Goal: Contribute content: Contribute content

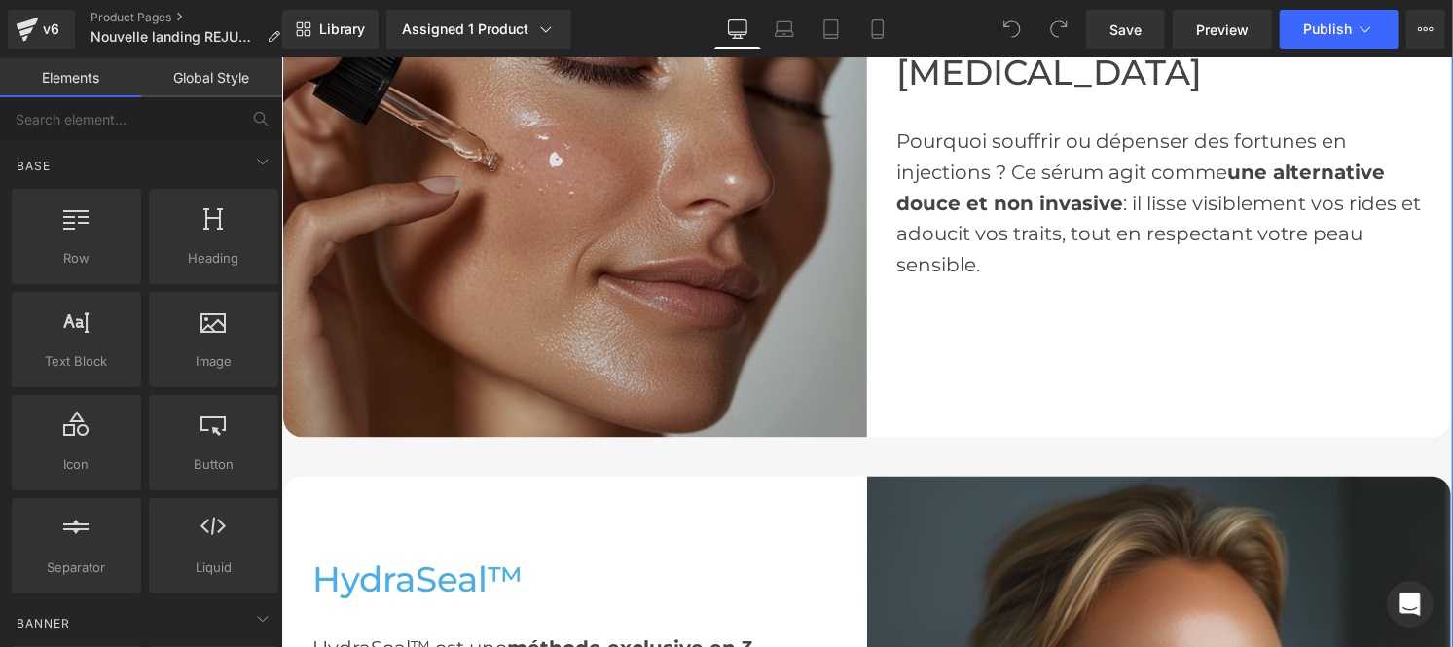
scroll to position [2001, 0]
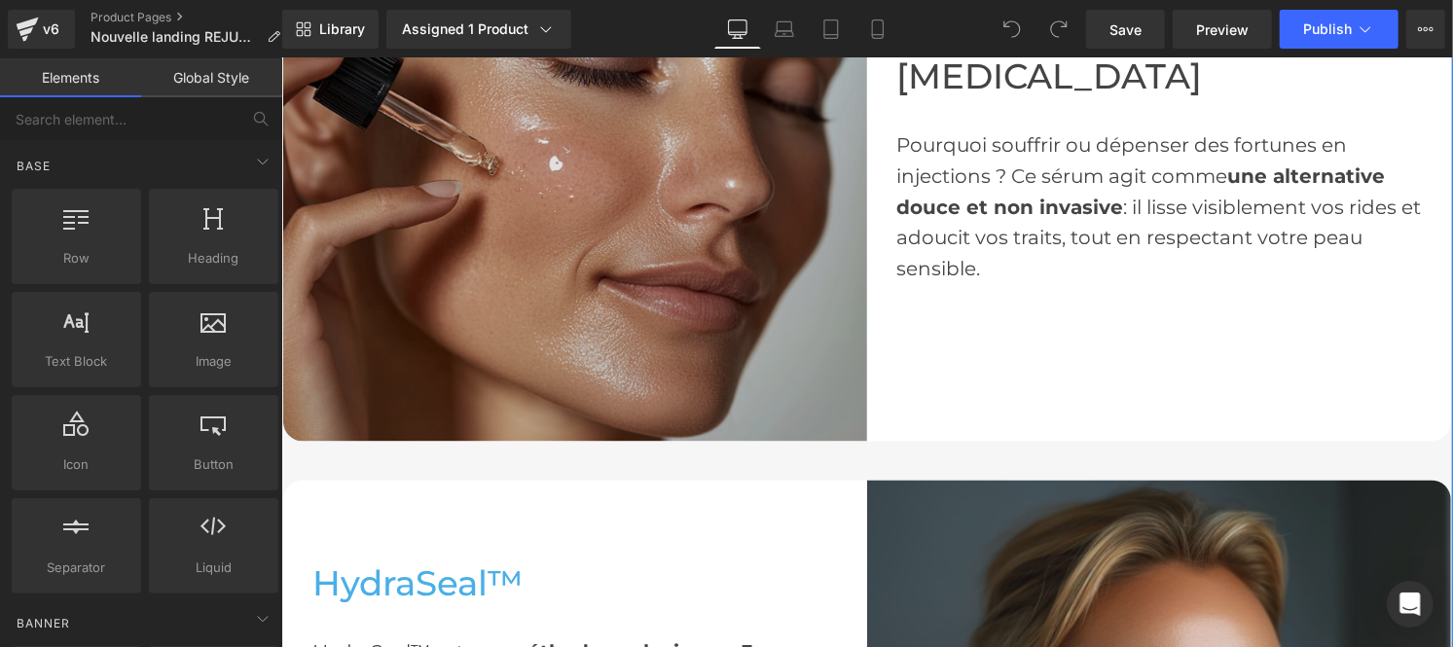
click at [530, 235] on img at bounding box center [574, 149] width 584 height 584
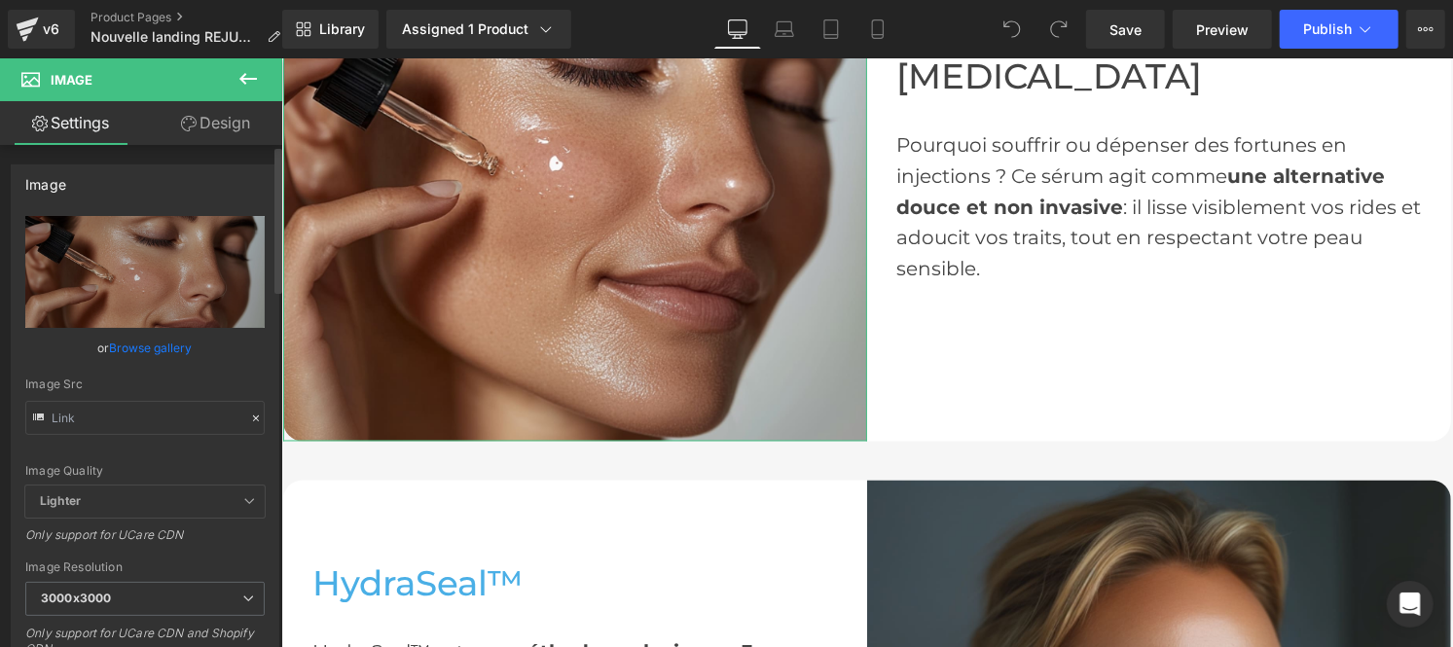
click at [249, 417] on icon at bounding box center [256, 419] width 14 height 14
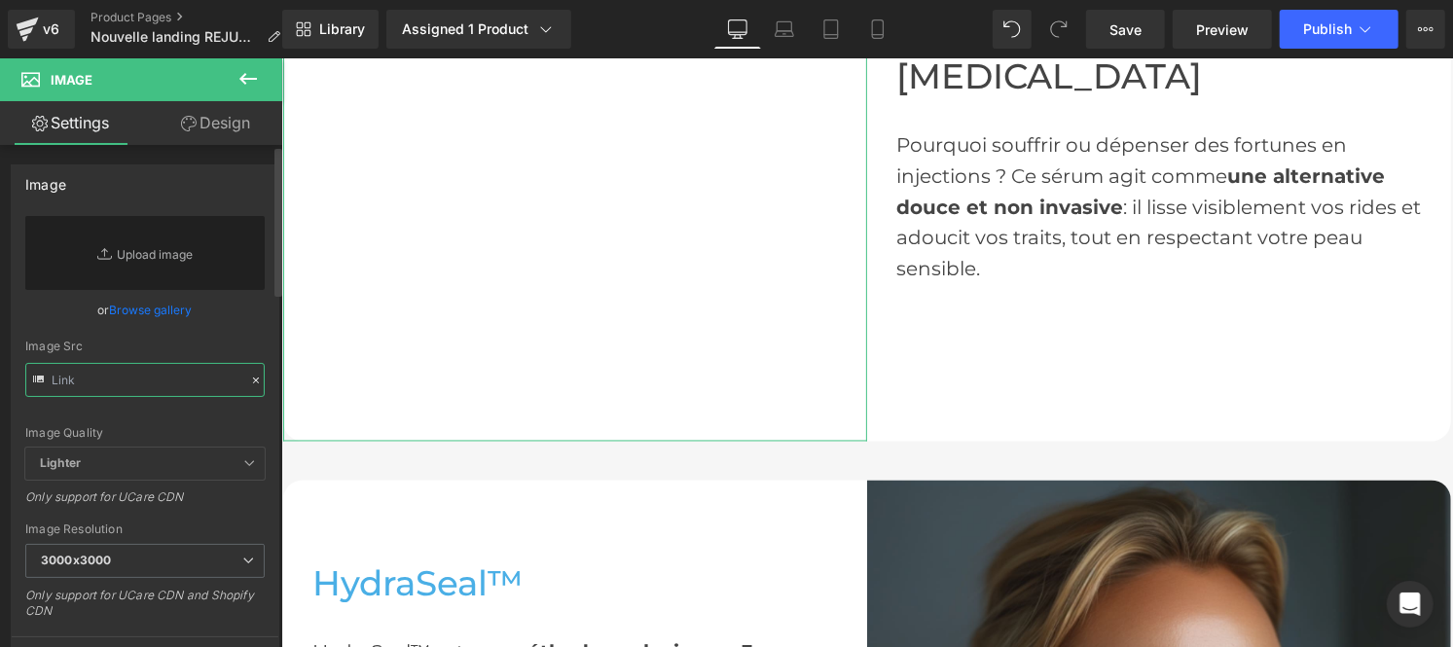
click at [99, 377] on input "text" at bounding box center [144, 380] width 239 height 34
paste input "[URL][DOMAIN_NAME]"
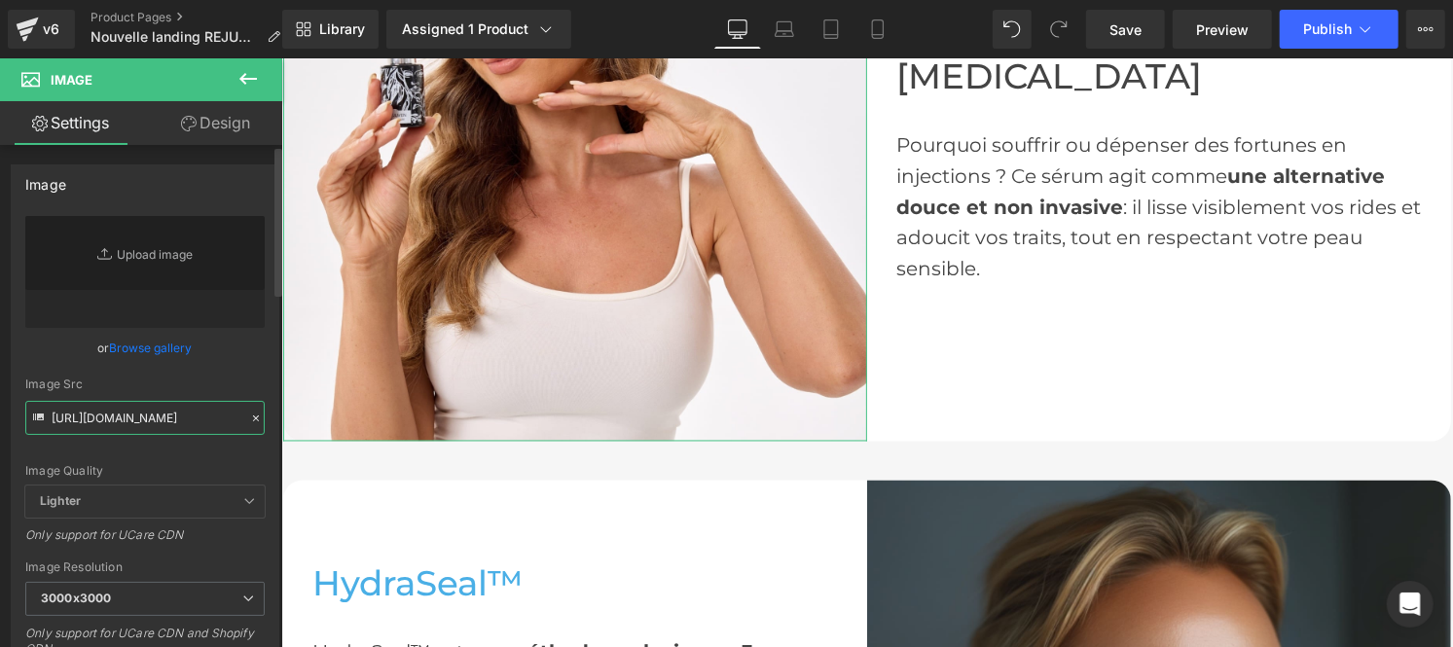
type input "[URL][DOMAIN_NAME]"
click at [237, 376] on div "Image Quality Lighter Lightest Lighter Lighter Lightest Only support for UCare …" at bounding box center [144, 351] width 239 height 270
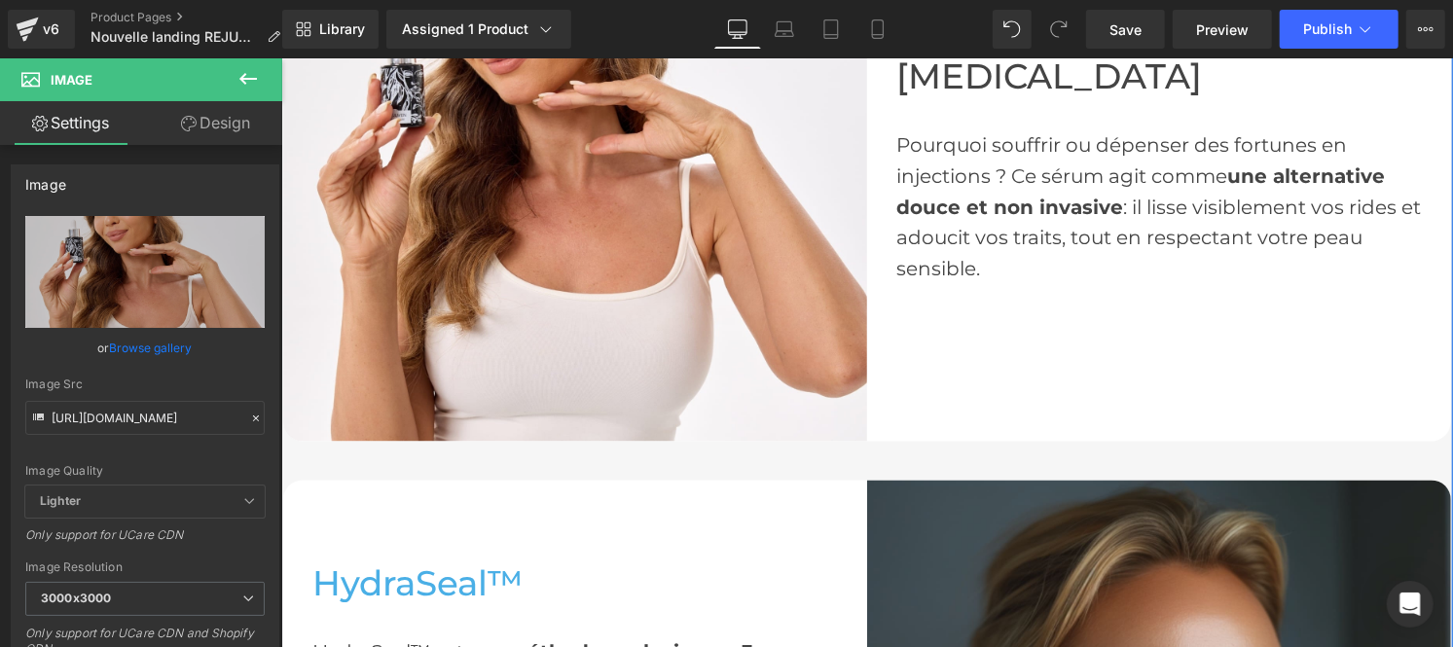
scroll to position [2127, 0]
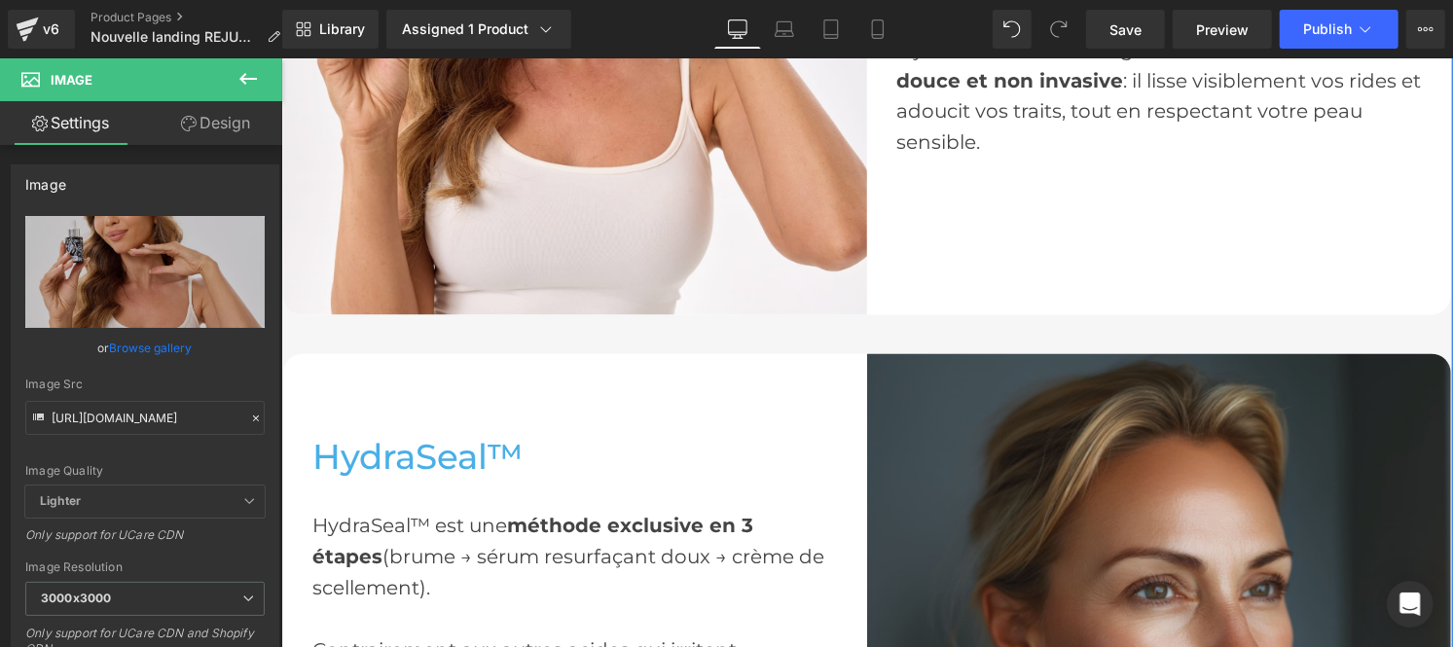
click at [1001, 384] on img at bounding box center [1158, 645] width 584 height 584
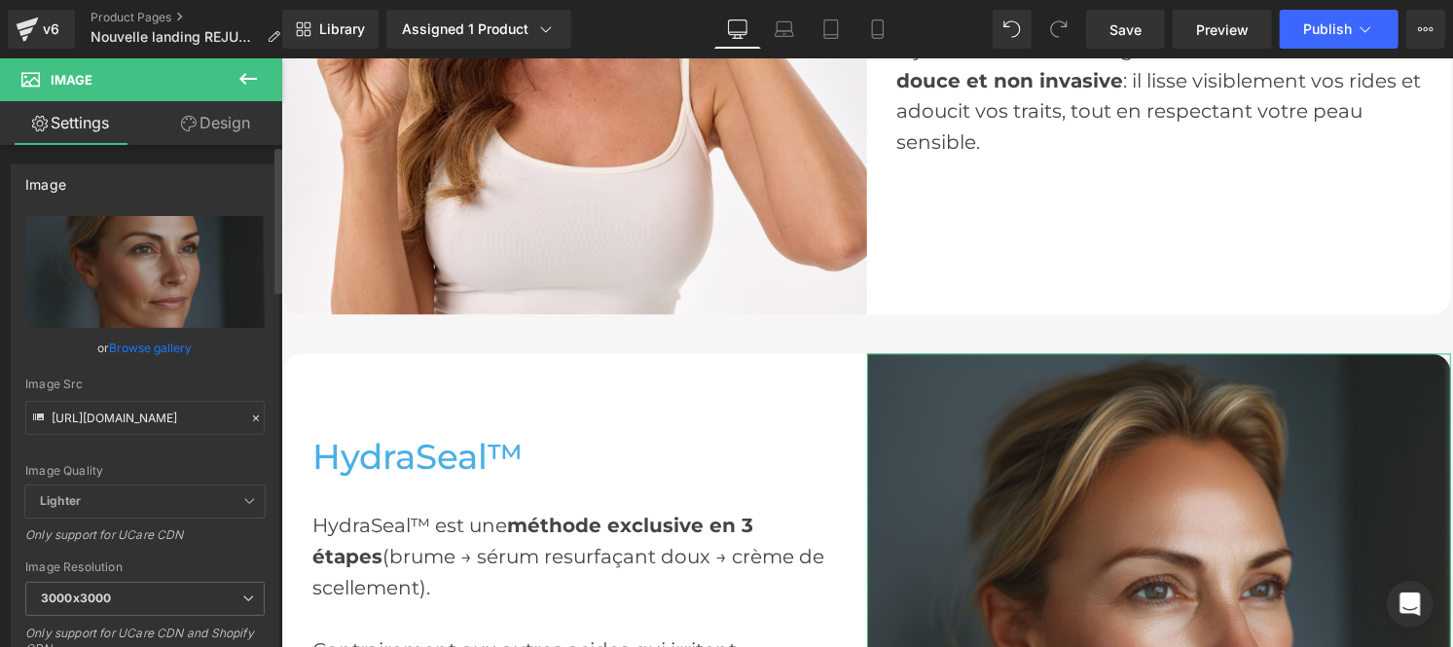
click at [249, 412] on icon at bounding box center [256, 419] width 14 height 14
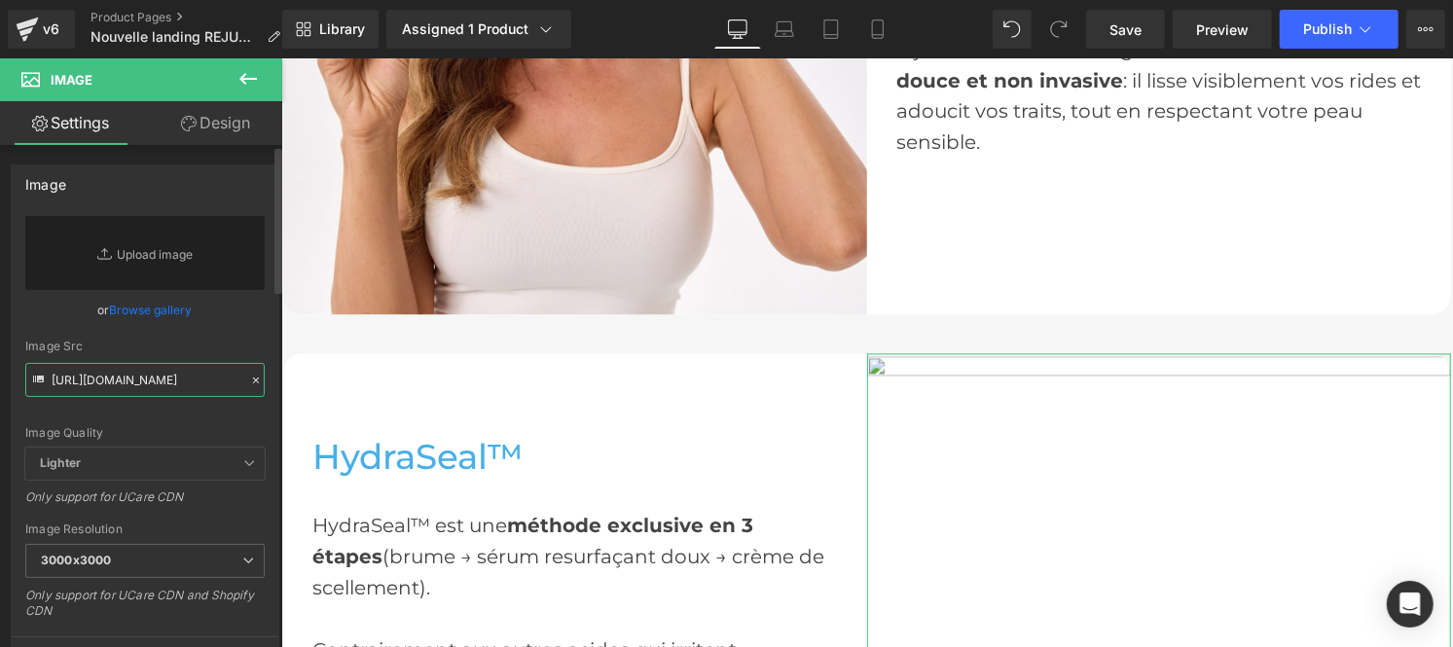
click at [109, 373] on input "[URL][DOMAIN_NAME]" at bounding box center [144, 380] width 239 height 34
paste input "[URL][DOMAIN_NAME]"
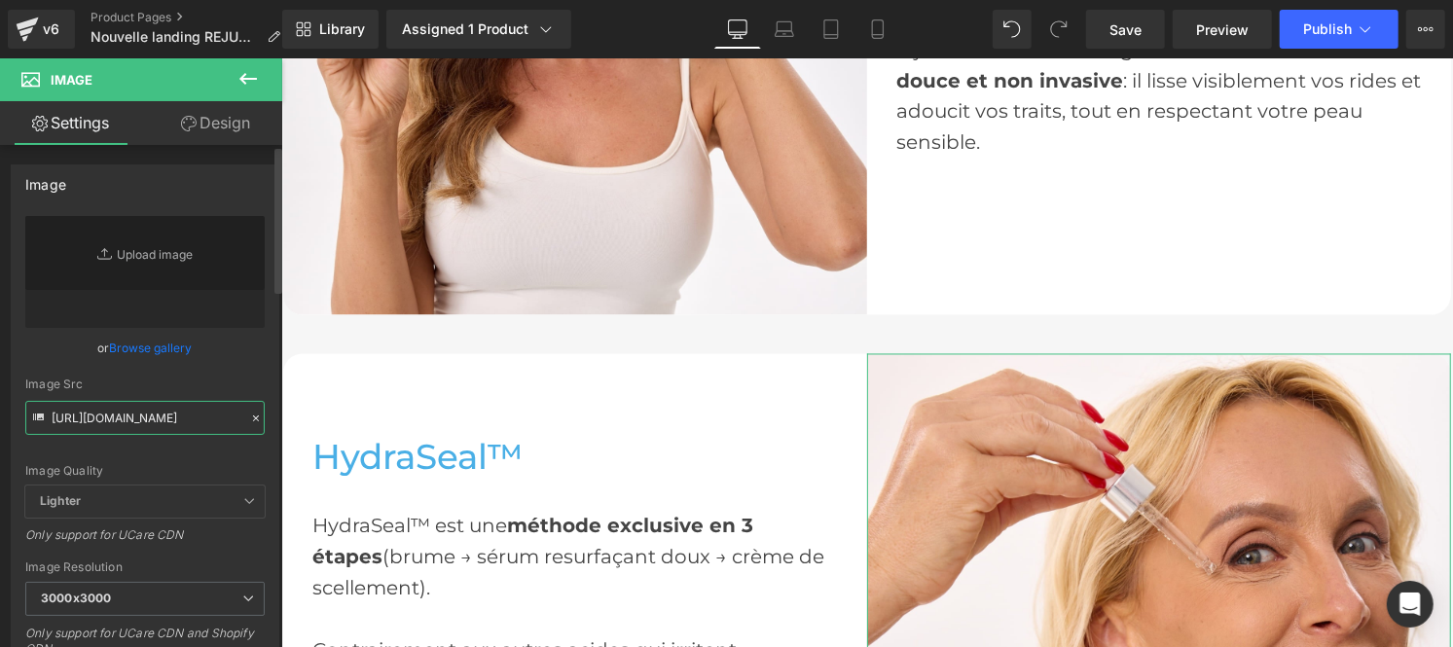
type input "[URL][DOMAIN_NAME]"
click at [257, 373] on div "[URL][DOMAIN_NAME] Replace Image Upload image or Browse gallery Image Src [URL]…" at bounding box center [145, 468] width 267 height 504
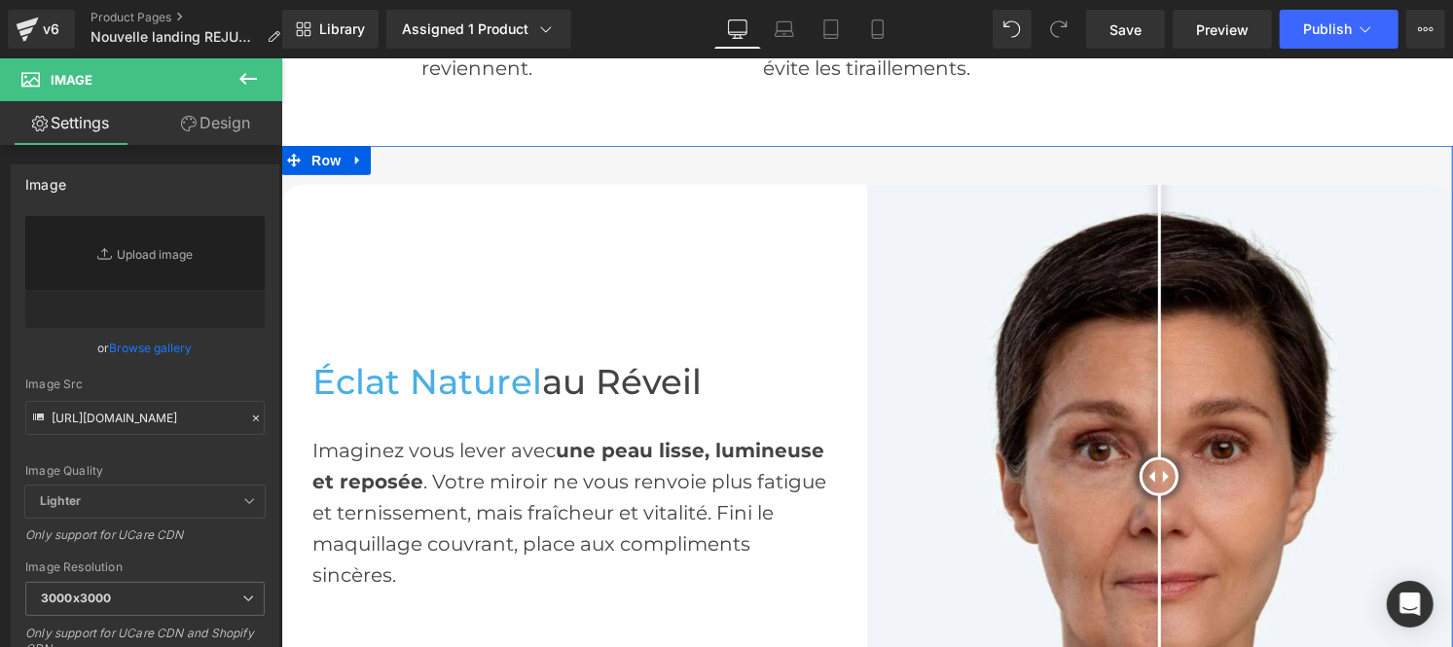
scroll to position [1053, 0]
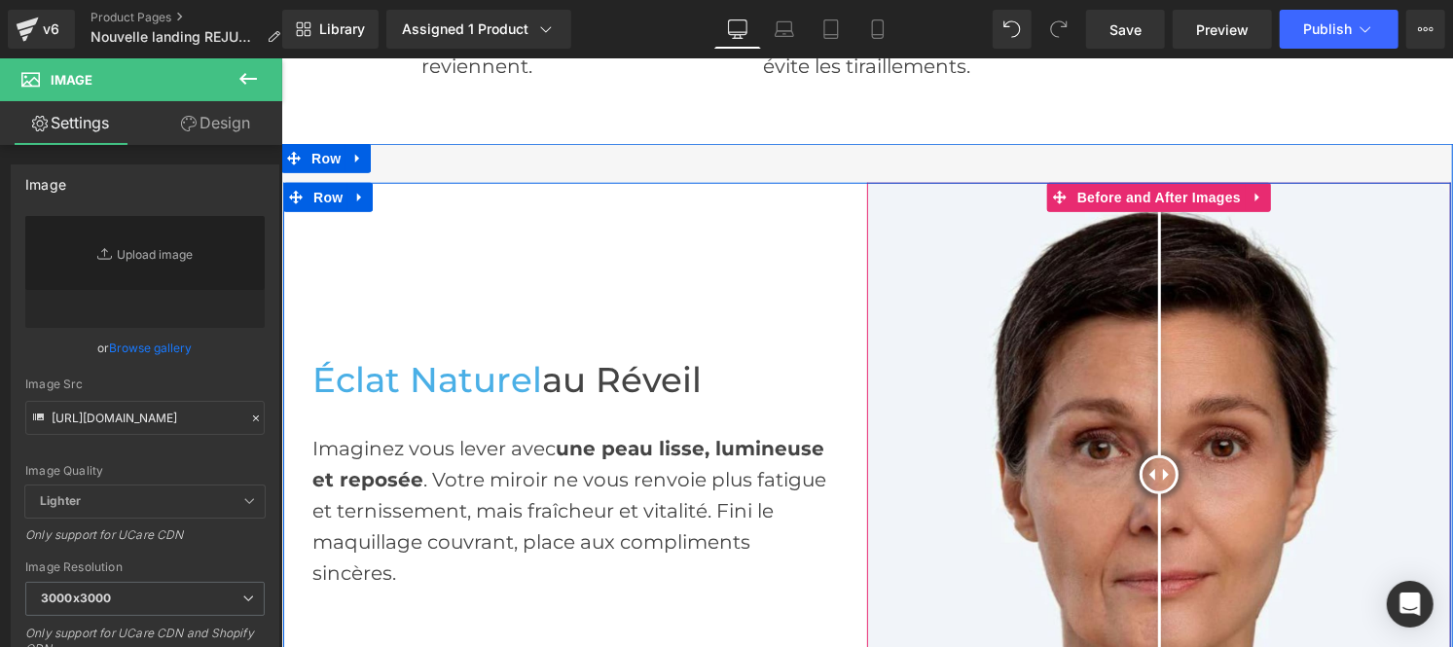
click at [1373, 242] on img at bounding box center [1158, 474] width 584 height 584
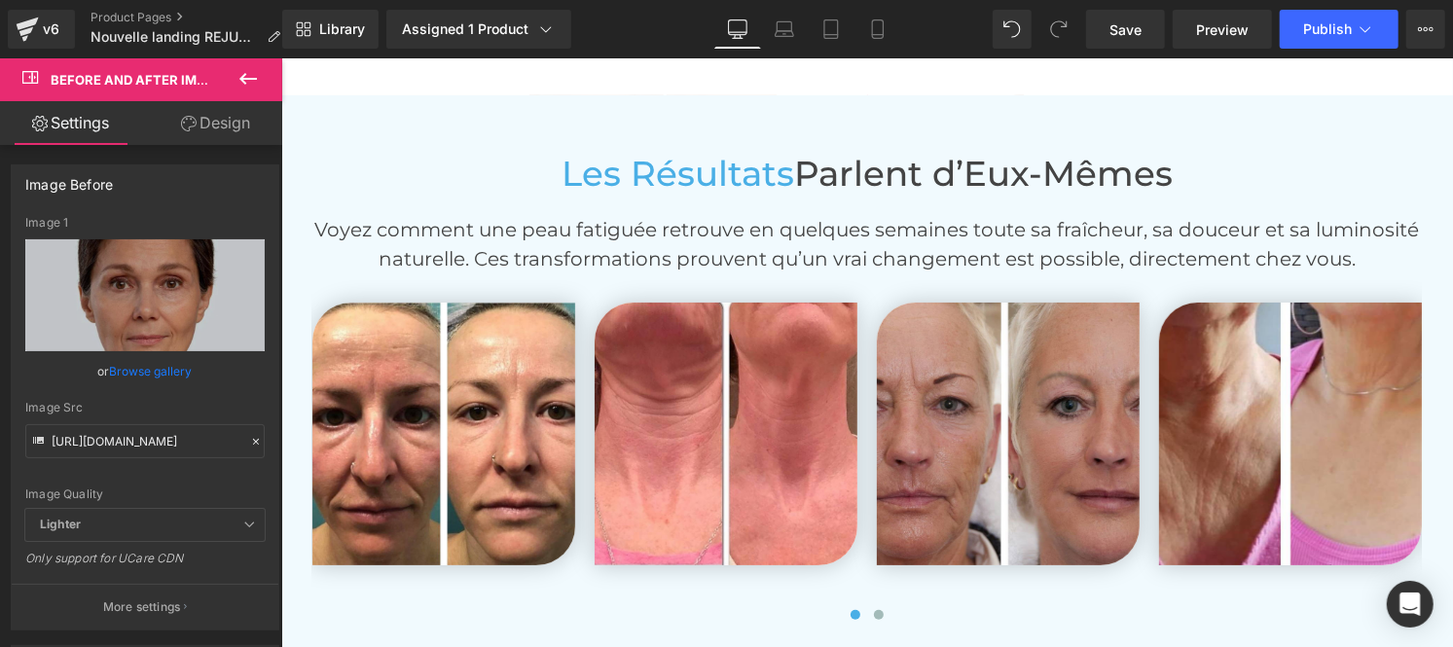
scroll to position [4635, 0]
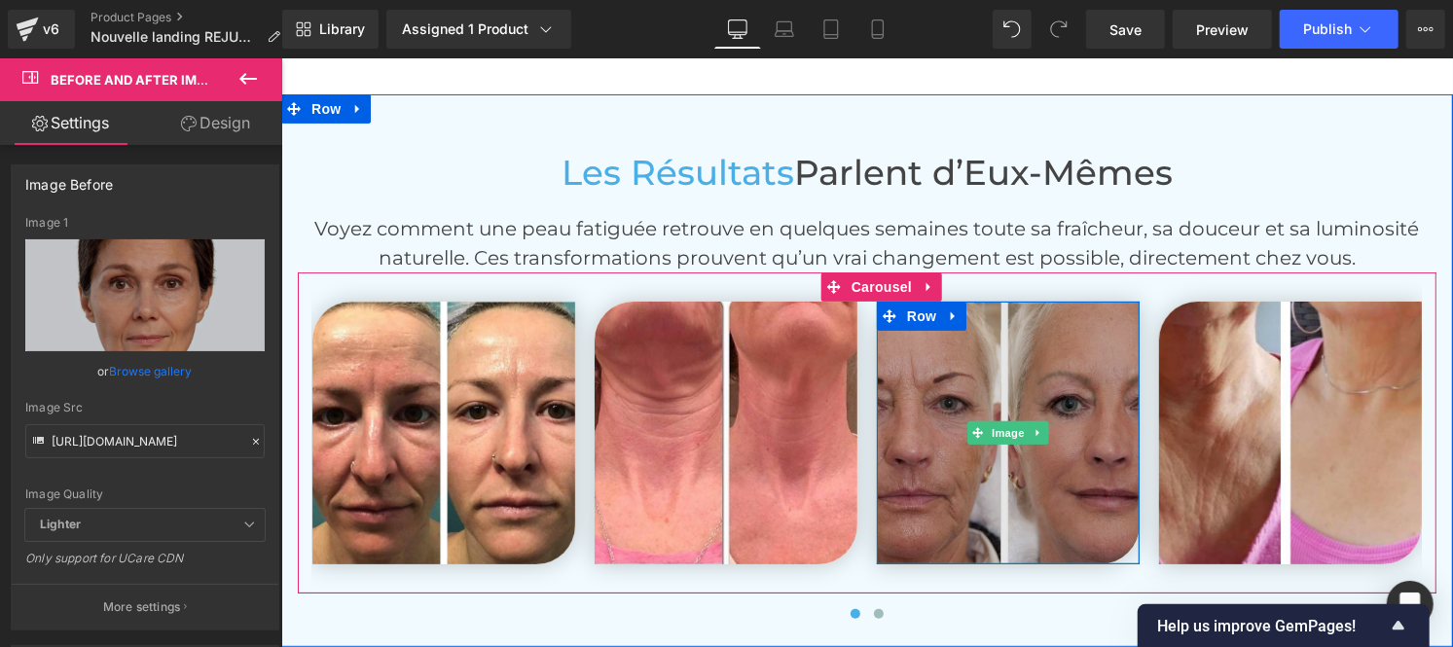
click at [941, 392] on img at bounding box center [1007, 432] width 263 height 263
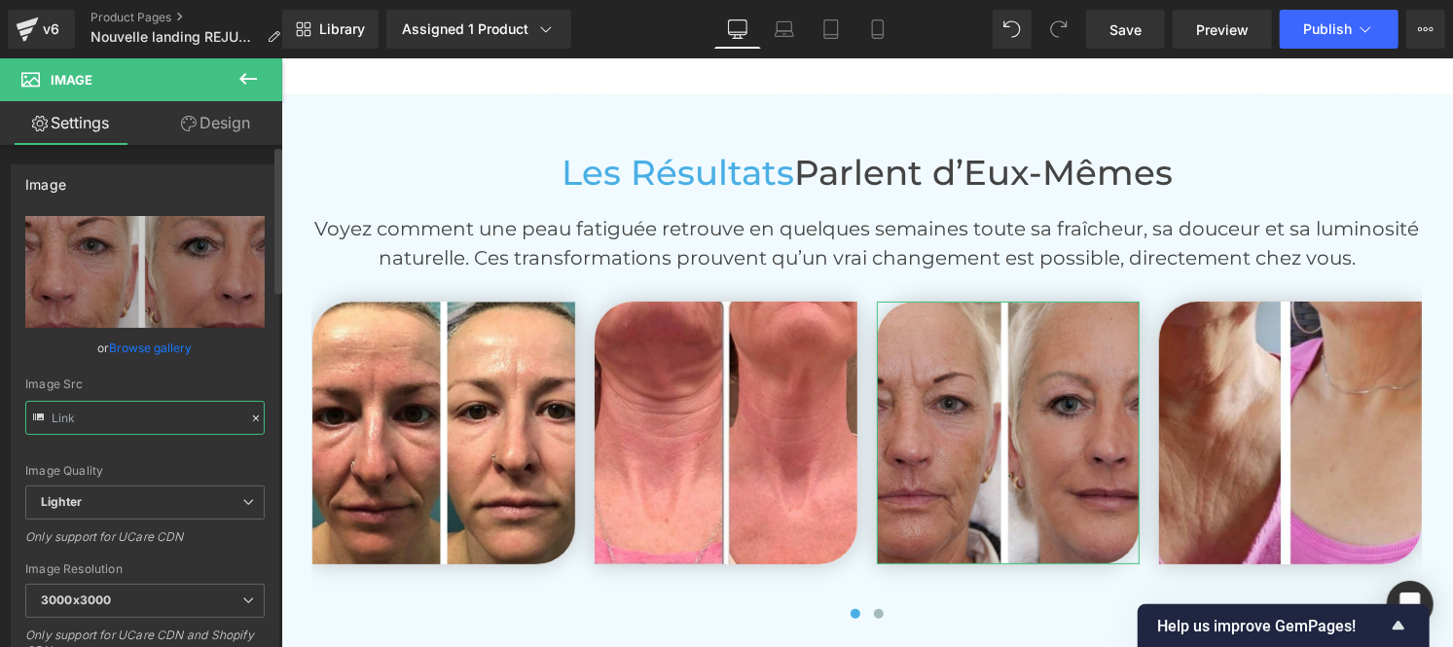
click at [125, 419] on input "text" at bounding box center [144, 418] width 239 height 34
click at [173, 417] on input "text" at bounding box center [144, 418] width 239 height 34
type input "[URL][DOMAIN_NAME]"
click at [396, 422] on div "Image" at bounding box center [442, 432] width 263 height 263
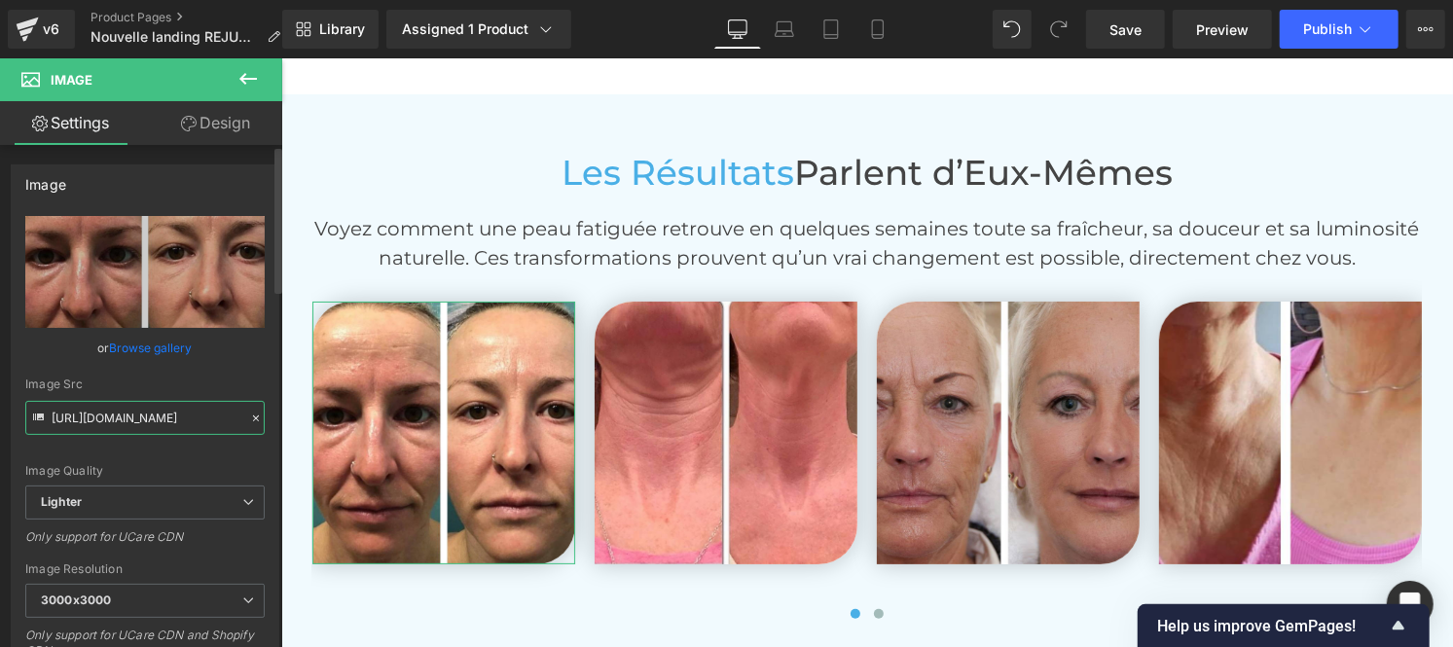
click at [199, 414] on input "[URL][DOMAIN_NAME]" at bounding box center [144, 418] width 239 height 34
type textarea "[URL][DOMAIN_NAME]"
click at [249, 464] on div "Image Quality" at bounding box center [144, 471] width 239 height 14
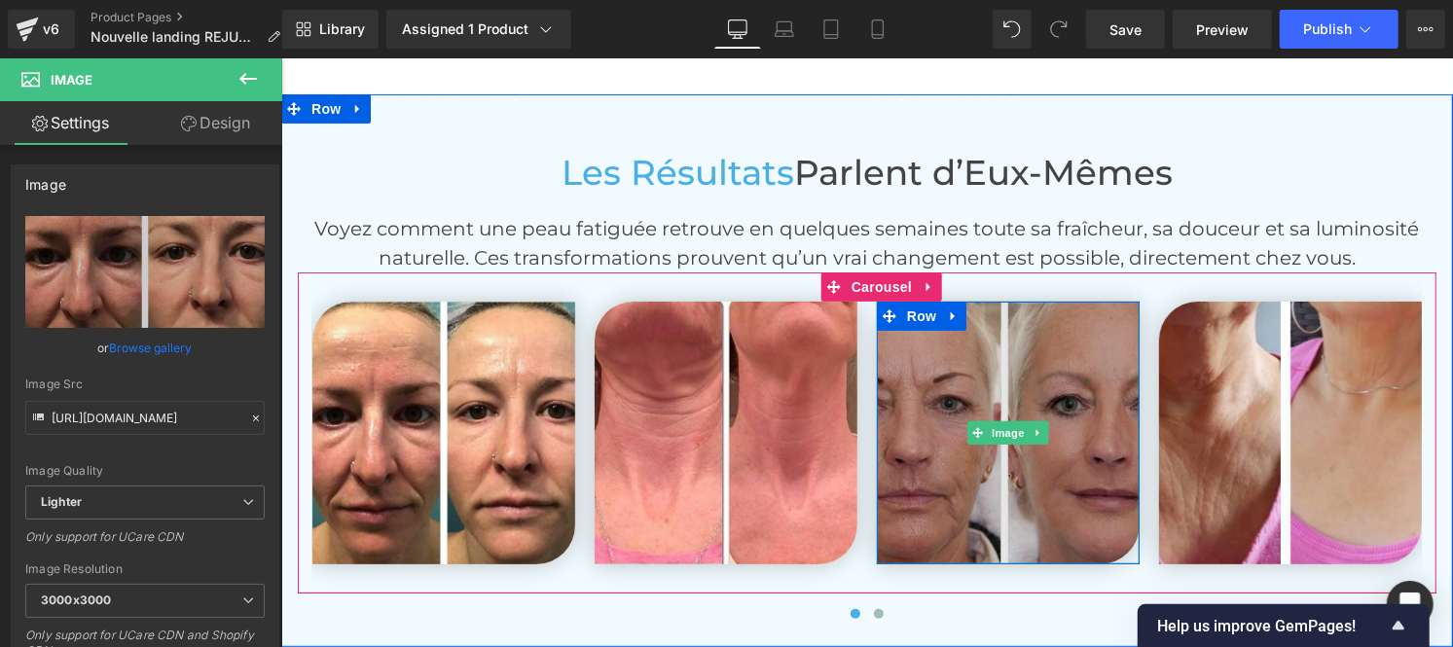
click at [986, 395] on img at bounding box center [1007, 432] width 263 height 263
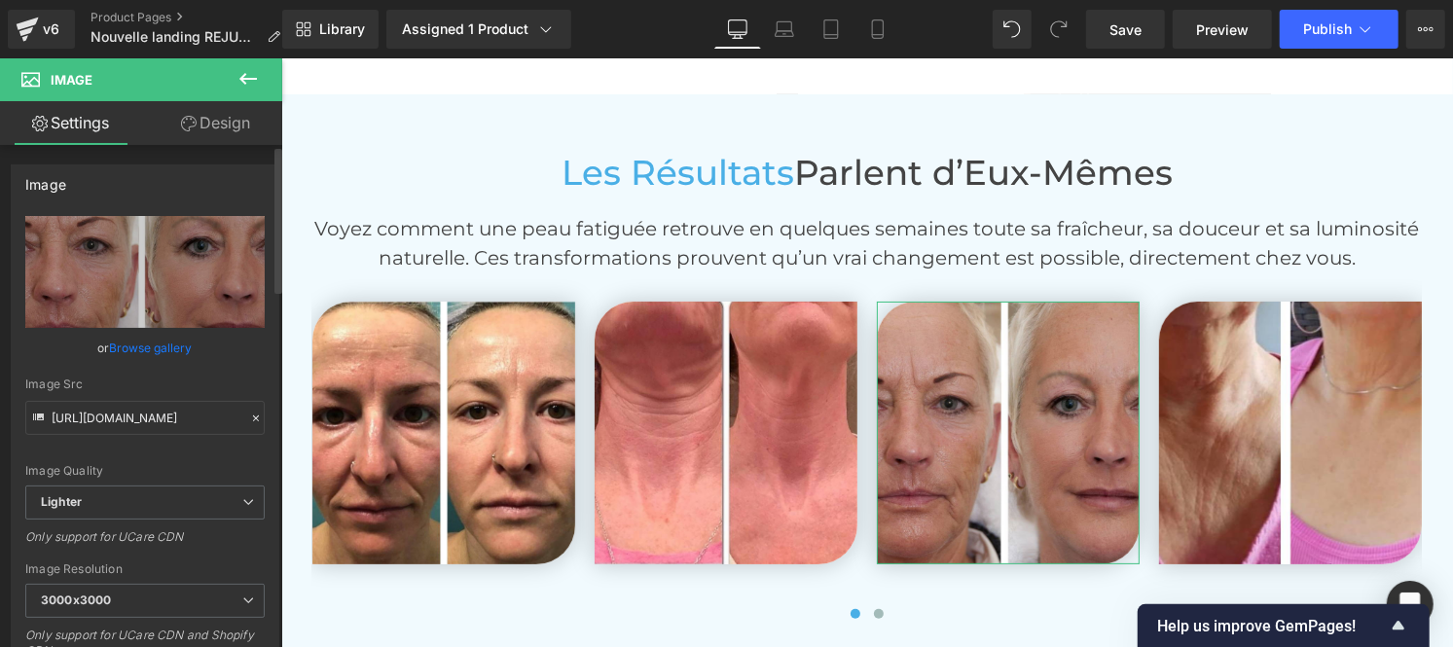
click at [249, 415] on icon at bounding box center [256, 419] width 14 height 14
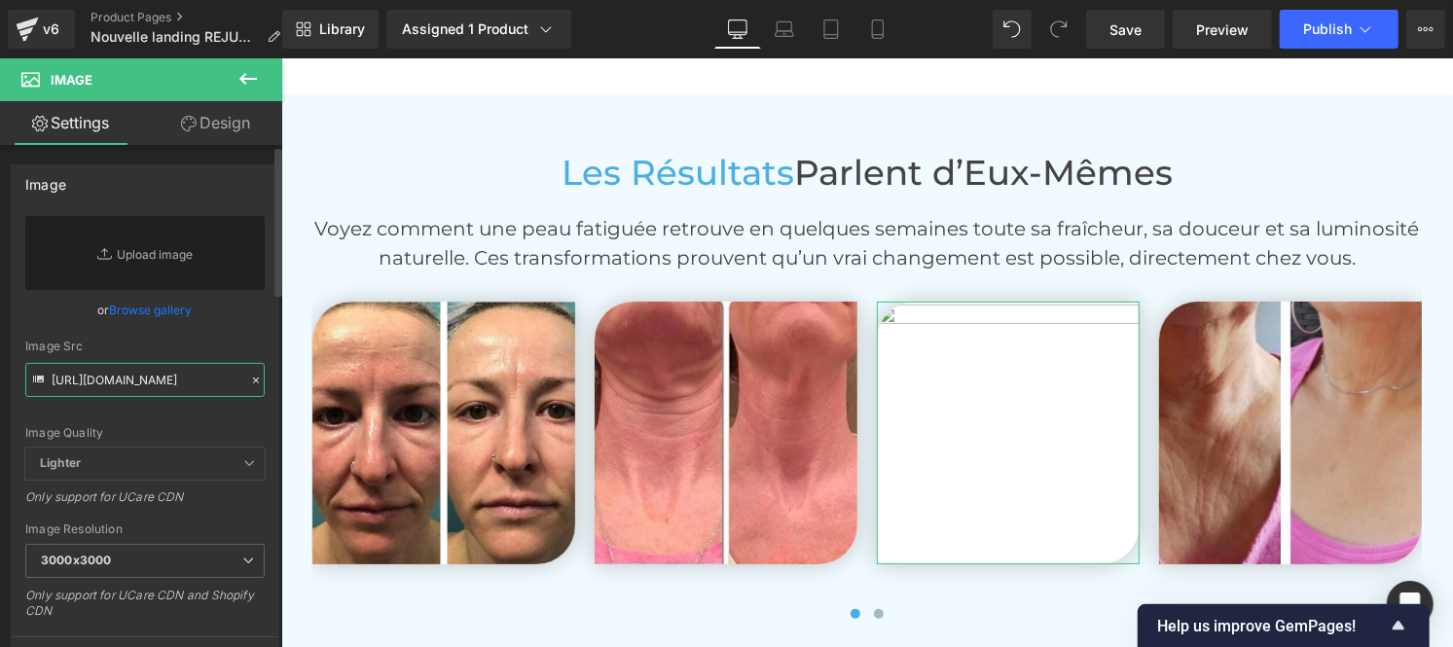
click at [105, 376] on input "[URL][DOMAIN_NAME]" at bounding box center [144, 380] width 239 height 34
paste input "[URL][DOMAIN_NAME]"
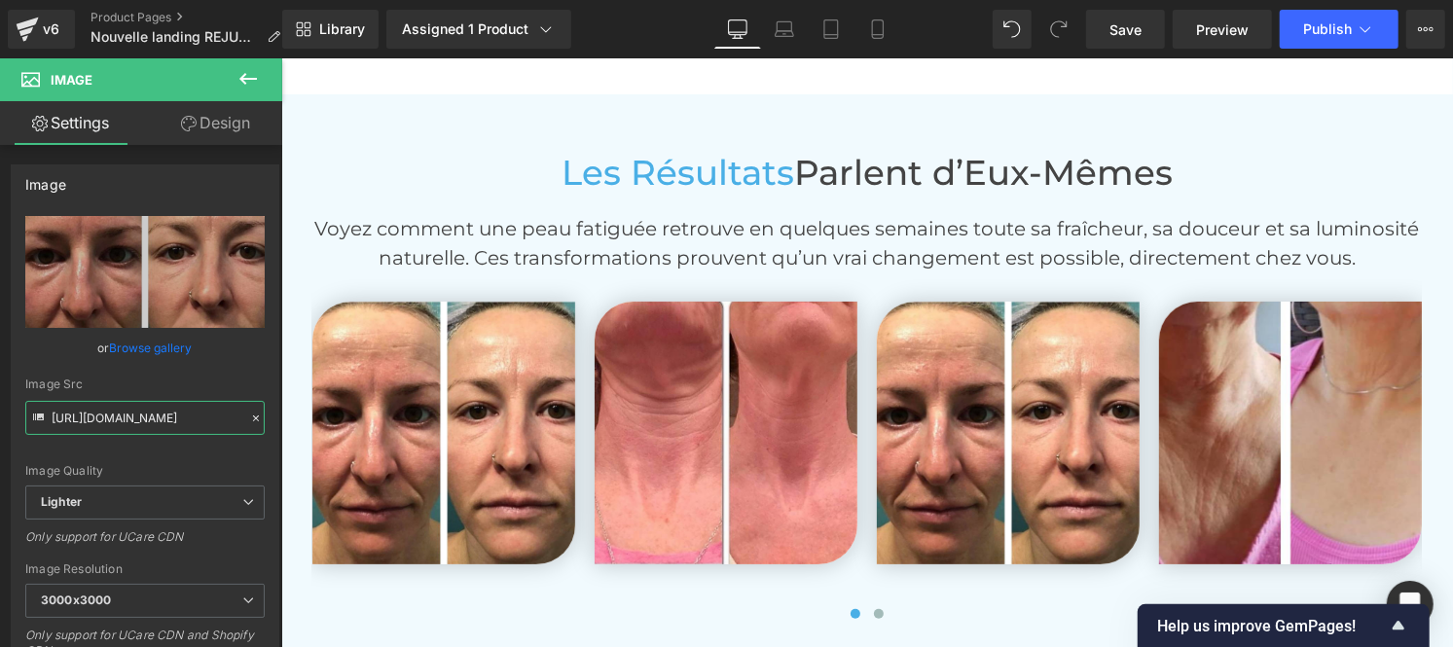
type input "[URL][DOMAIN_NAME]"
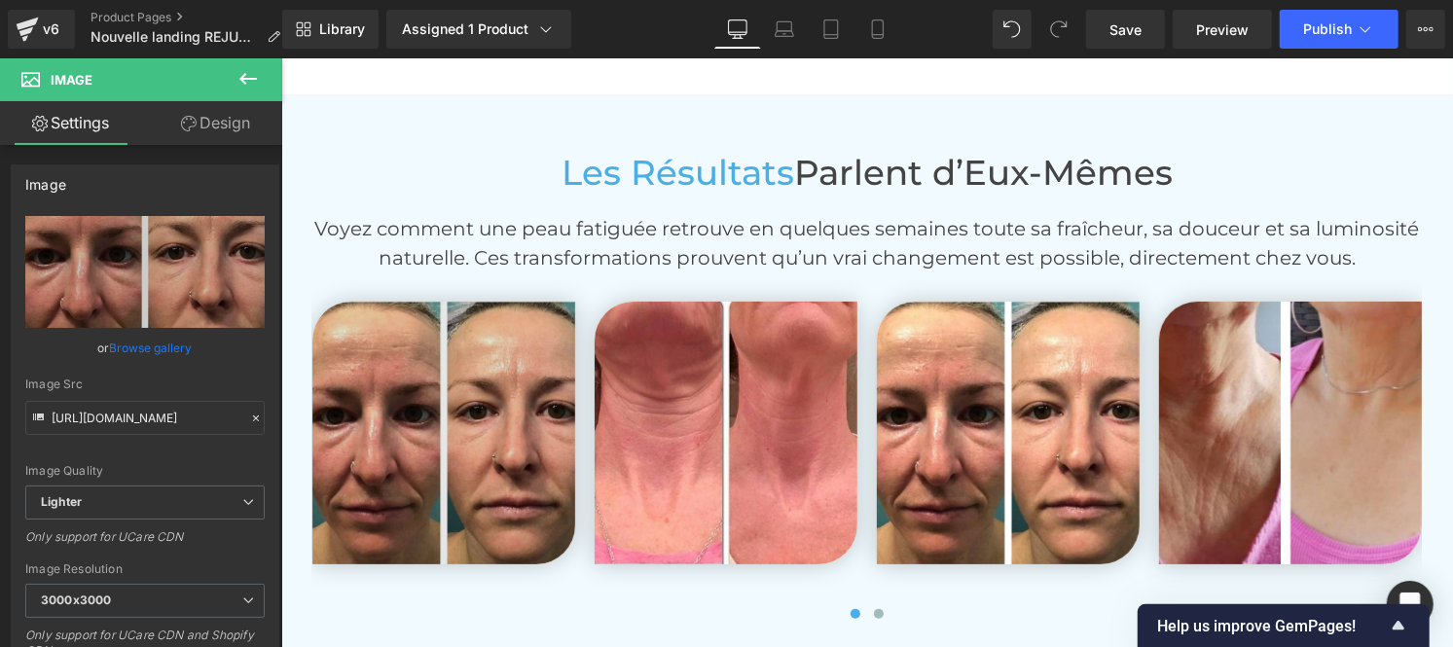
click at [410, 441] on img at bounding box center [442, 432] width 263 height 263
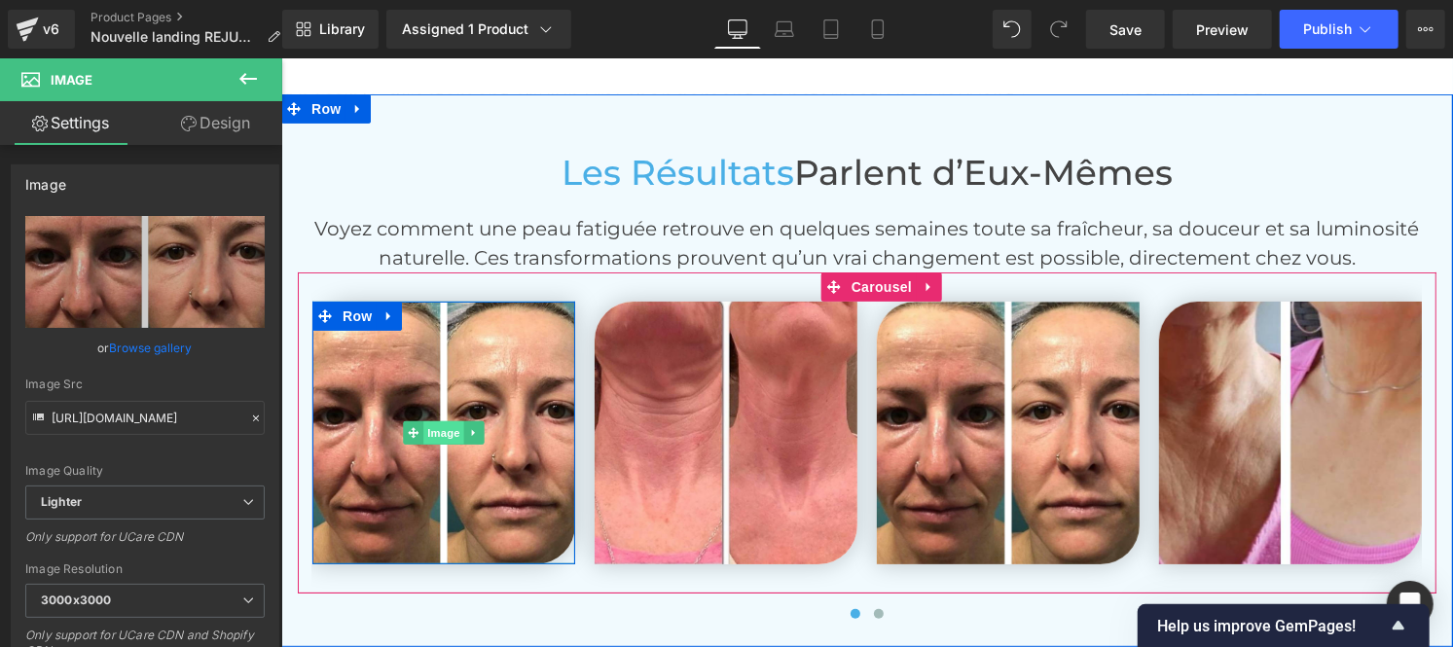
click at [424, 420] on span "Image" at bounding box center [442, 431] width 41 height 23
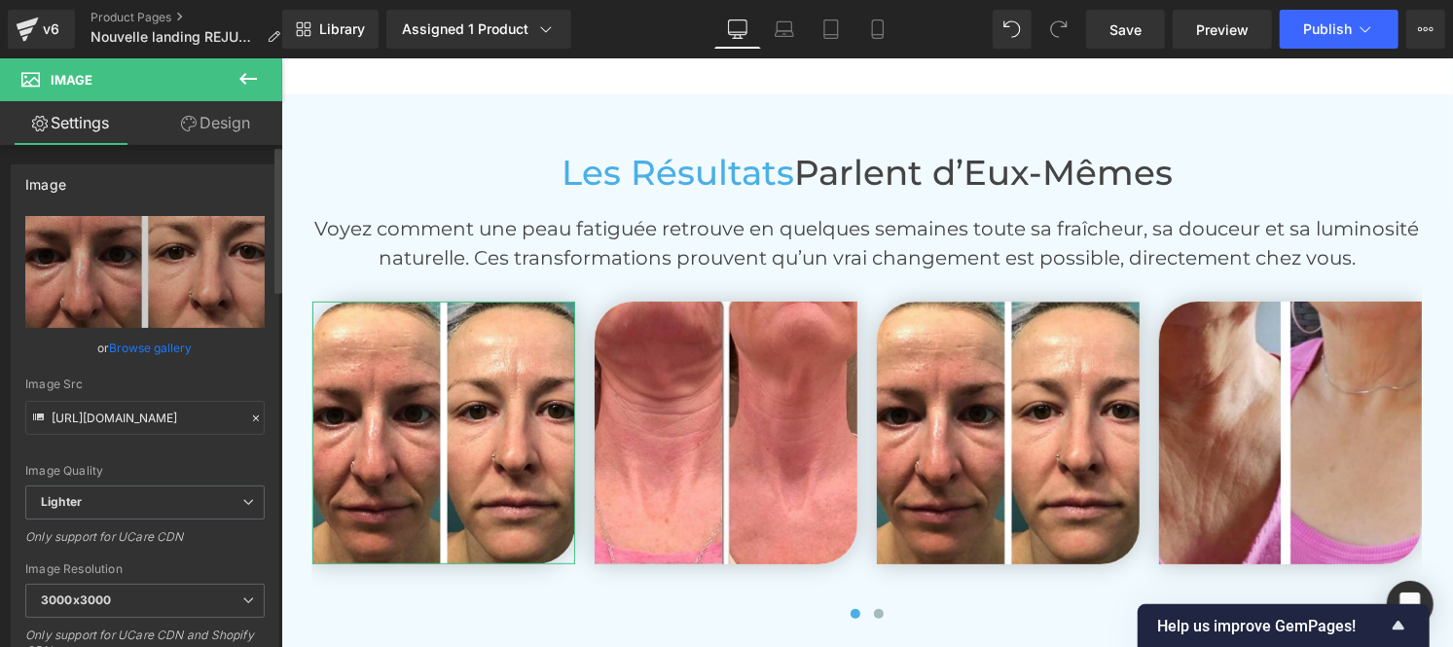
click at [249, 412] on icon at bounding box center [256, 419] width 14 height 14
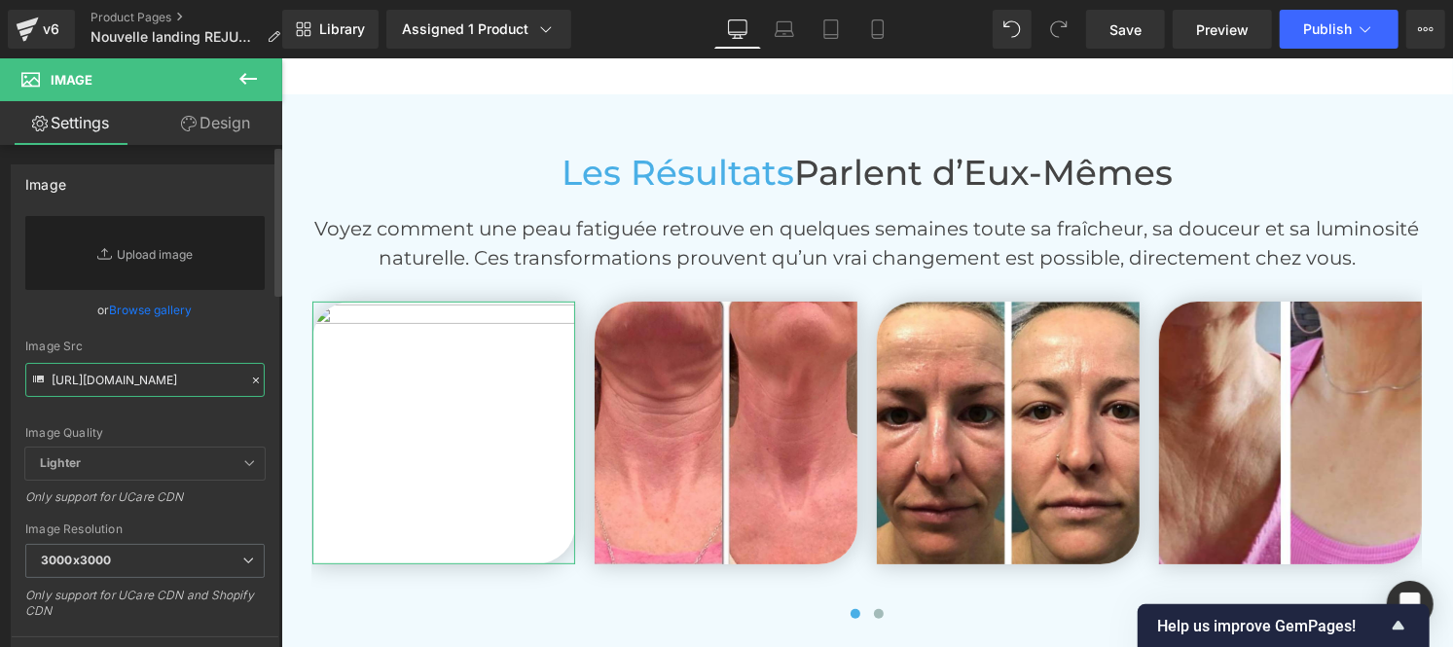
click at [144, 382] on input "[URL][DOMAIN_NAME]" at bounding box center [144, 380] width 239 height 34
paste input "[URL][DOMAIN_NAME]"
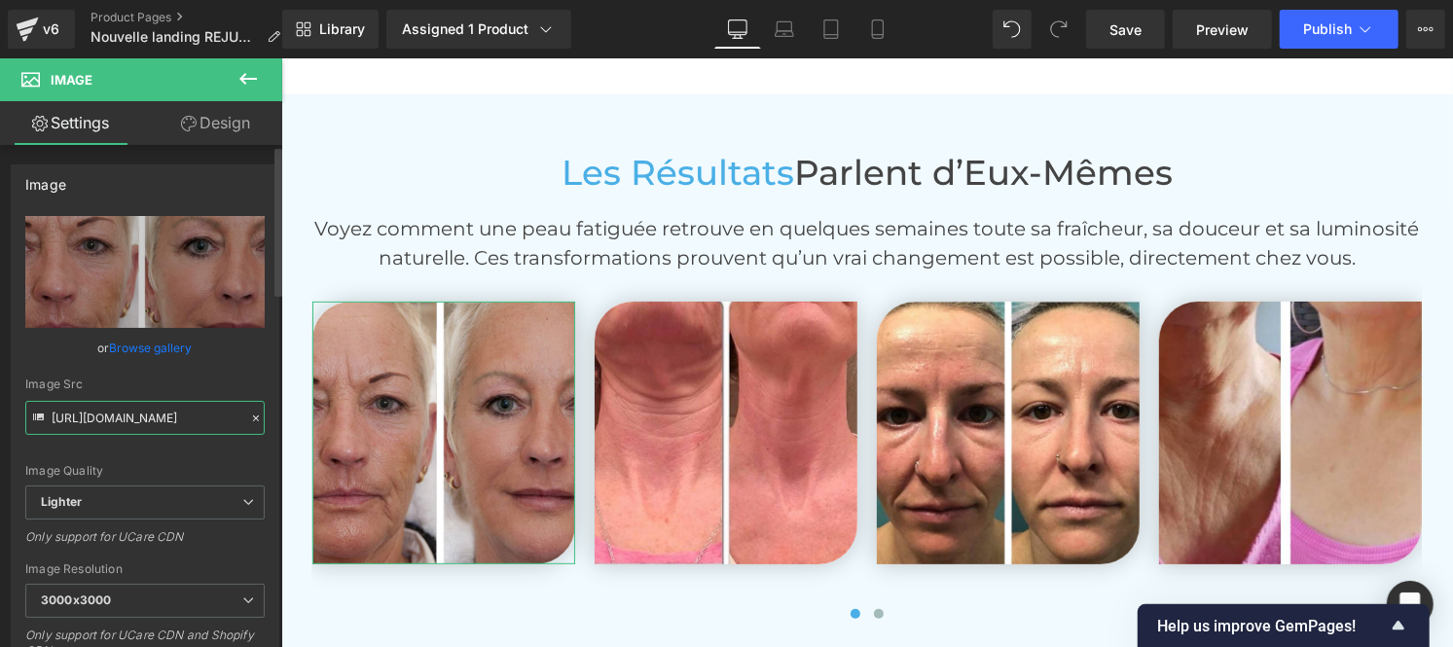
type input "[URL][DOMAIN_NAME]"
click at [256, 382] on div "Image Src" at bounding box center [144, 385] width 239 height 14
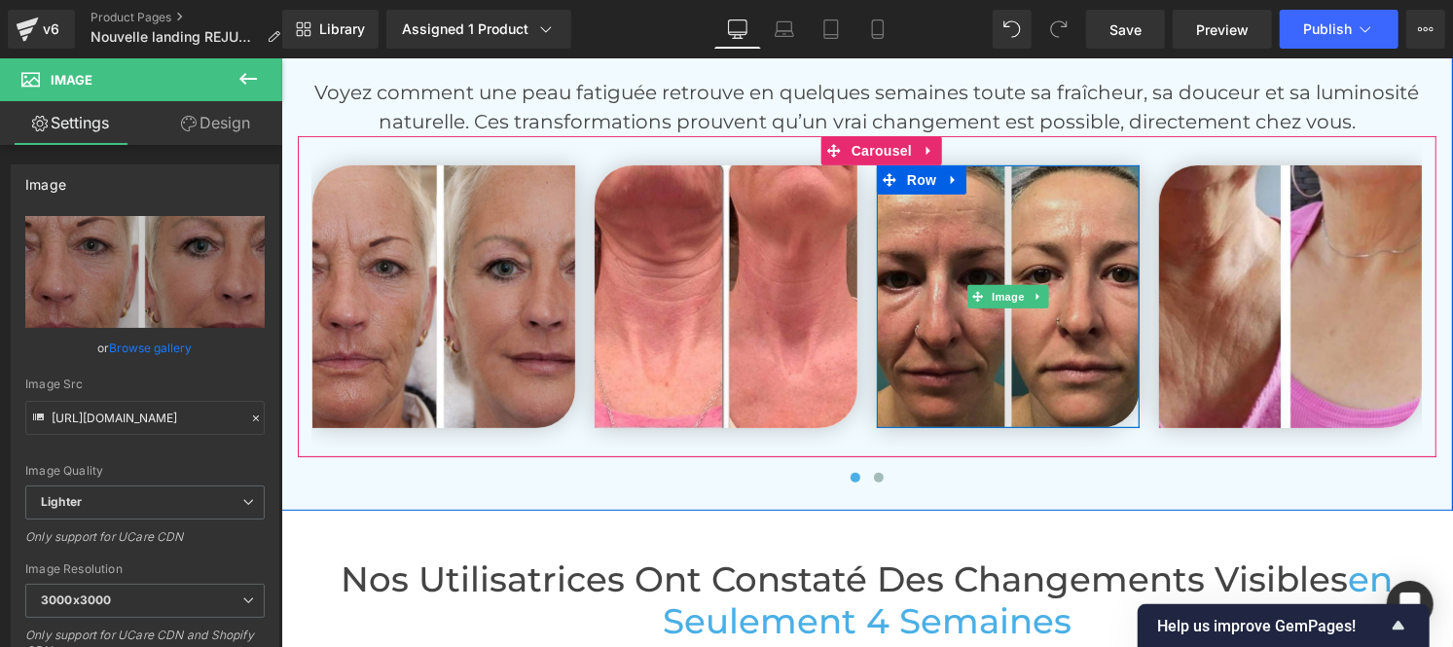
scroll to position [4805, 0]
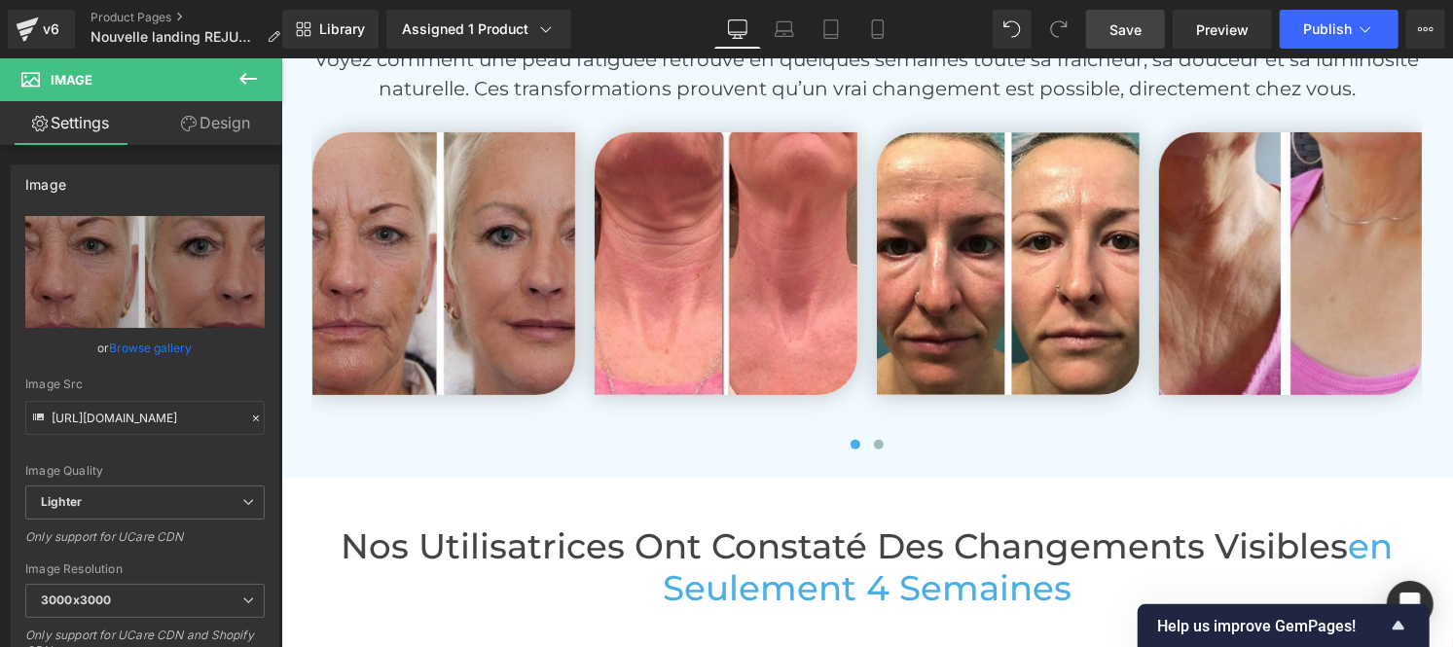
click at [1136, 30] on span "Save" at bounding box center [1125, 29] width 32 height 20
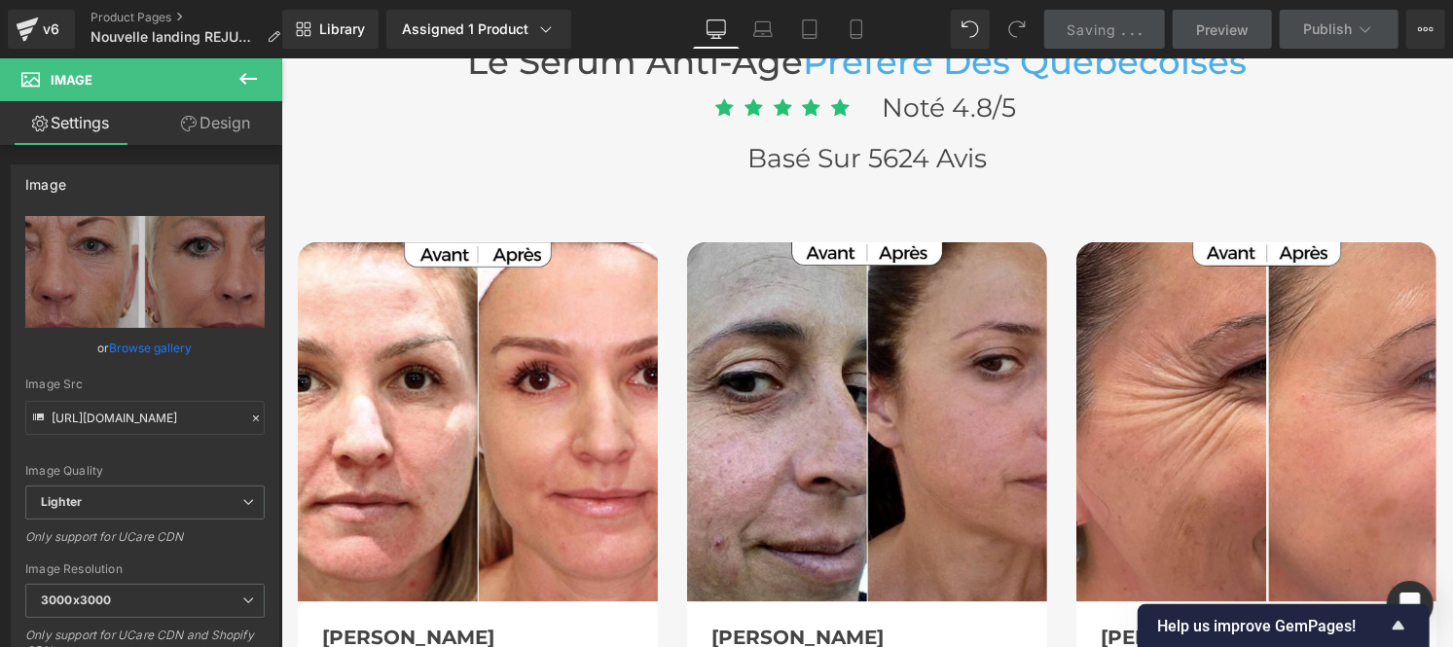
scroll to position [5836, 0]
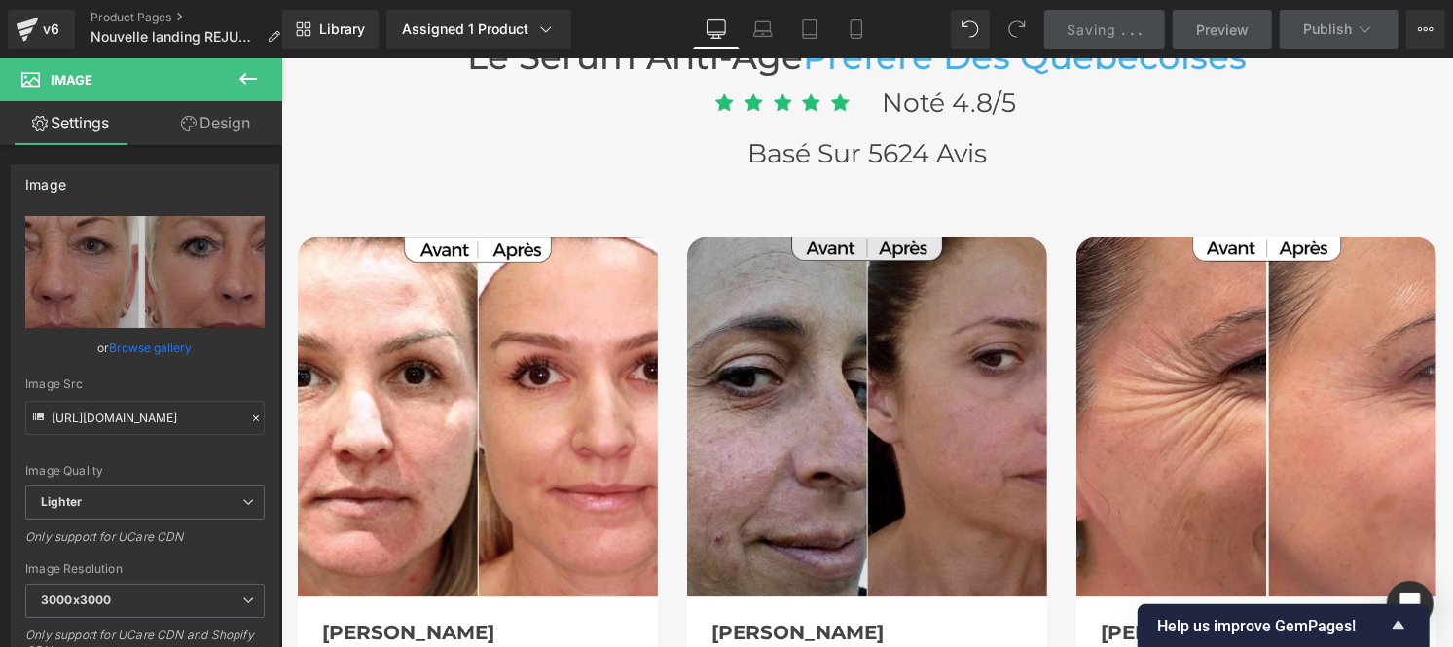
click at [861, 355] on img at bounding box center [866, 416] width 360 height 360
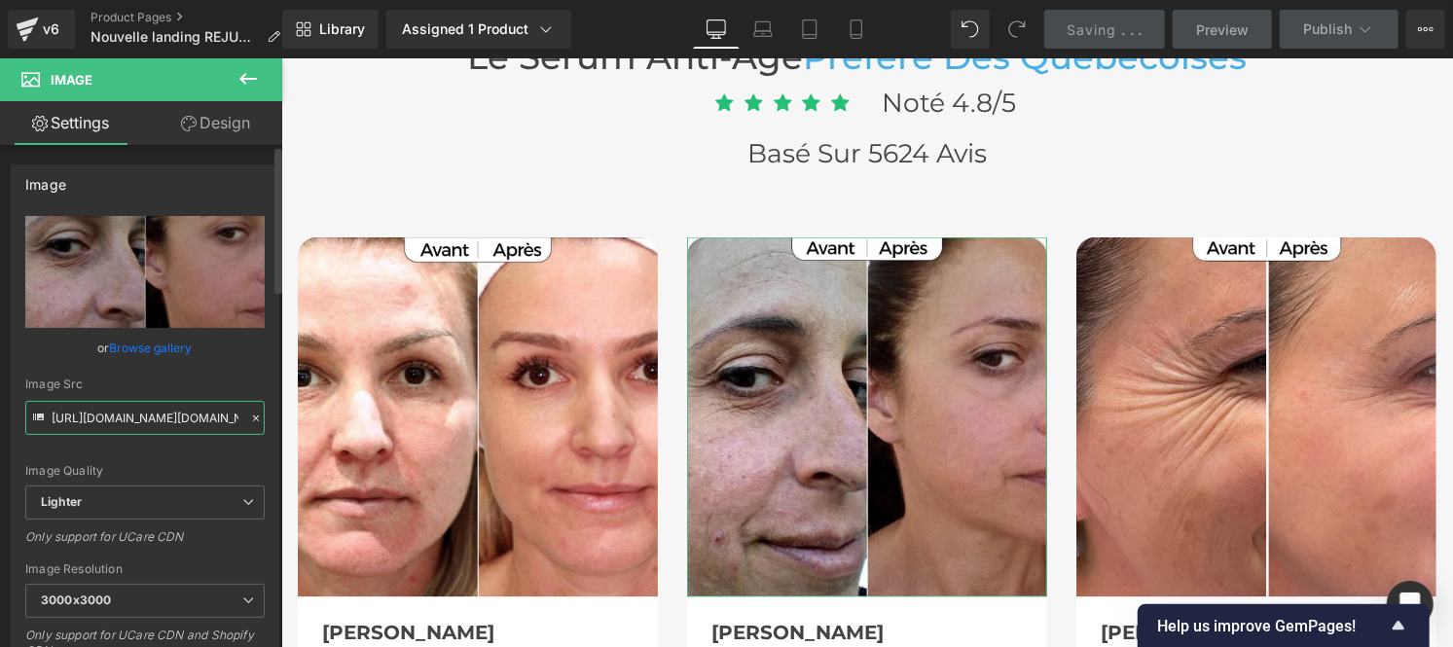
click at [172, 410] on input "[URL][DOMAIN_NAME][DOMAIN_NAME]" at bounding box center [144, 418] width 239 height 34
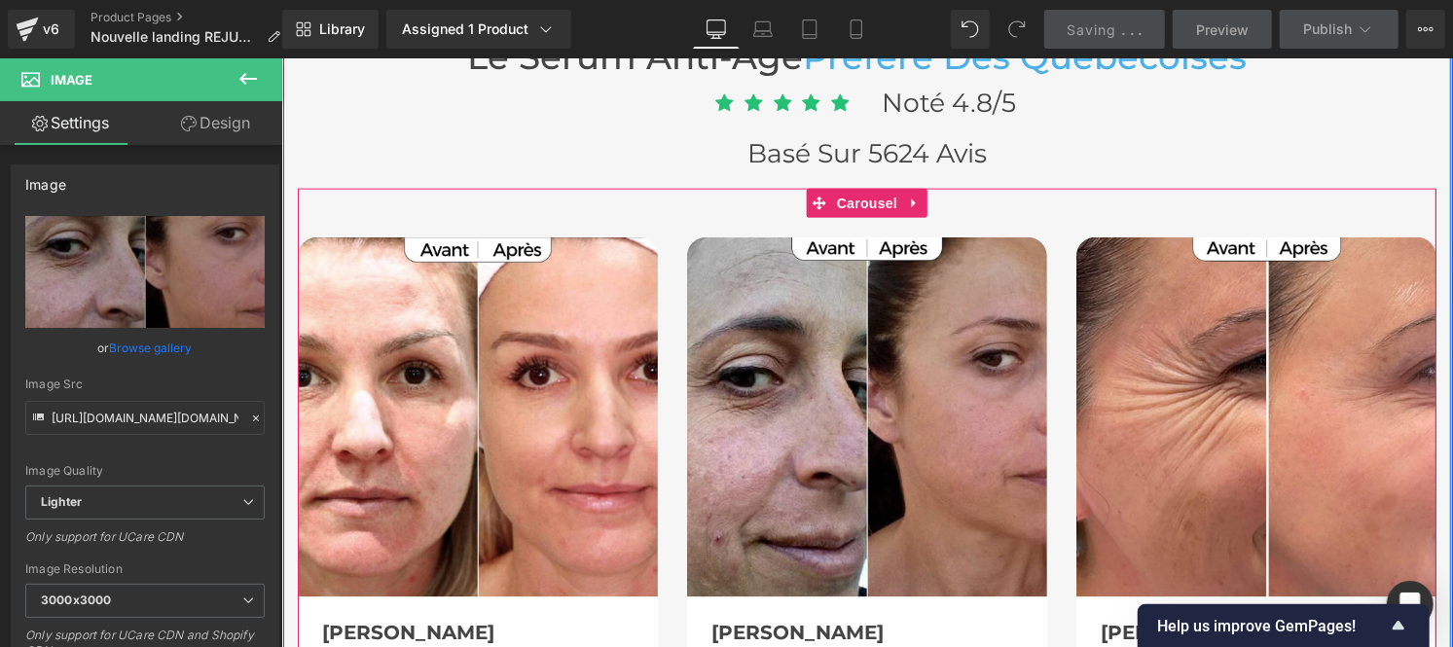
click at [554, 191] on div "Image [PERSON_NAME] Text Block Image Acheteur Vérifié Text Block Icon List Icon…" at bounding box center [866, 623] width 1139 height 871
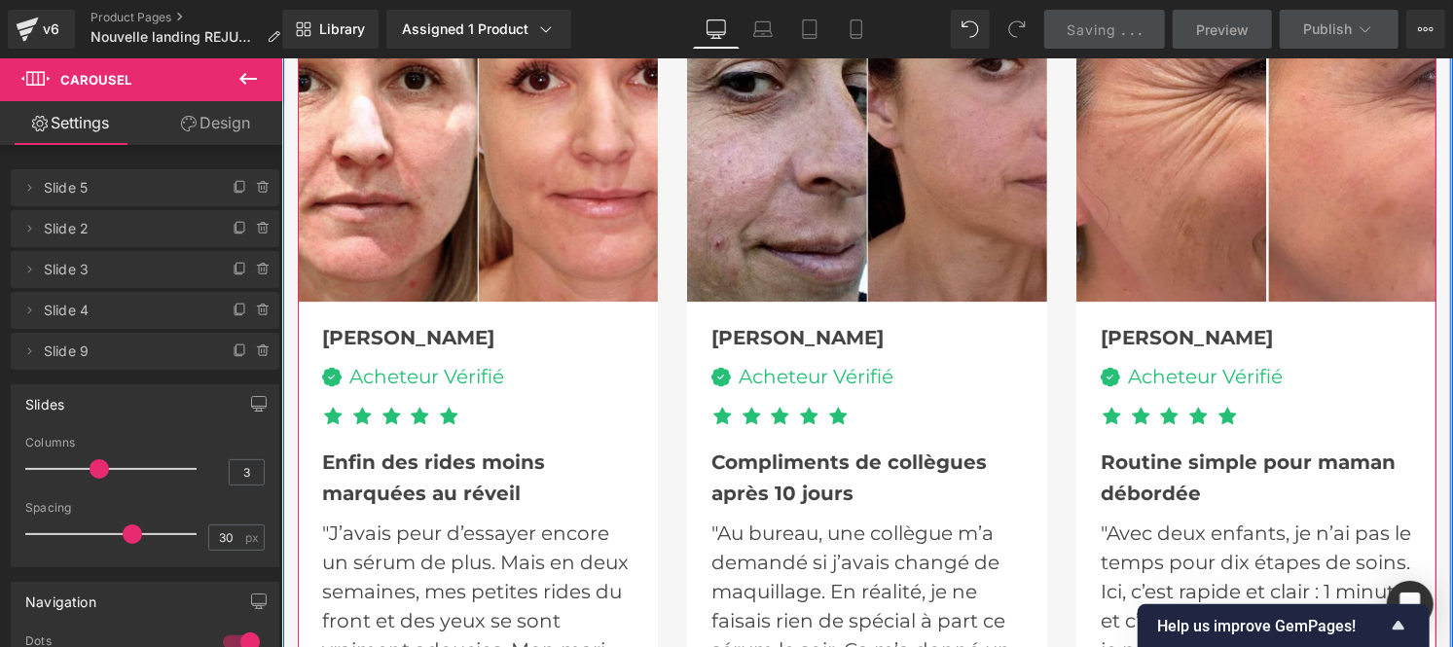
scroll to position [6008, 0]
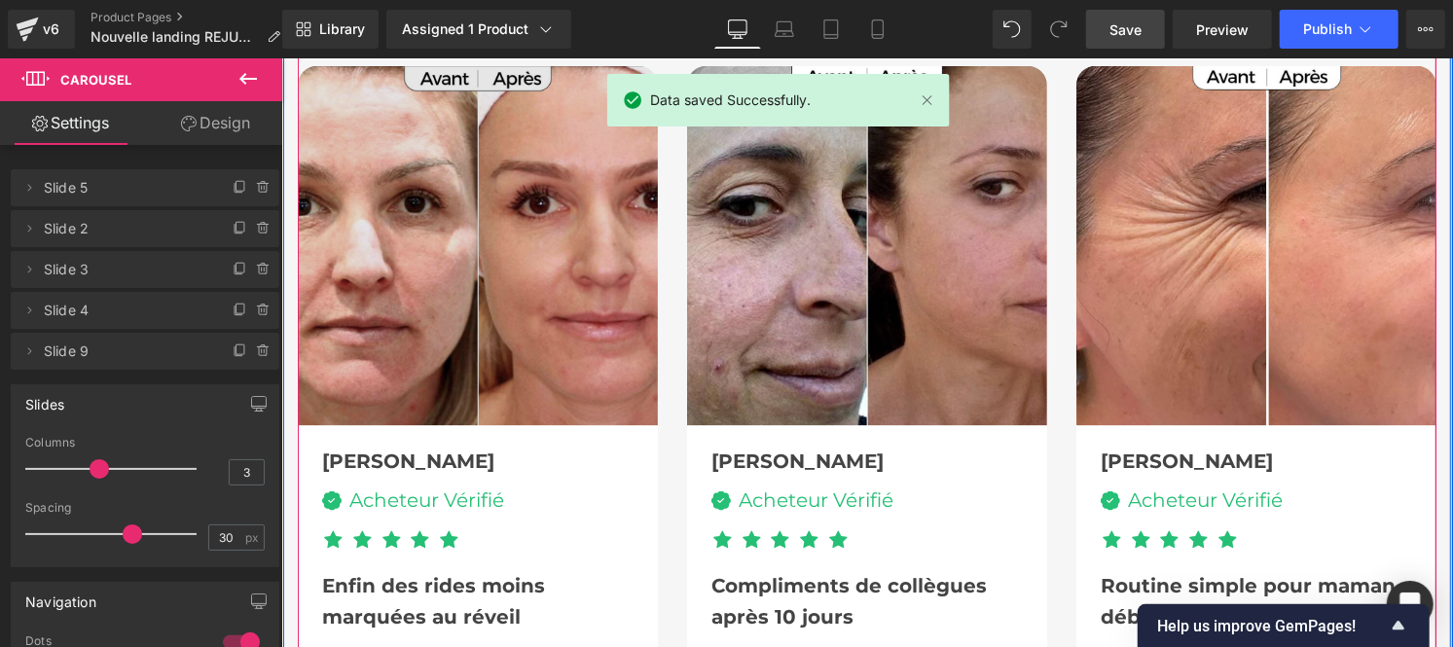
click at [457, 225] on img at bounding box center [477, 245] width 360 height 360
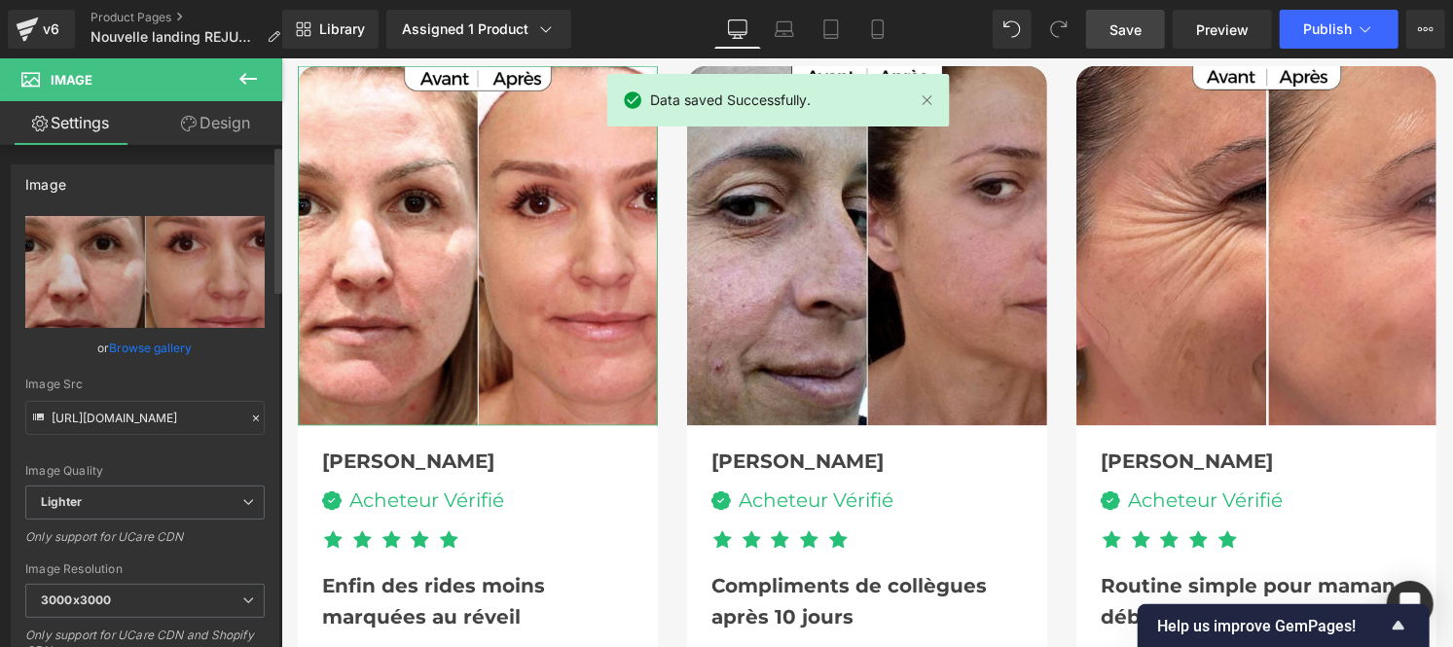
click at [253, 417] on icon at bounding box center [256, 419] width 6 height 6
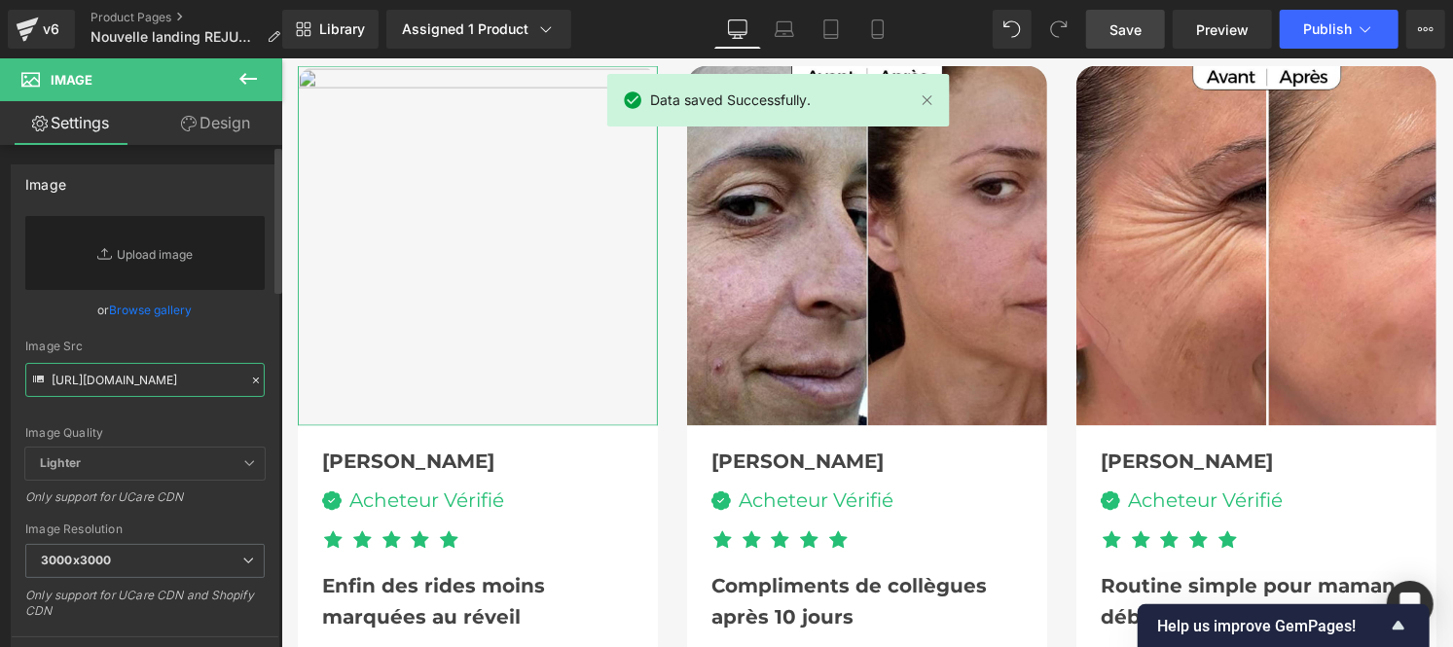
click at [142, 378] on input "[URL][DOMAIN_NAME]" at bounding box center [144, 380] width 239 height 34
paste input "[URL][DOMAIN_NAME][DOMAIN_NAME]"
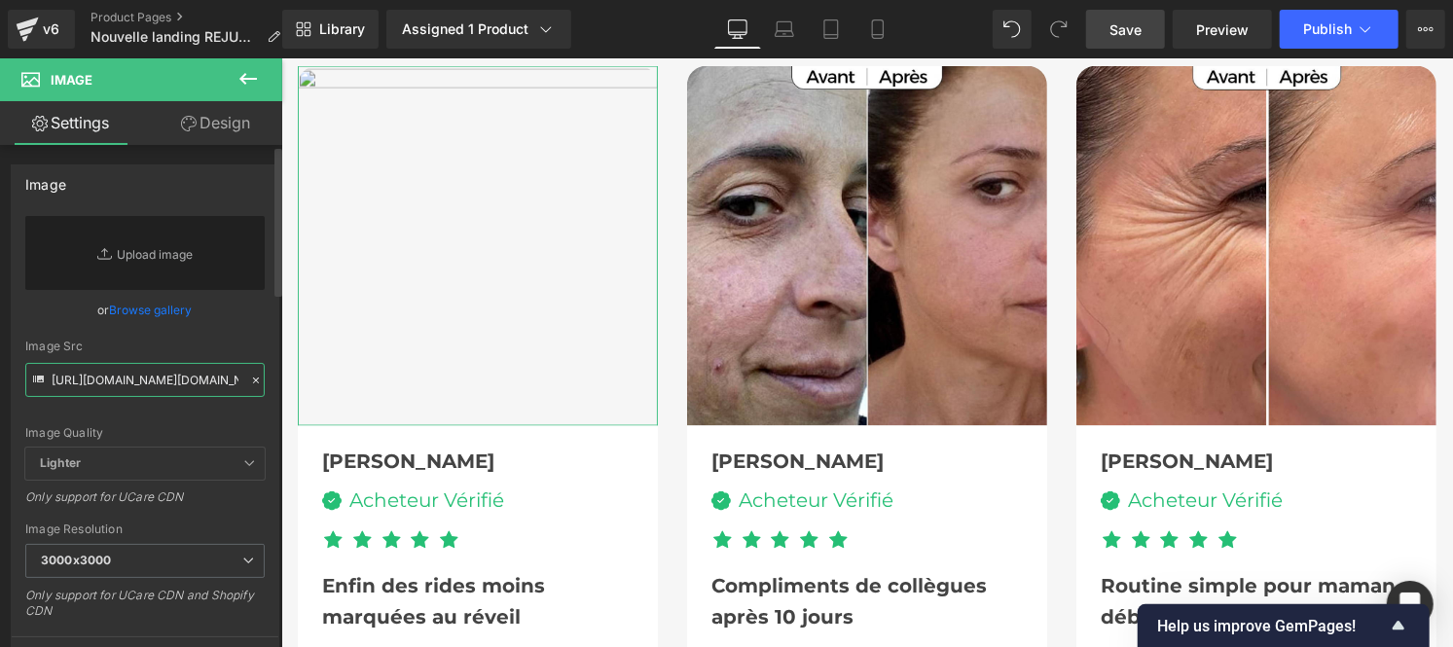
scroll to position [0, 567]
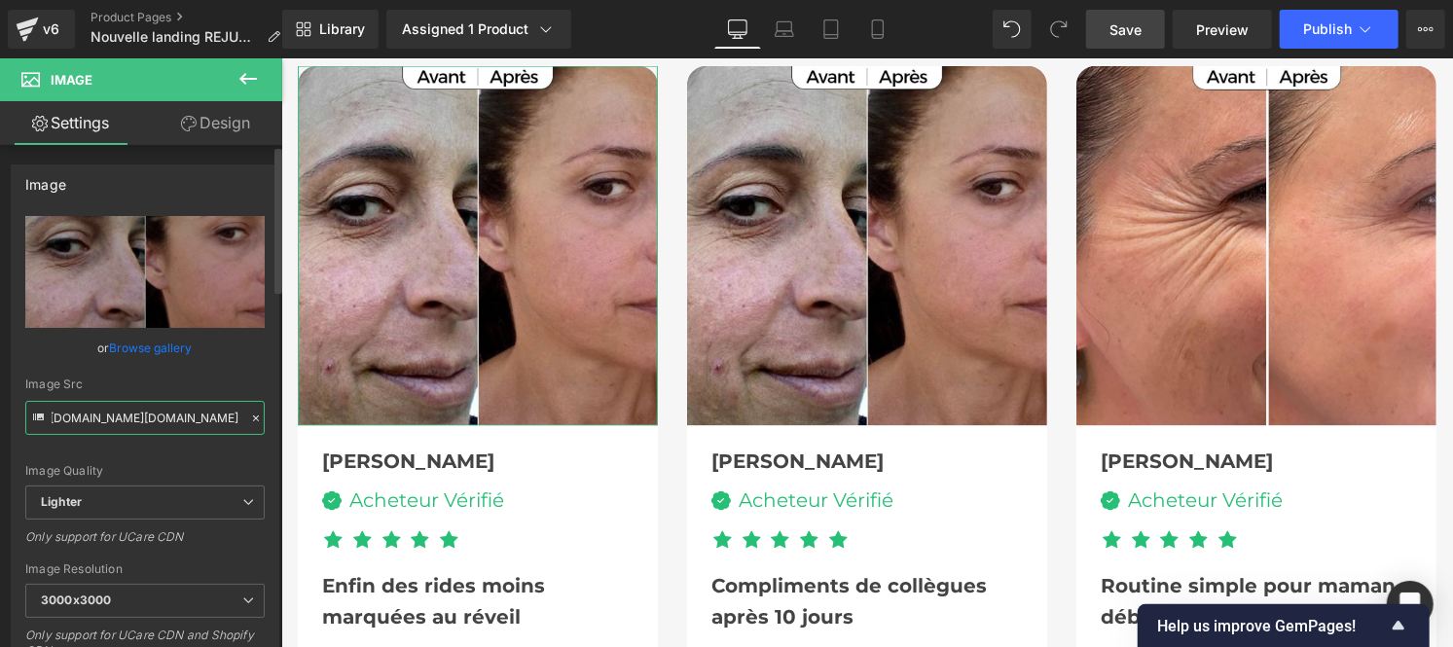
type input "[URL][DOMAIN_NAME][DOMAIN_NAME]"
click at [232, 376] on div "Image Quality Lighter Lightest Lighter Lighter Lightest Only support for UCare …" at bounding box center [144, 351] width 239 height 270
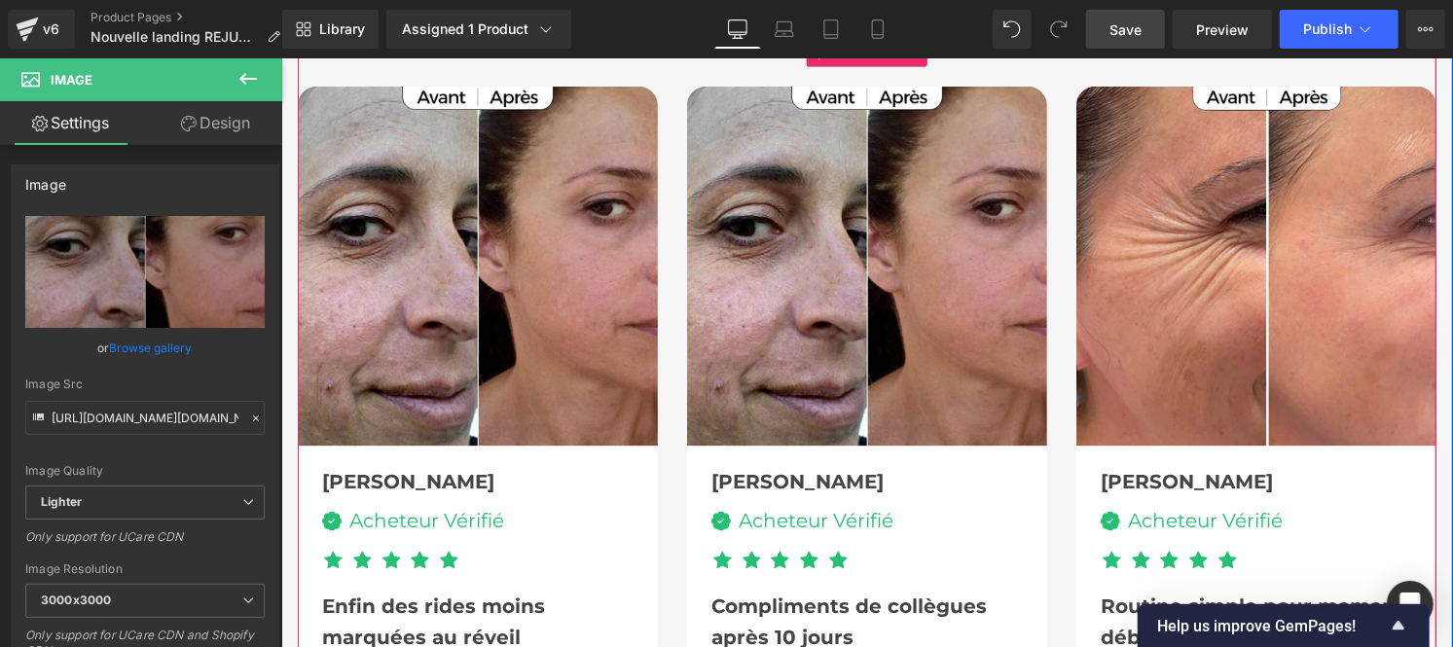
scroll to position [5986, 0]
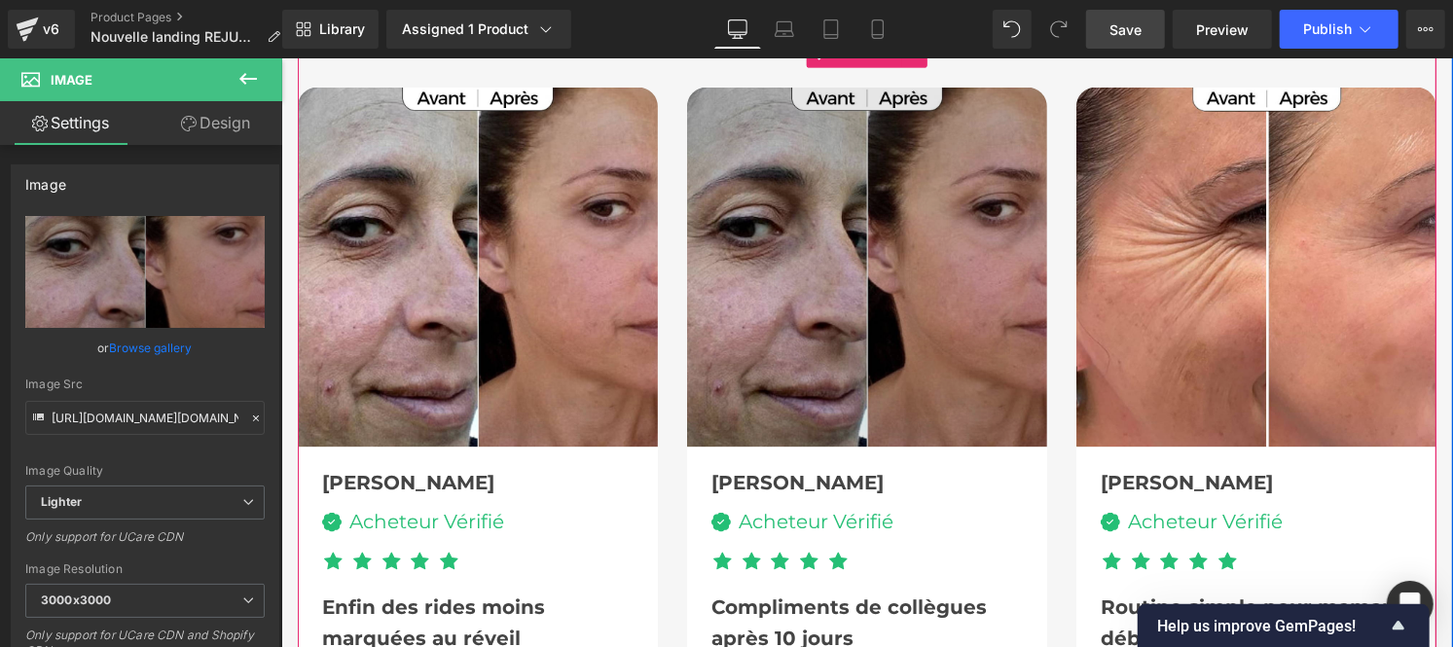
click at [818, 200] on img at bounding box center [866, 267] width 360 height 360
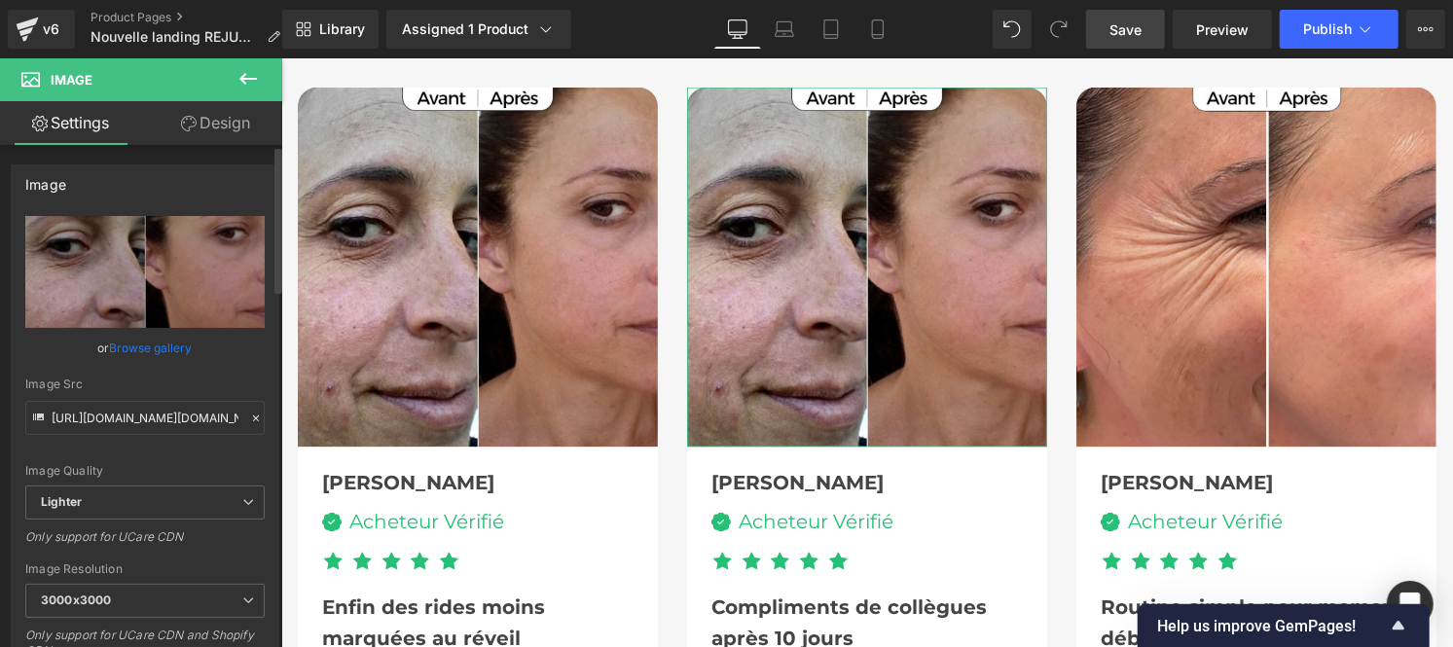
click at [249, 418] on icon at bounding box center [256, 419] width 14 height 14
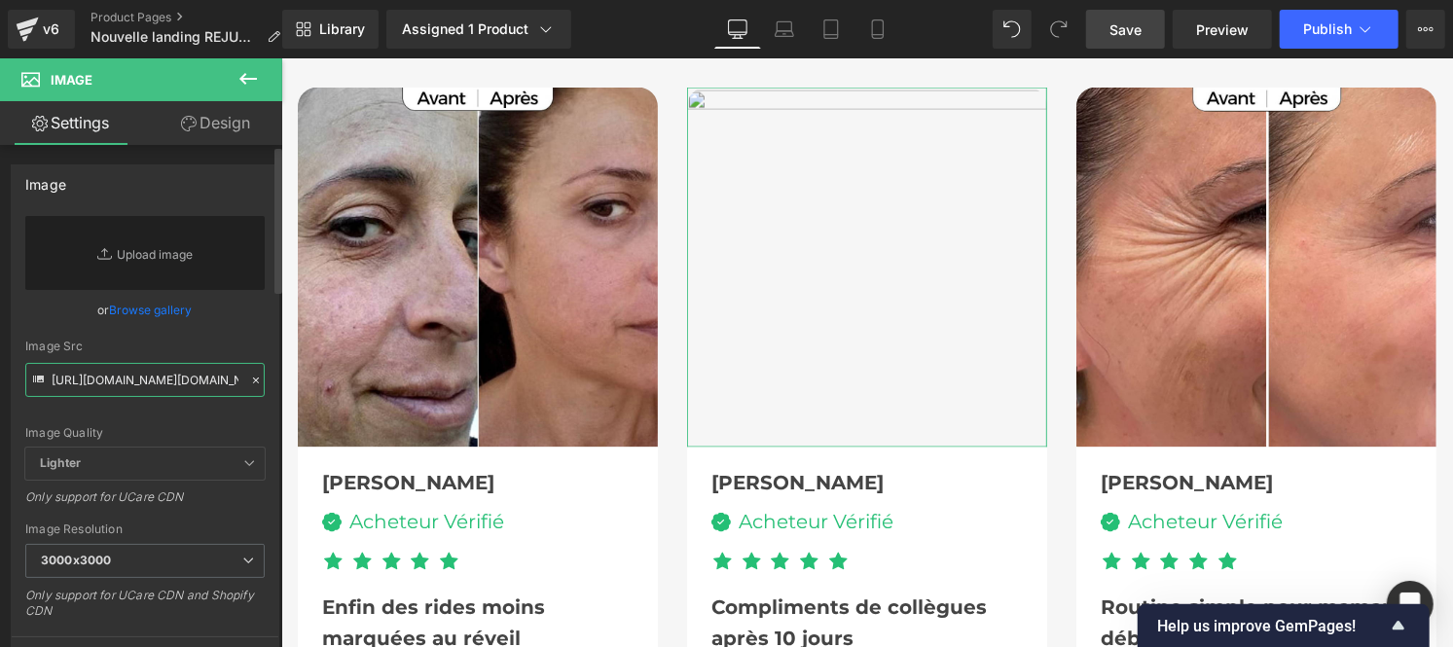
click at [97, 383] on input "[URL][DOMAIN_NAME][DOMAIN_NAME]" at bounding box center [144, 380] width 239 height 34
paste input "[URL][DOMAIN_NAME]"
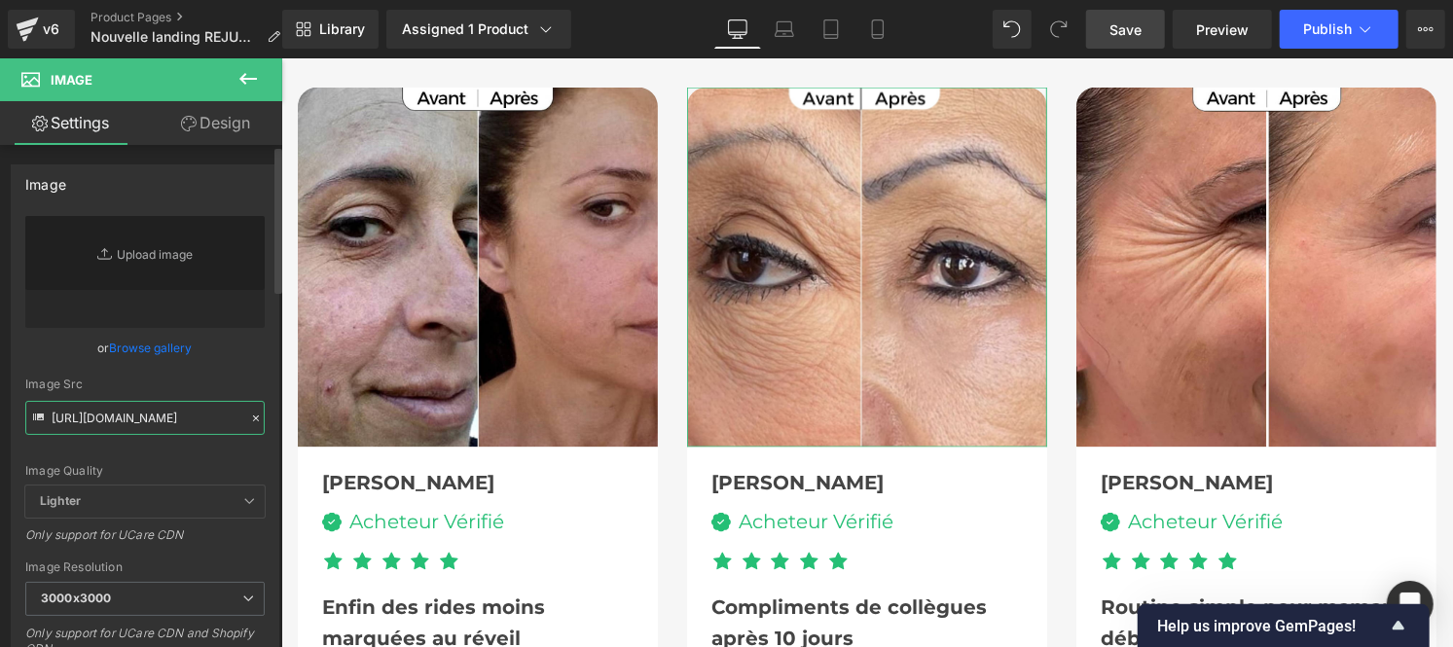
type input "[URL][DOMAIN_NAME]"
click at [247, 380] on div "Image Src" at bounding box center [144, 385] width 239 height 14
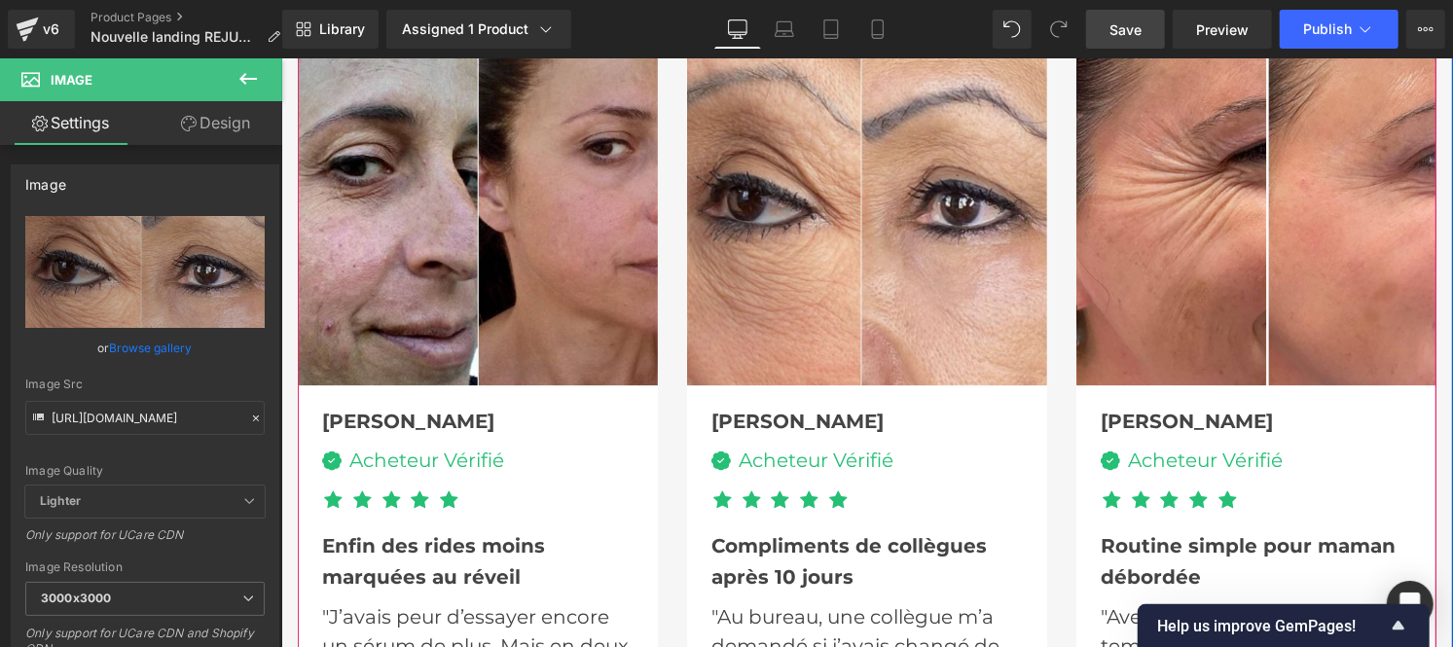
scroll to position [6047, 0]
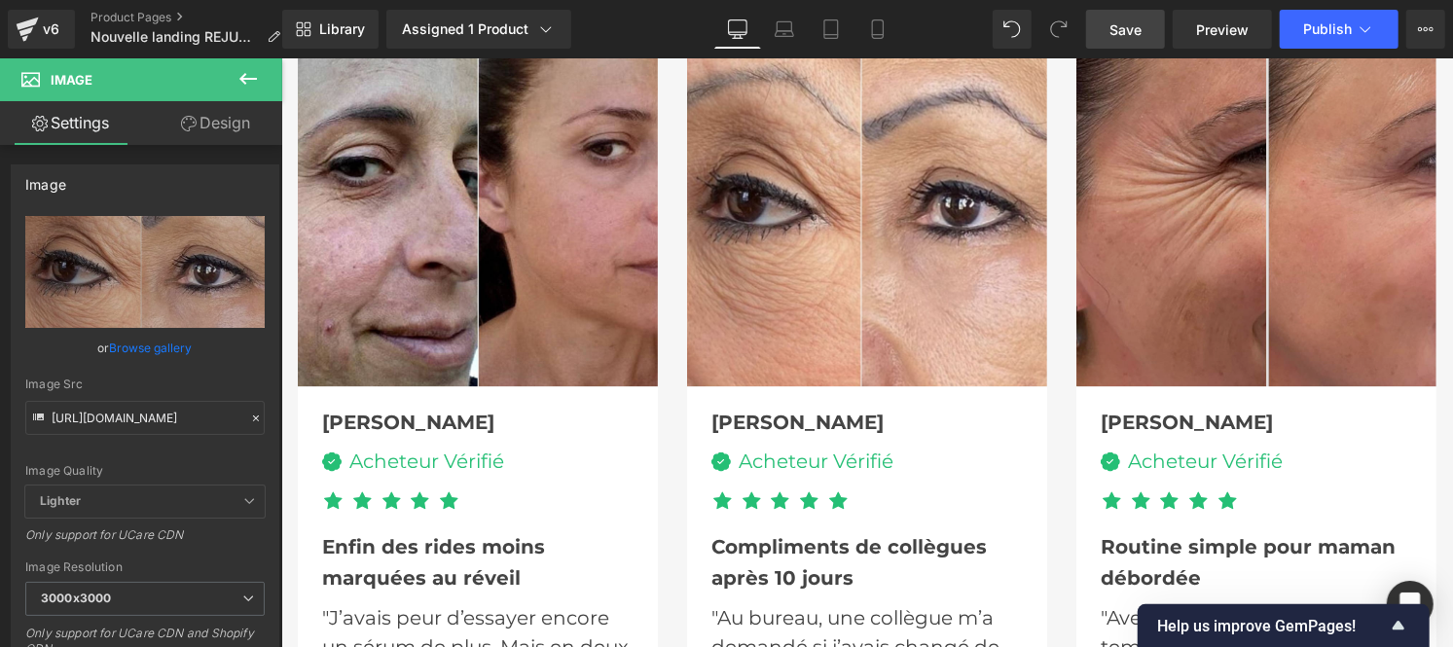
click at [1227, 172] on img at bounding box center [1255, 206] width 360 height 360
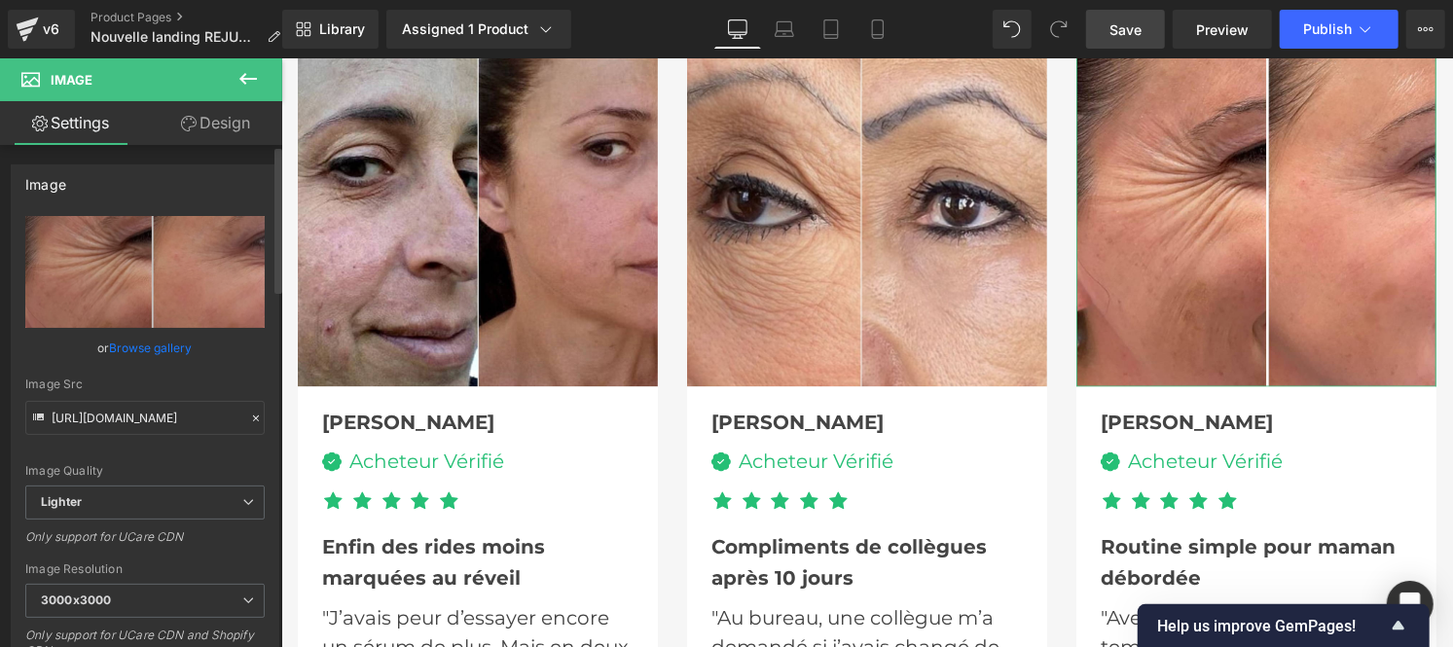
click at [249, 417] on icon at bounding box center [256, 419] width 14 height 14
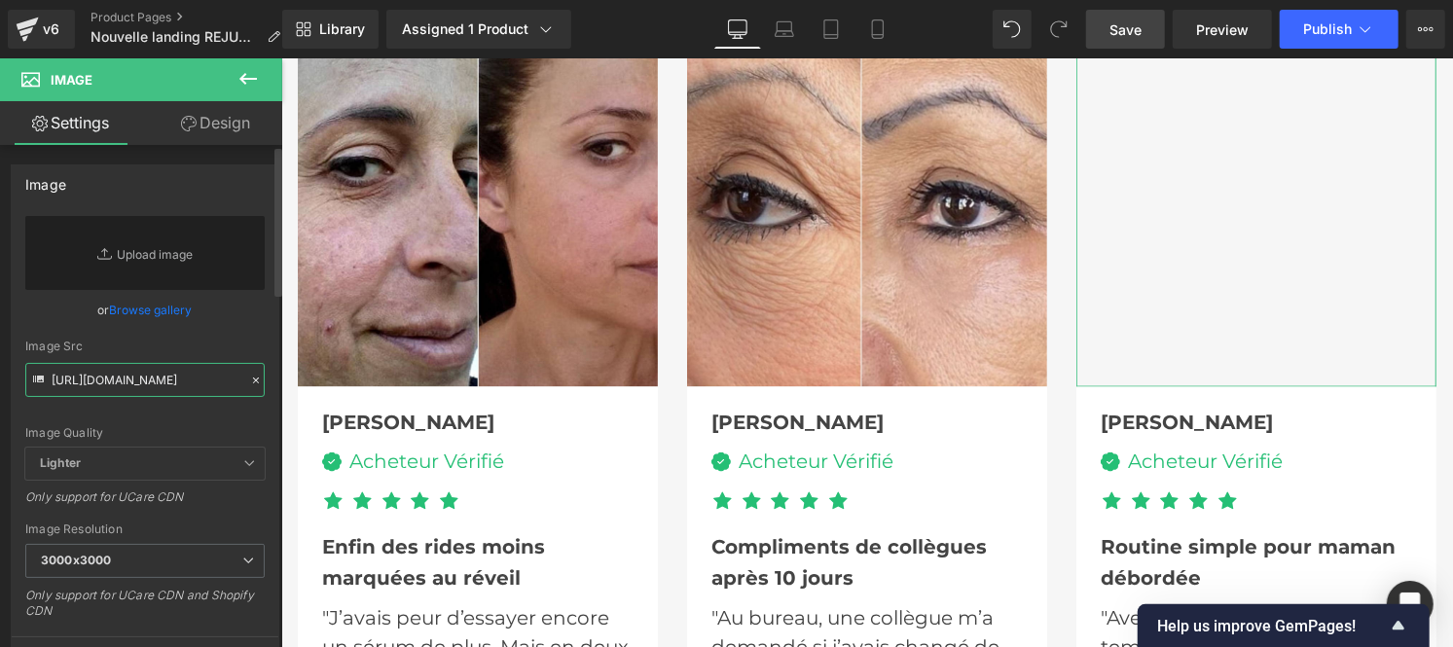
click at [90, 382] on input "[URL][DOMAIN_NAME]" at bounding box center [144, 380] width 239 height 34
paste input "[URL][DOMAIN_NAME]"
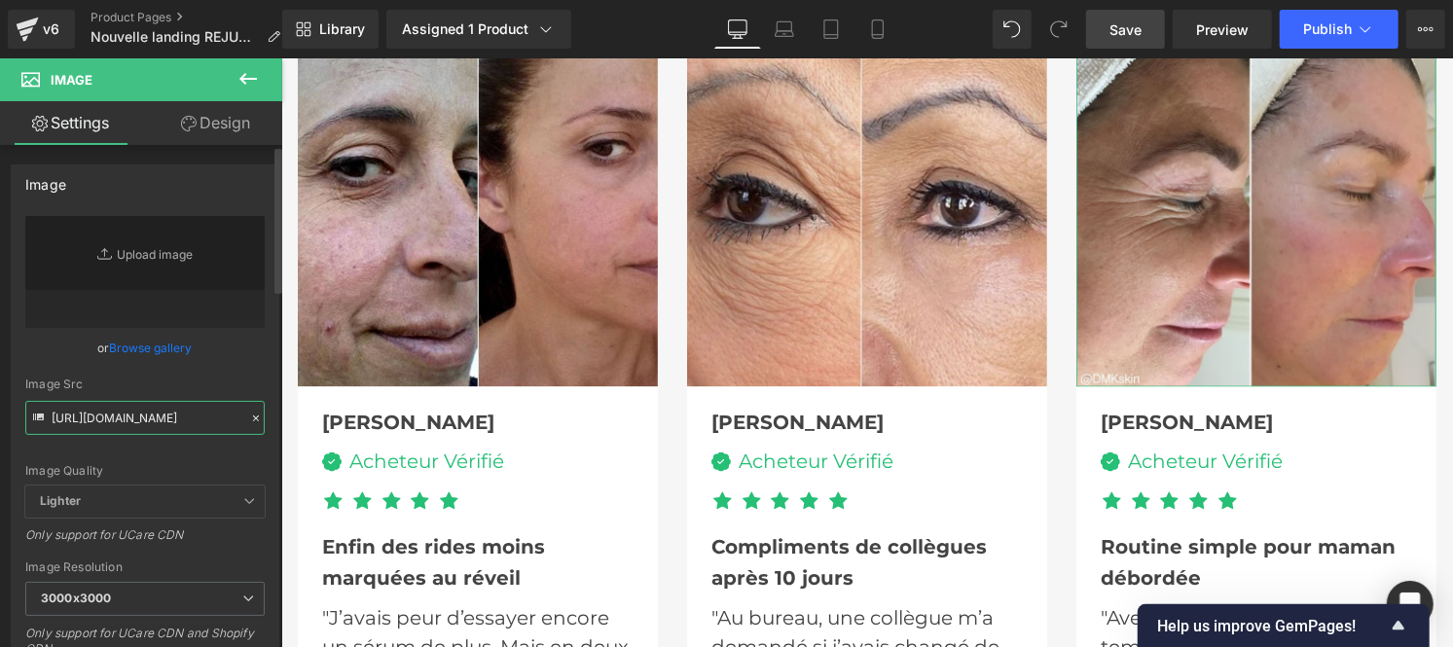
type input "[URL][DOMAIN_NAME]"
click at [271, 368] on div "Image [URL][DOMAIN_NAME] Replace Image Upload image or Browse gallery Image Src…" at bounding box center [145, 442] width 269 height 557
click at [240, 375] on div "Image Quality Lighter Lightest Lighter Lighter Lightest Only support for UCare …" at bounding box center [144, 351] width 239 height 270
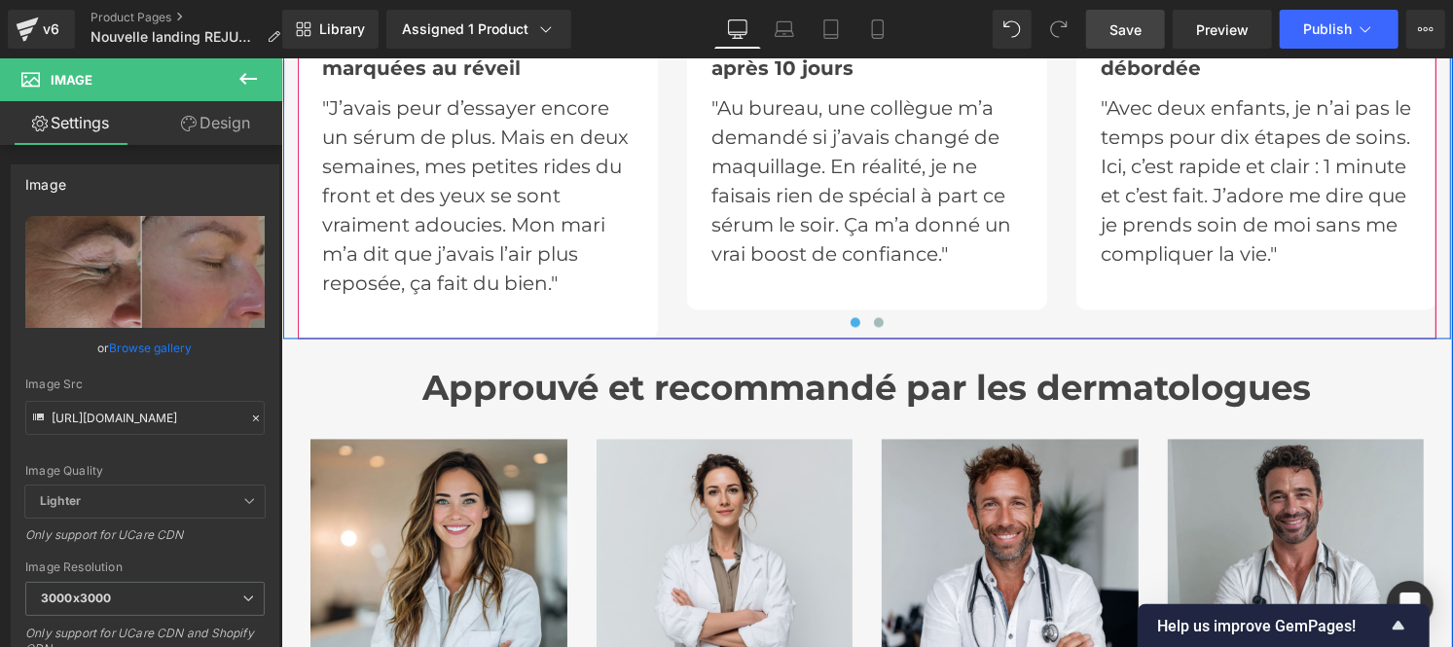
scroll to position [6560, 0]
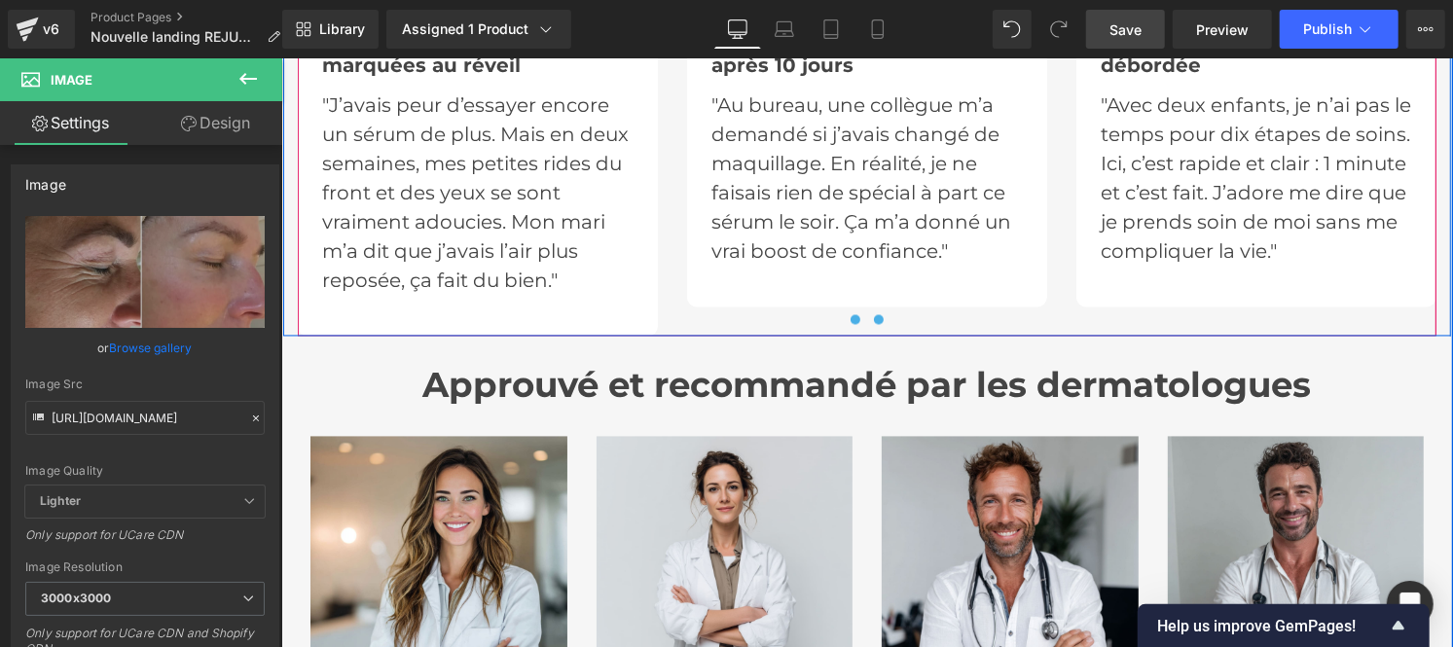
click at [869, 321] on button at bounding box center [877, 318] width 23 height 19
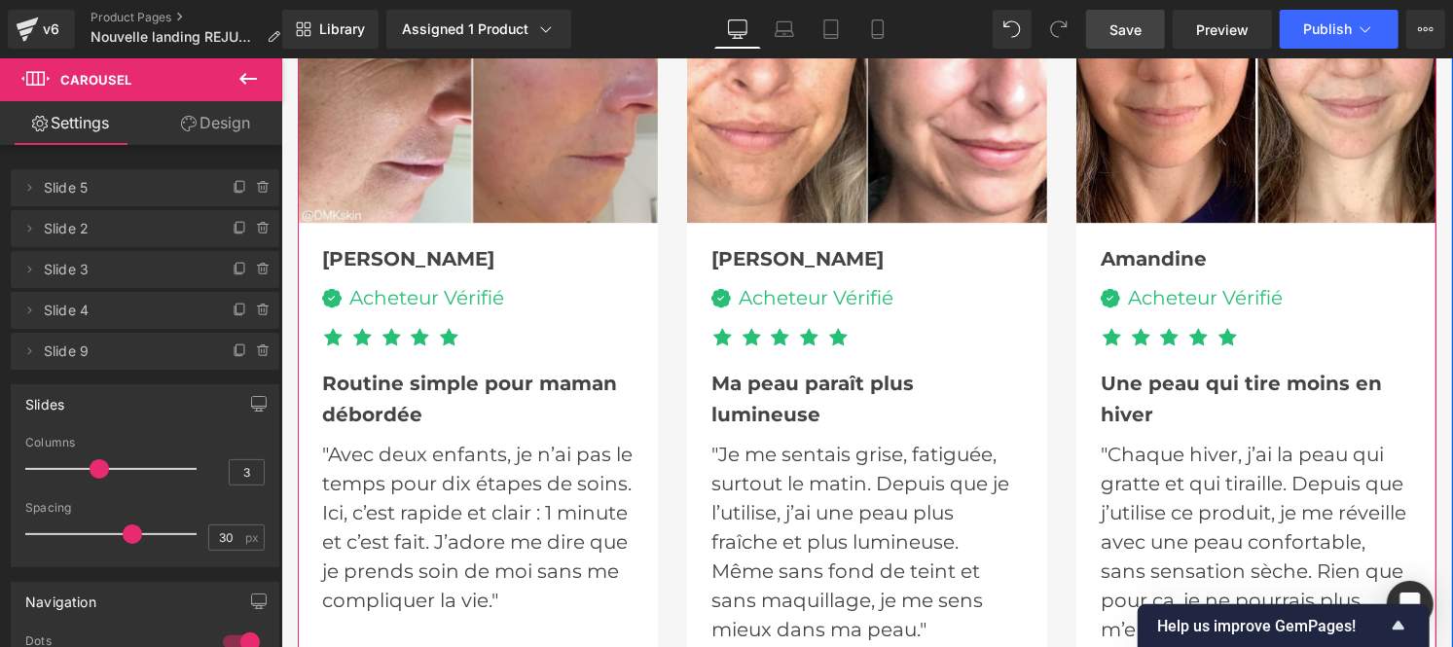
scroll to position [5874, 0]
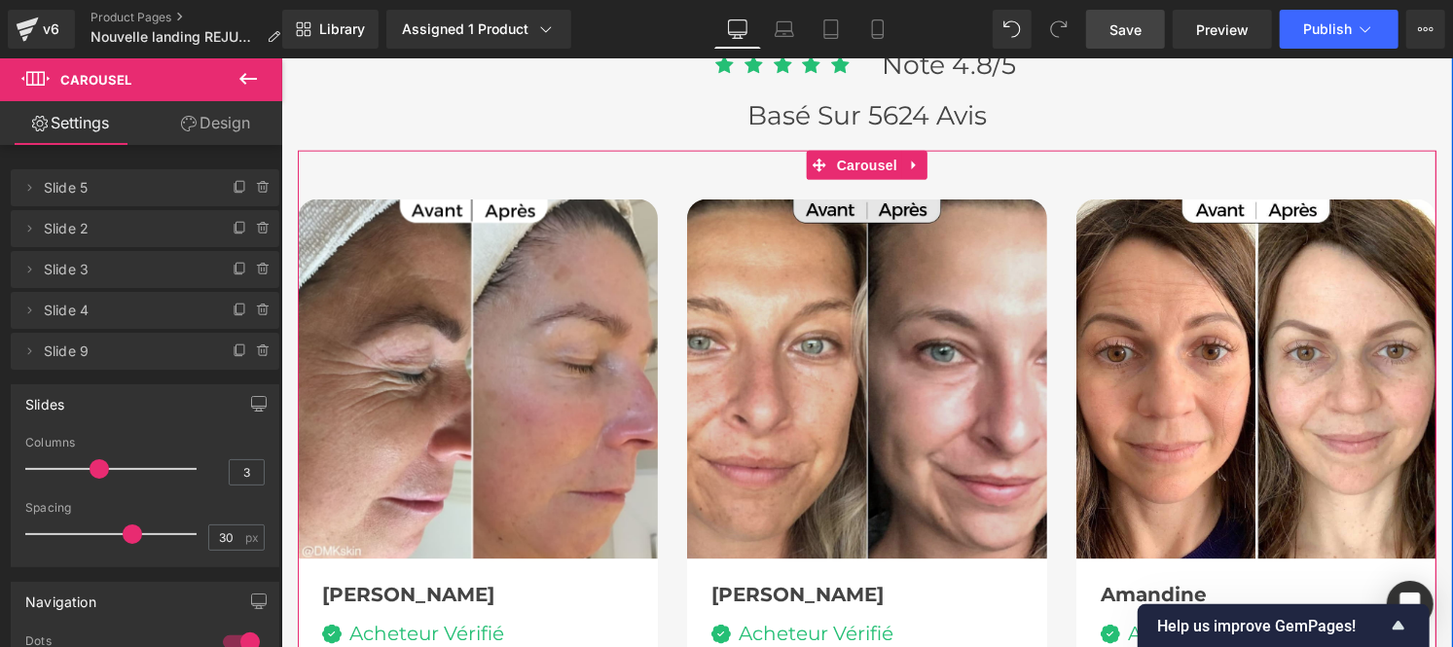
click at [863, 302] on img at bounding box center [866, 379] width 360 height 360
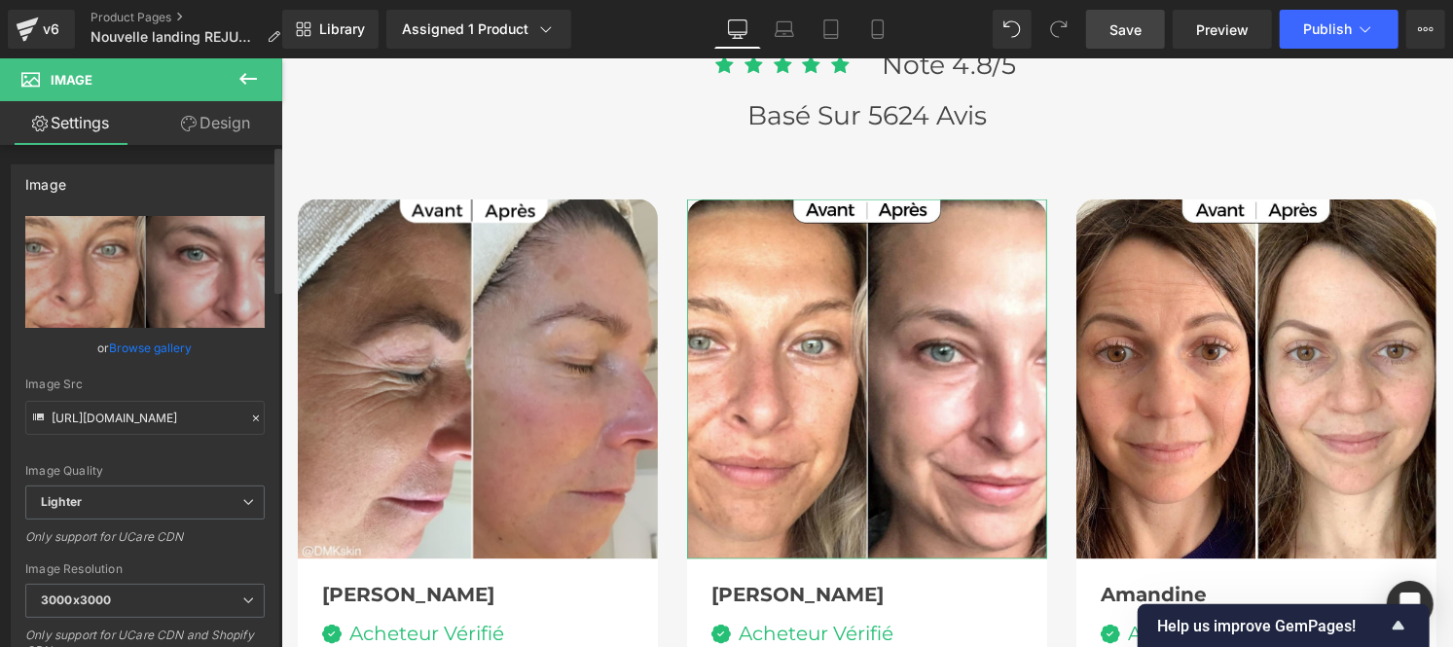
click at [249, 412] on icon at bounding box center [256, 419] width 14 height 14
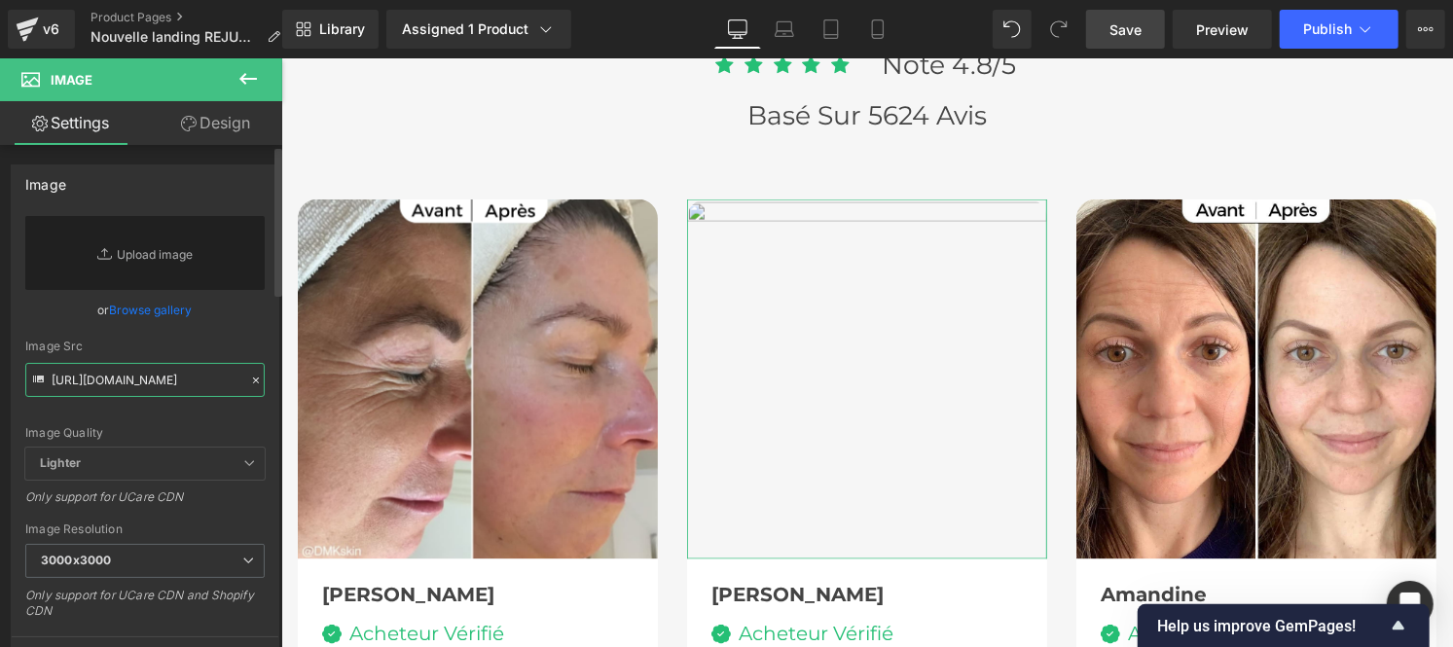
click at [150, 375] on input "[URL][DOMAIN_NAME]" at bounding box center [144, 380] width 239 height 34
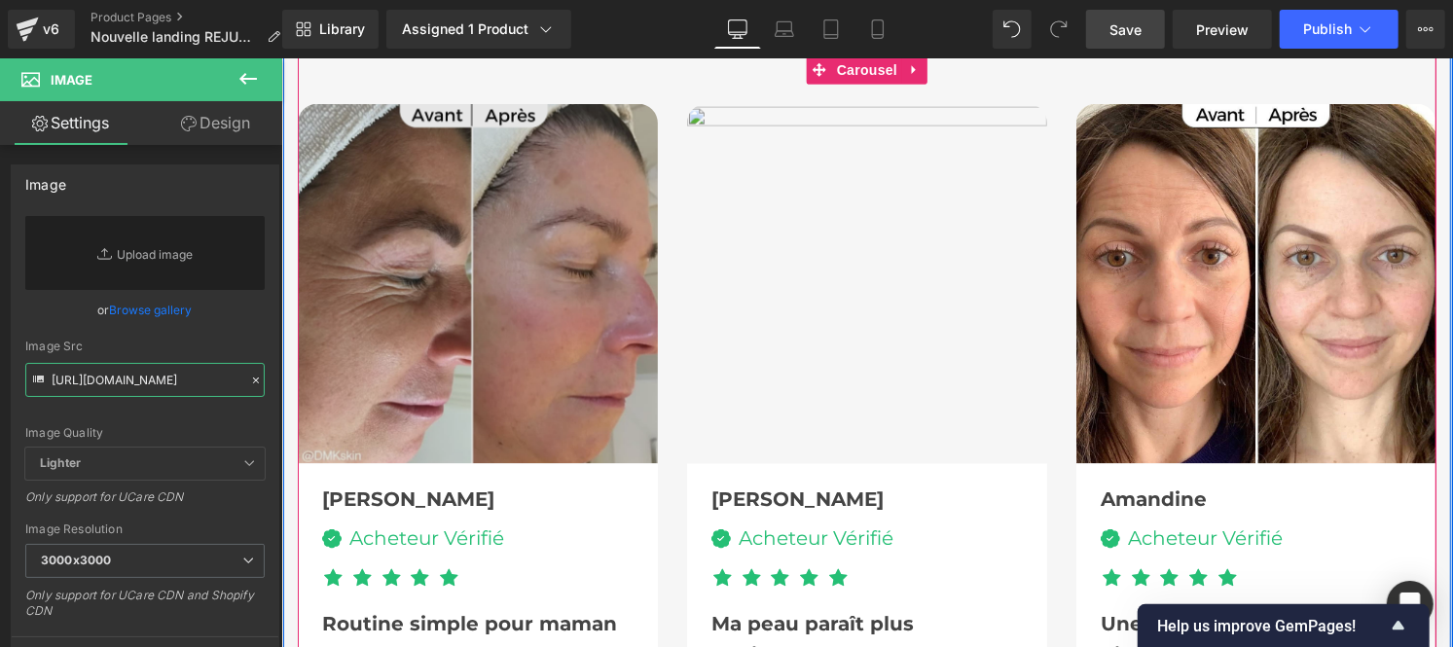
scroll to position [5969, 0]
click at [434, 243] on img at bounding box center [477, 284] width 360 height 360
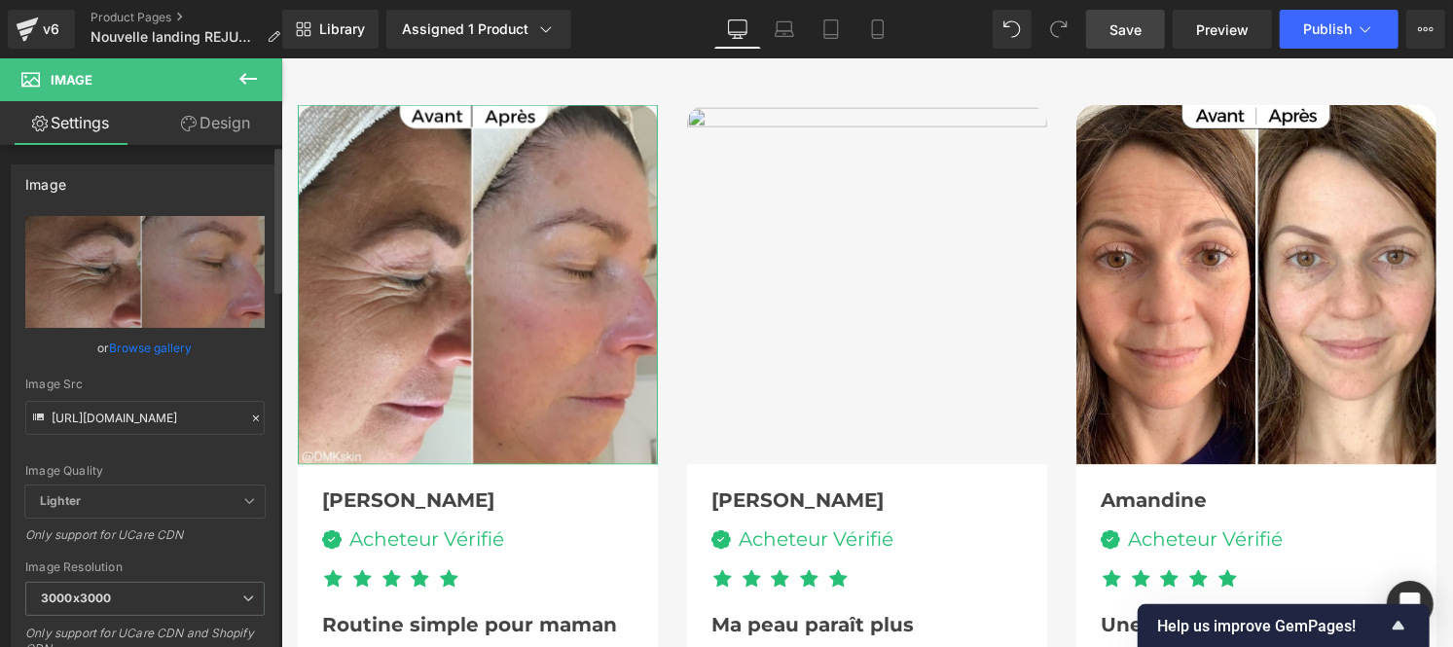
click at [249, 418] on icon at bounding box center [256, 419] width 14 height 14
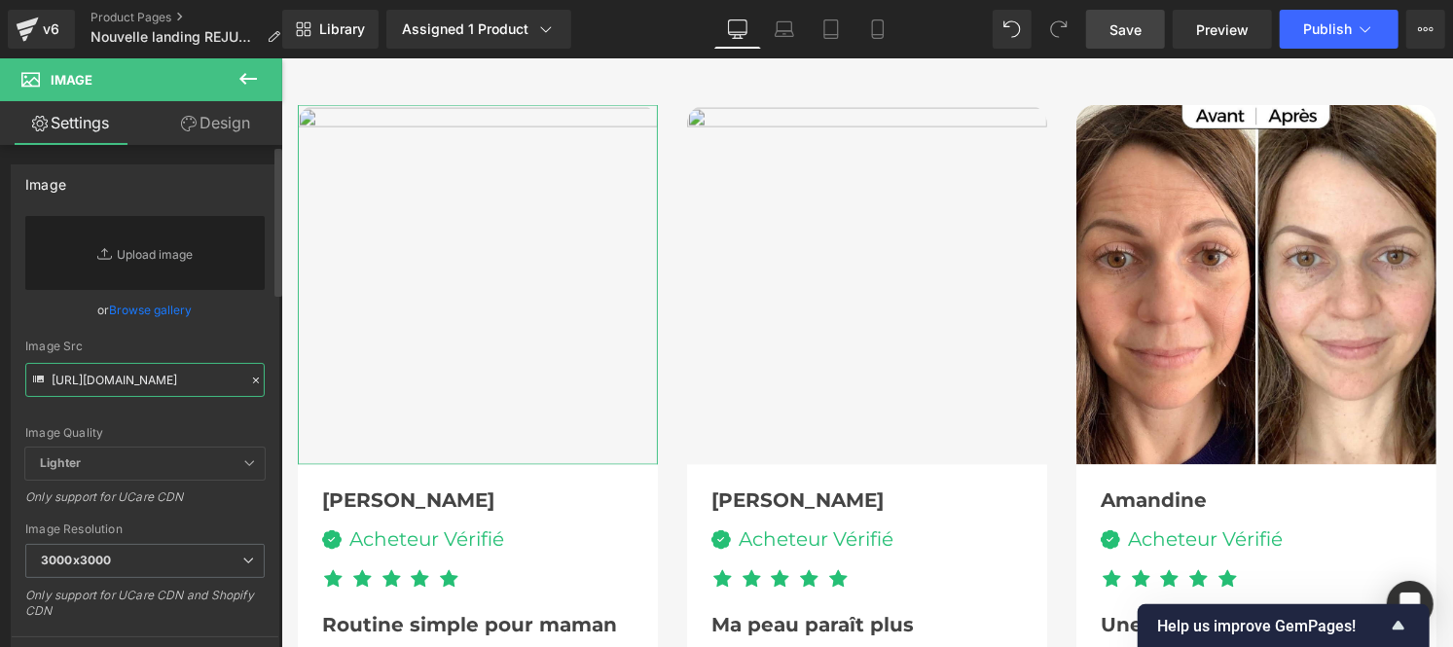
click at [91, 382] on input "[URL][DOMAIN_NAME]" at bounding box center [144, 380] width 239 height 34
paste input "[URL][DOMAIN_NAME]"
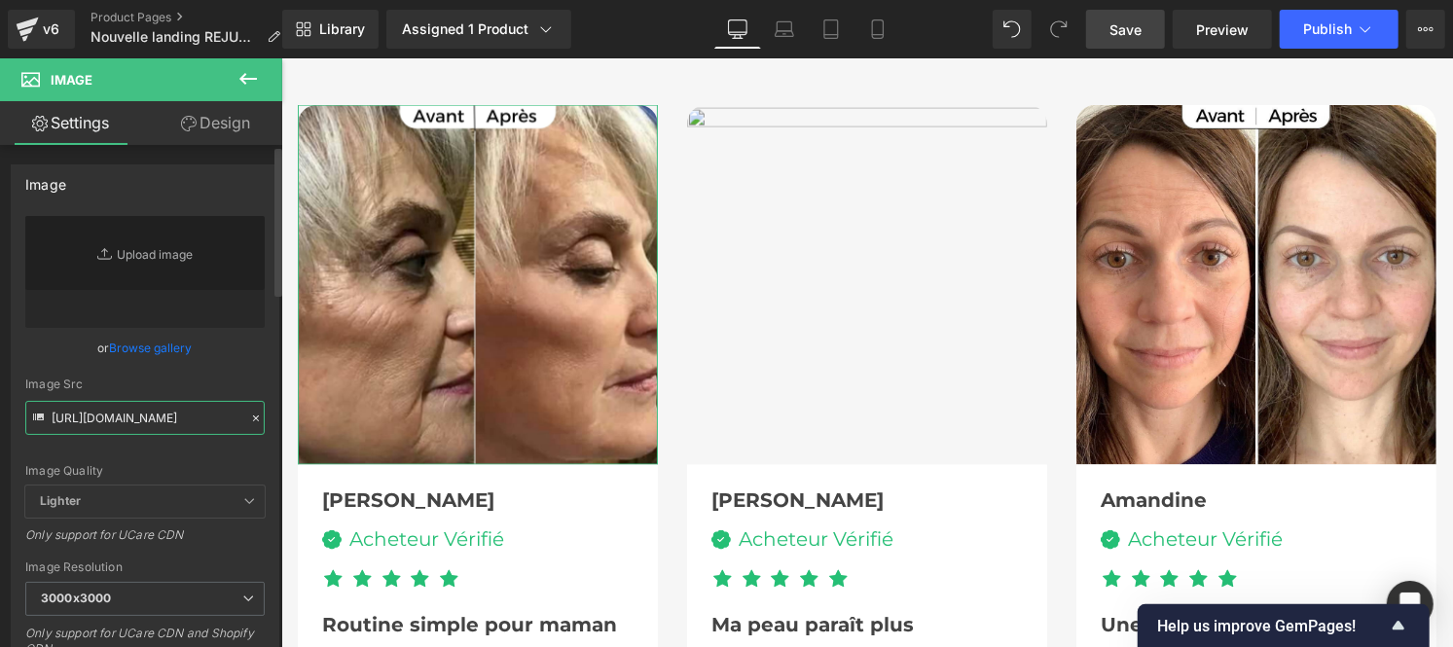
type input "[URL][DOMAIN_NAME]"
click at [230, 399] on div "Image Src [URL][DOMAIN_NAME]" at bounding box center [144, 406] width 239 height 57
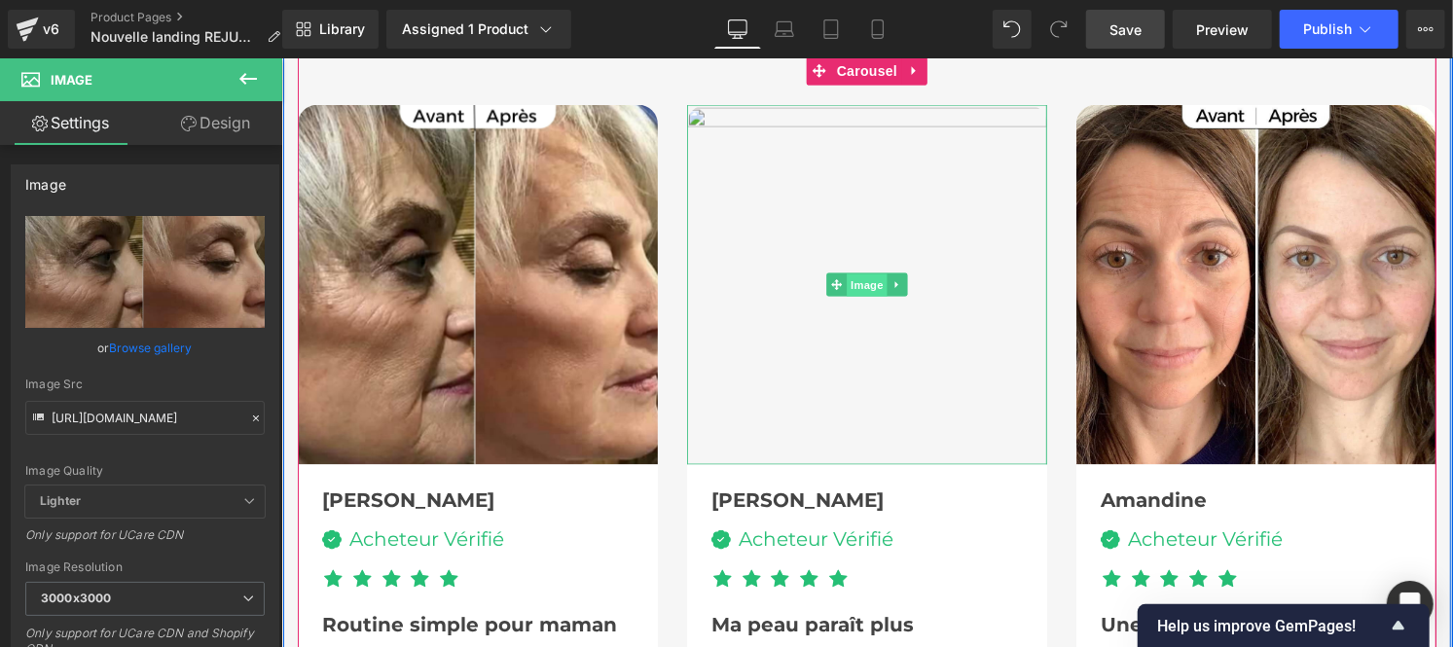
click at [846, 273] on span "Image" at bounding box center [866, 284] width 41 height 23
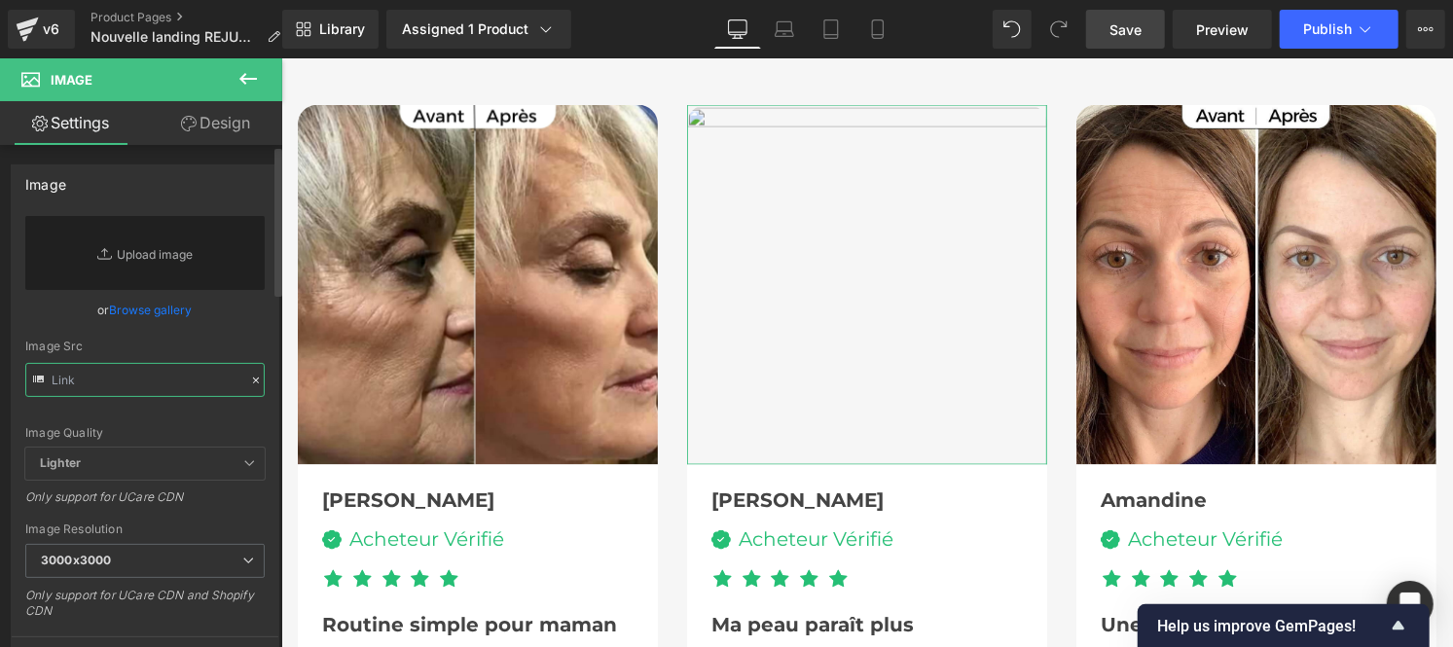
click at [165, 373] on input "text" at bounding box center [144, 380] width 239 height 34
paste input "[URL][DOMAIN_NAME]"
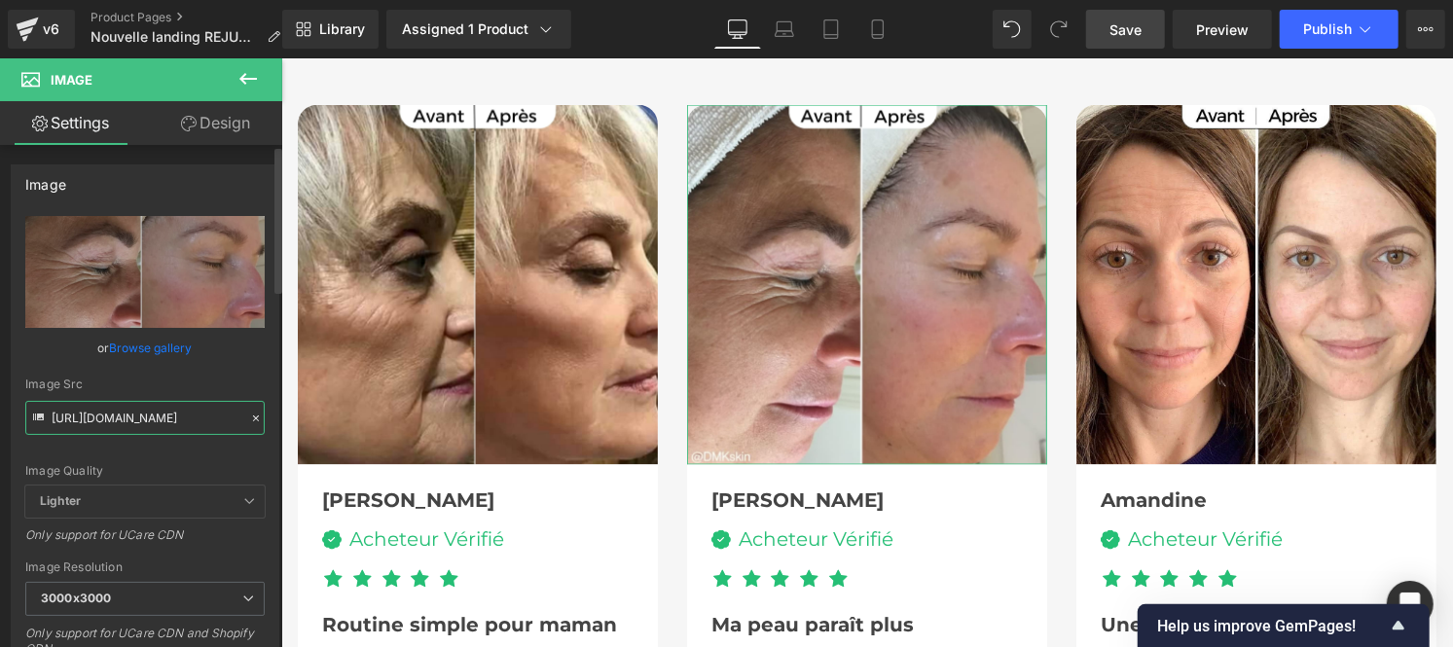
type input "[URL][DOMAIN_NAME]"
click at [244, 366] on div "Image Quality Lighter Lightest Lighter Lighter Lightest Only support for UCare …" at bounding box center [144, 351] width 239 height 270
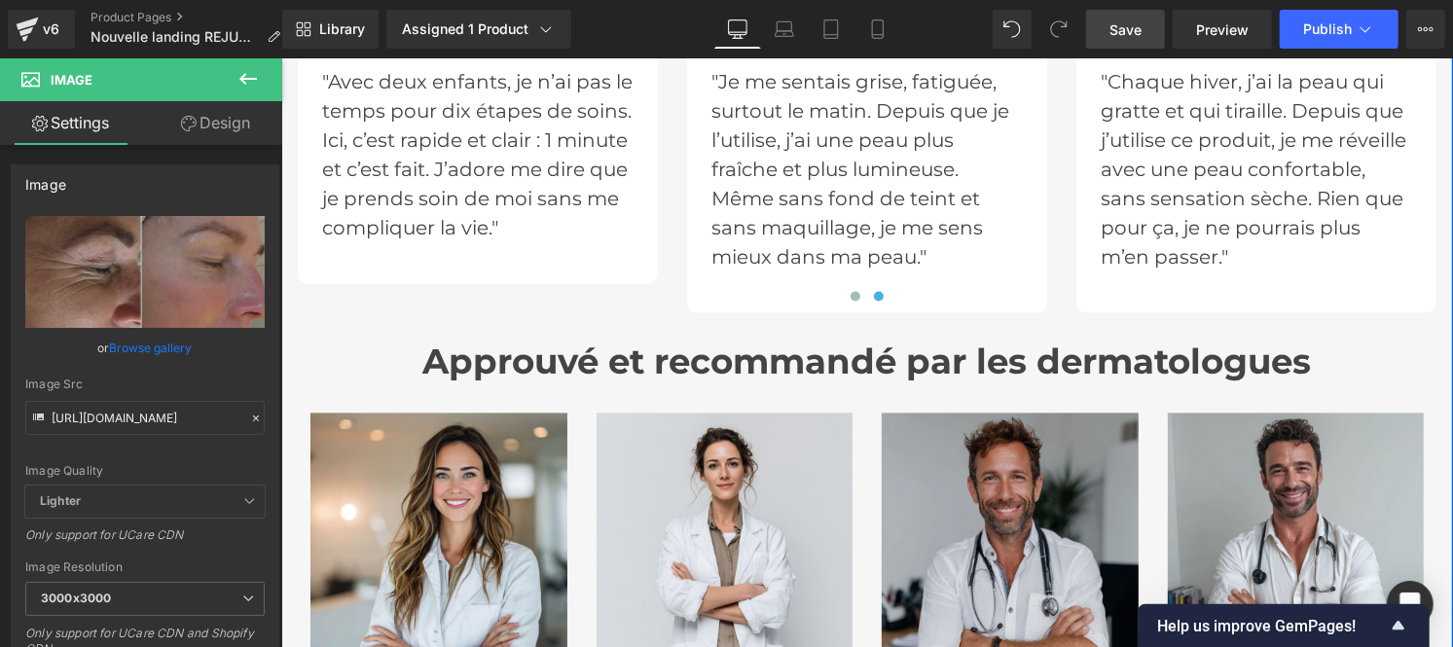
scroll to position [6580, 0]
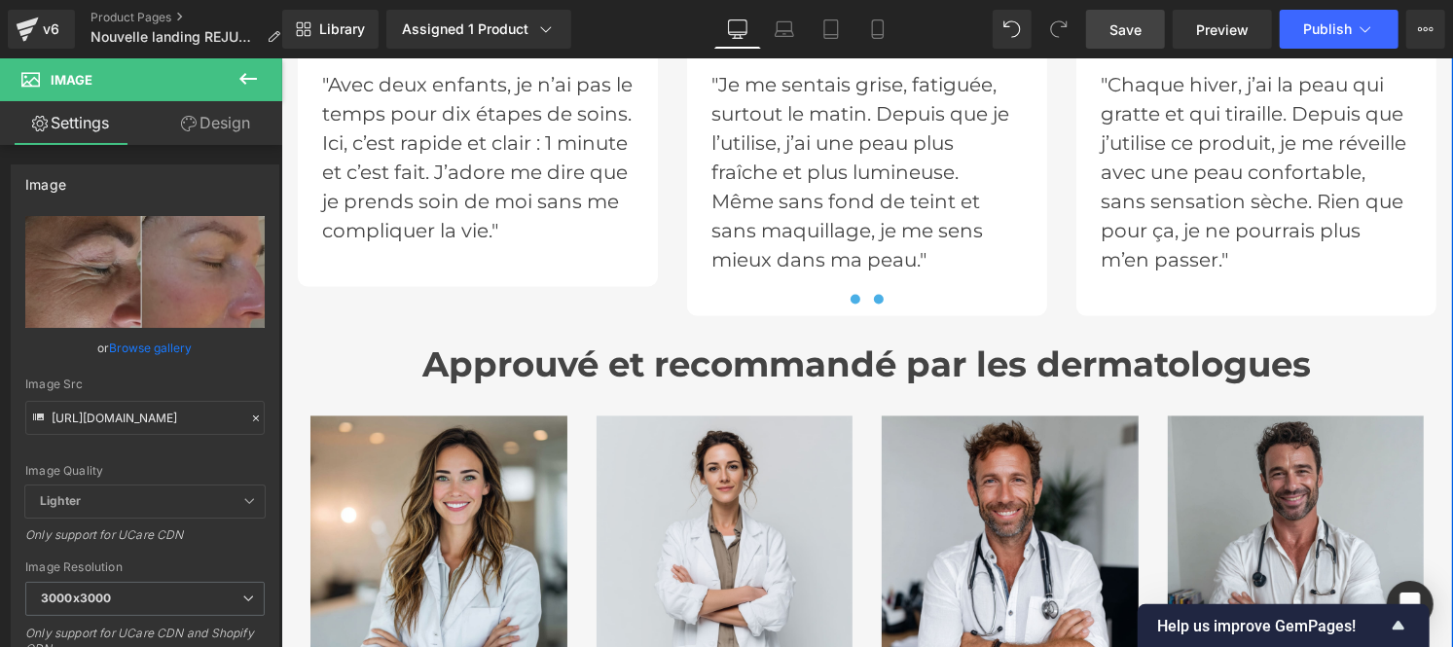
click at [843, 293] on button at bounding box center [854, 298] width 23 height 19
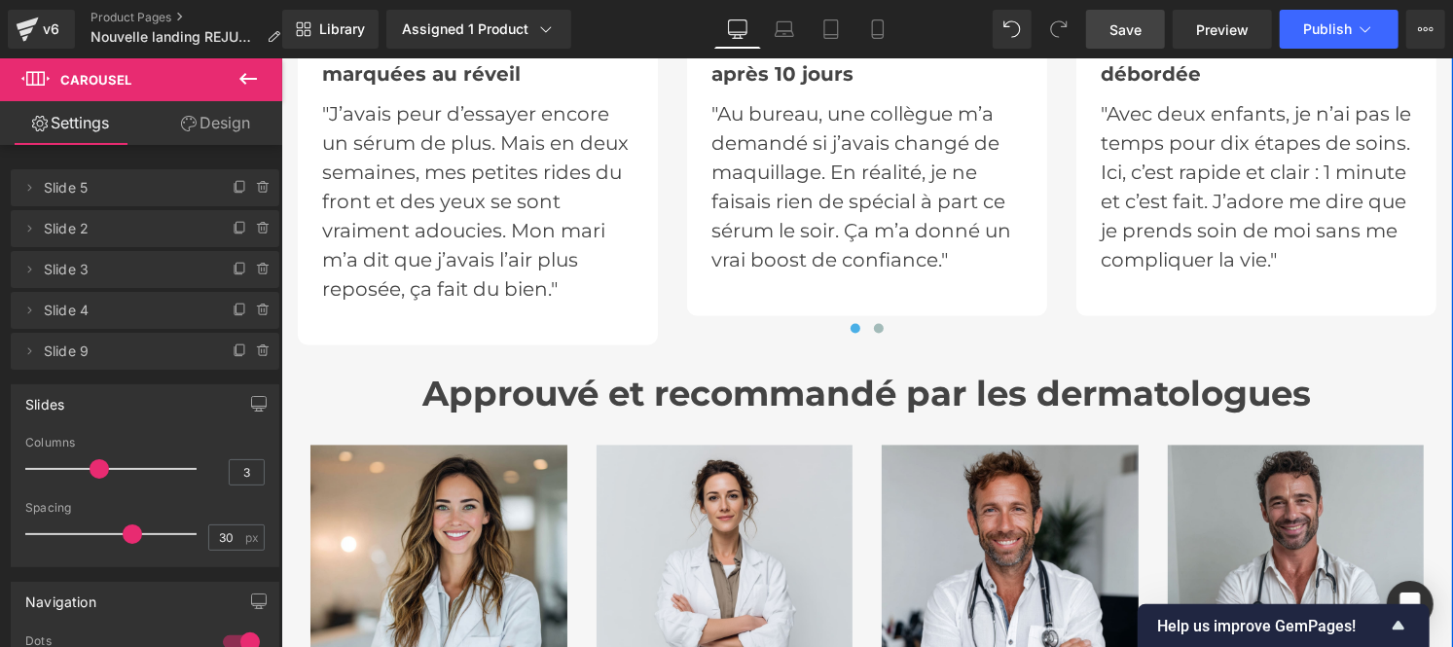
scroll to position [6553, 0]
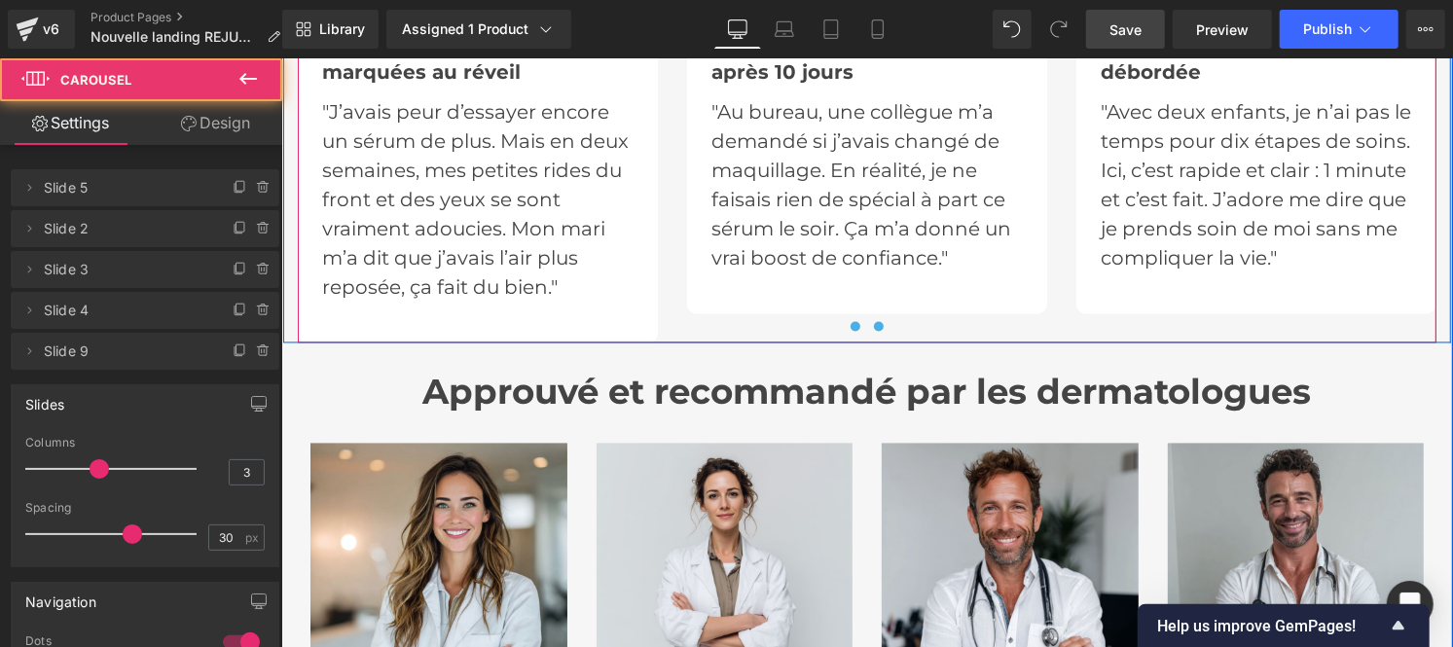
click at [873, 324] on span at bounding box center [878, 326] width 10 height 10
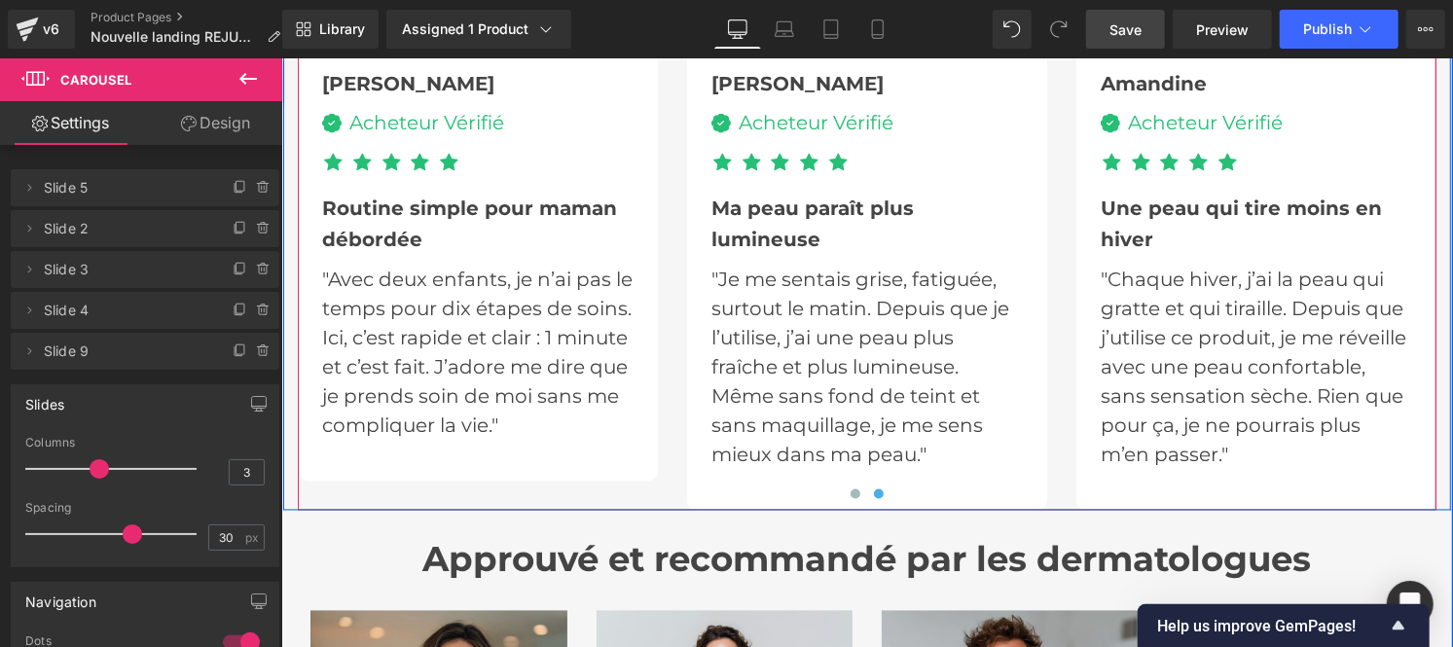
scroll to position [6386, 0]
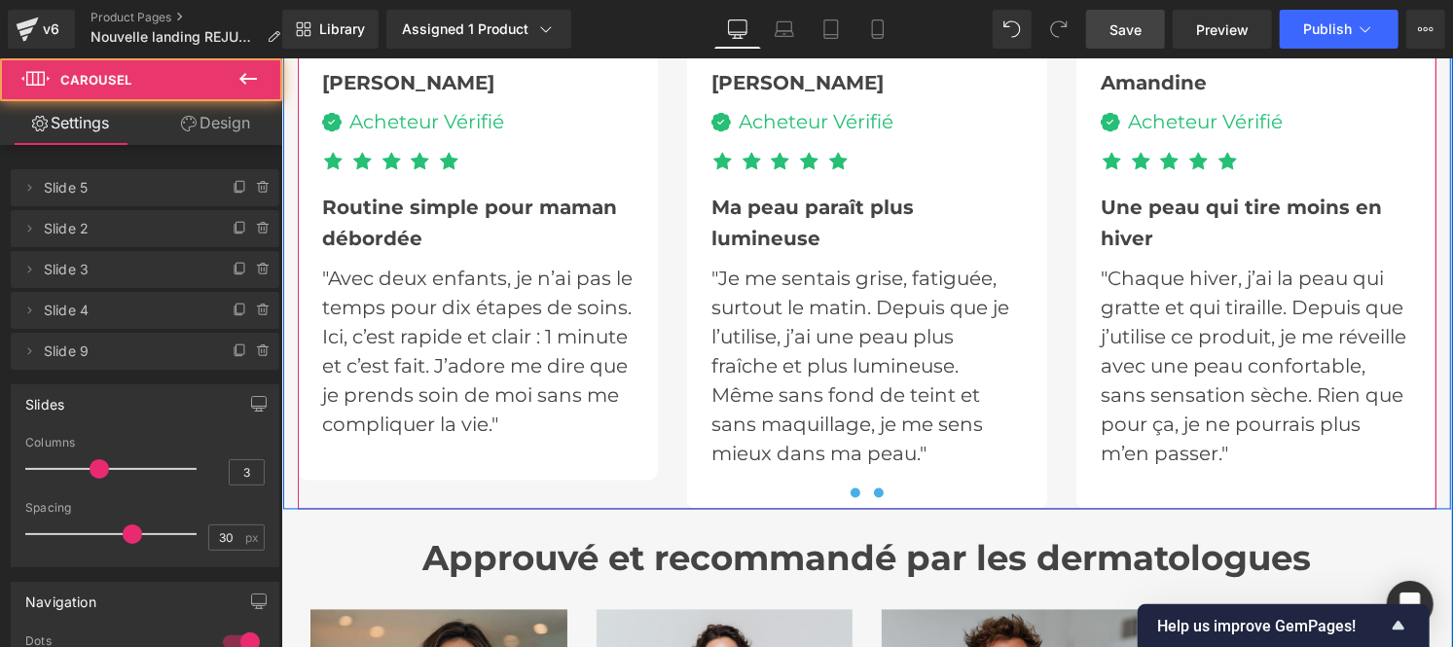
click at [850, 488] on span at bounding box center [855, 493] width 10 height 10
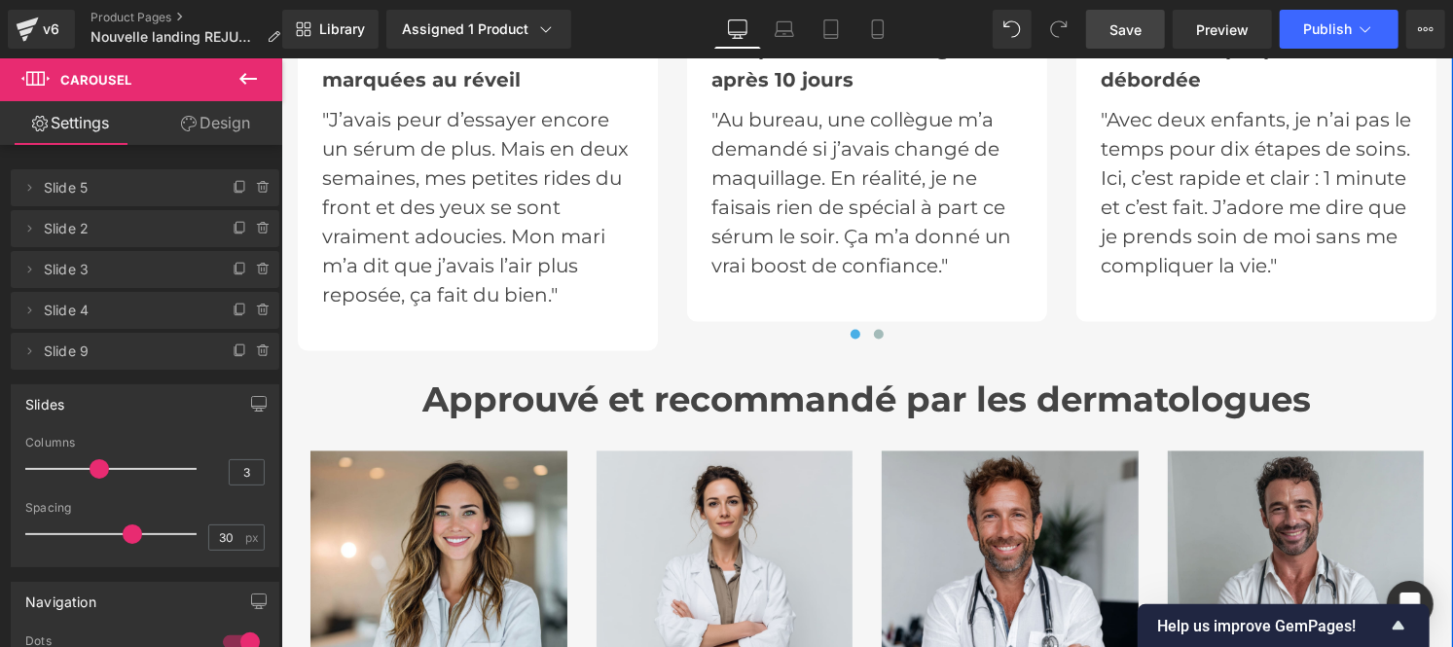
scroll to position [6546, 0]
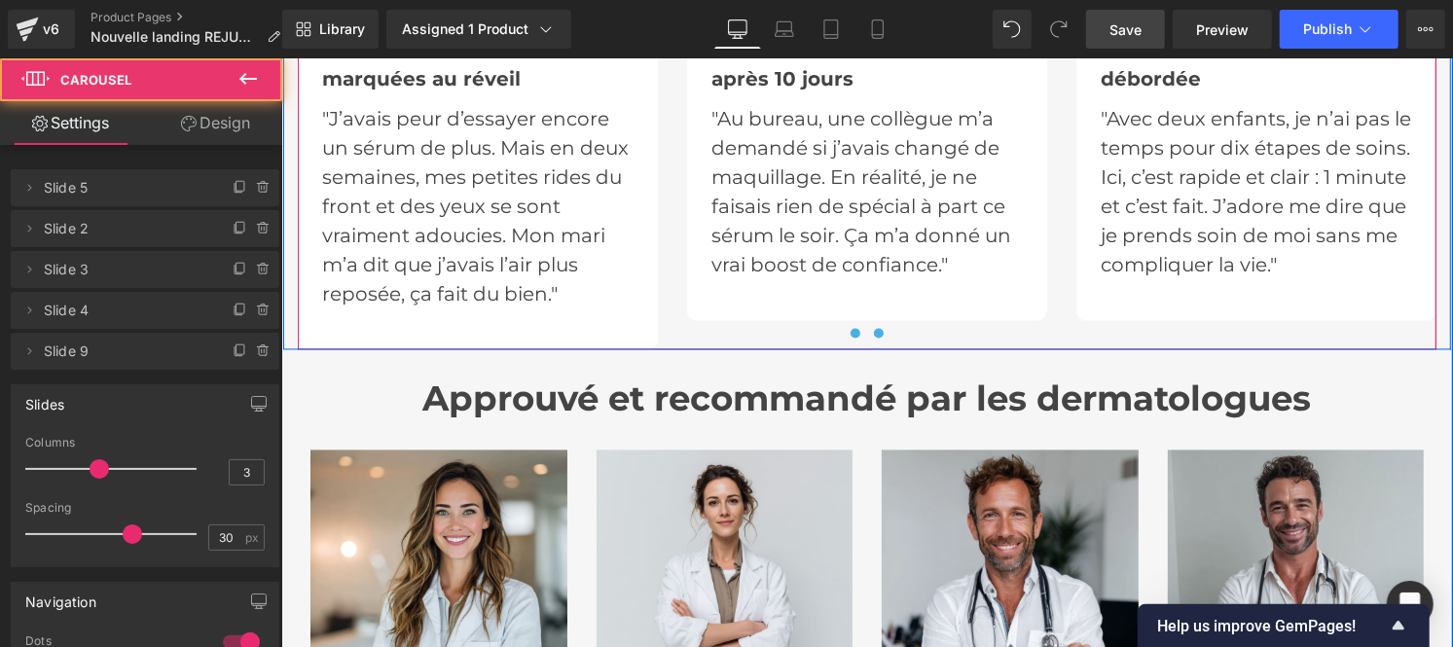
click at [873, 328] on span at bounding box center [878, 333] width 10 height 10
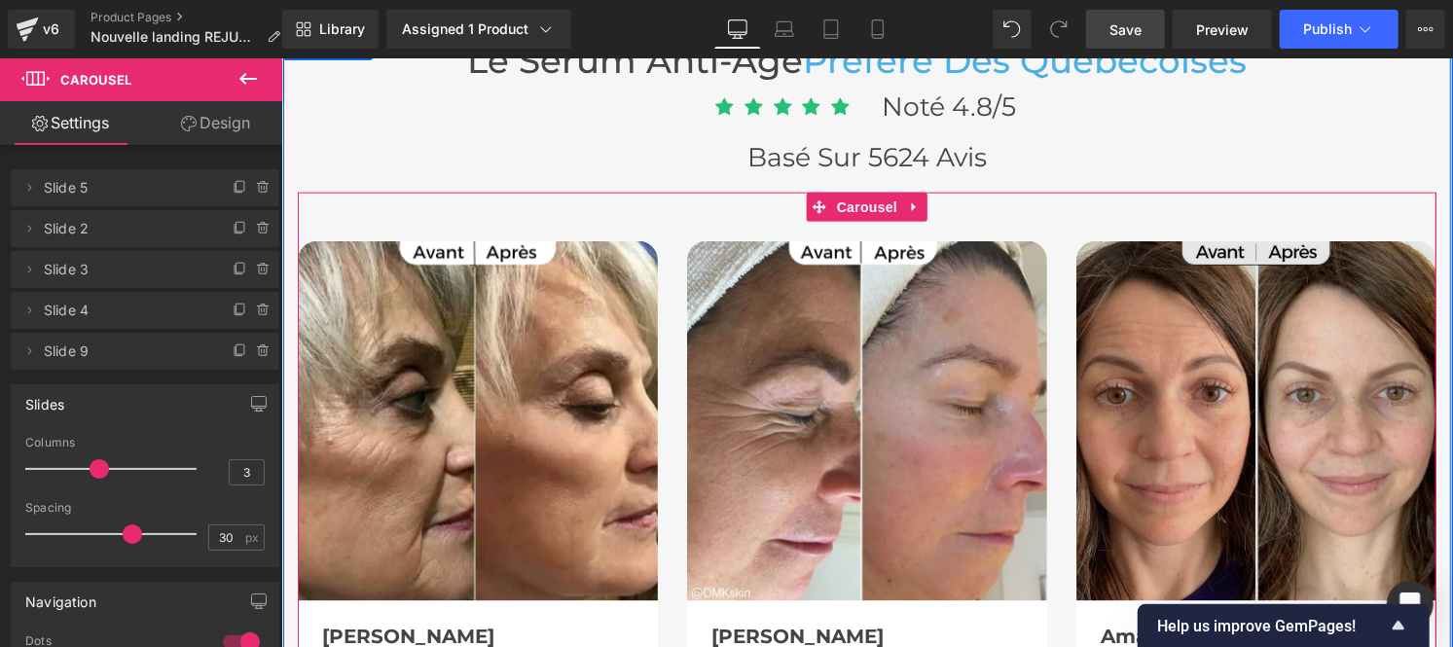
scroll to position [5811, 0]
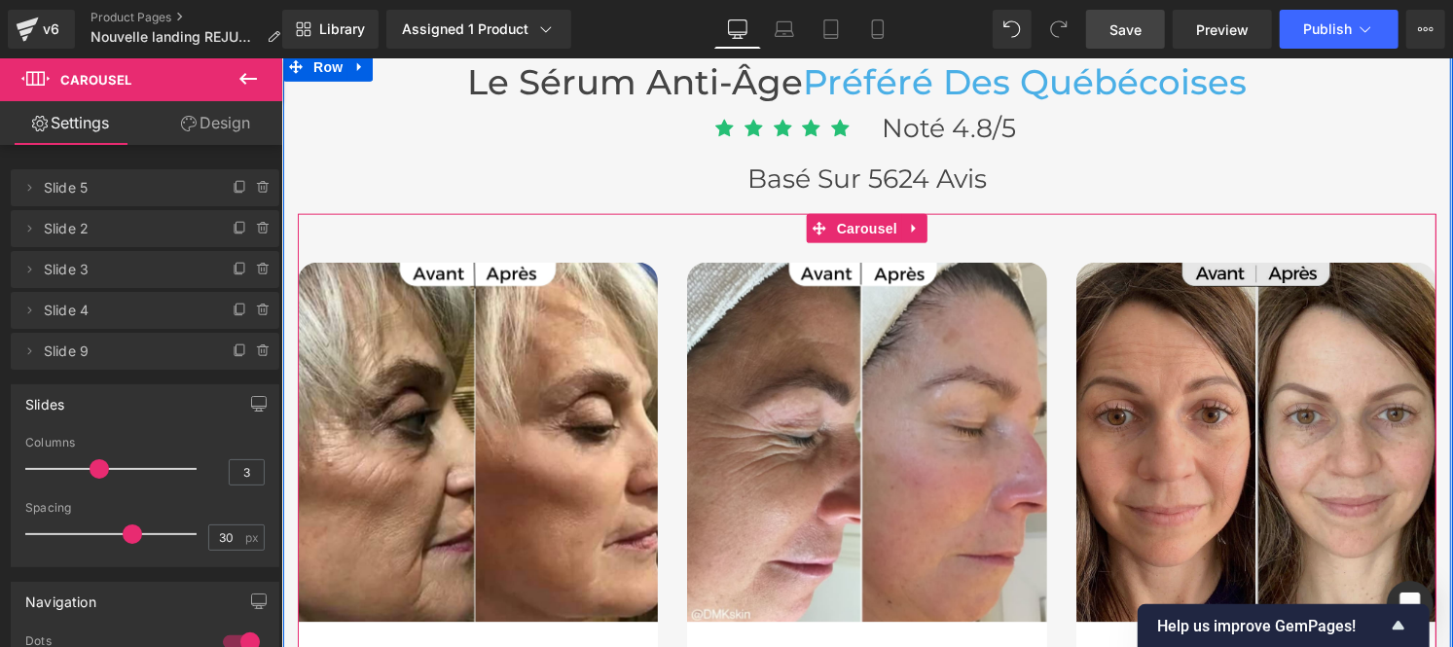
click at [1284, 458] on img at bounding box center [1255, 442] width 360 height 360
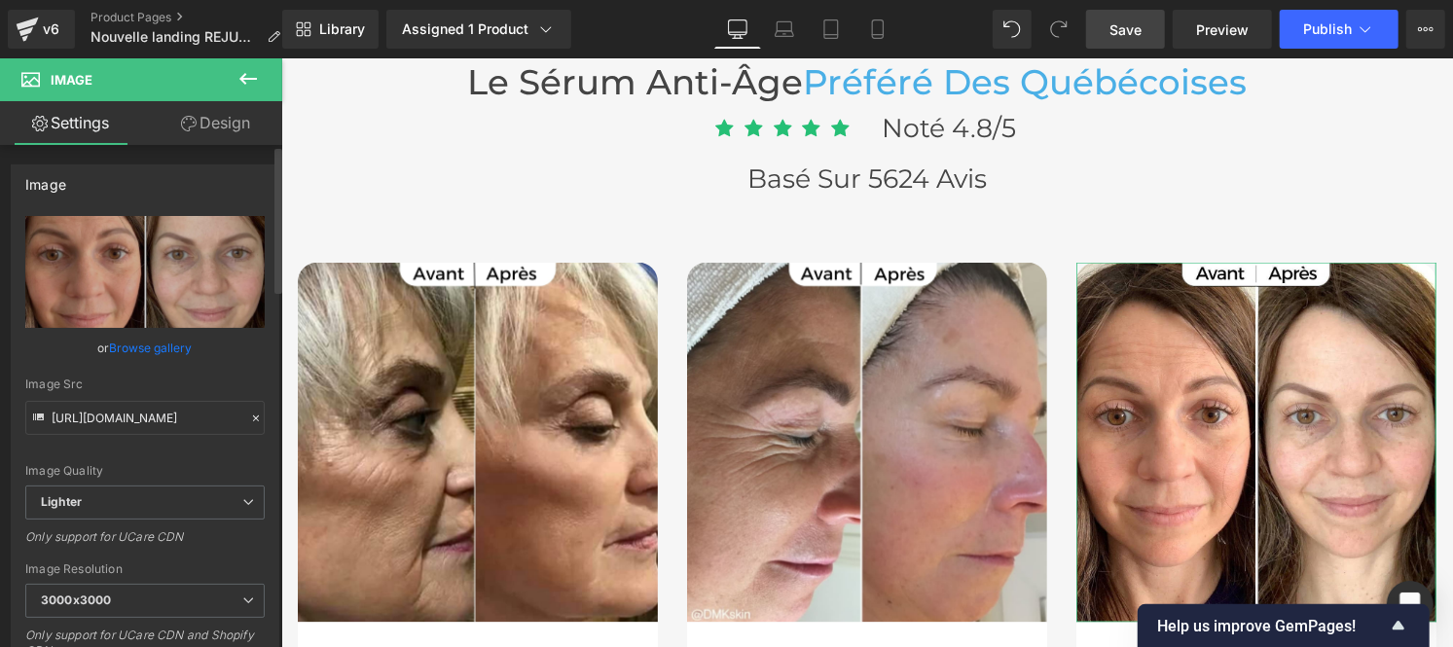
click at [249, 412] on icon at bounding box center [256, 419] width 14 height 14
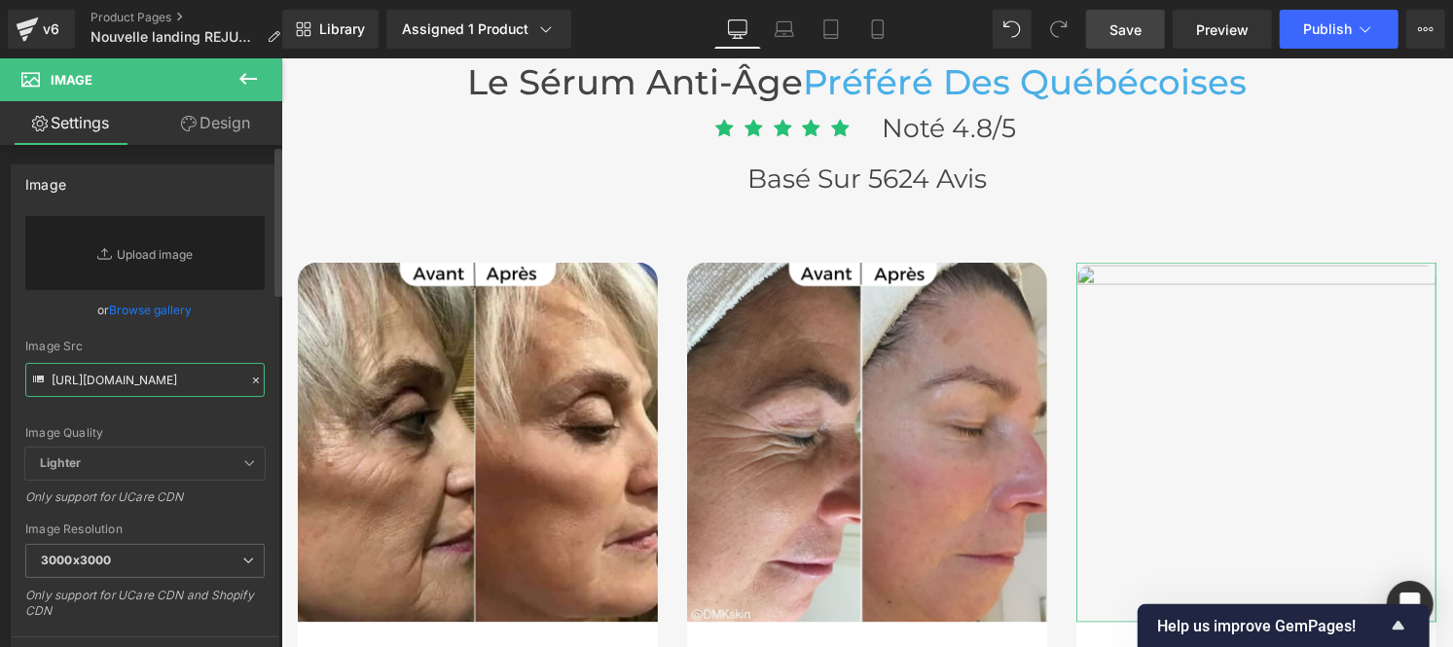
click at [115, 375] on input "[URL][DOMAIN_NAME]" at bounding box center [144, 380] width 239 height 34
paste input "[URL][DOMAIN_NAME]"
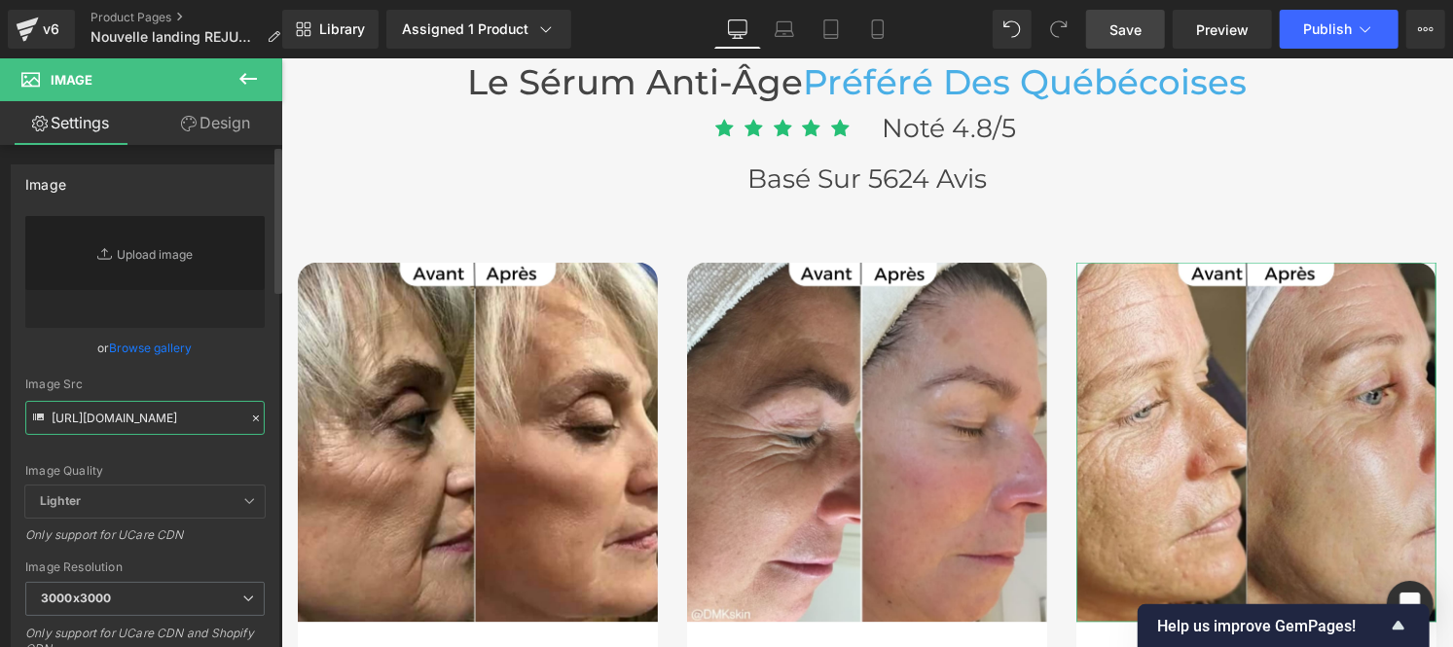
type input "[URL][DOMAIN_NAME]"
click at [249, 386] on div "Image Src" at bounding box center [144, 385] width 239 height 14
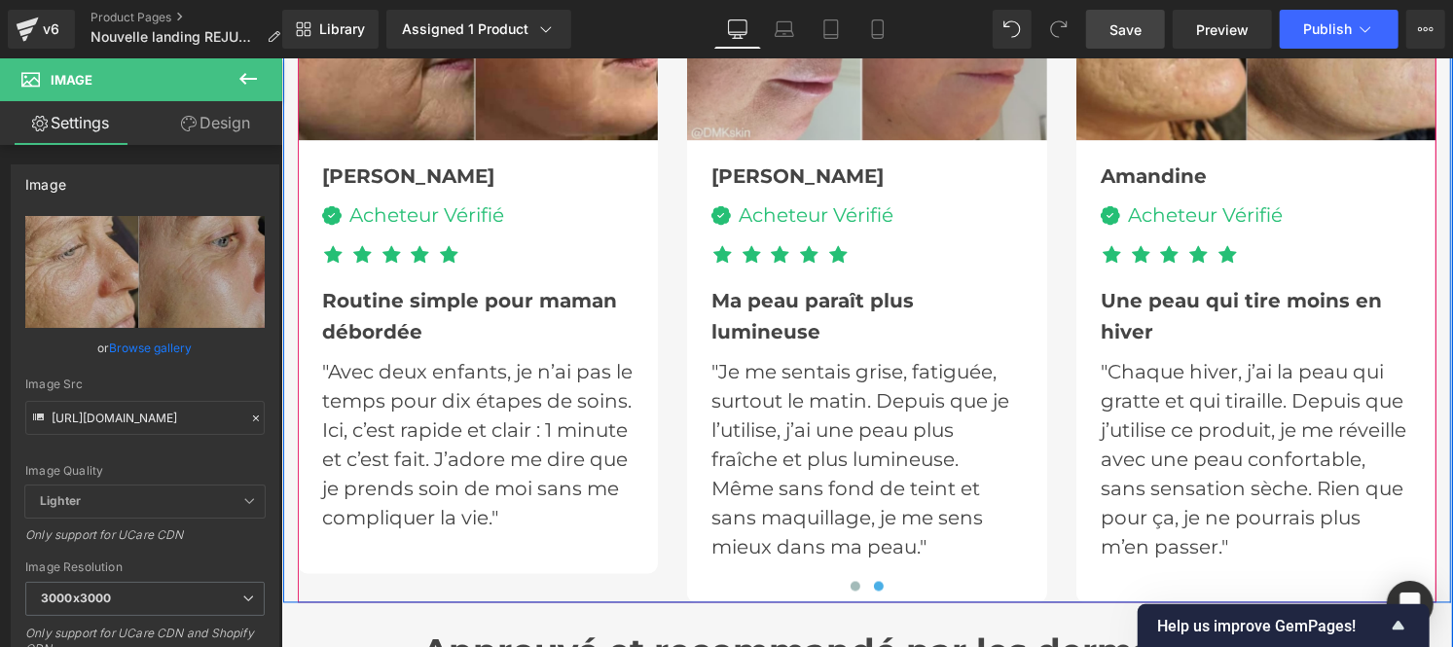
scroll to position [6294, 0]
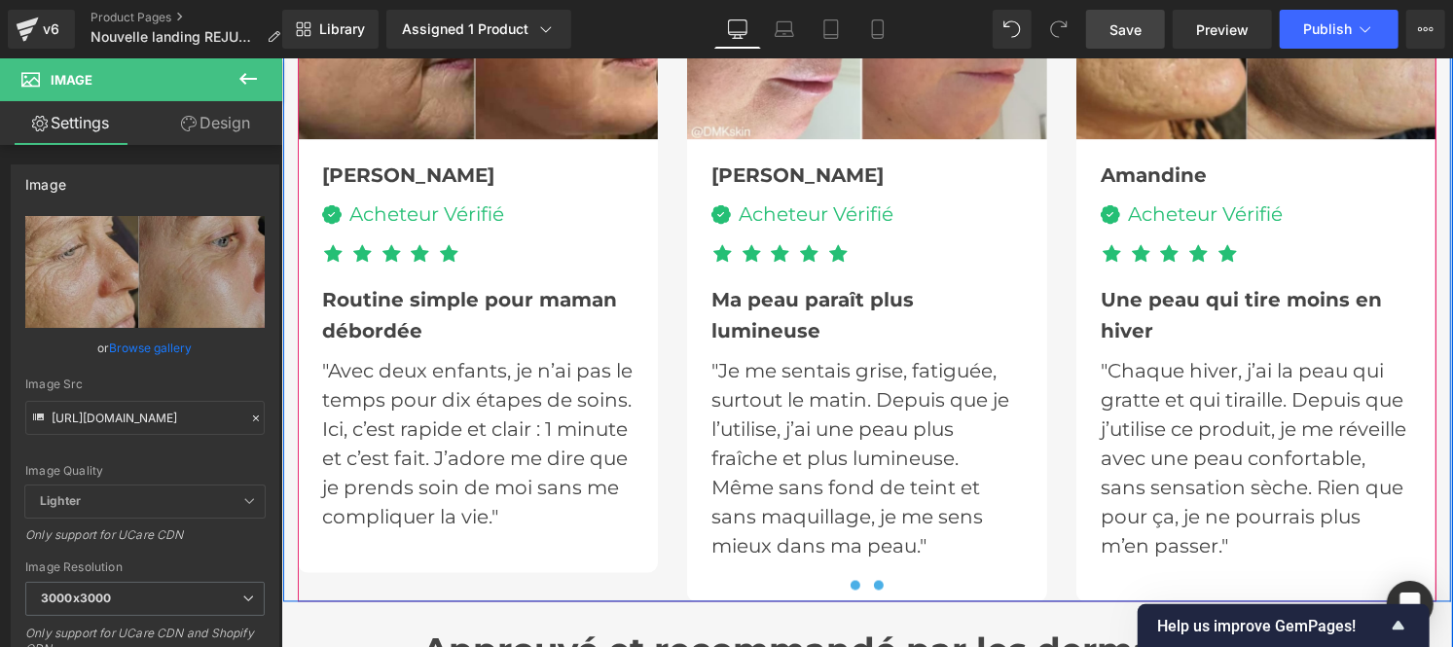
click at [850, 580] on span at bounding box center [855, 585] width 10 height 10
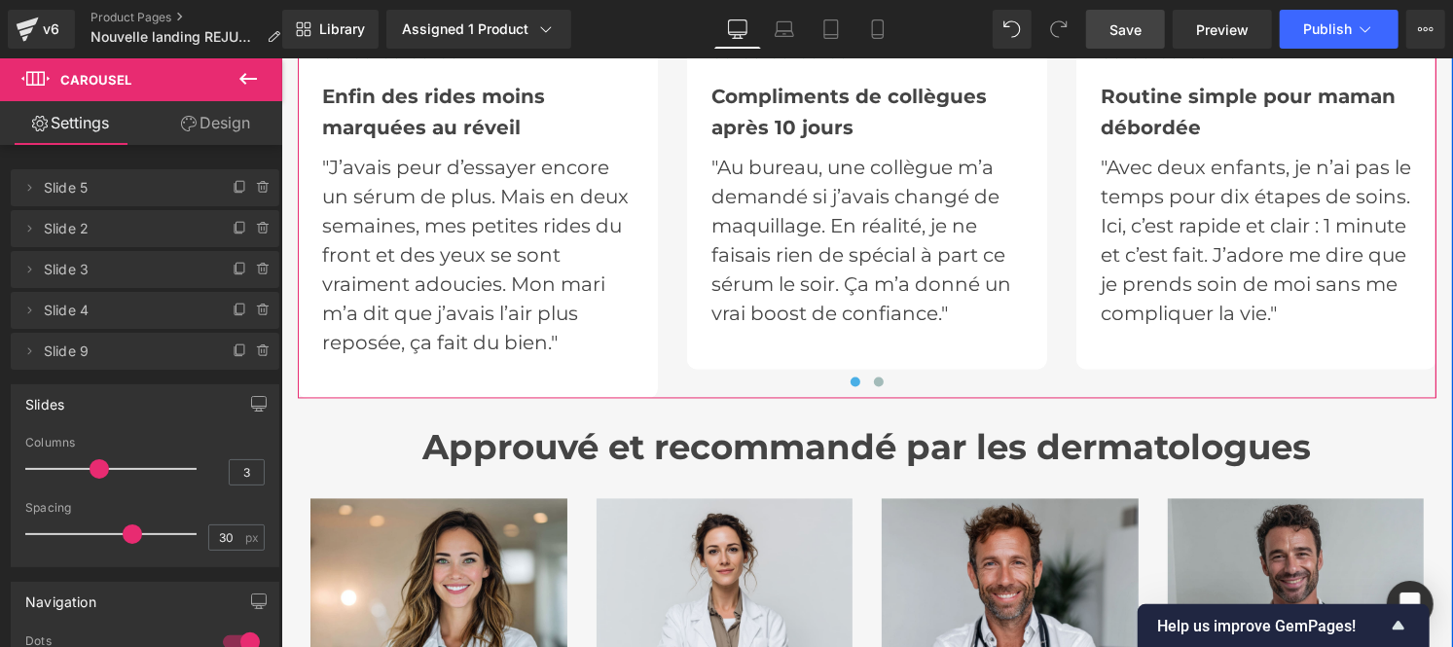
scroll to position [6498, 0]
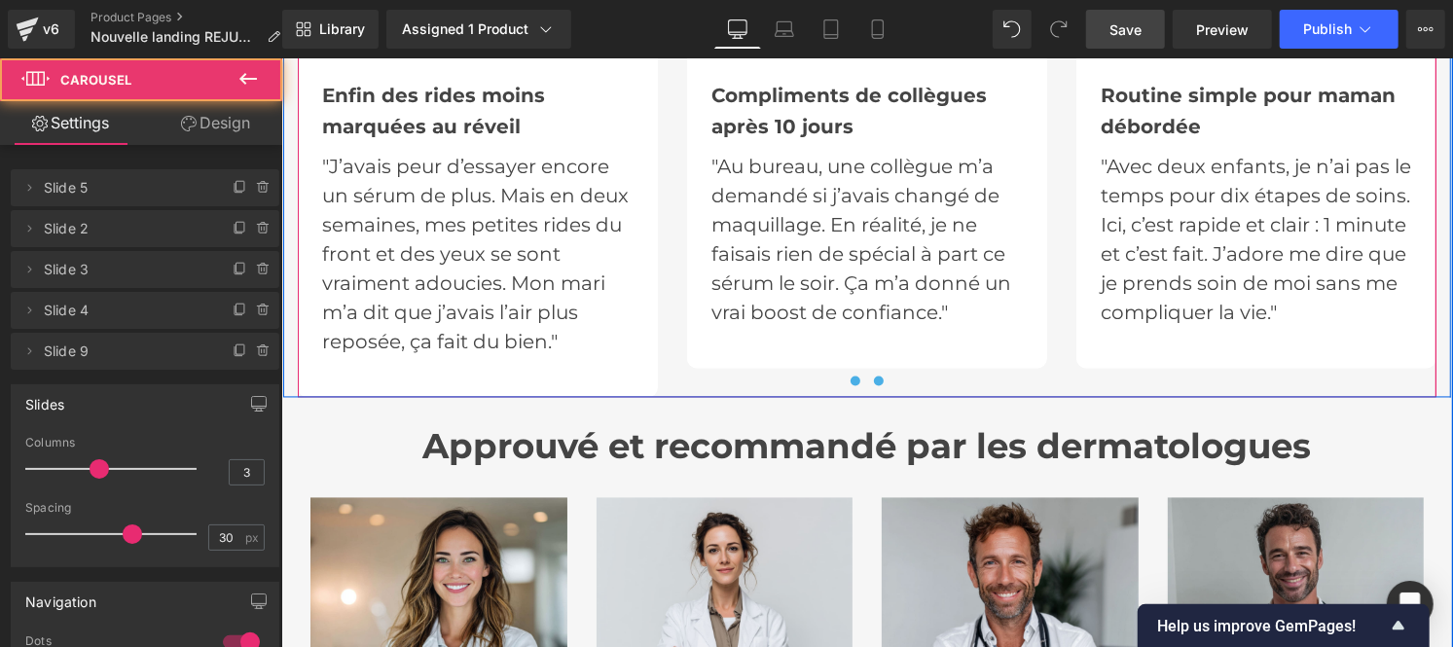
click at [866, 381] on button at bounding box center [877, 380] width 23 height 19
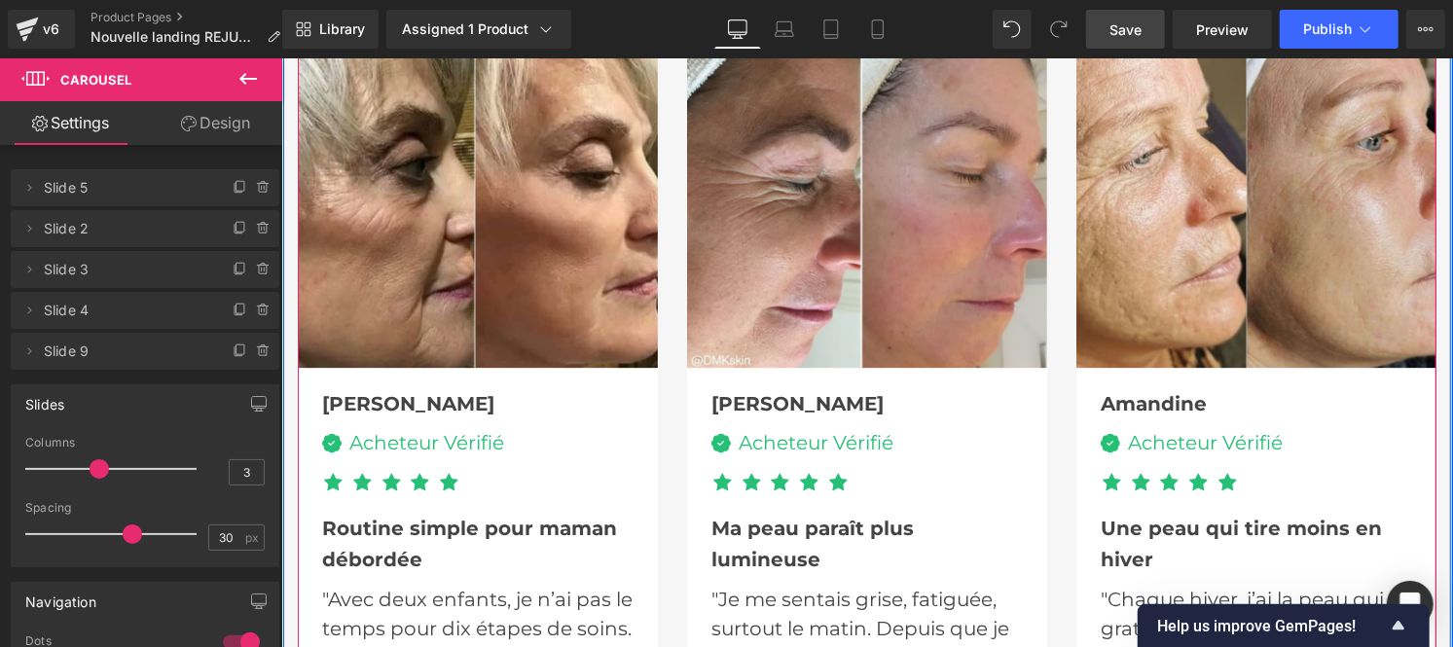
scroll to position [6064, 0]
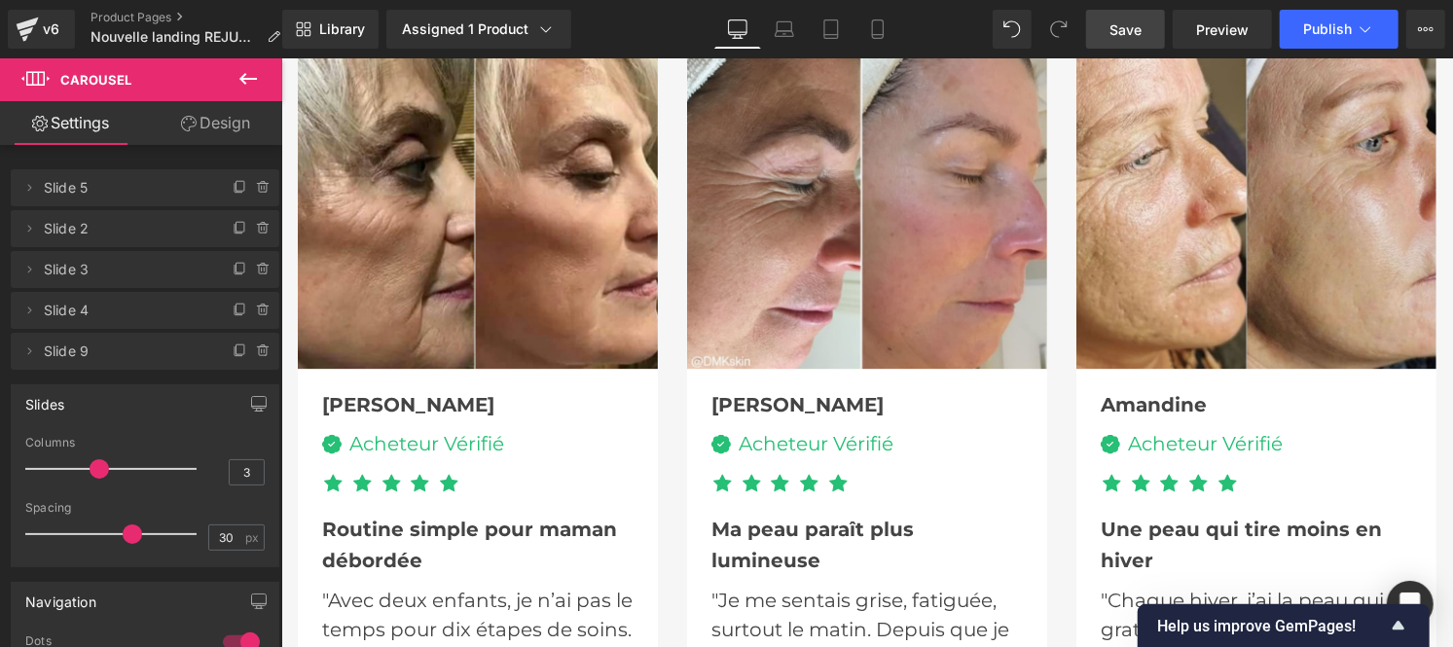
click at [1113, 35] on span "Save" at bounding box center [1125, 29] width 32 height 20
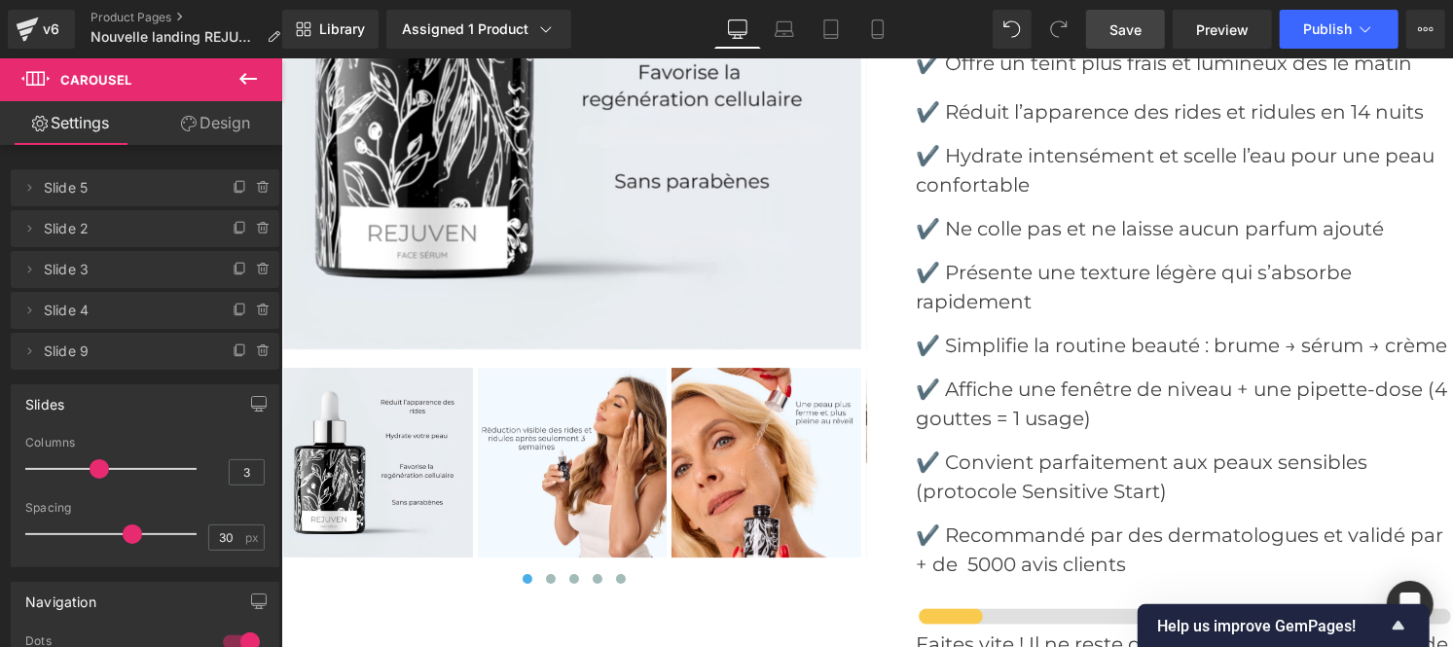
scroll to position [8115, 0]
click at [492, 32] on div "Assigned 1 Product" at bounding box center [479, 28] width 154 height 19
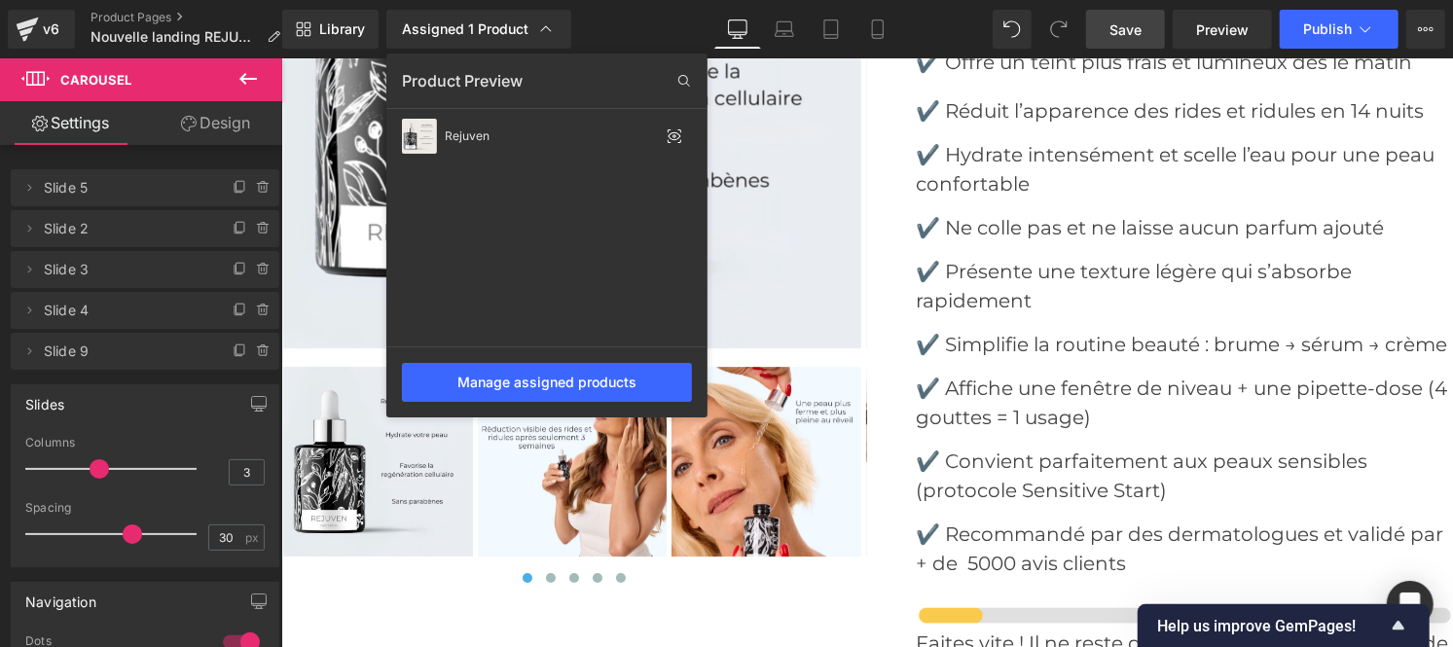
click at [874, 217] on div at bounding box center [867, 352] width 1172 height 589
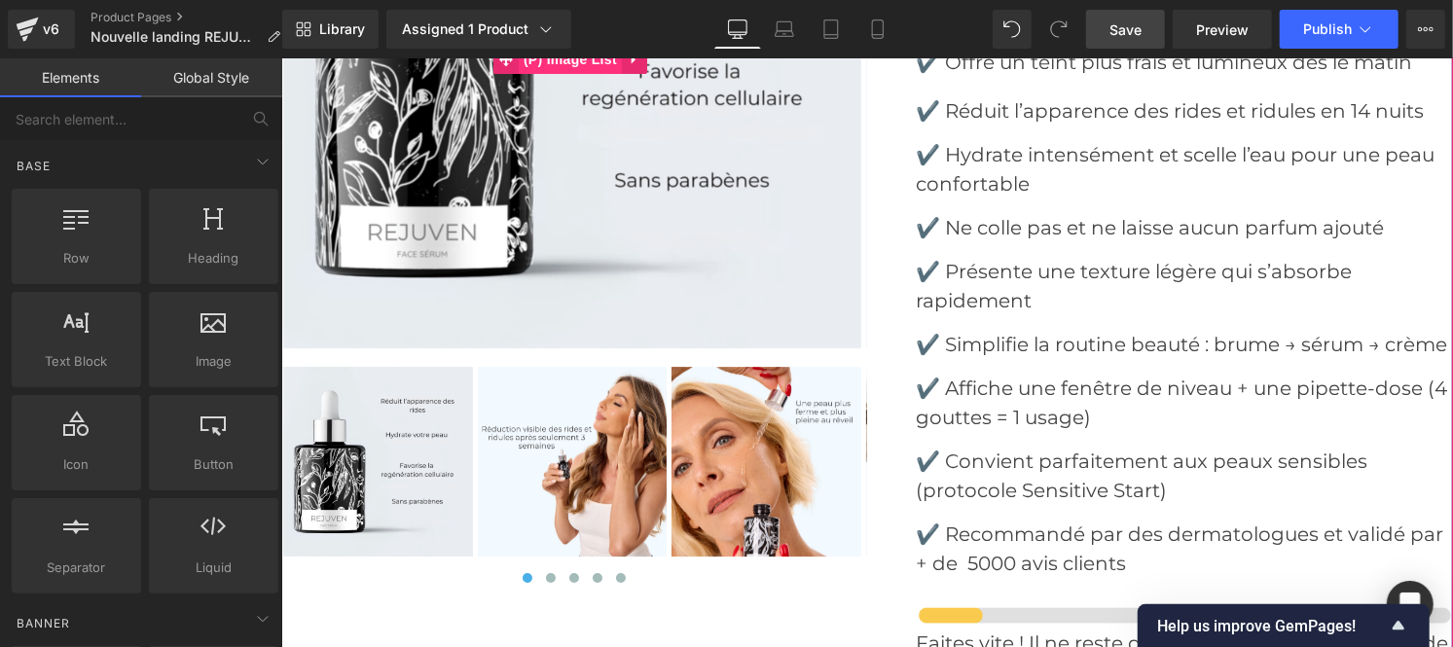
click at [562, 63] on span "(P) Image List" at bounding box center [569, 58] width 103 height 29
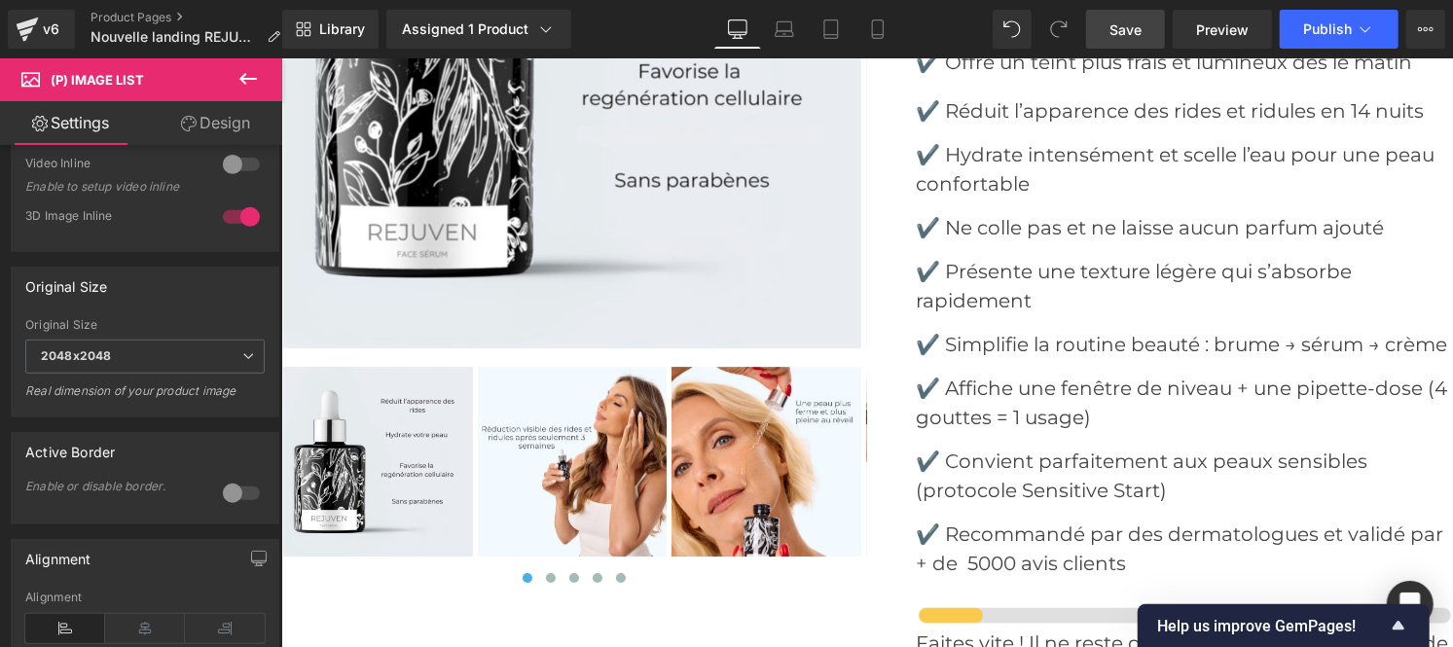
scroll to position [523, 0]
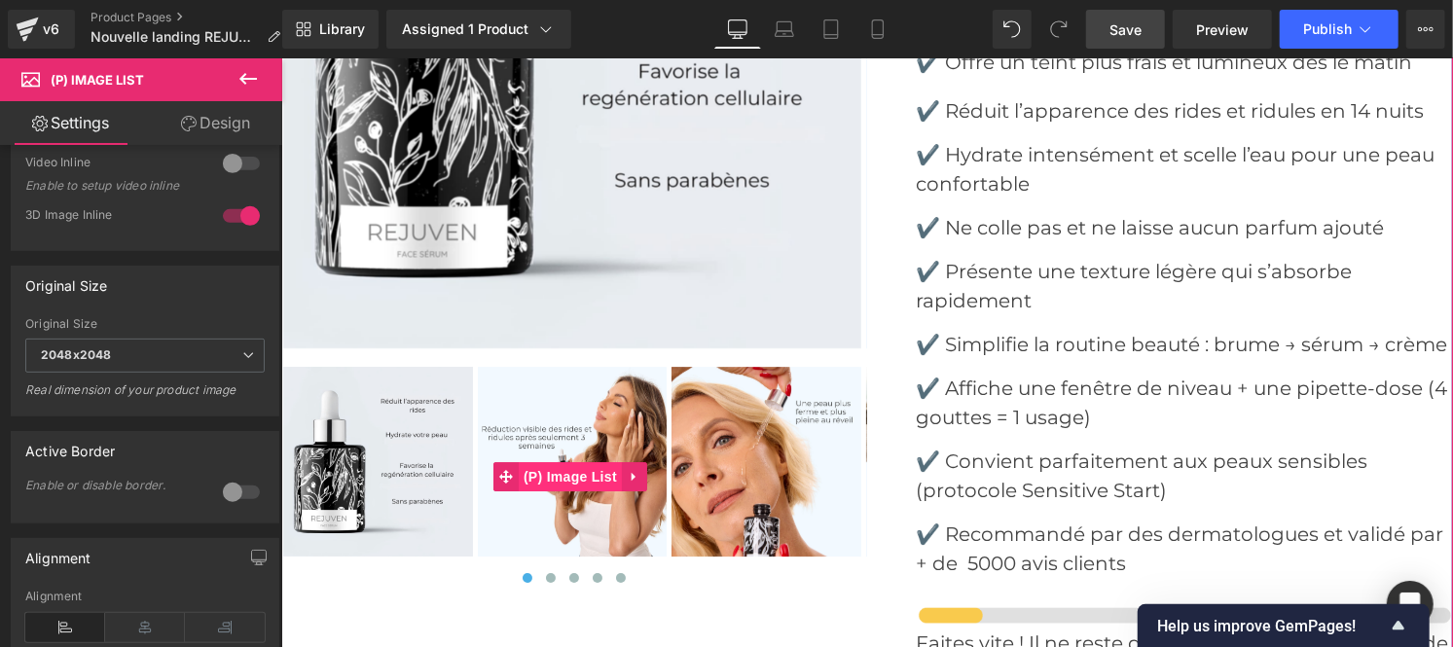
click at [583, 463] on span "(P) Image List" at bounding box center [569, 475] width 103 height 29
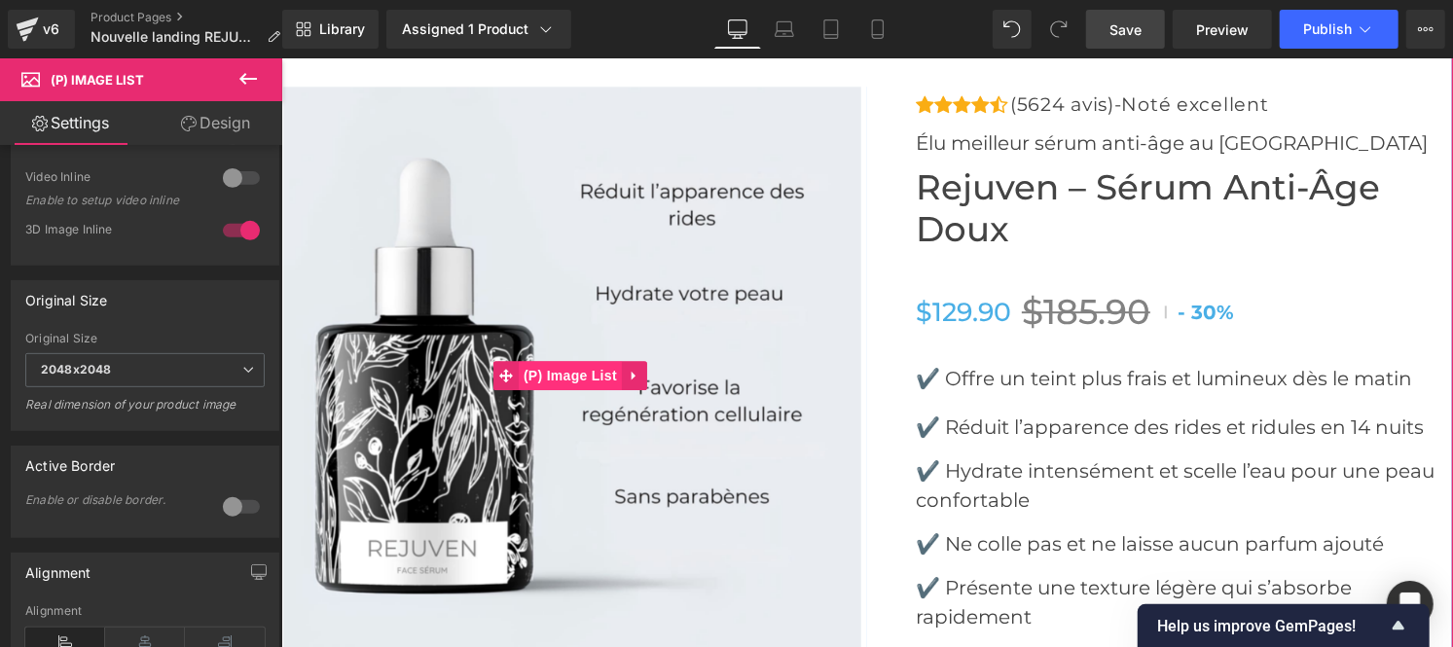
scroll to position [7798, 0]
click at [567, 380] on span "(P) Image List" at bounding box center [569, 375] width 103 height 29
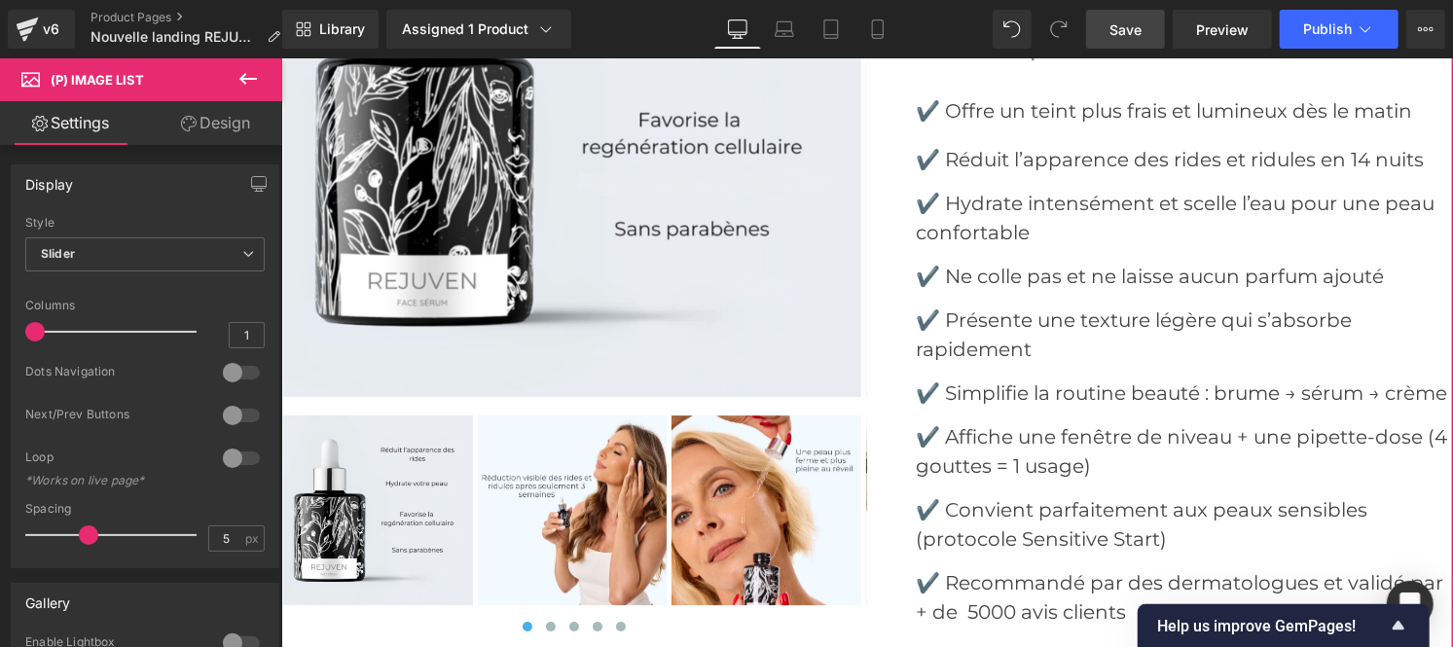
scroll to position [8070, 0]
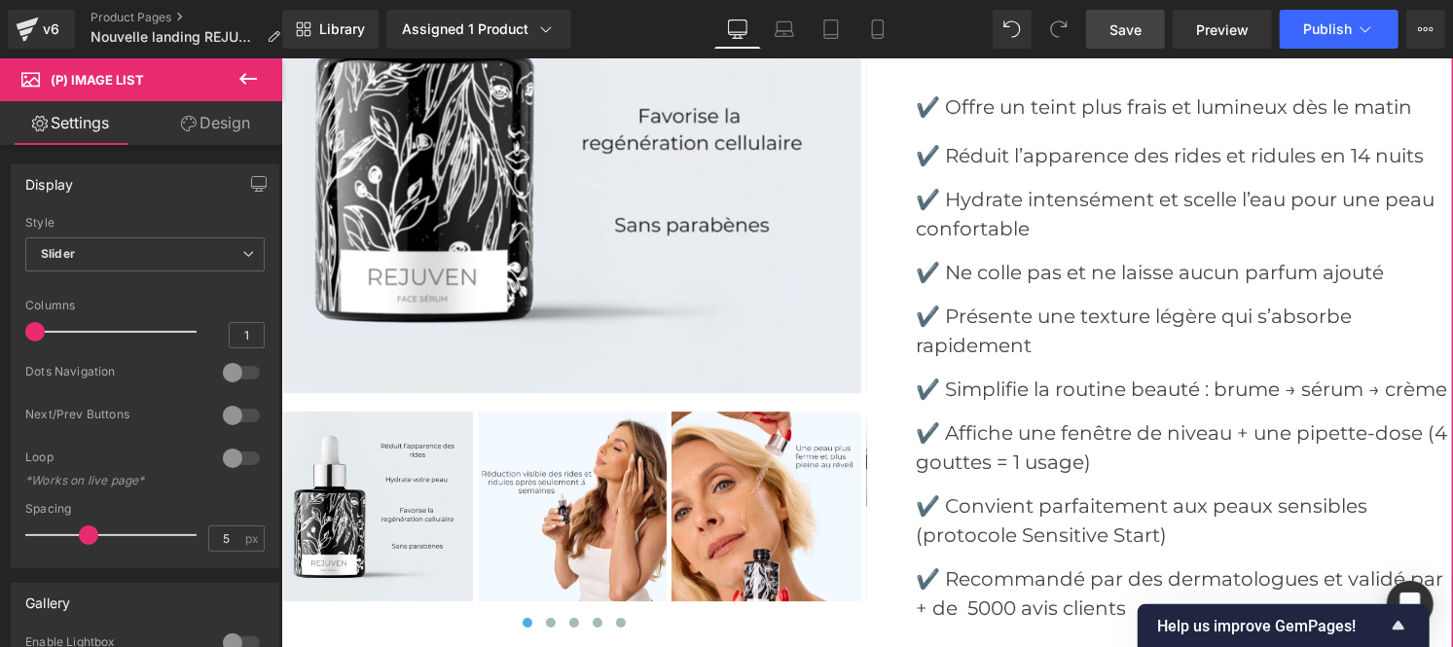
click at [574, 499] on img at bounding box center [572, 506] width 190 height 190
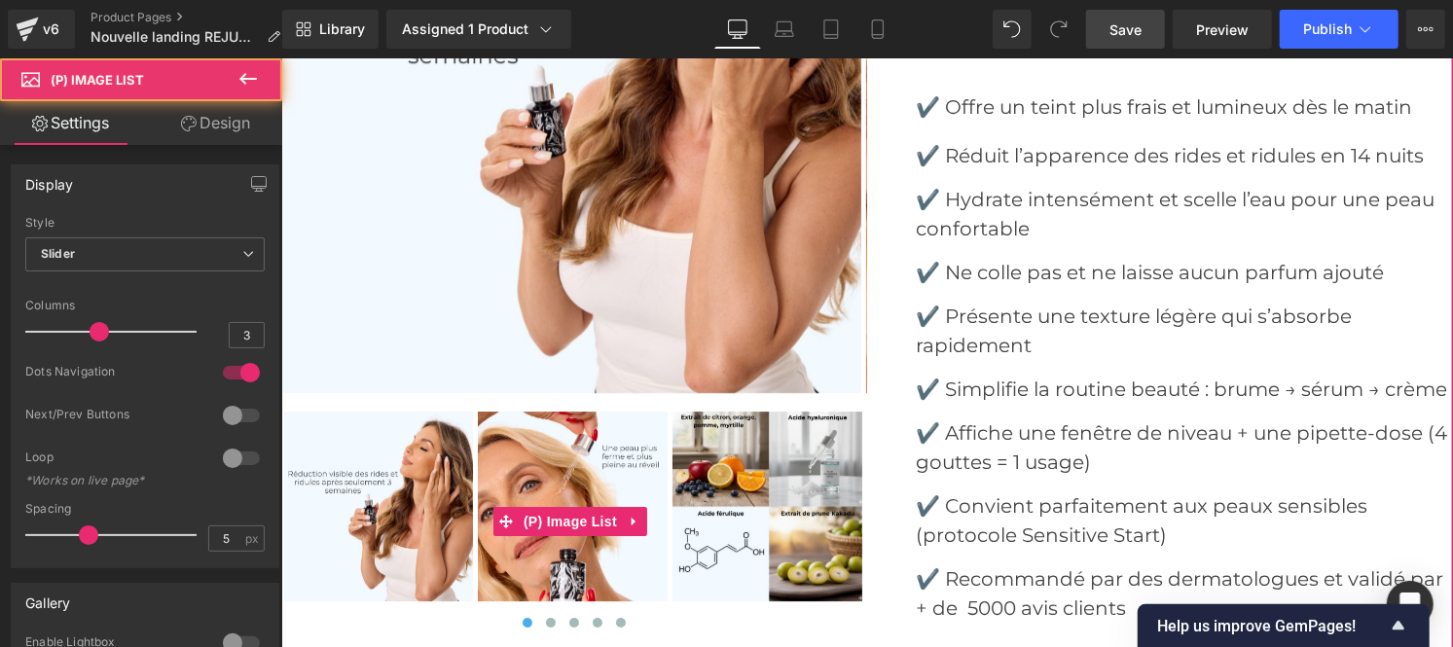
click at [726, 466] on img at bounding box center [767, 506] width 190 height 190
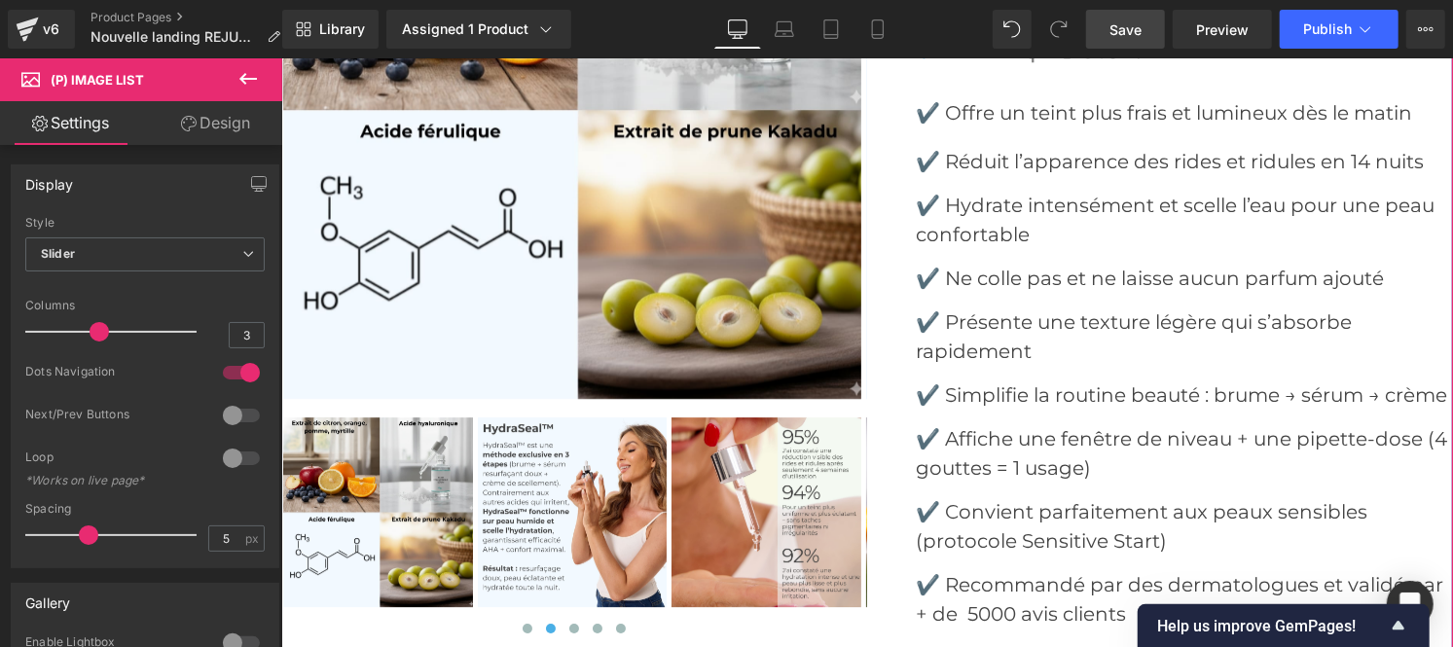
scroll to position [8065, 0]
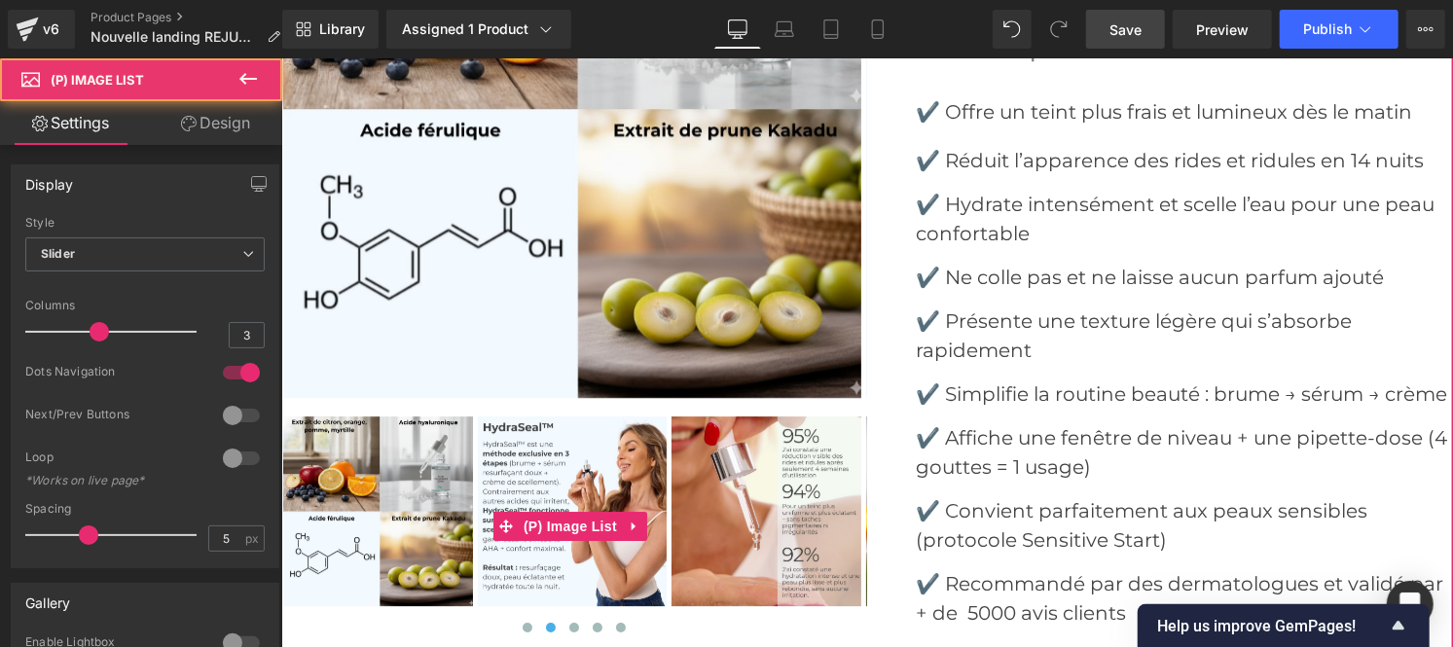
click at [569, 489] on img at bounding box center [572, 511] width 190 height 190
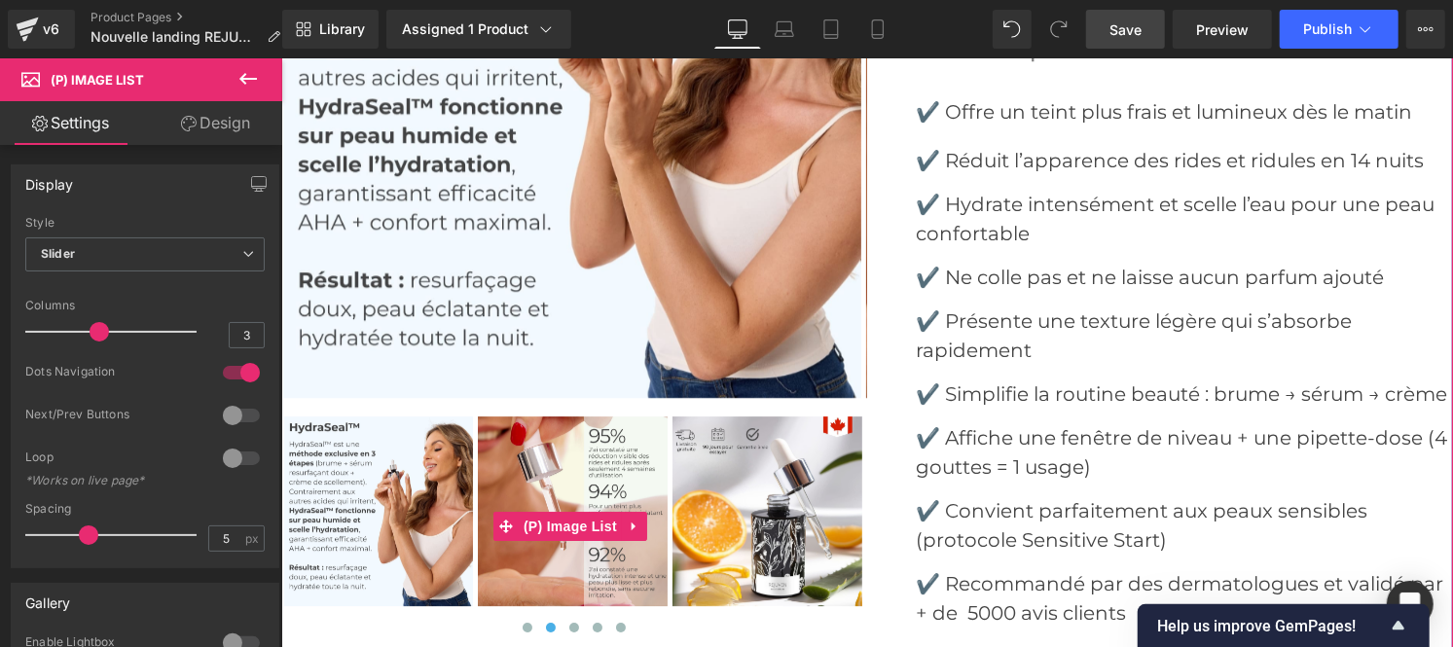
click at [570, 487] on img at bounding box center [572, 511] width 190 height 190
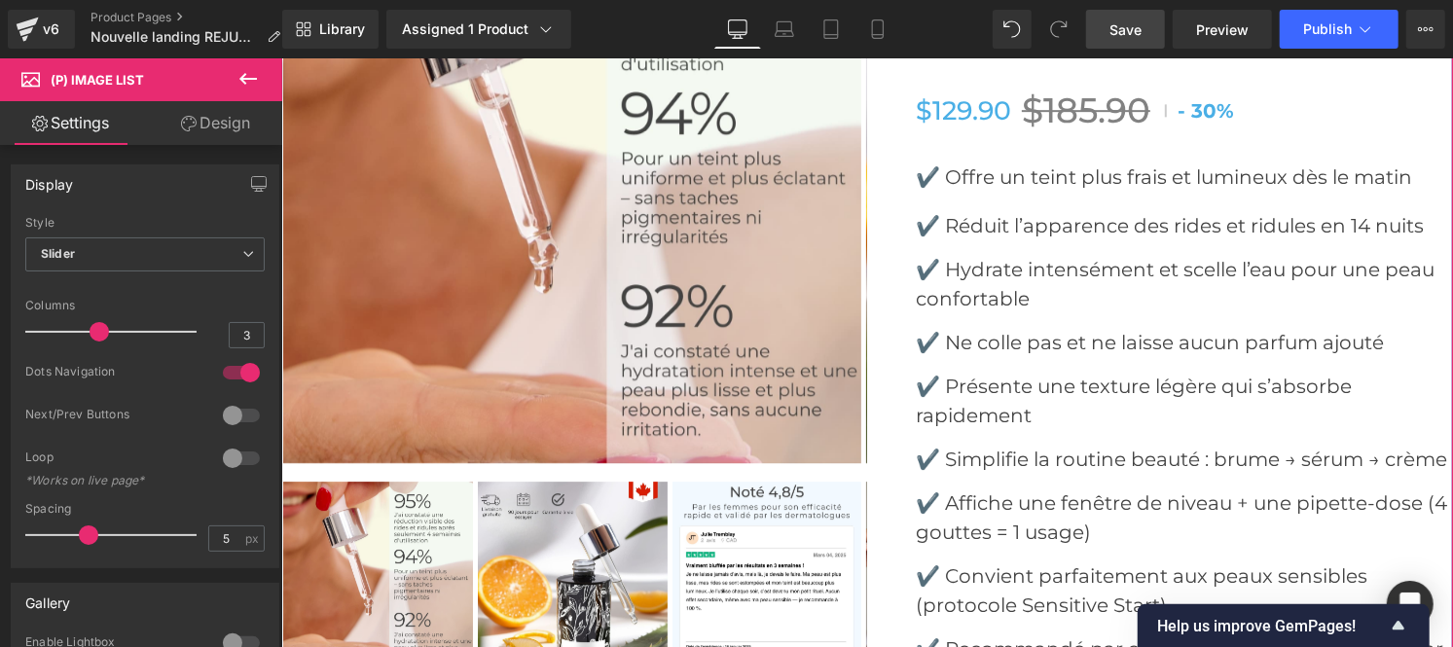
scroll to position [8001, 0]
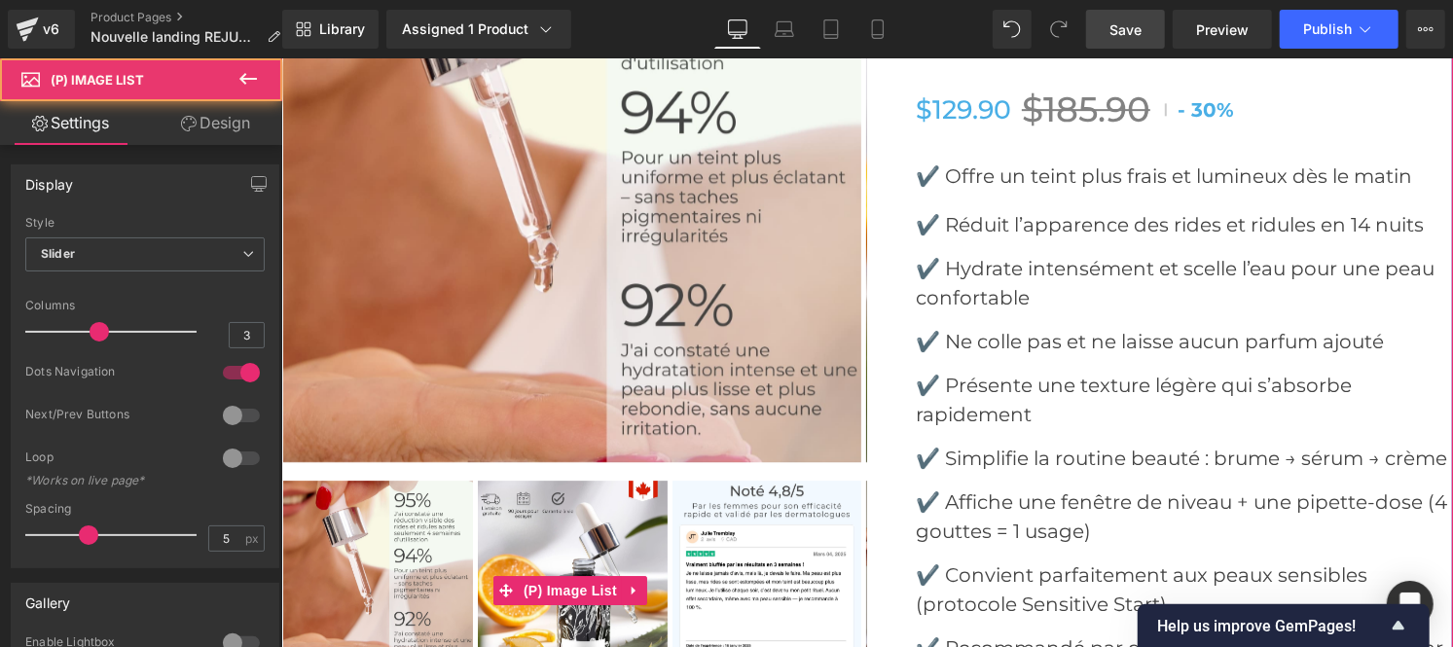
click at [553, 544] on img at bounding box center [572, 575] width 190 height 190
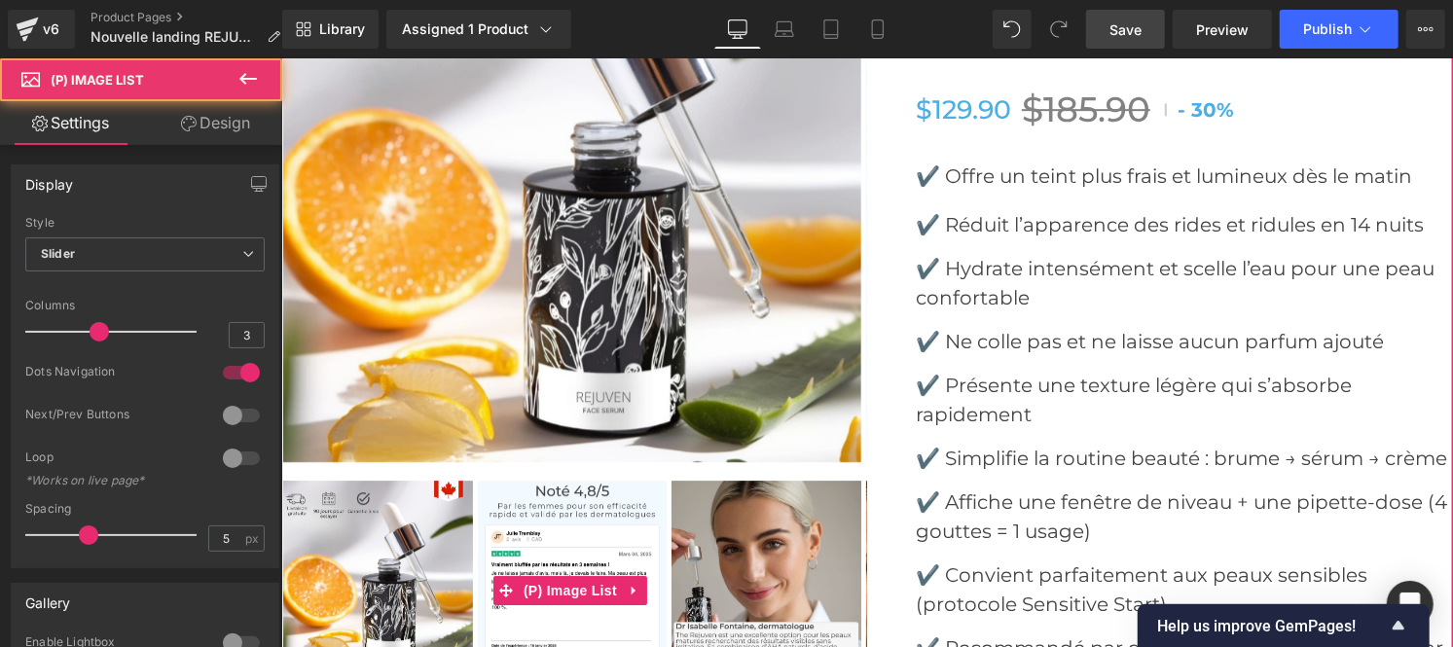
click at [730, 538] on img at bounding box center [766, 575] width 190 height 190
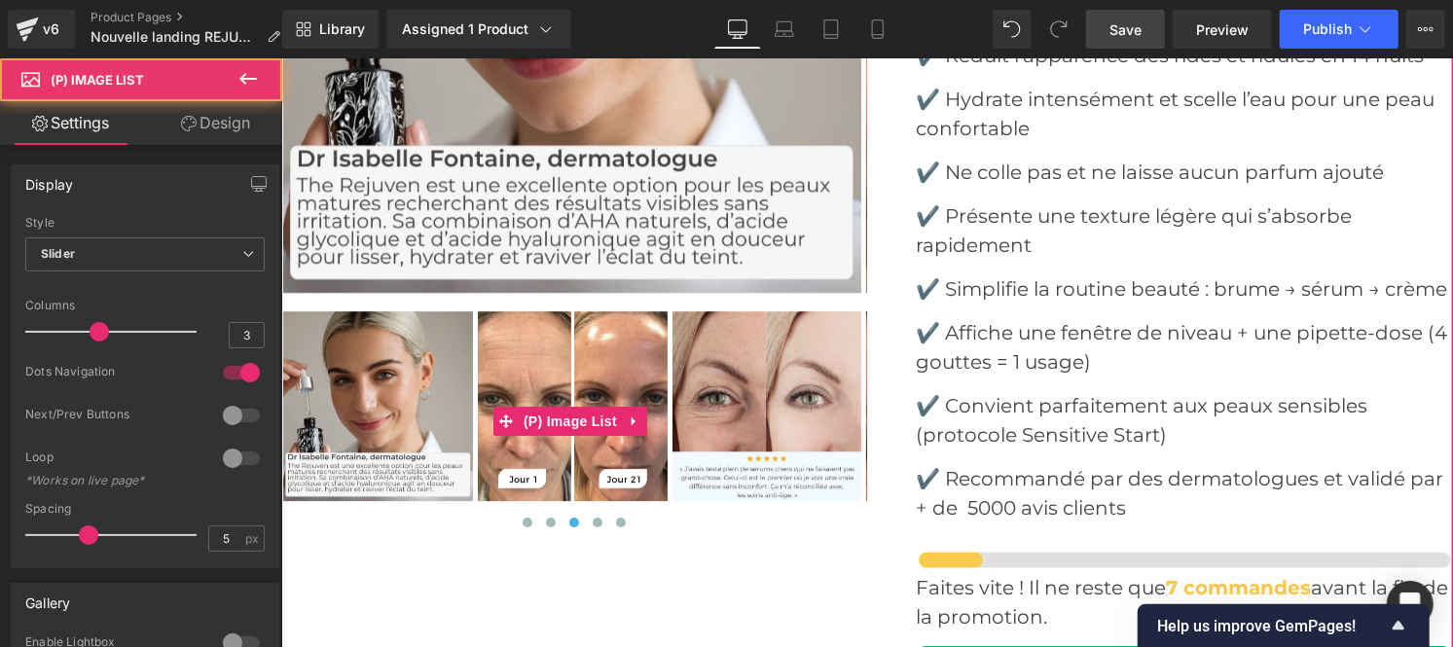
scroll to position [8173, 0]
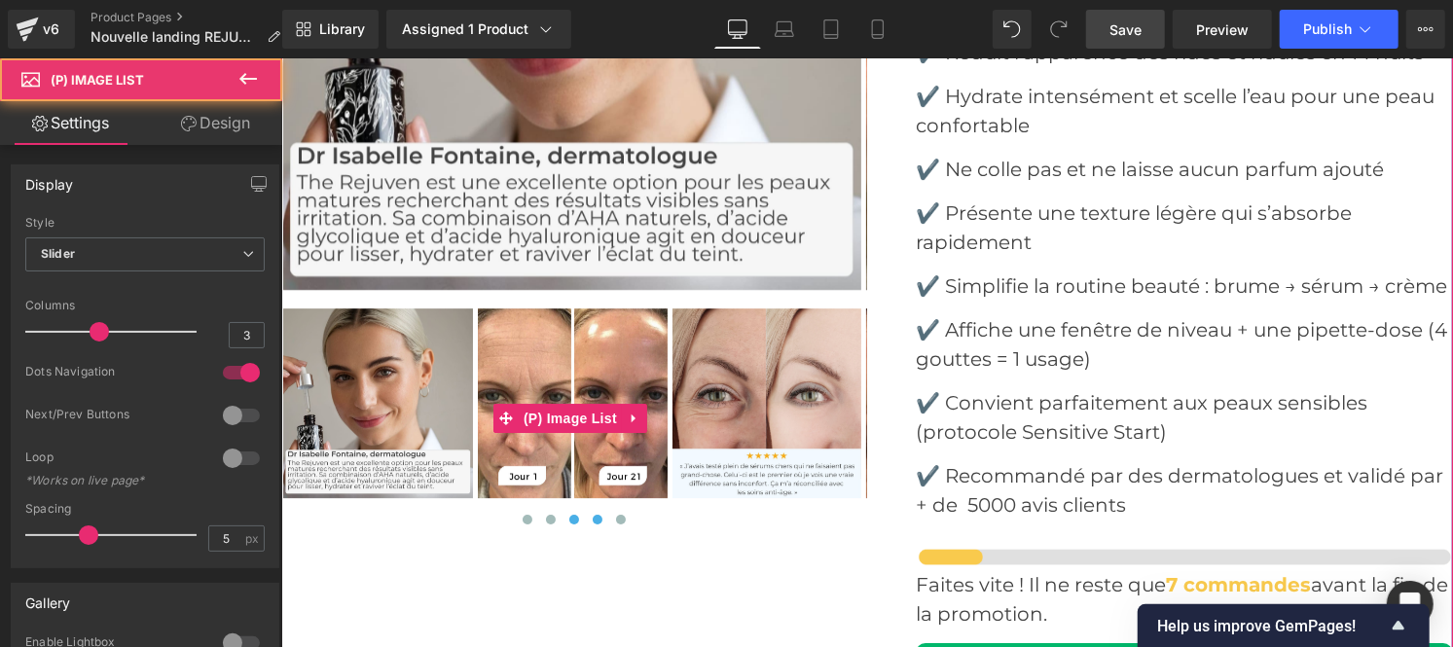
click at [592, 519] on span at bounding box center [597, 519] width 10 height 10
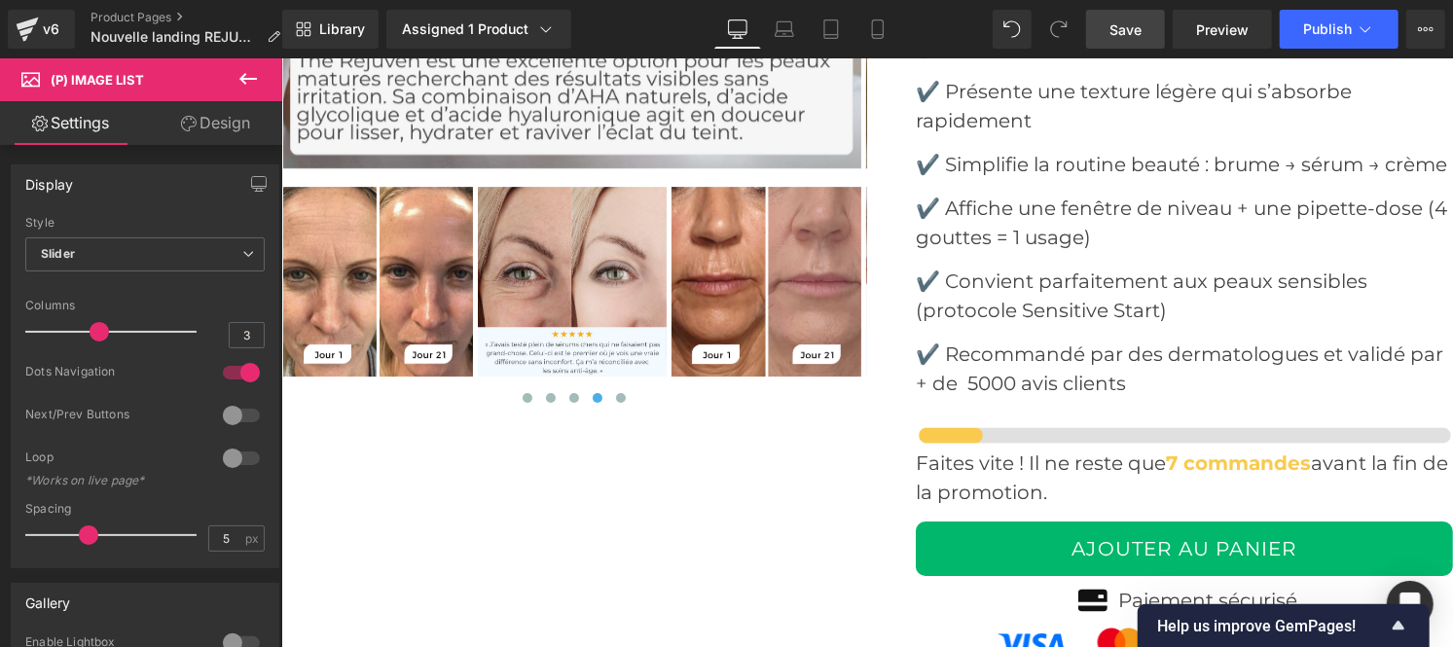
scroll to position [8285, 0]
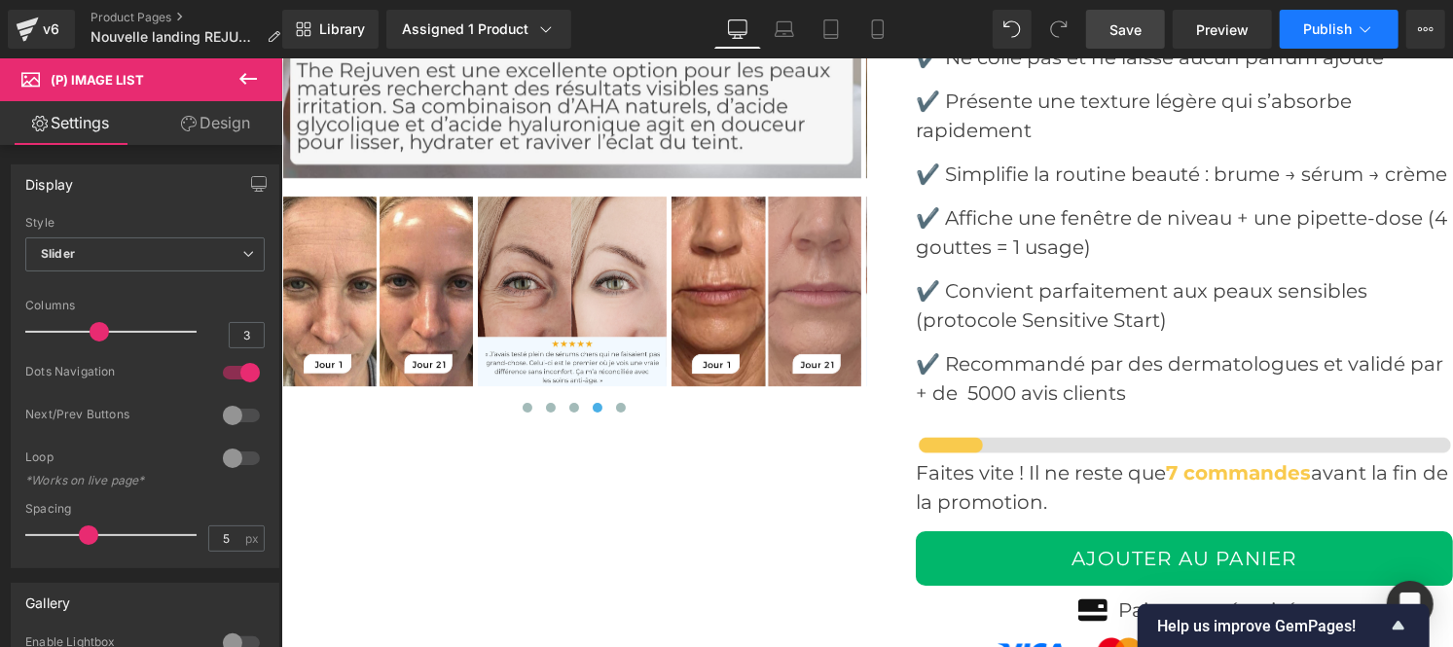
click at [1324, 32] on span "Publish" at bounding box center [1327, 29] width 49 height 16
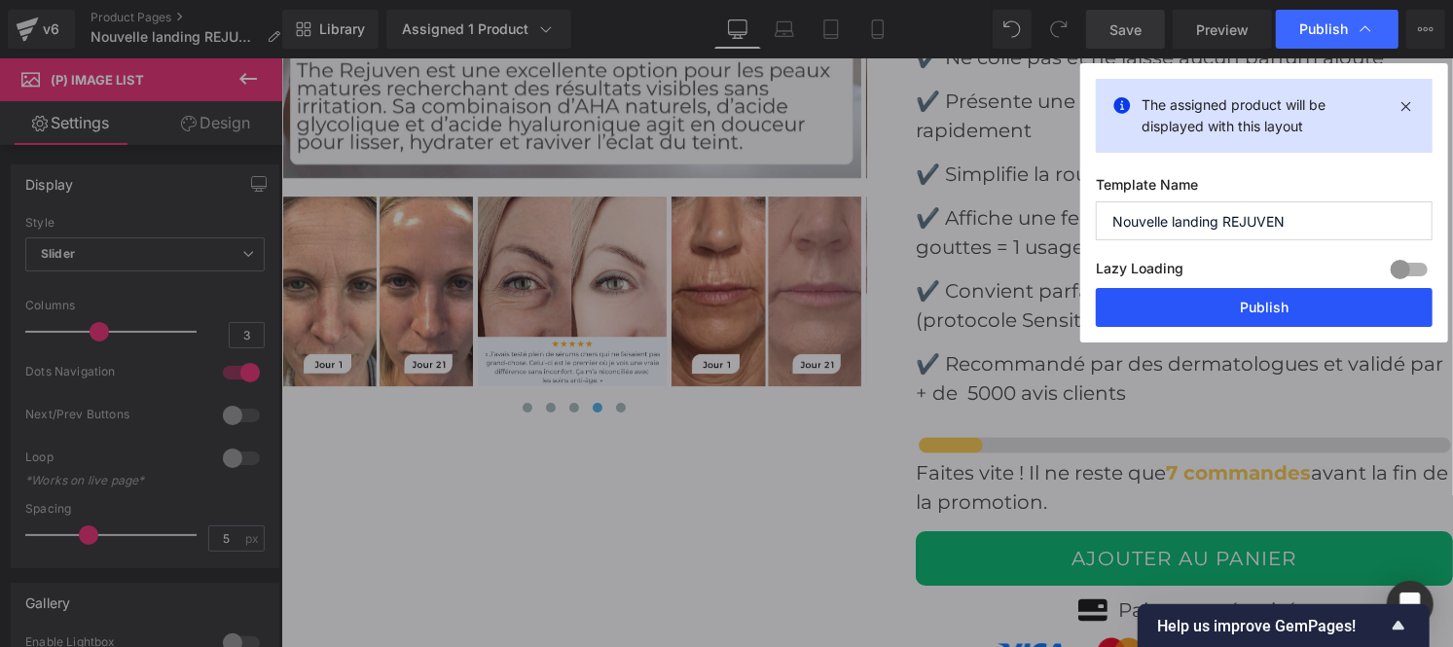
click at [1219, 314] on button "Publish" at bounding box center [1264, 307] width 337 height 39
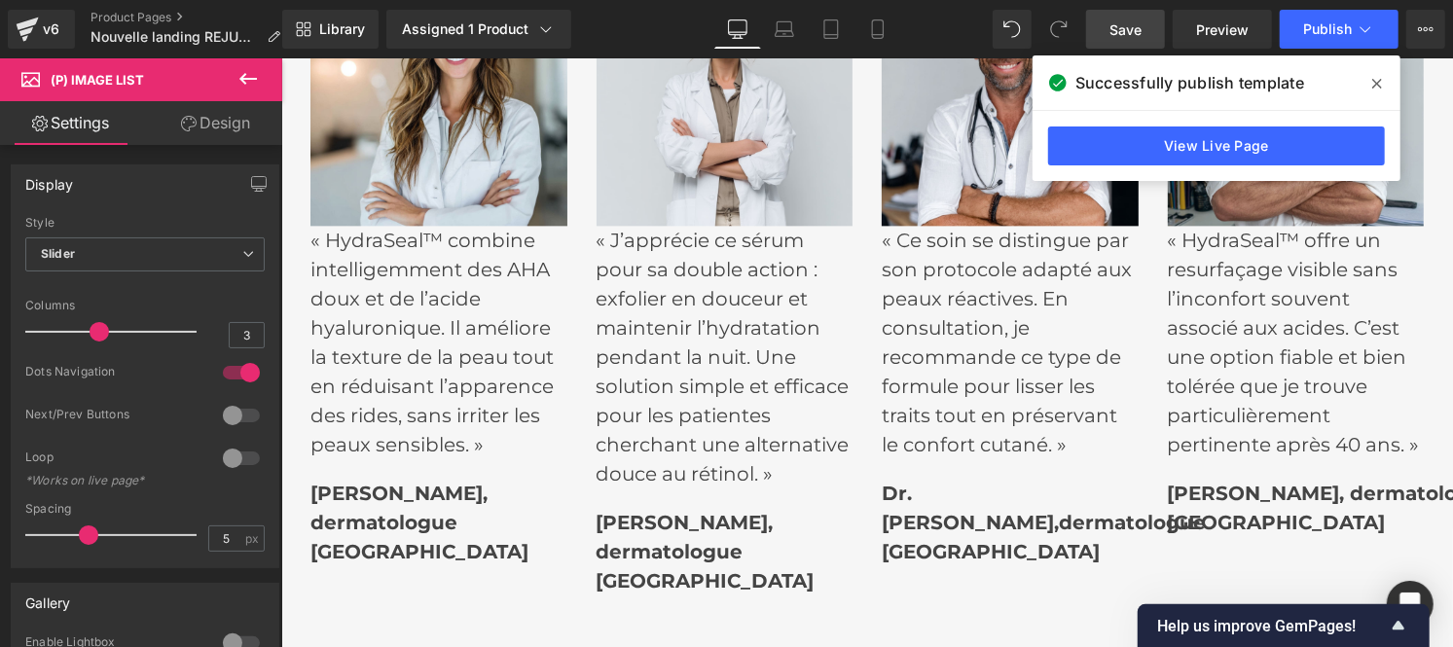
scroll to position [7029, 0]
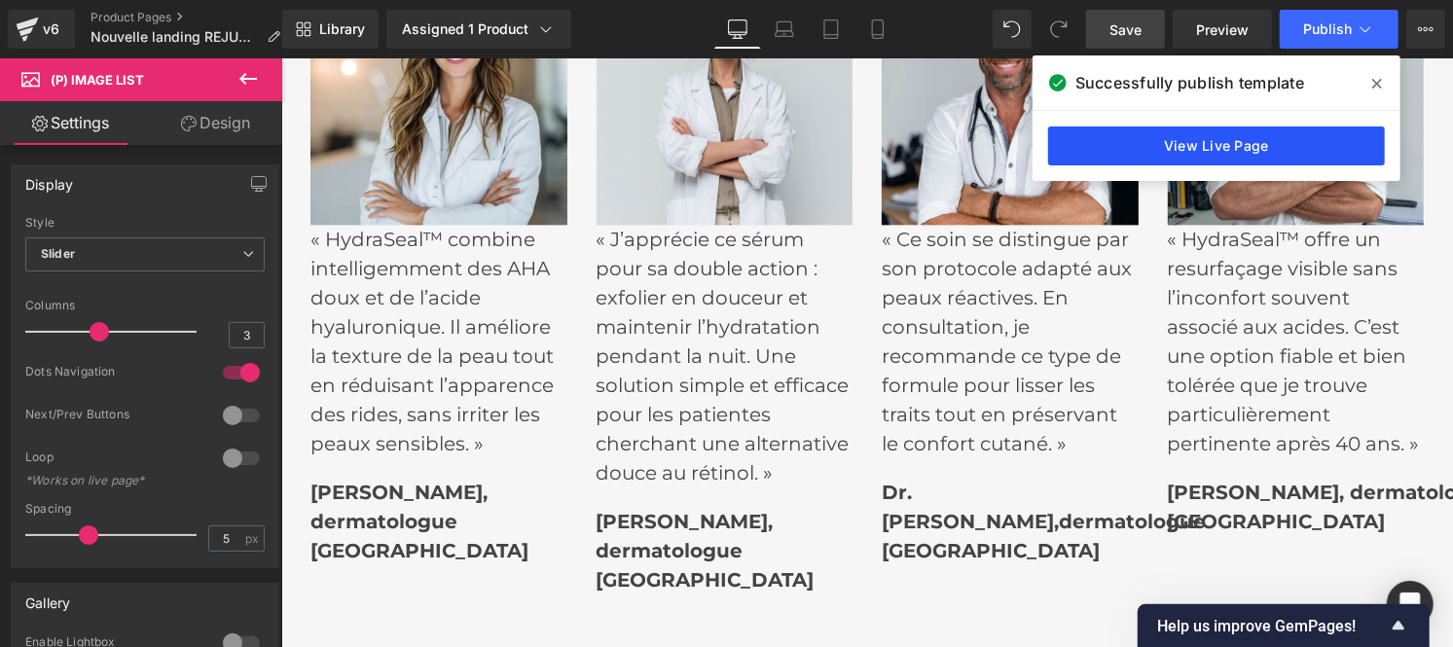
click at [1155, 144] on link "View Live Page" at bounding box center [1216, 146] width 337 height 39
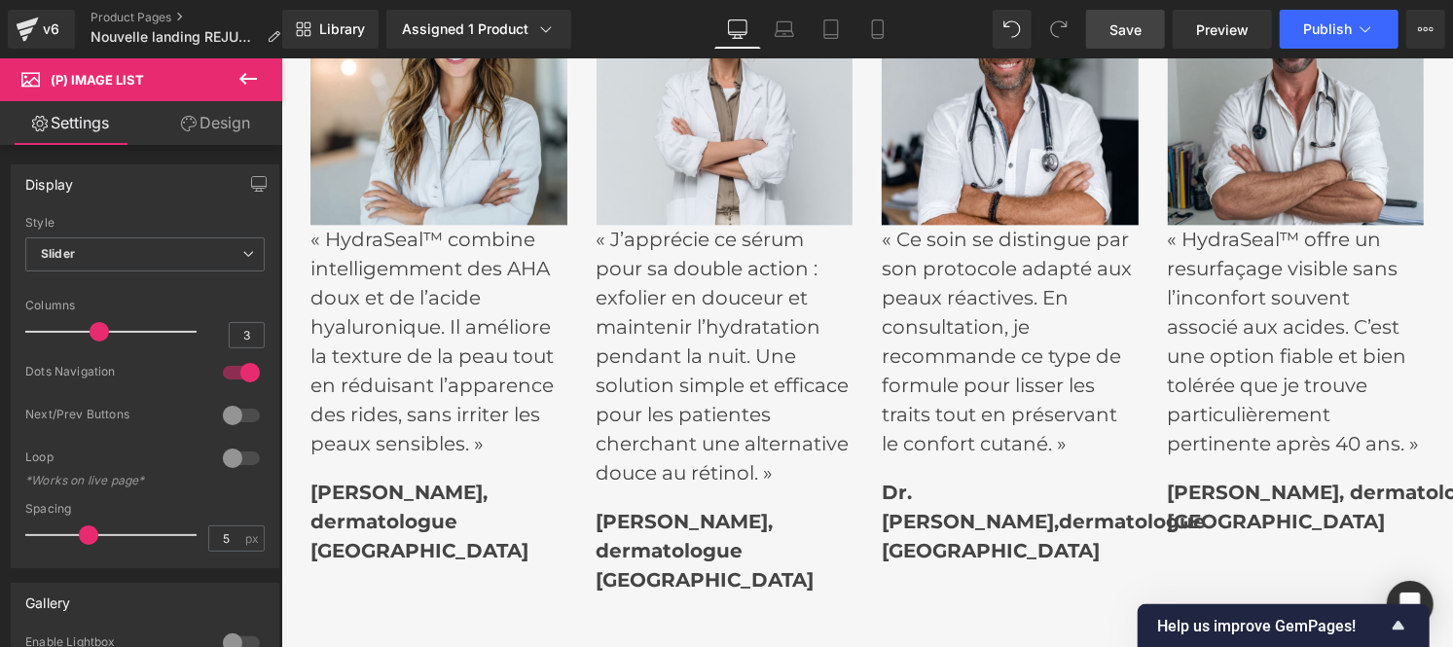
click at [317, 306] on div "Image « HydraSeal™ combine intelligemment des AHA doux et de l’acide hyaluroniq…" at bounding box center [866, 271] width 1143 height 666
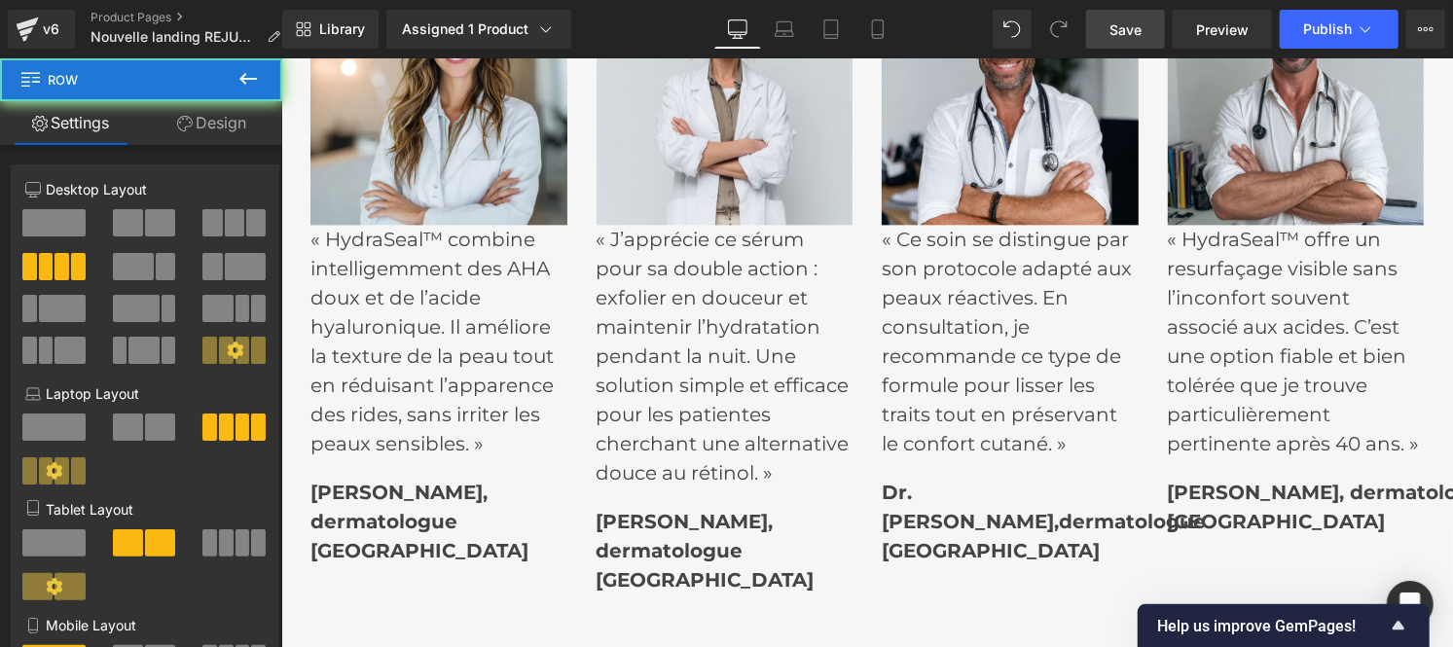
scroll to position [6684, 0]
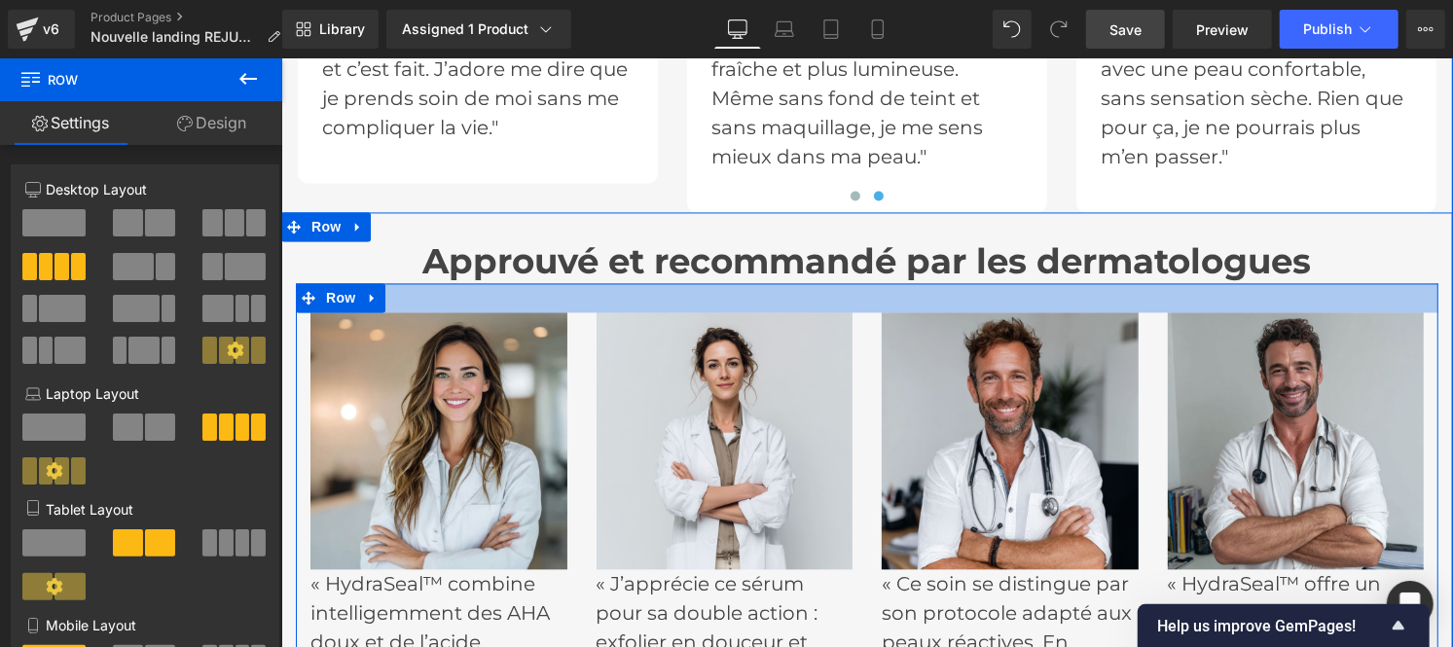
click at [354, 243] on h1 "Approuvé et recommandé par les dermatologues" at bounding box center [866, 261] width 1143 height 42
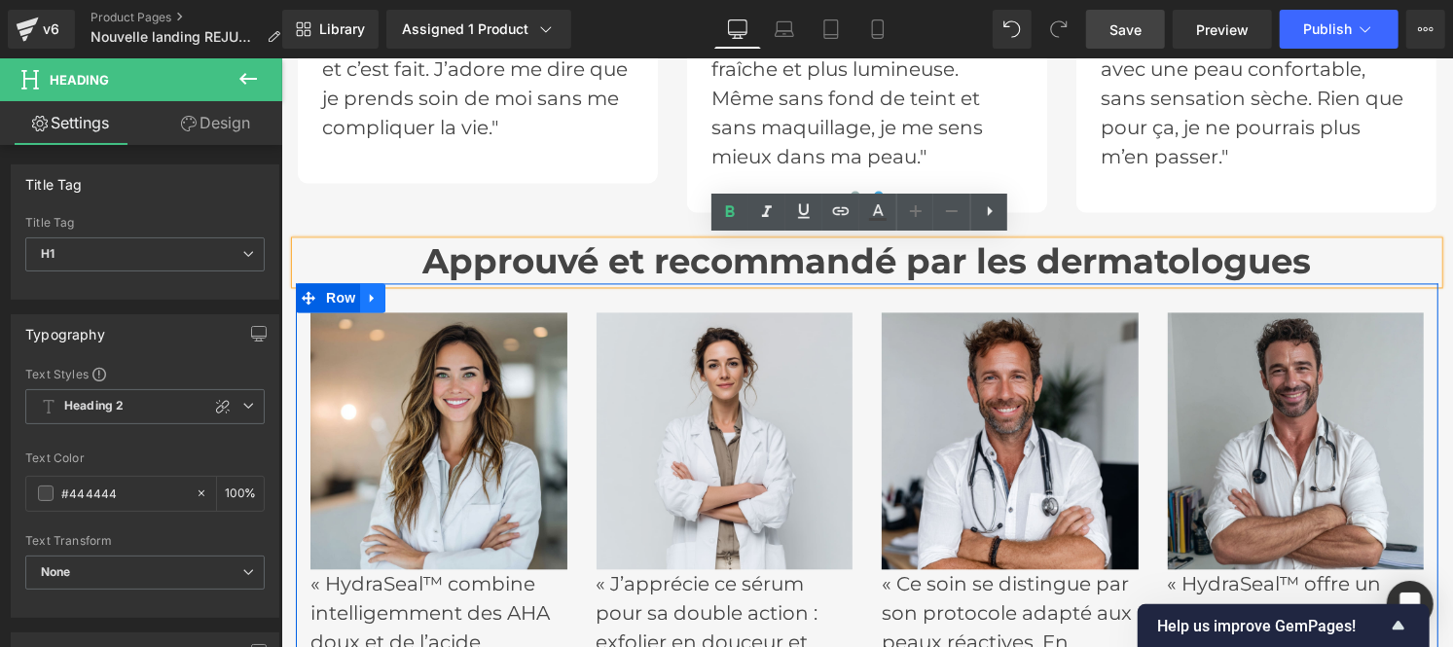
click at [365, 290] on icon at bounding box center [372, 297] width 14 height 15
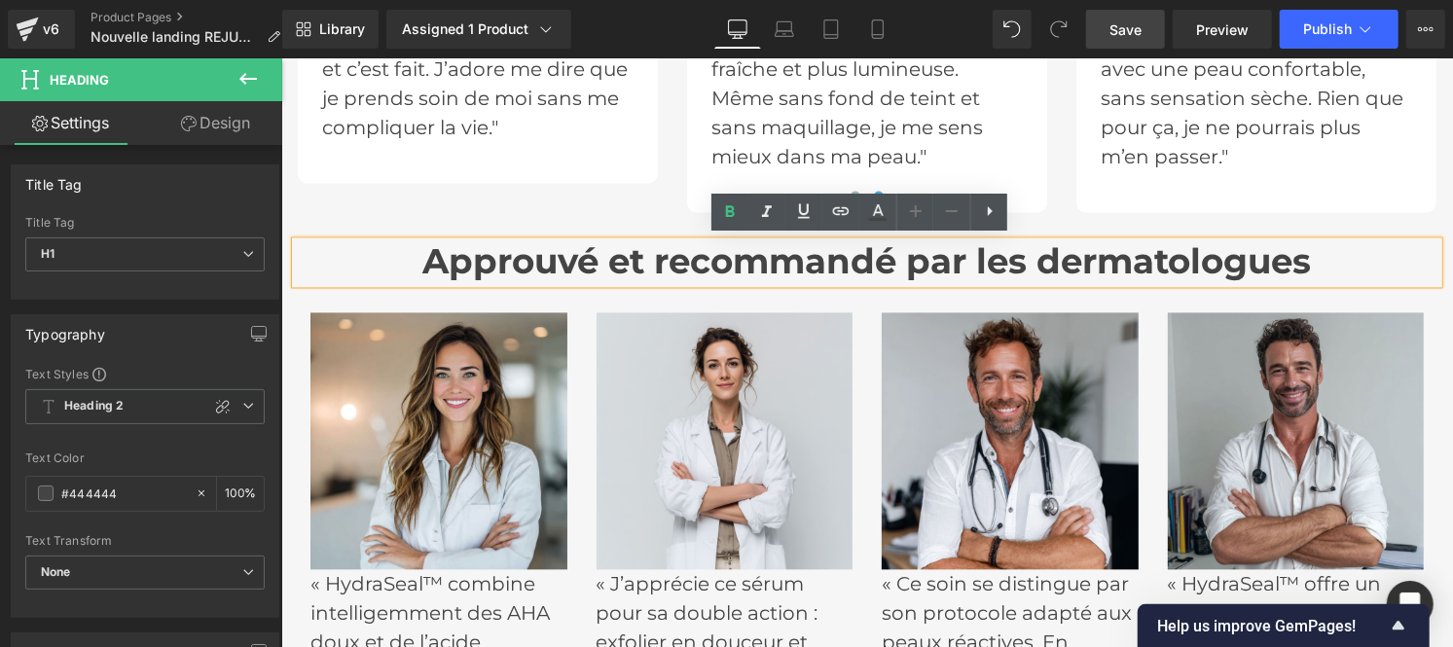
click at [368, 302] on div "Image « HydraSeal™ combine intelligemment des AHA doux et de l’acide hyaluroniq…" at bounding box center [866, 615] width 1143 height 666
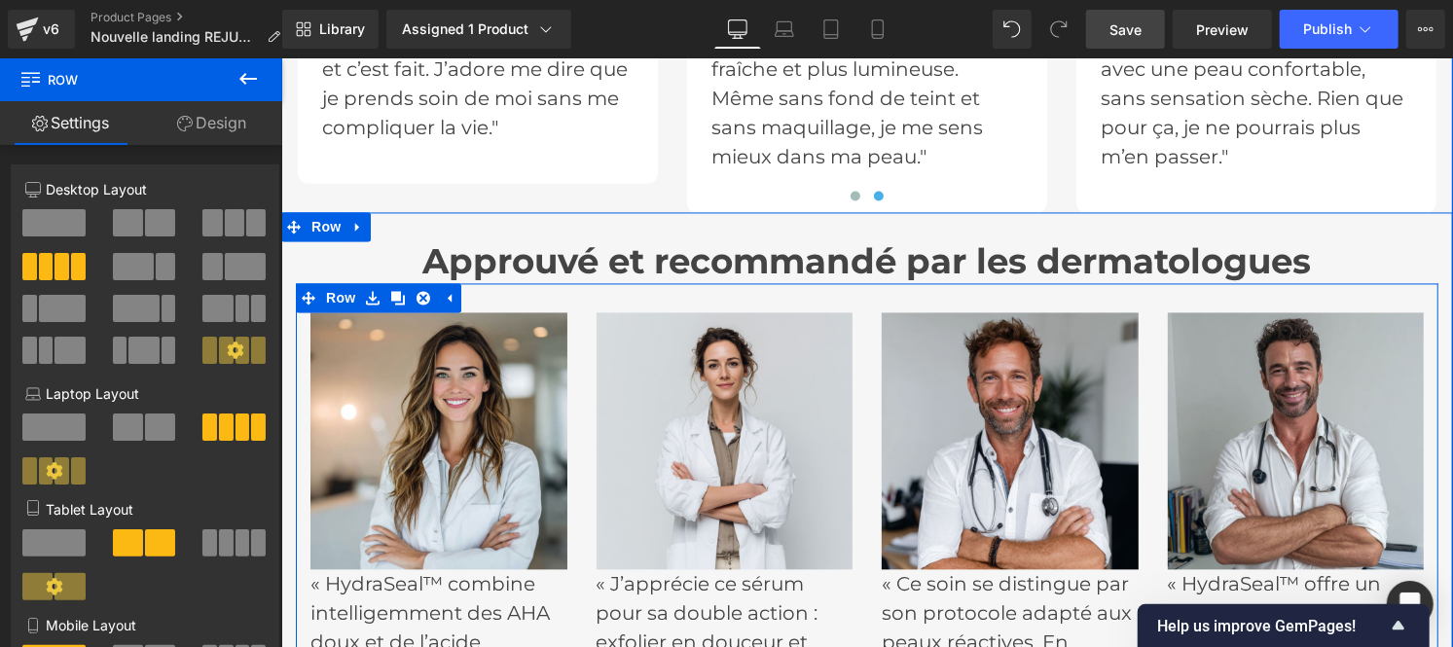
click at [368, 302] on link at bounding box center [371, 296] width 25 height 29
click at [390, 299] on icon at bounding box center [397, 297] width 14 height 14
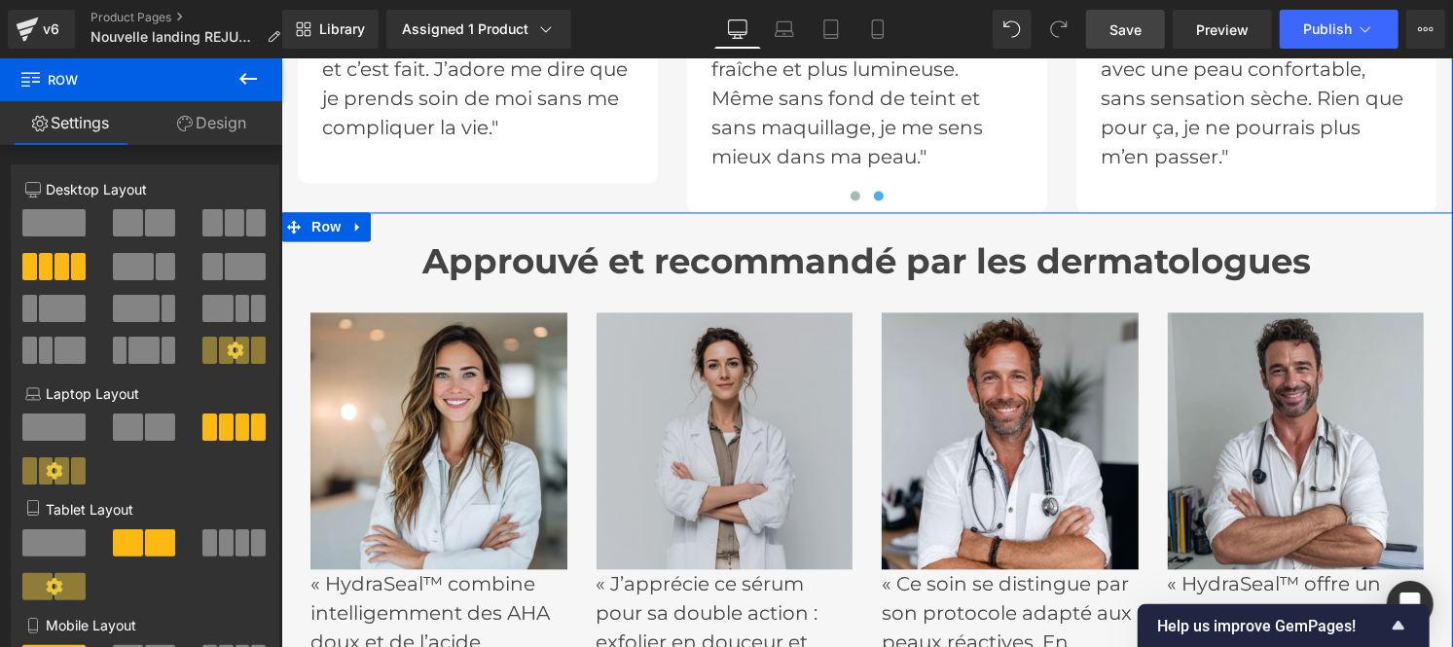
scroll to position [7494, 0]
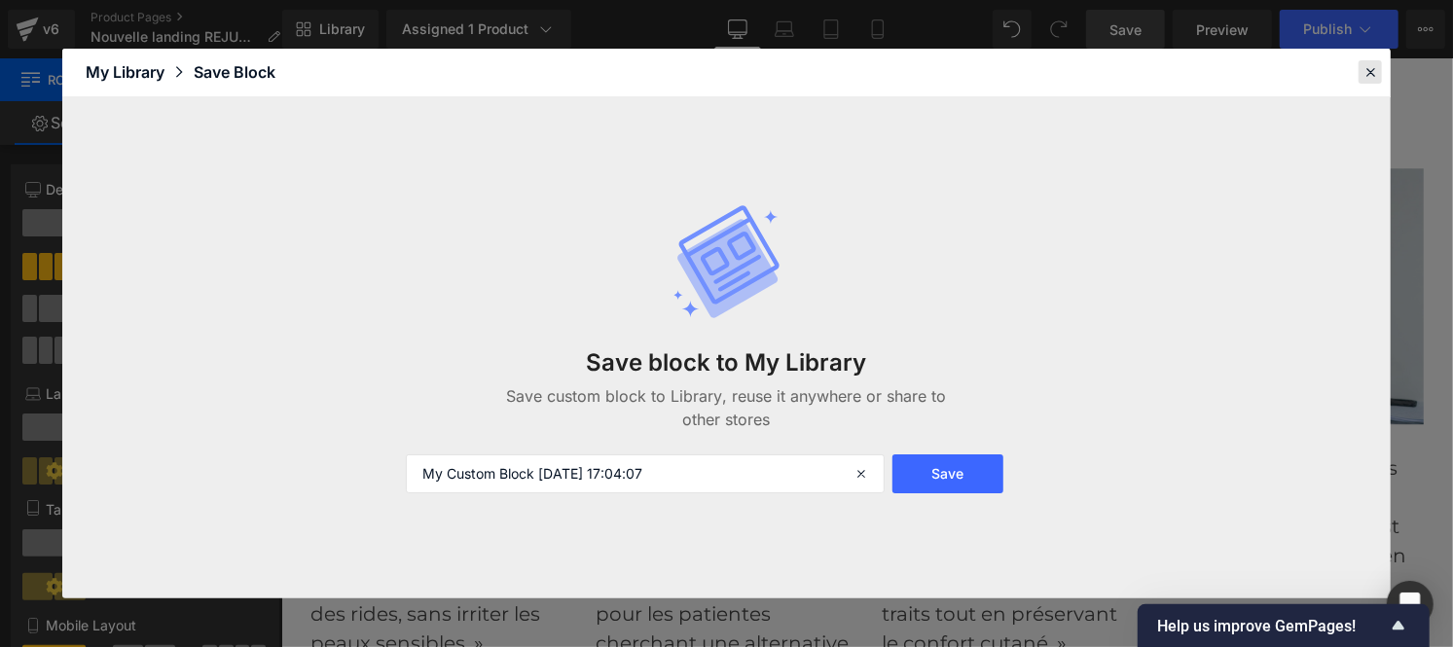
drag, startPoint x: 1366, startPoint y: 74, endPoint x: 297, endPoint y: 208, distance: 1078.0
click at [1366, 74] on icon at bounding box center [1371, 72] width 18 height 18
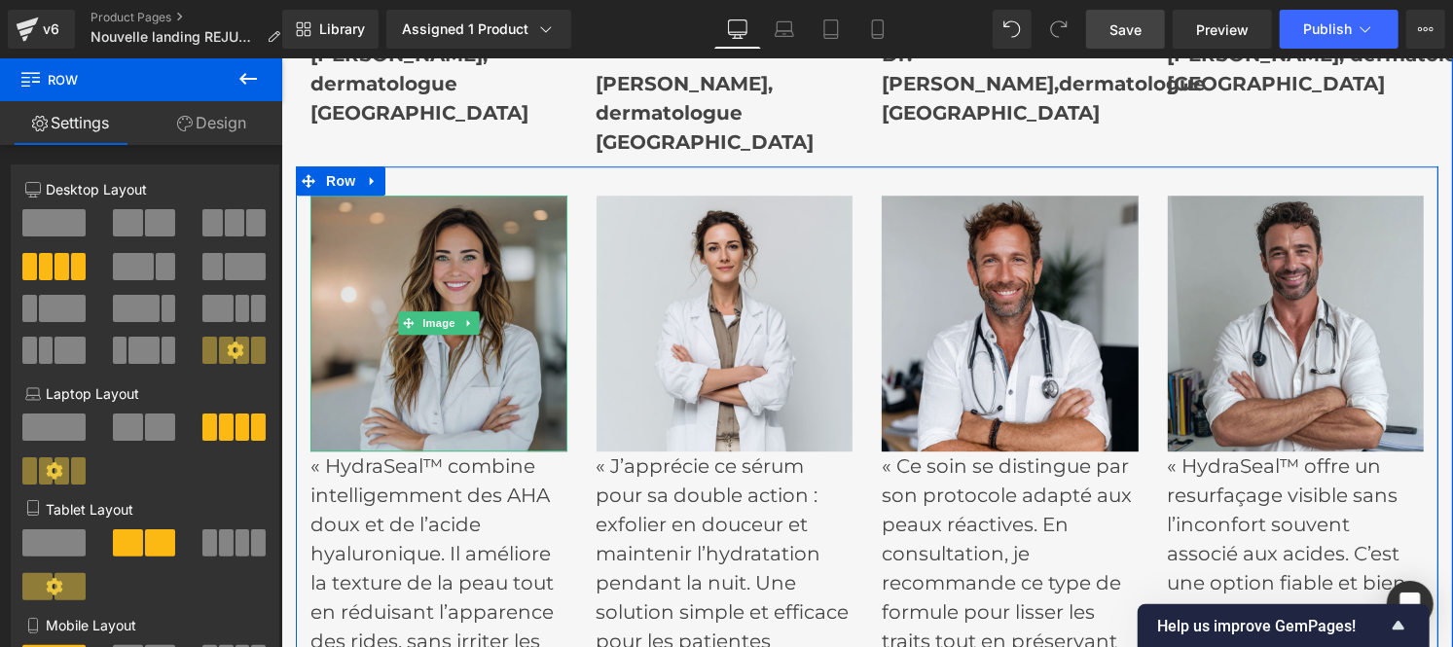
scroll to position [7468, 0]
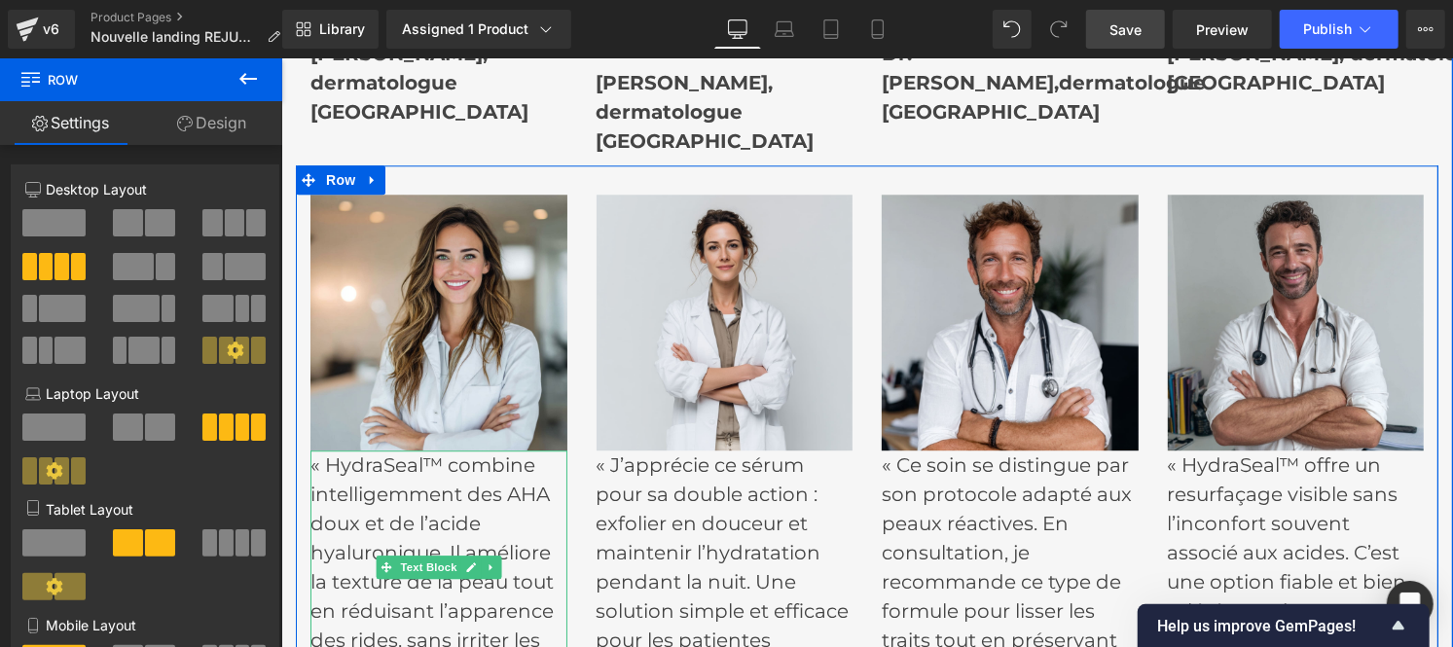
click at [378, 520] on p "« HydraSeal™ combine intelligemment des AHA doux et de l’acide hyaluronique. Il…" at bounding box center [437, 567] width 257 height 234
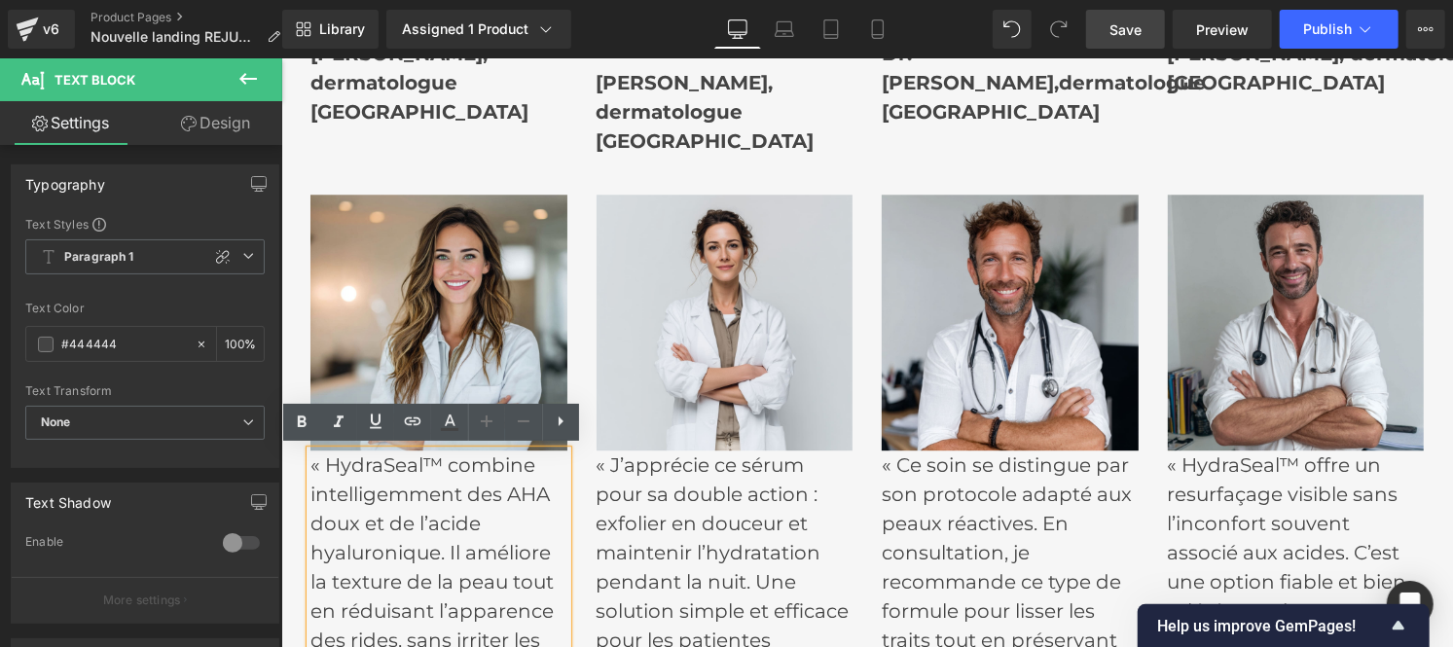
click at [435, 535] on p "« HydraSeal™ combine intelligemment des AHA doux et de l’acide hyaluronique. Il…" at bounding box center [437, 567] width 257 height 234
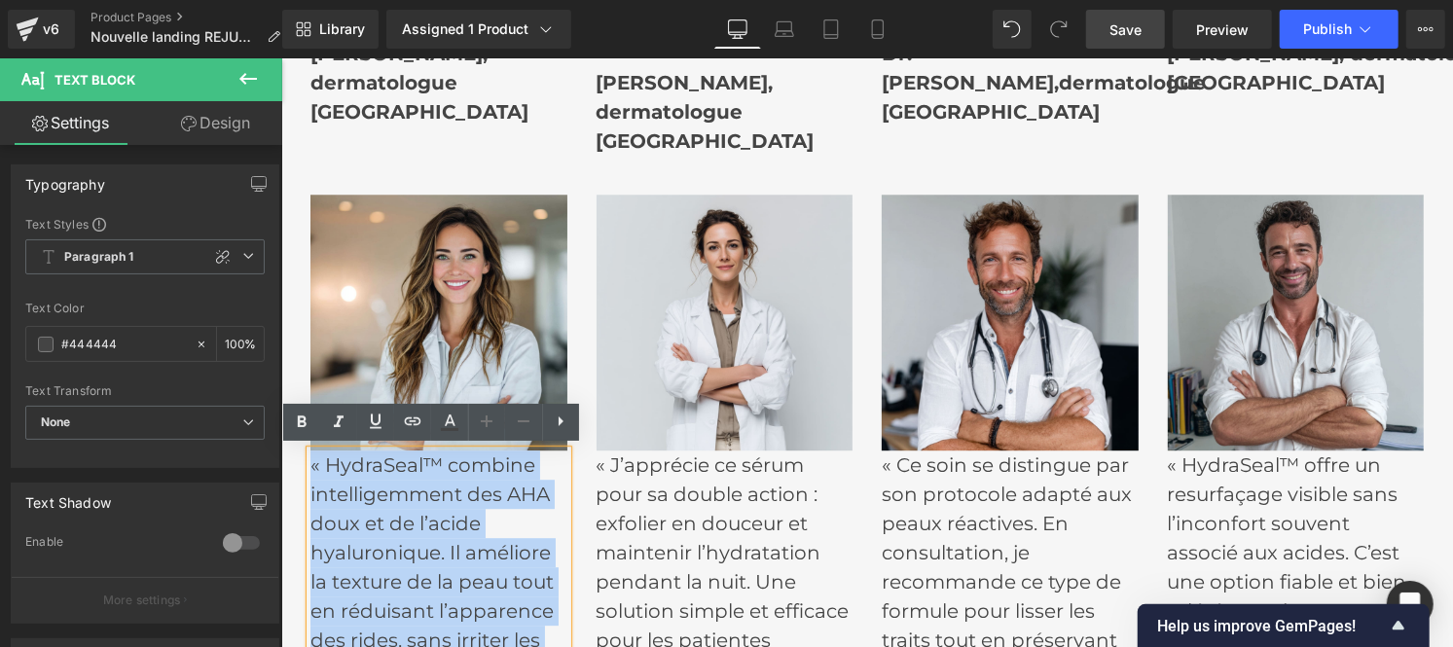
click at [435, 535] on p "« HydraSeal™ combine intelligemment des AHA doux et de l’acide hyaluronique. Il…" at bounding box center [437, 567] width 257 height 234
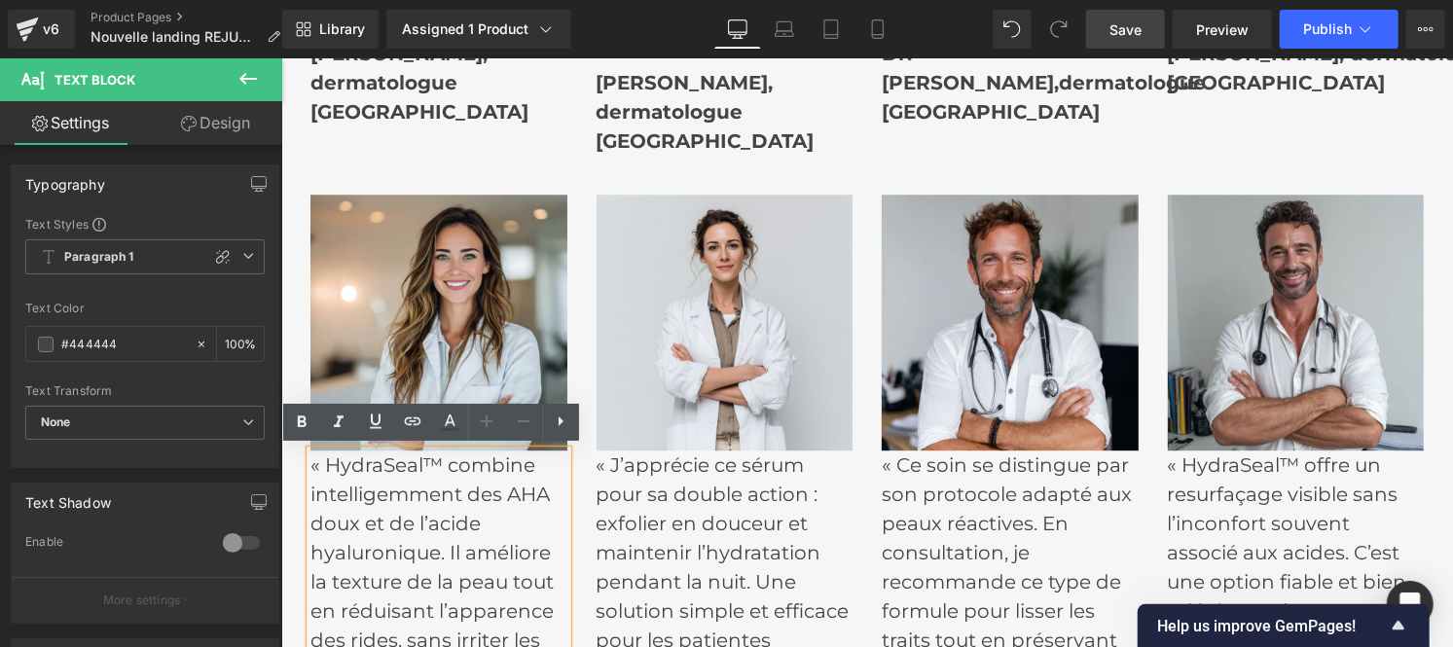
click at [435, 535] on p "« HydraSeal™ combine intelligemment des AHA doux et de l’acide hyaluronique. Il…" at bounding box center [437, 567] width 257 height 234
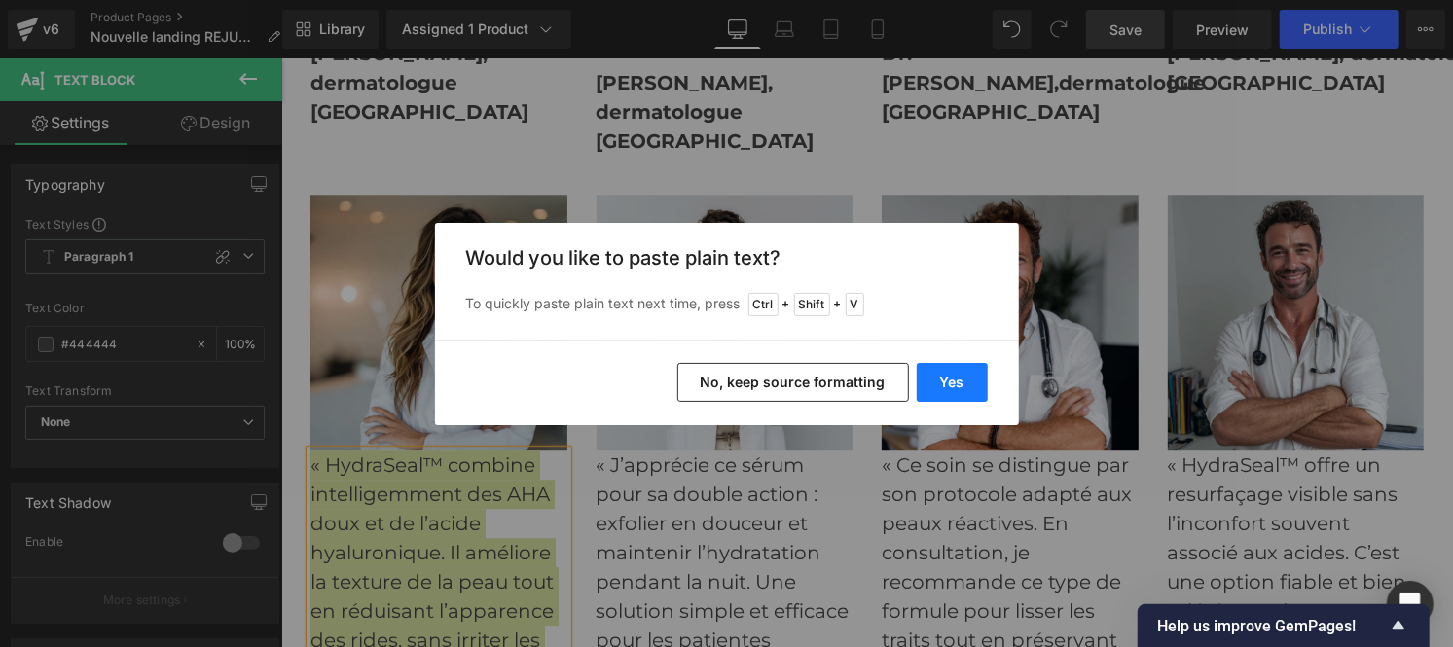
click at [951, 390] on button "Yes" at bounding box center [952, 382] width 71 height 39
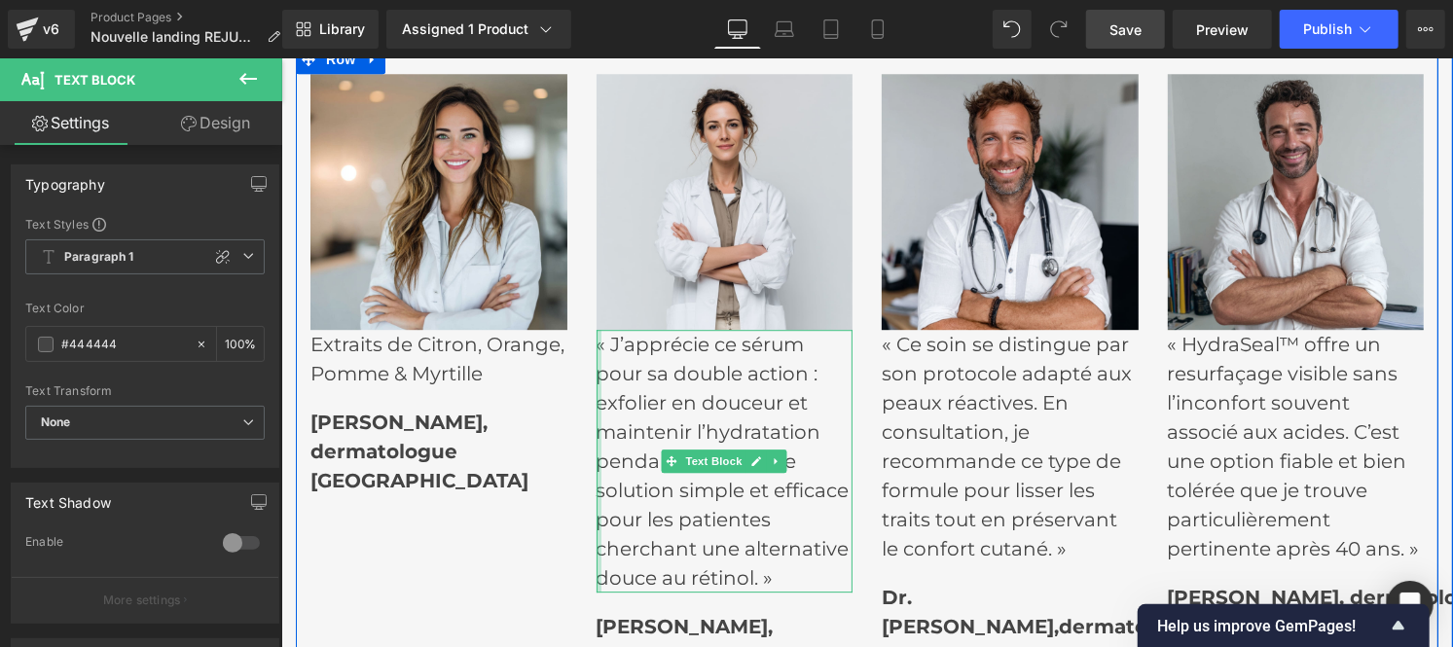
scroll to position [7596, 0]
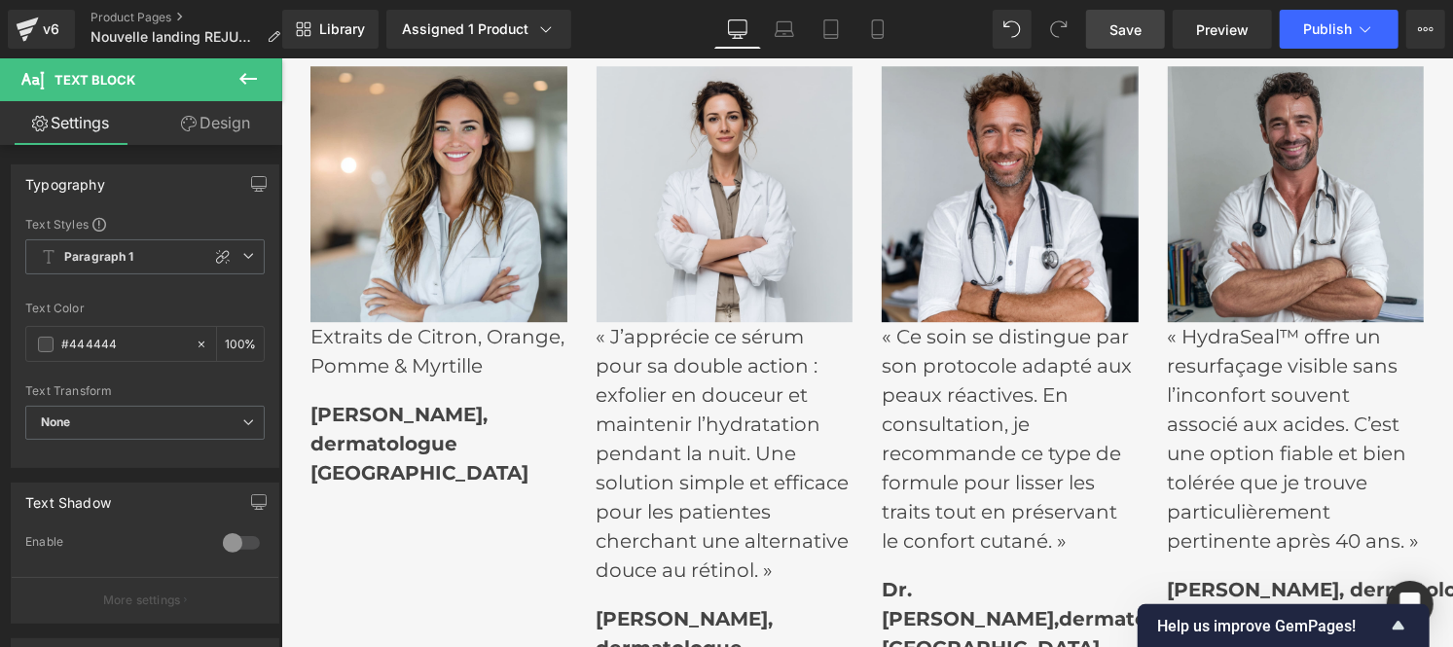
click at [386, 434] on div "[PERSON_NAME], dermatologue Montréal Text Block" at bounding box center [437, 433] width 257 height 107
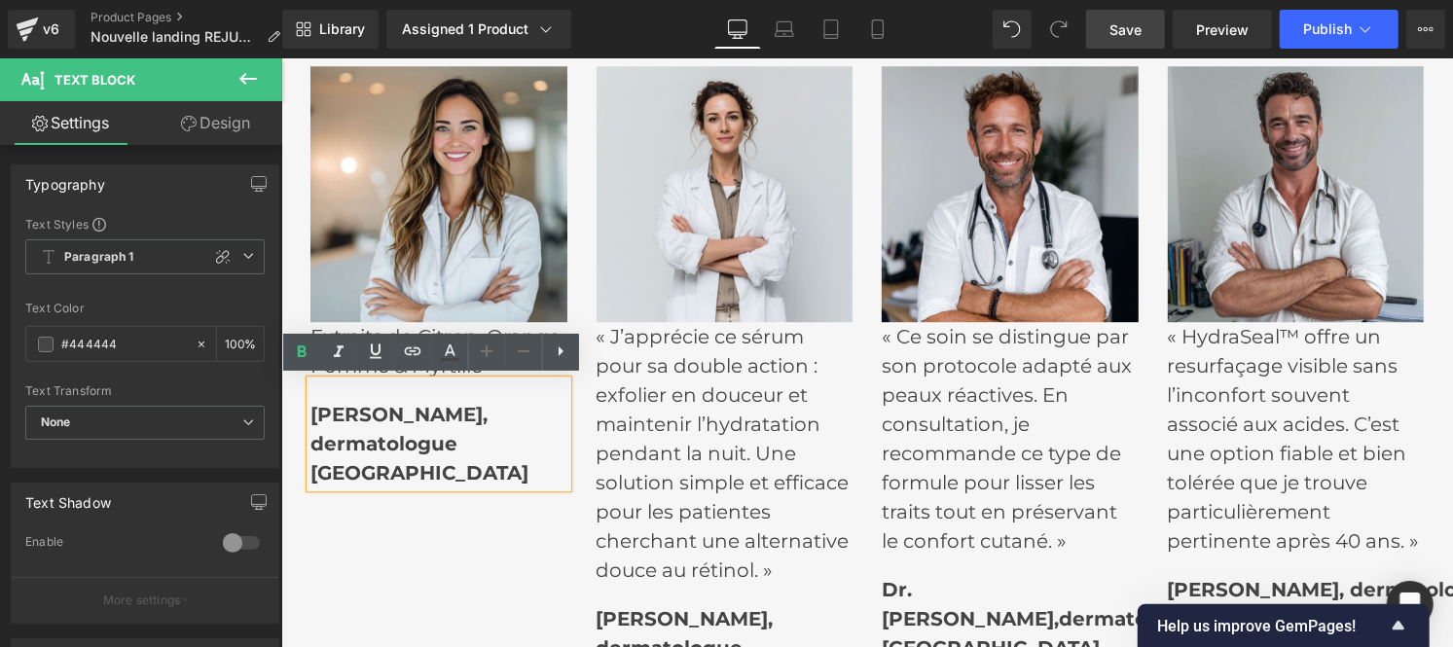
click at [365, 428] on strong "[PERSON_NAME], dermatologue" at bounding box center [397, 428] width 177 height 53
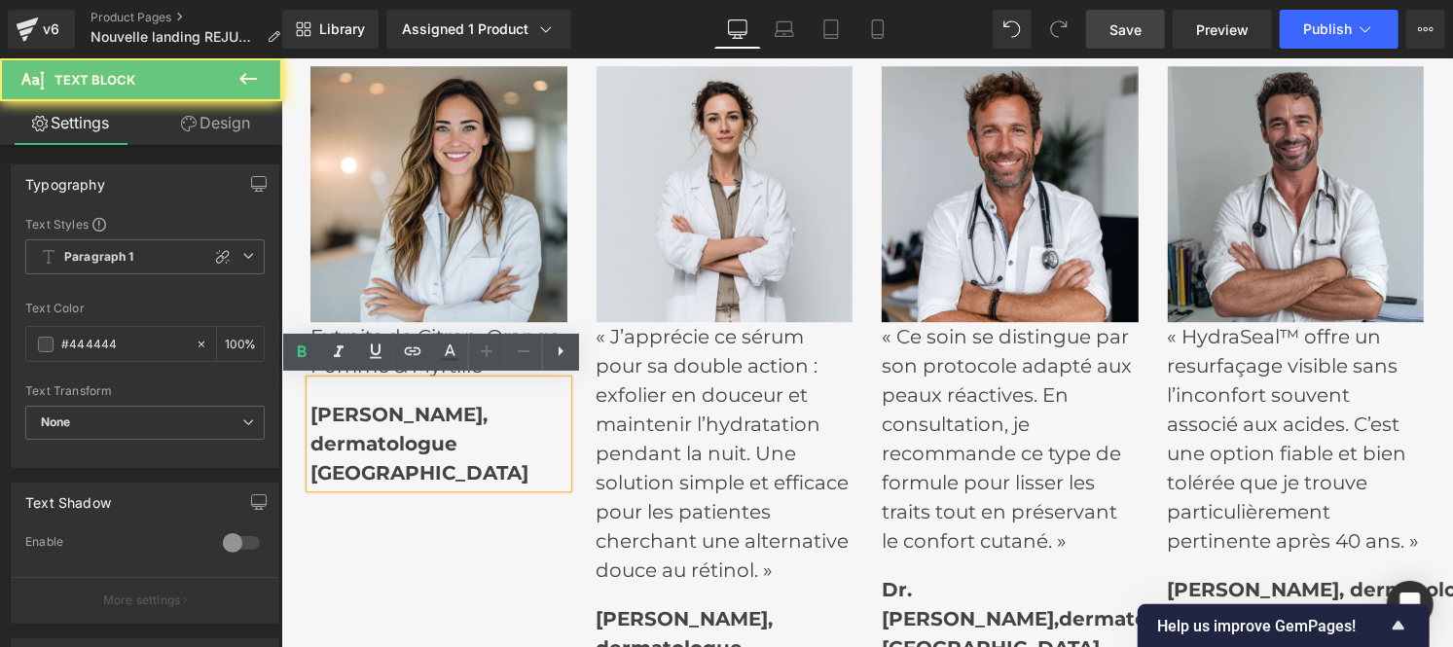
click at [365, 428] on strong "[PERSON_NAME], dermatologue" at bounding box center [397, 428] width 177 height 53
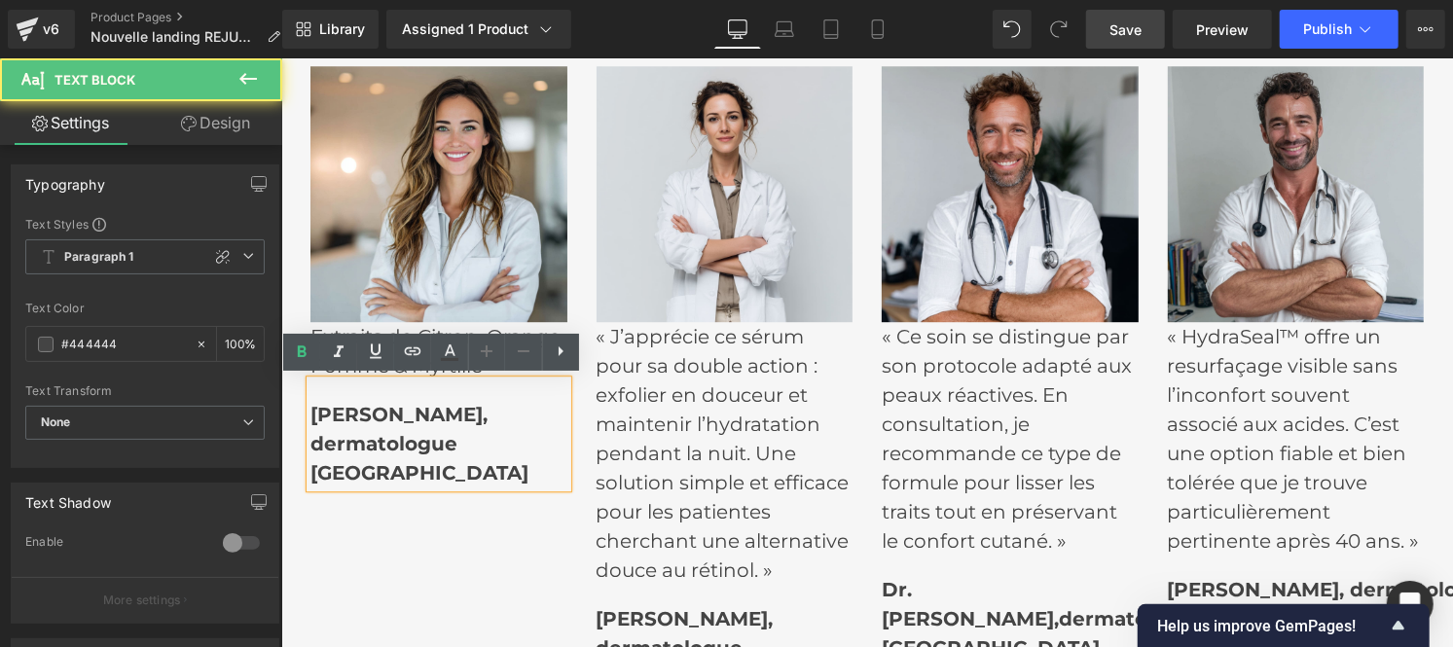
click at [365, 428] on strong "[PERSON_NAME], dermatologue" at bounding box center [397, 428] width 177 height 53
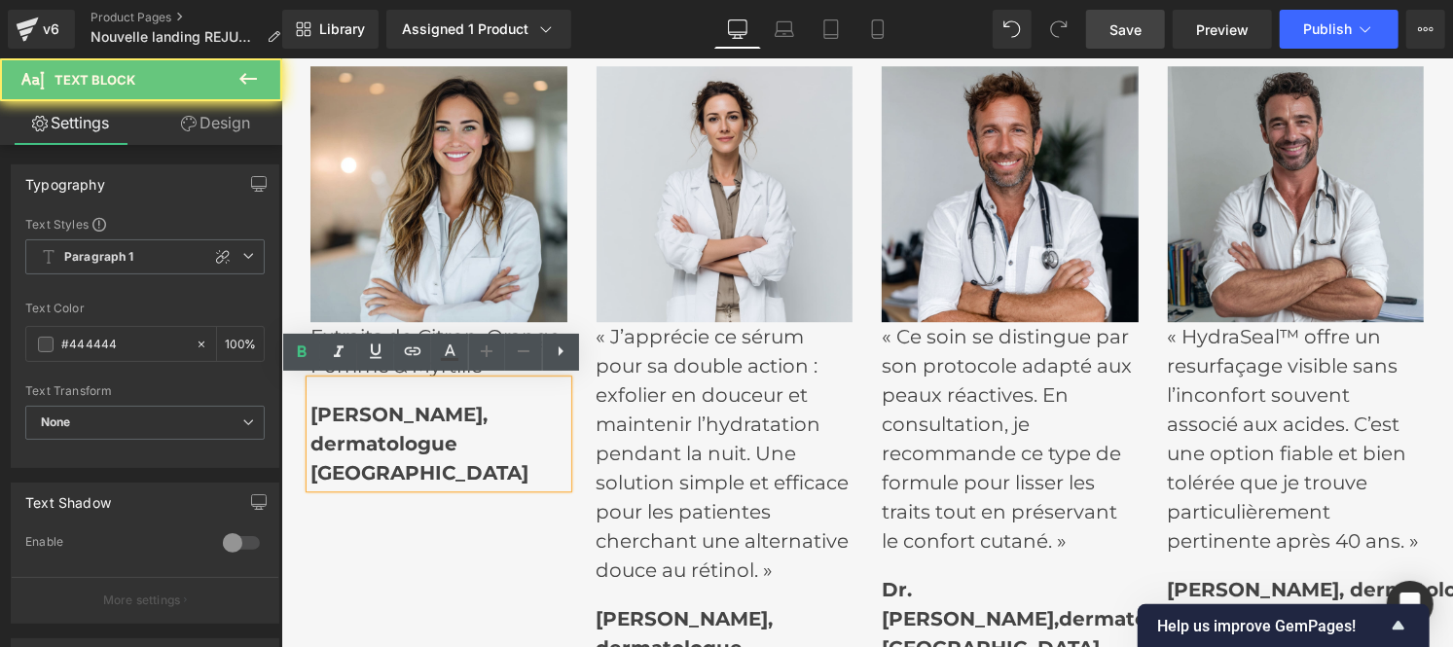
click at [365, 428] on strong "[PERSON_NAME], dermatologue" at bounding box center [397, 428] width 177 height 53
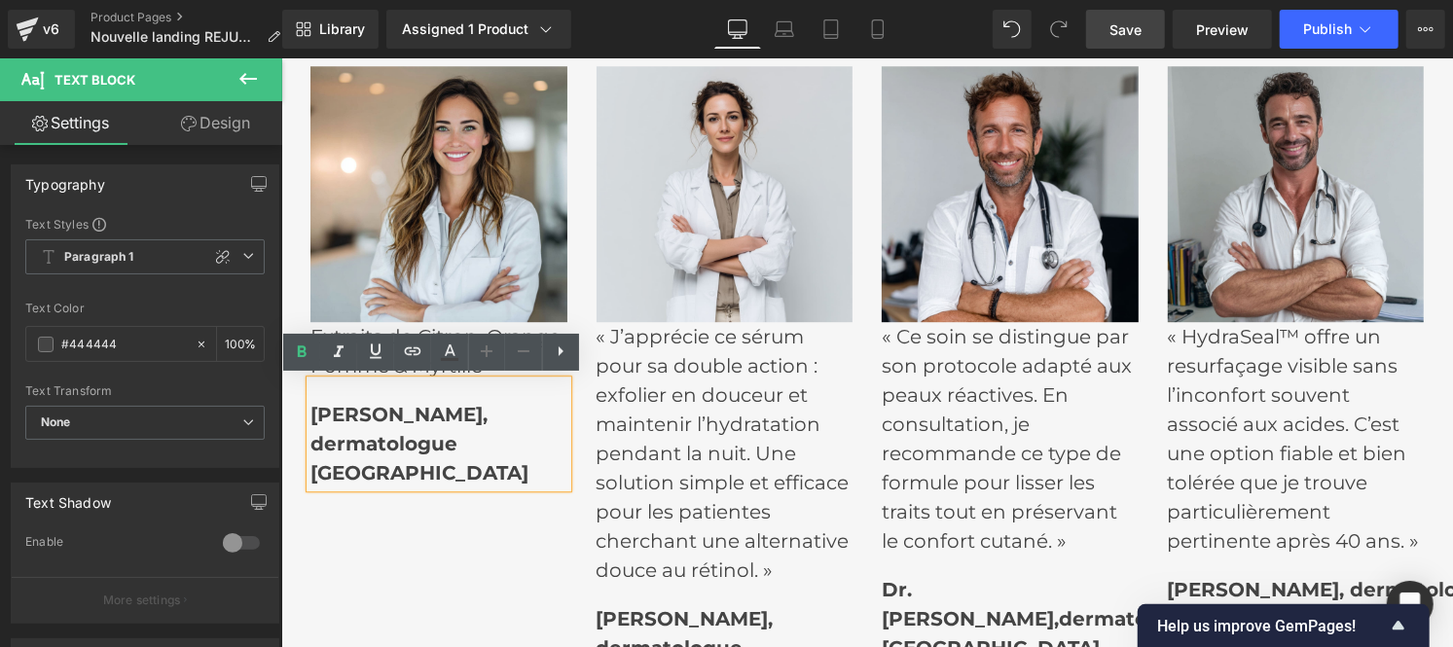
click at [368, 461] on strong "[GEOGRAPHIC_DATA]" at bounding box center [418, 471] width 218 height 23
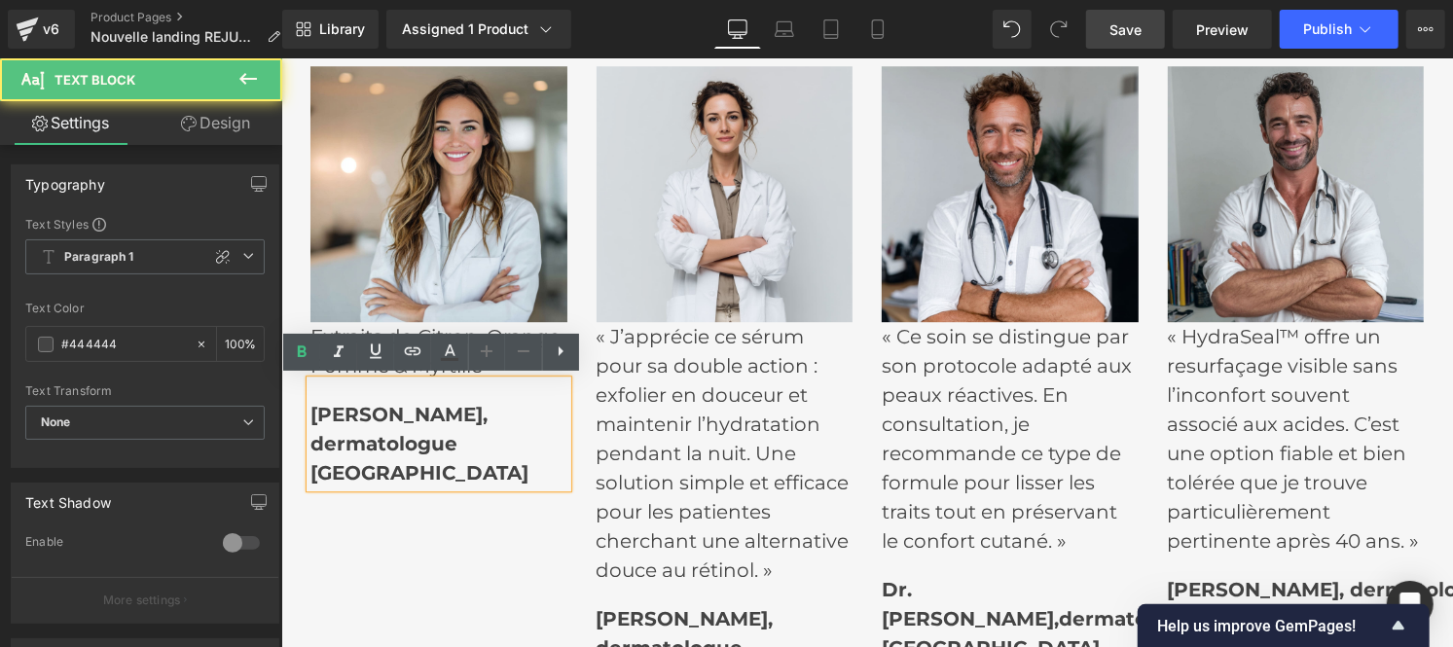
click at [368, 461] on strong "[GEOGRAPHIC_DATA]" at bounding box center [418, 471] width 218 height 23
click at [399, 420] on strong "[PERSON_NAME], dermatologue" at bounding box center [397, 428] width 177 height 53
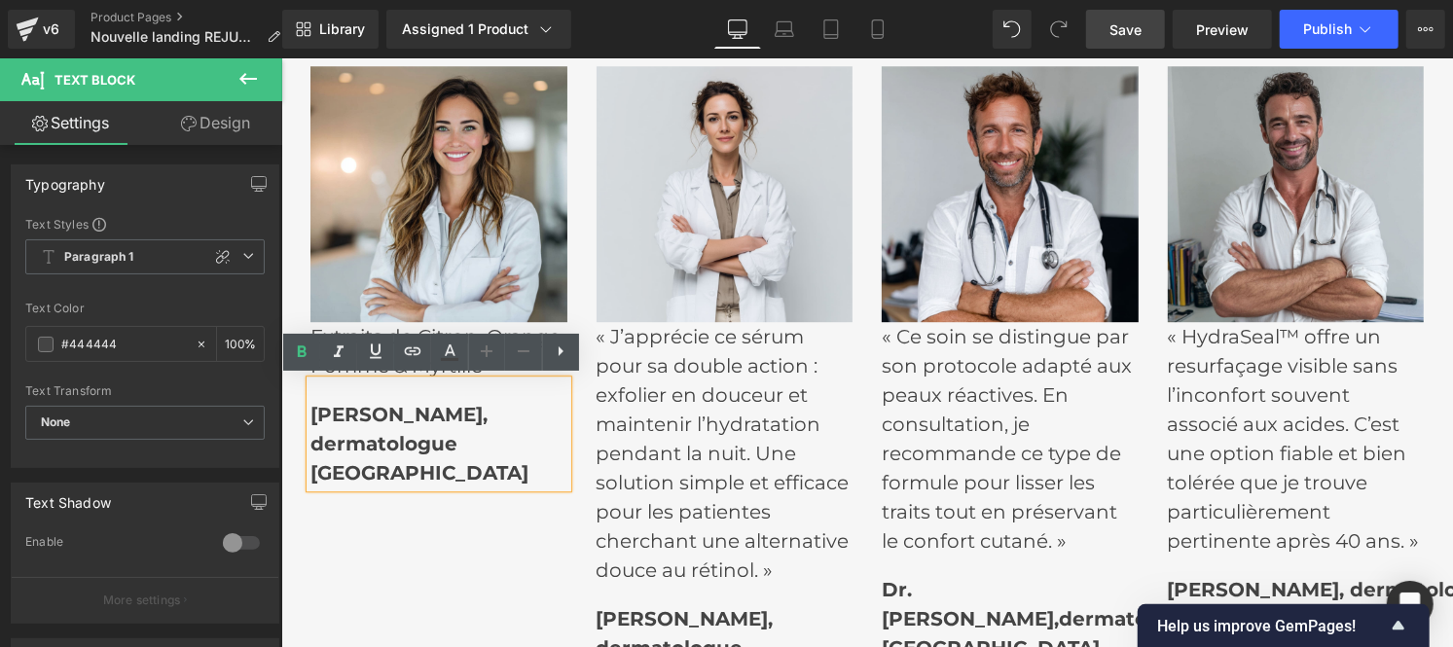
click at [392, 442] on strong "[PERSON_NAME], dermatologue" at bounding box center [397, 428] width 177 height 53
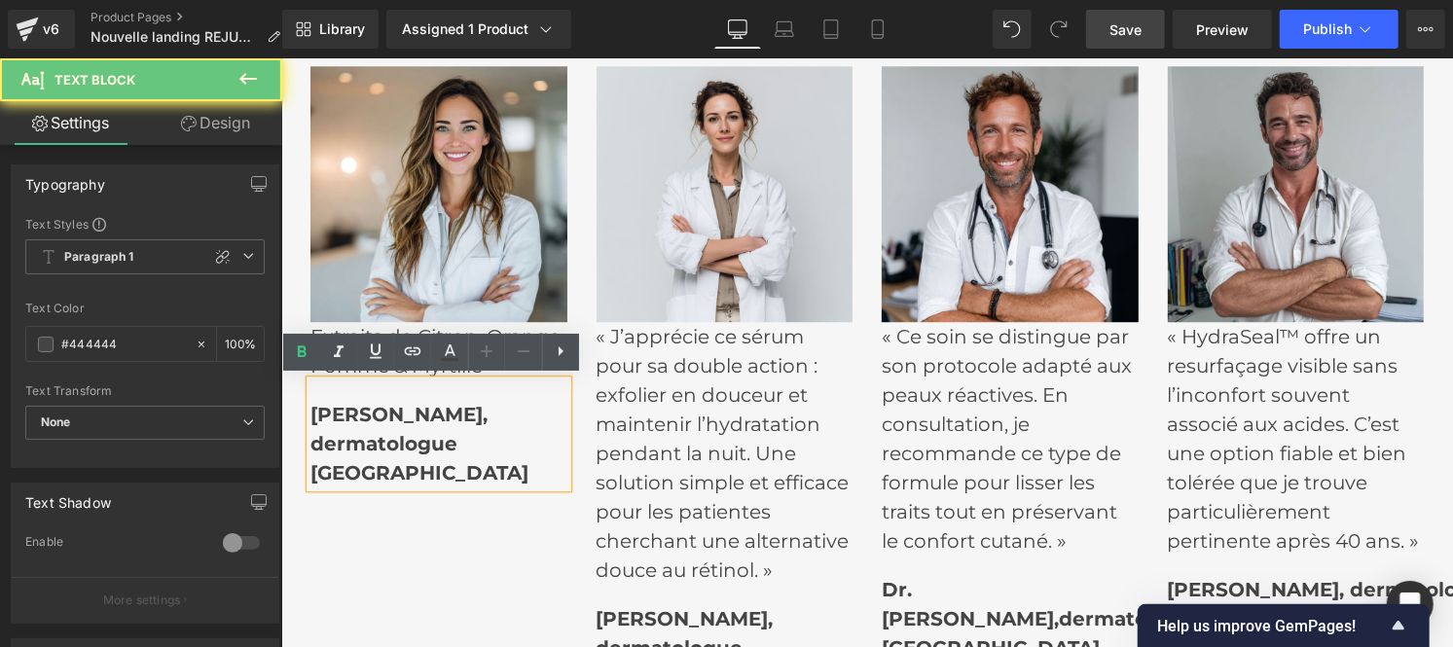
click at [392, 442] on strong "[PERSON_NAME], dermatologue" at bounding box center [397, 428] width 177 height 53
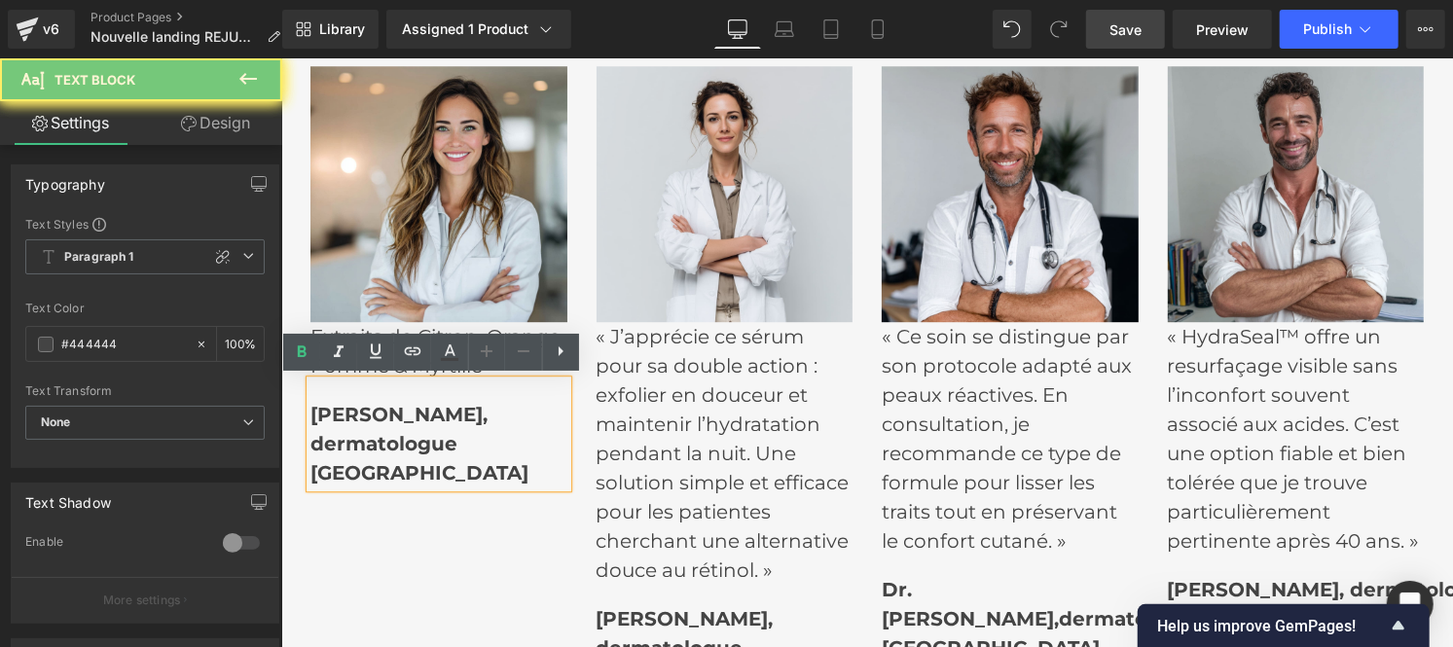
click at [392, 442] on strong "[PERSON_NAME], dermatologue" at bounding box center [397, 428] width 177 height 53
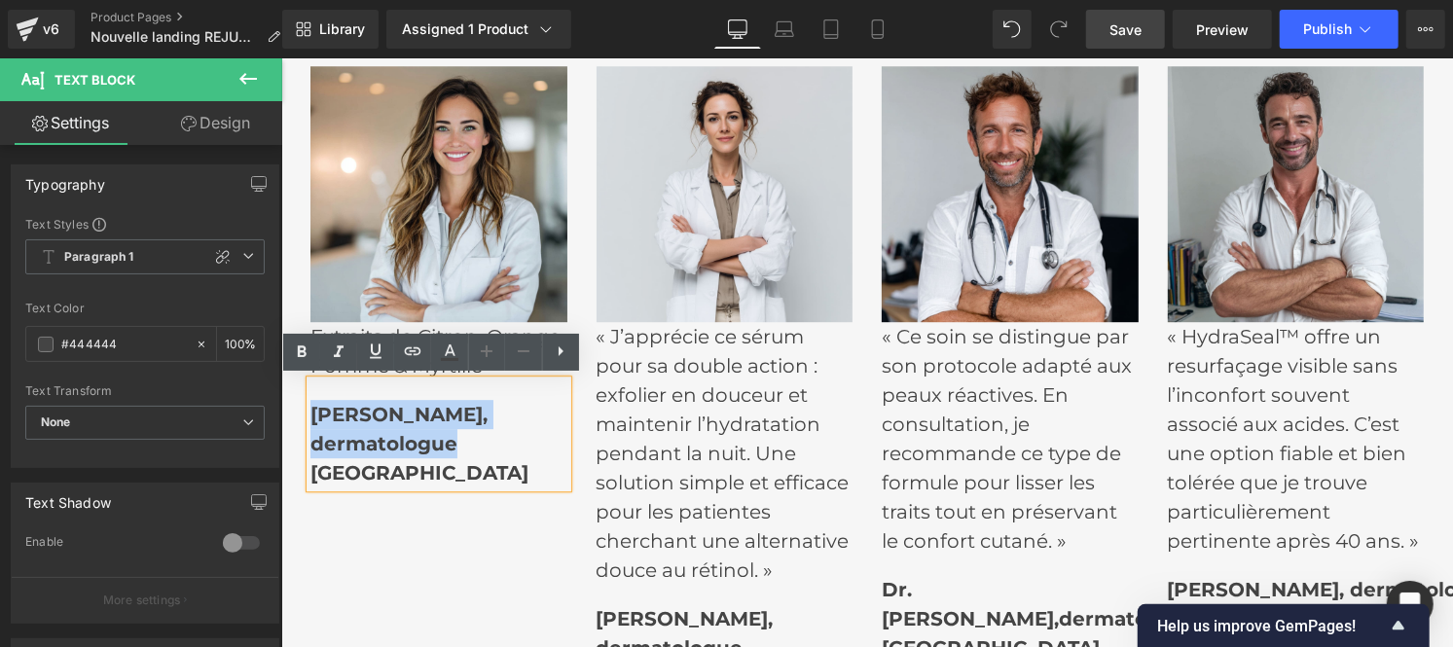
click at [390, 462] on strong "[GEOGRAPHIC_DATA]" at bounding box center [418, 471] width 218 height 23
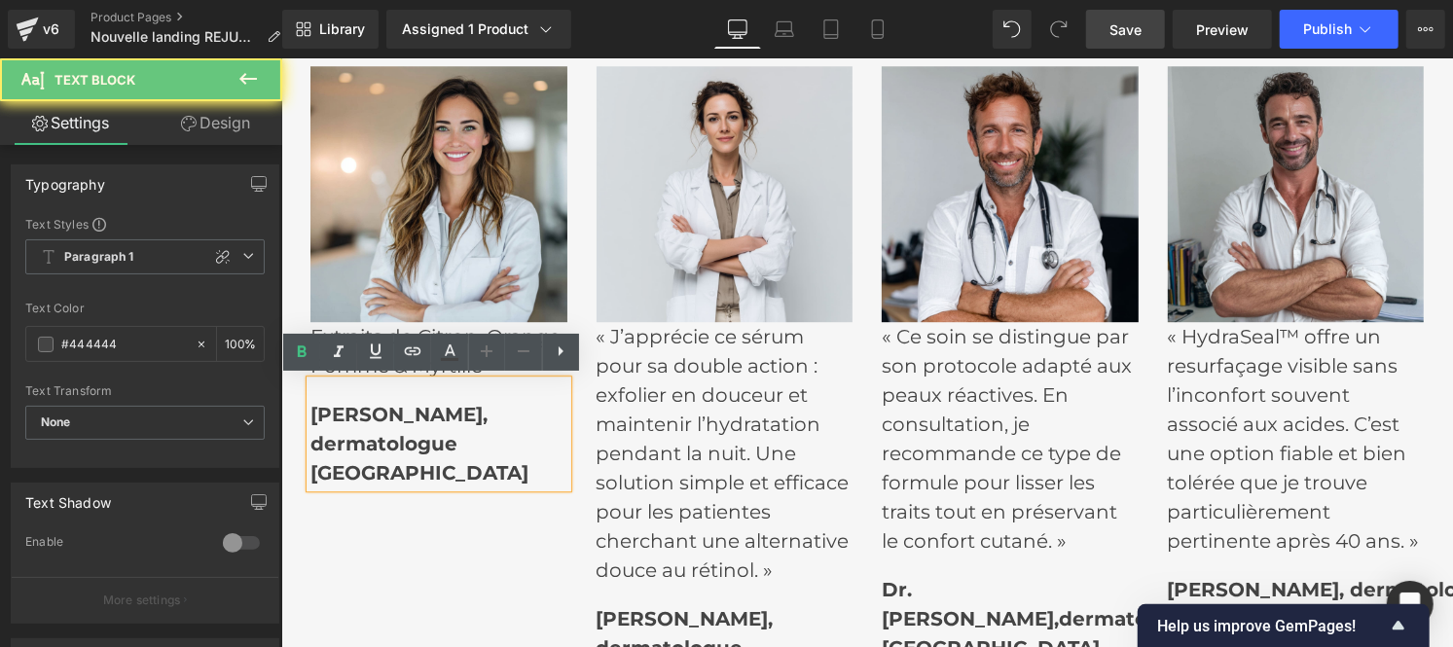
drag, startPoint x: 394, startPoint y: 466, endPoint x: 318, endPoint y: 402, distance: 99.4
click at [318, 402] on div "[PERSON_NAME], dermatologue [GEOGRAPHIC_DATA]" at bounding box center [437, 433] width 257 height 107
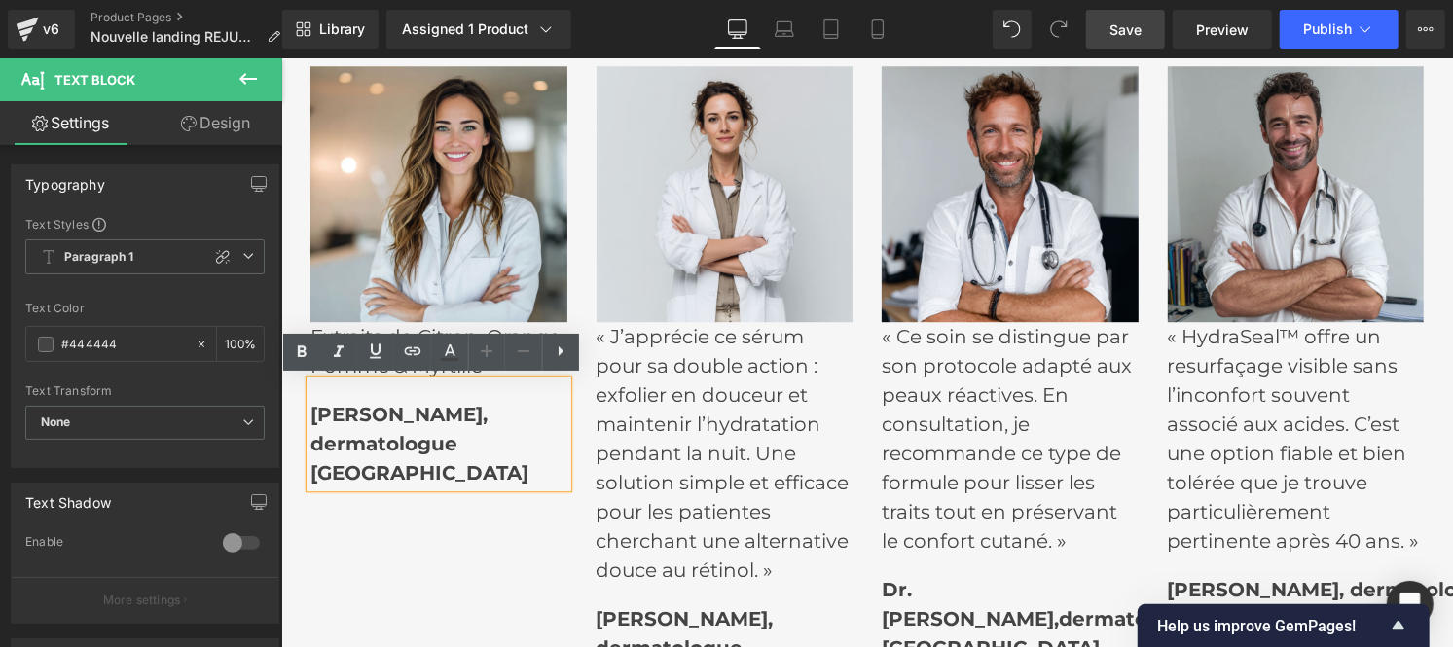
click at [309, 406] on strong "[PERSON_NAME], dermatologue" at bounding box center [397, 428] width 177 height 53
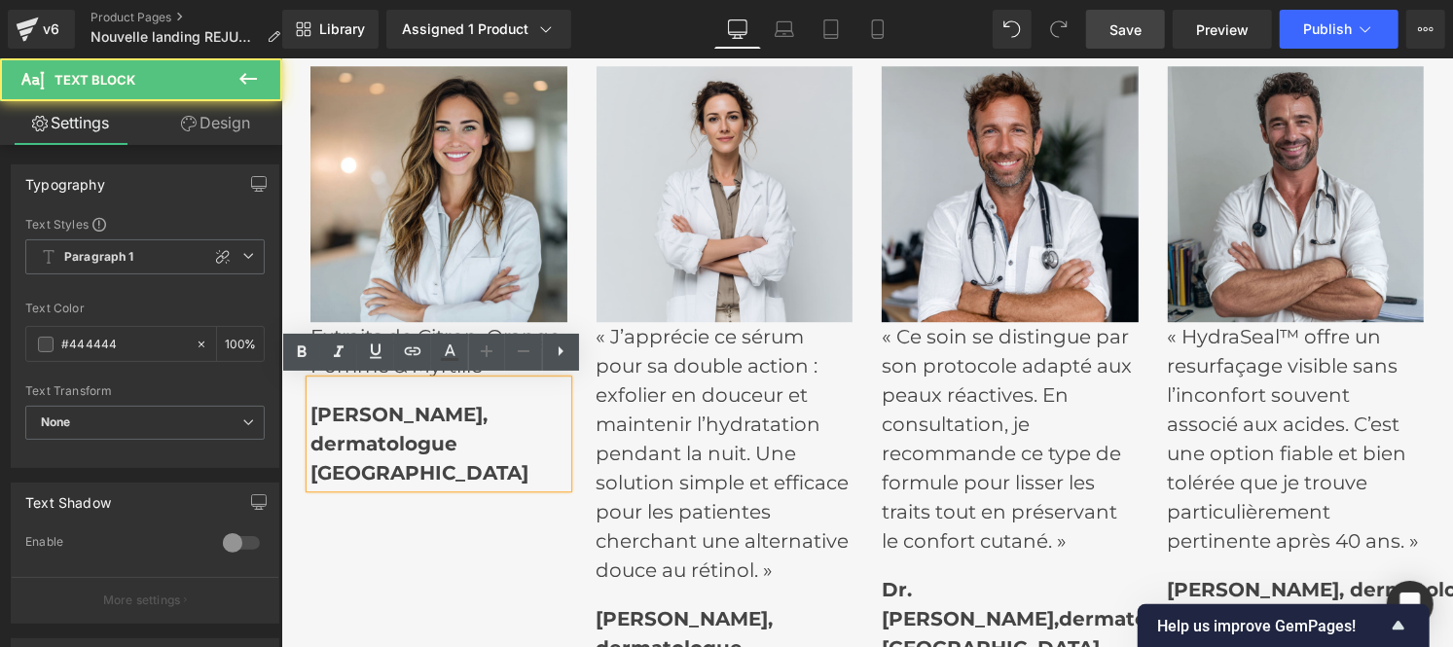
click at [309, 412] on strong "[PERSON_NAME], dermatologue" at bounding box center [397, 428] width 177 height 53
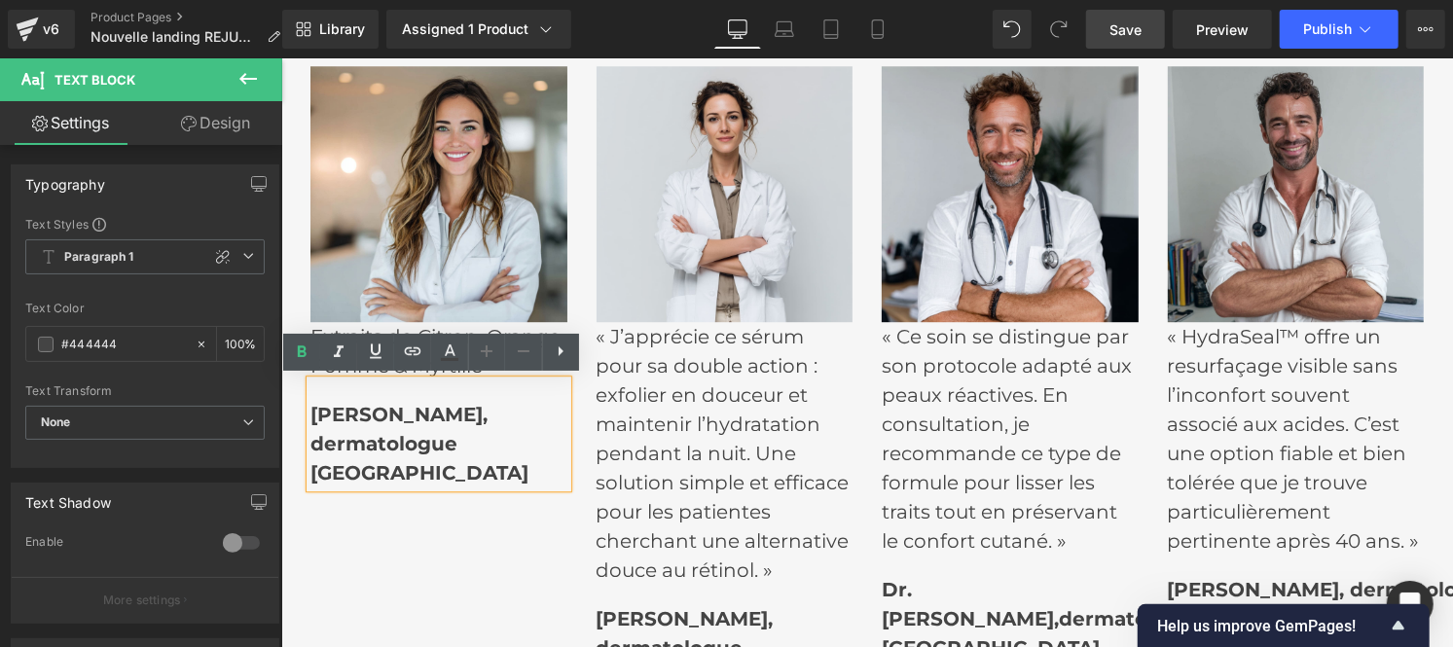
drag, startPoint x: 303, startPoint y: 412, endPoint x: 415, endPoint y: 454, distance: 119.5
click at [415, 454] on p "[PERSON_NAME], dermatologue" at bounding box center [437, 428] width 257 height 58
drag, startPoint x: 436, startPoint y: 443, endPoint x: 515, endPoint y: 440, distance: 78.9
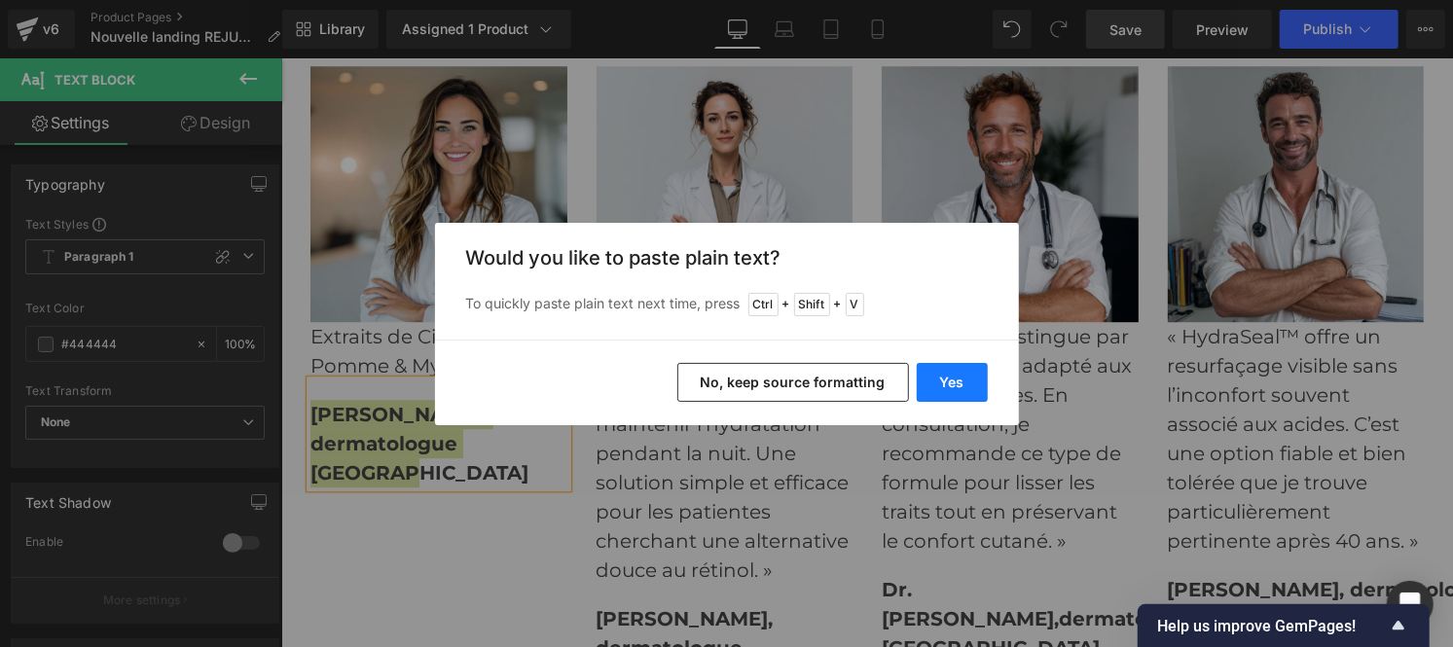
click at [963, 382] on button "Yes" at bounding box center [952, 382] width 71 height 39
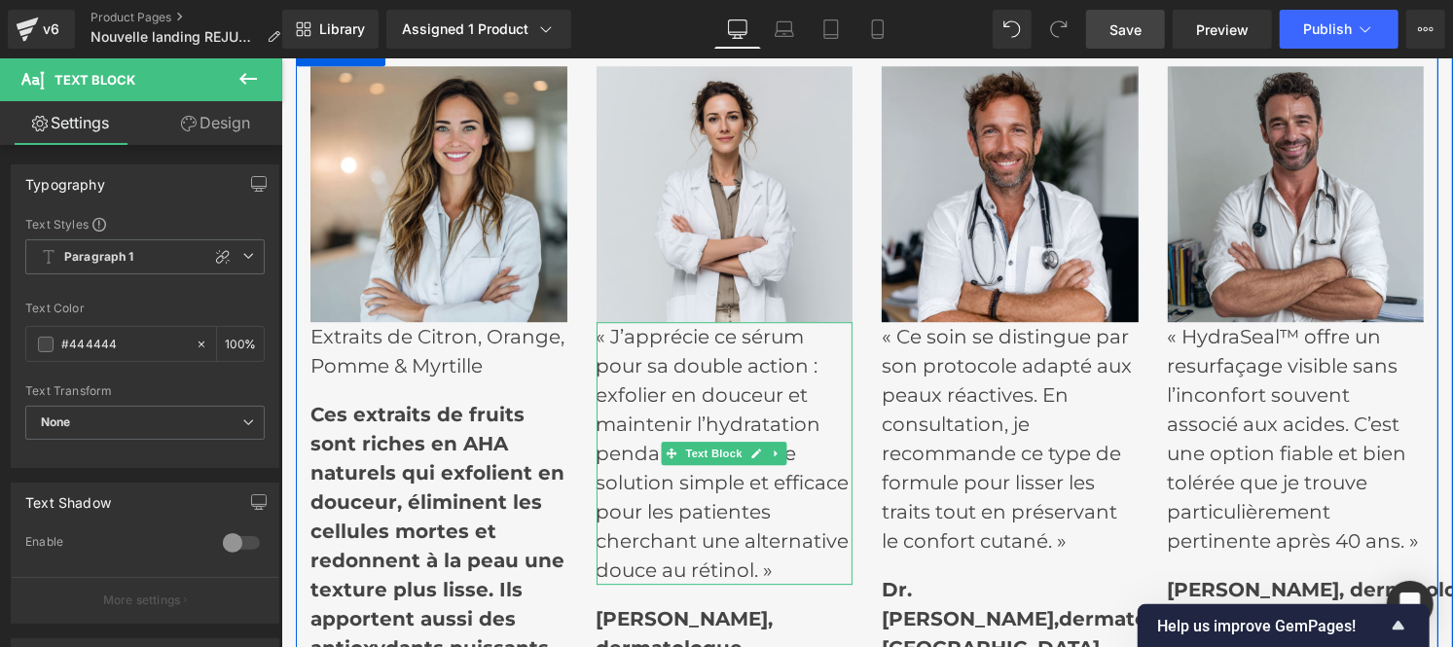
click at [646, 391] on p "« J’apprécie ce sérum pour sa double action : exfolier en douceur et maintenir …" at bounding box center [724, 452] width 257 height 263
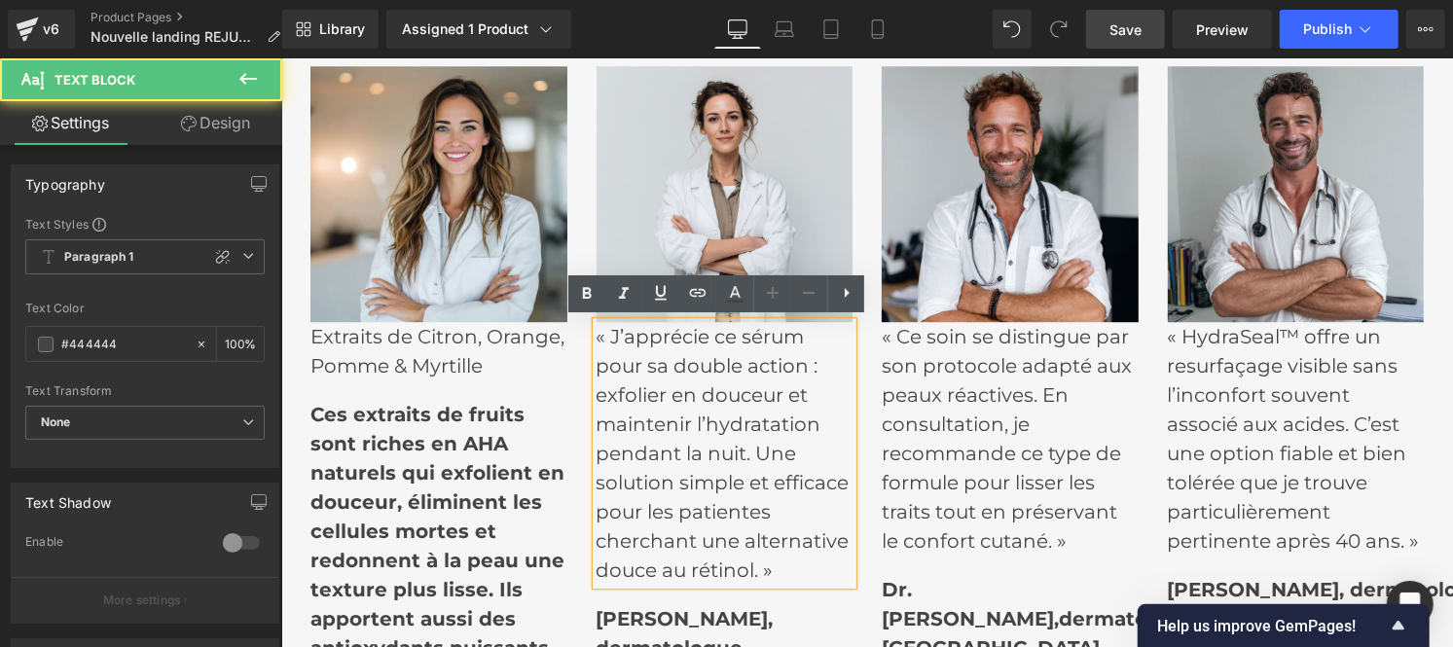
click at [646, 391] on p "« J’apprécie ce sérum pour sa double action : exfolier en douceur et maintenir …" at bounding box center [724, 452] width 257 height 263
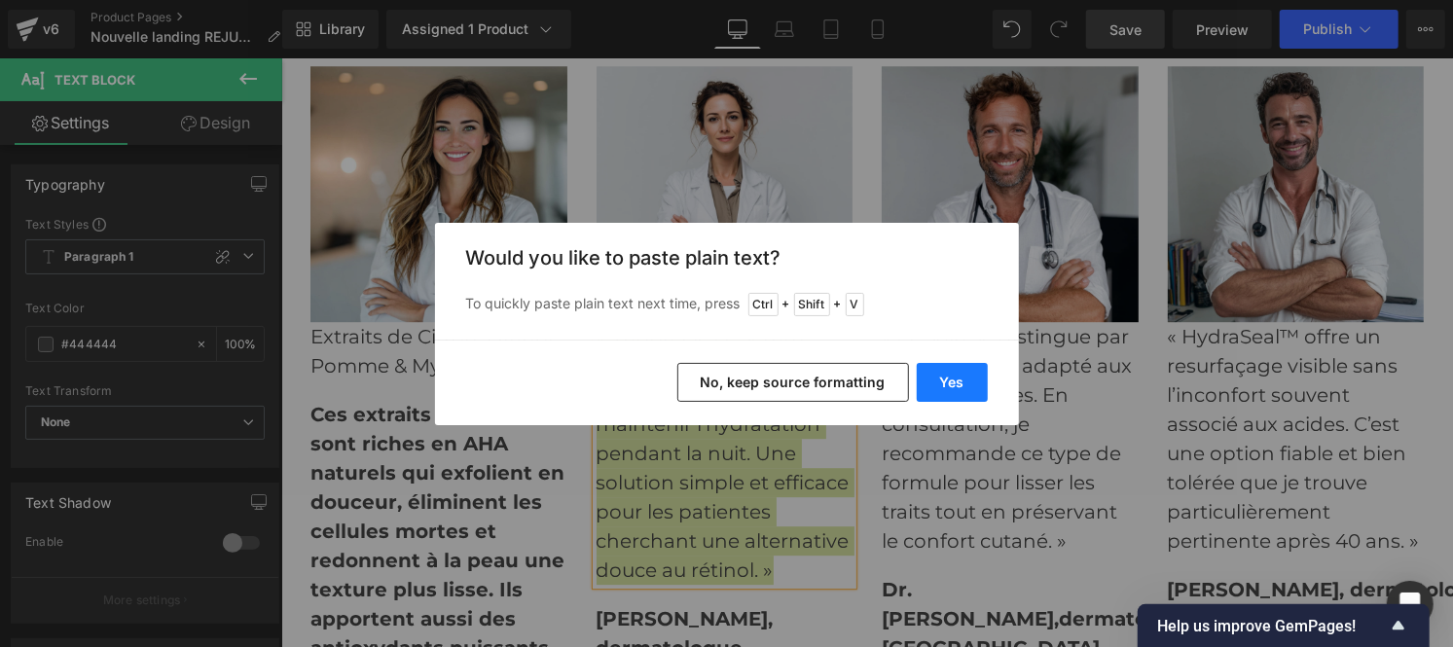
click at [963, 384] on button "Yes" at bounding box center [952, 382] width 71 height 39
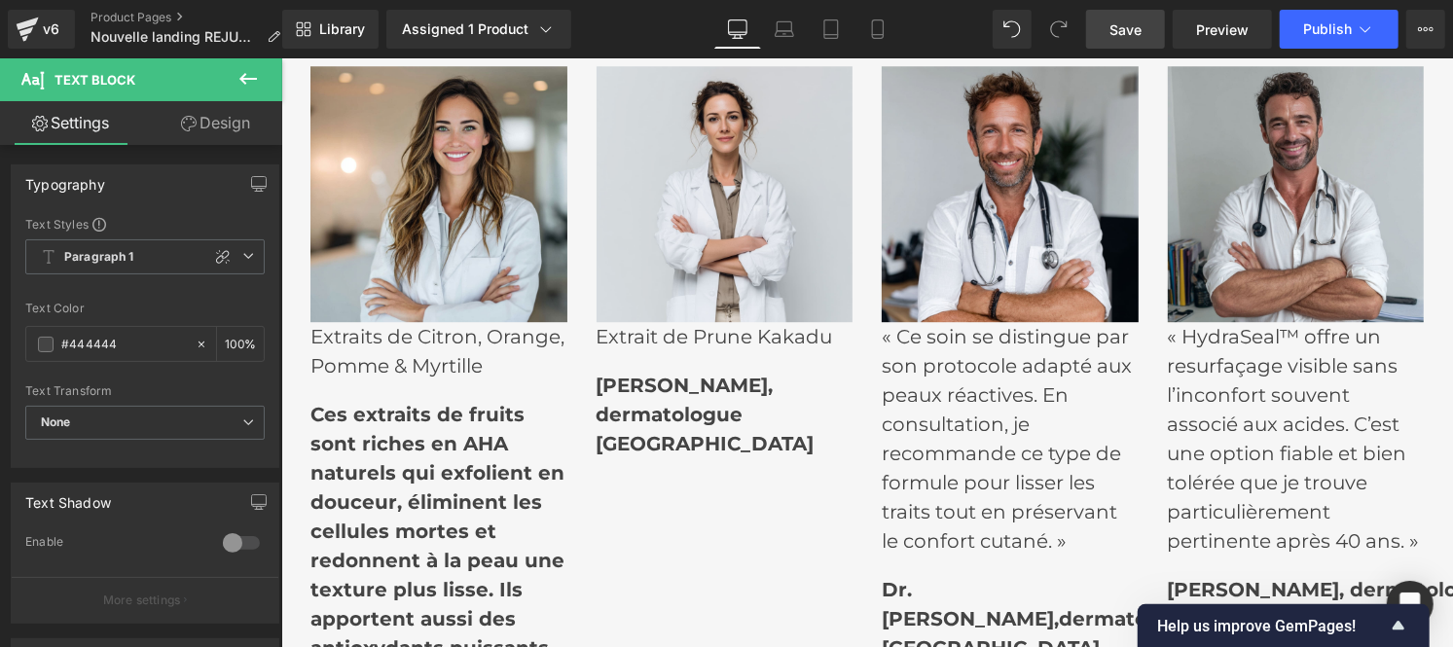
click at [630, 408] on strong "[PERSON_NAME], dermatologue" at bounding box center [684, 399] width 177 height 53
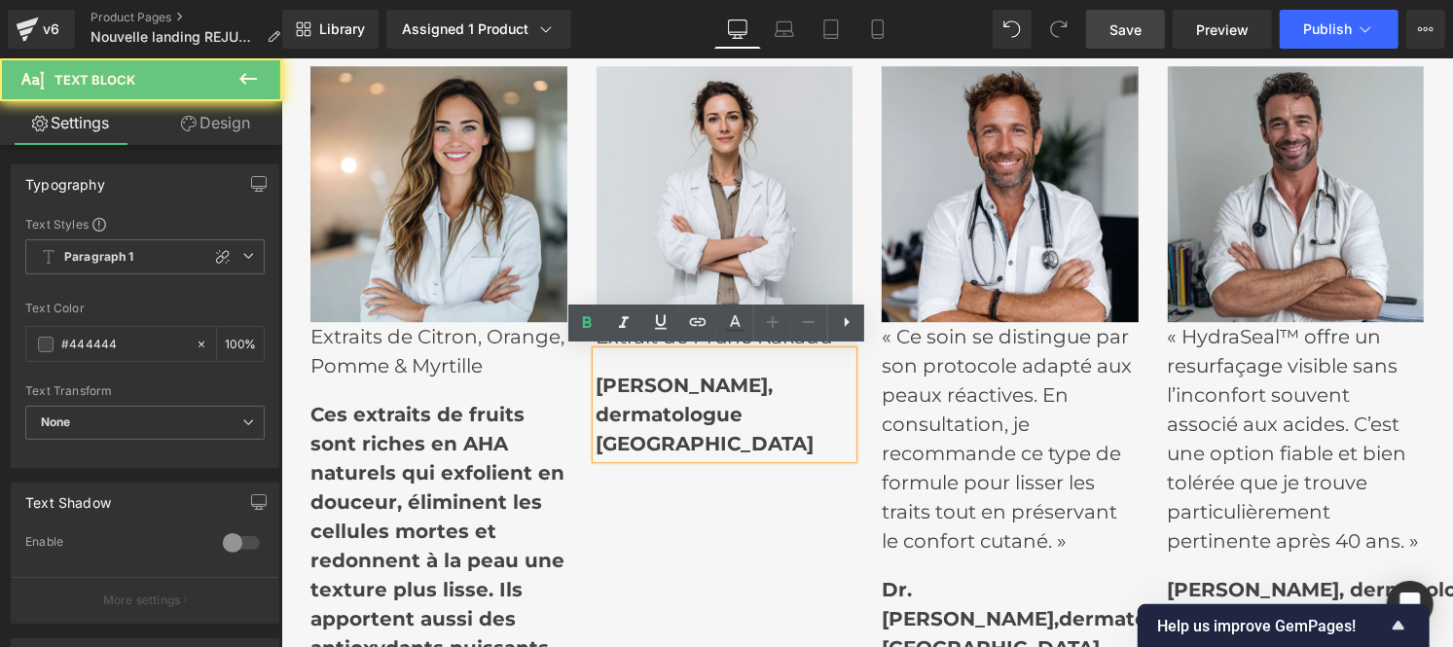
click at [630, 408] on strong "[PERSON_NAME], dermatologue" at bounding box center [684, 399] width 177 height 53
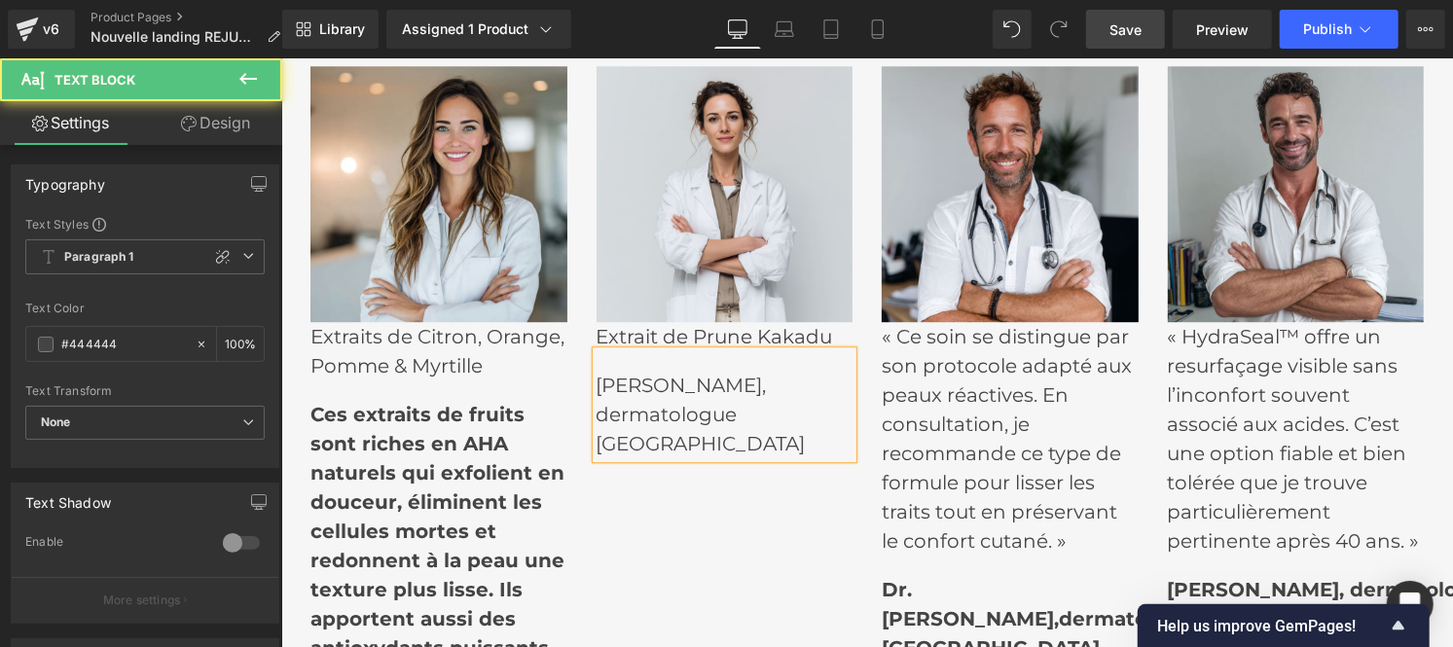
click at [630, 408] on p "[PERSON_NAME], dermatologue" at bounding box center [724, 399] width 257 height 58
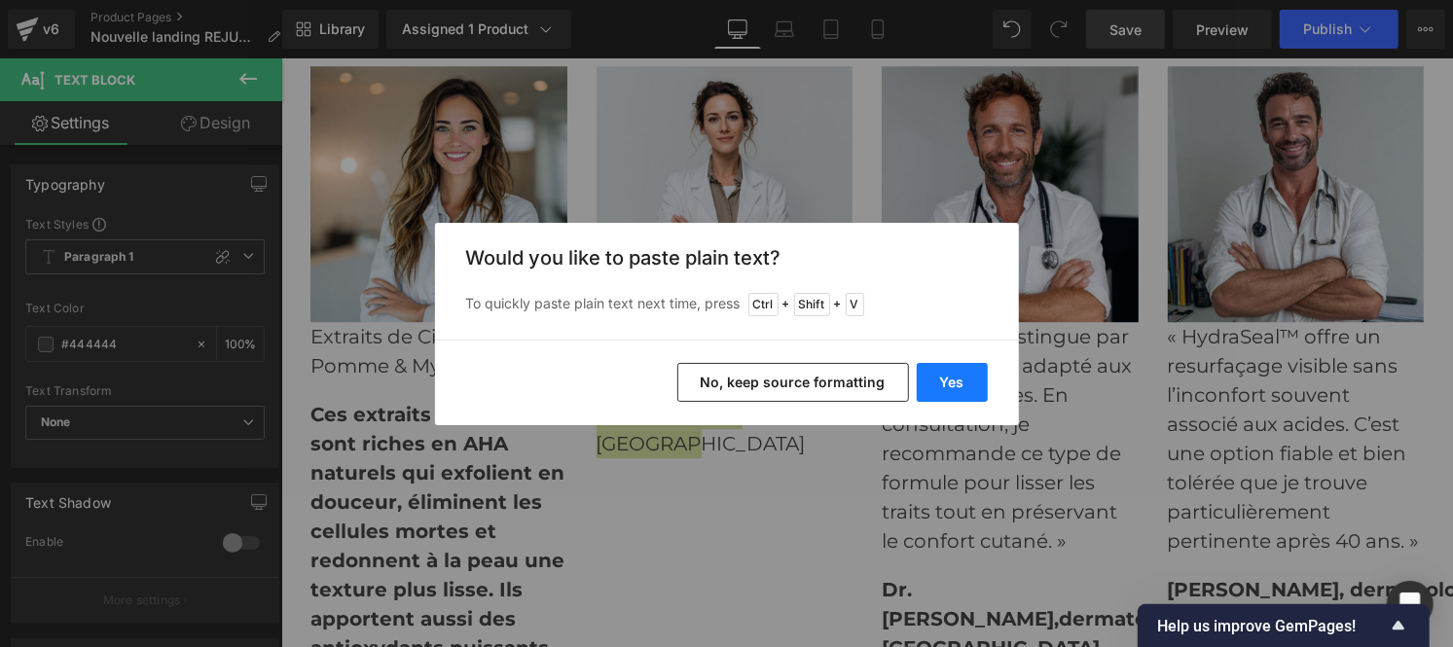
click at [984, 384] on button "Yes" at bounding box center [952, 382] width 71 height 39
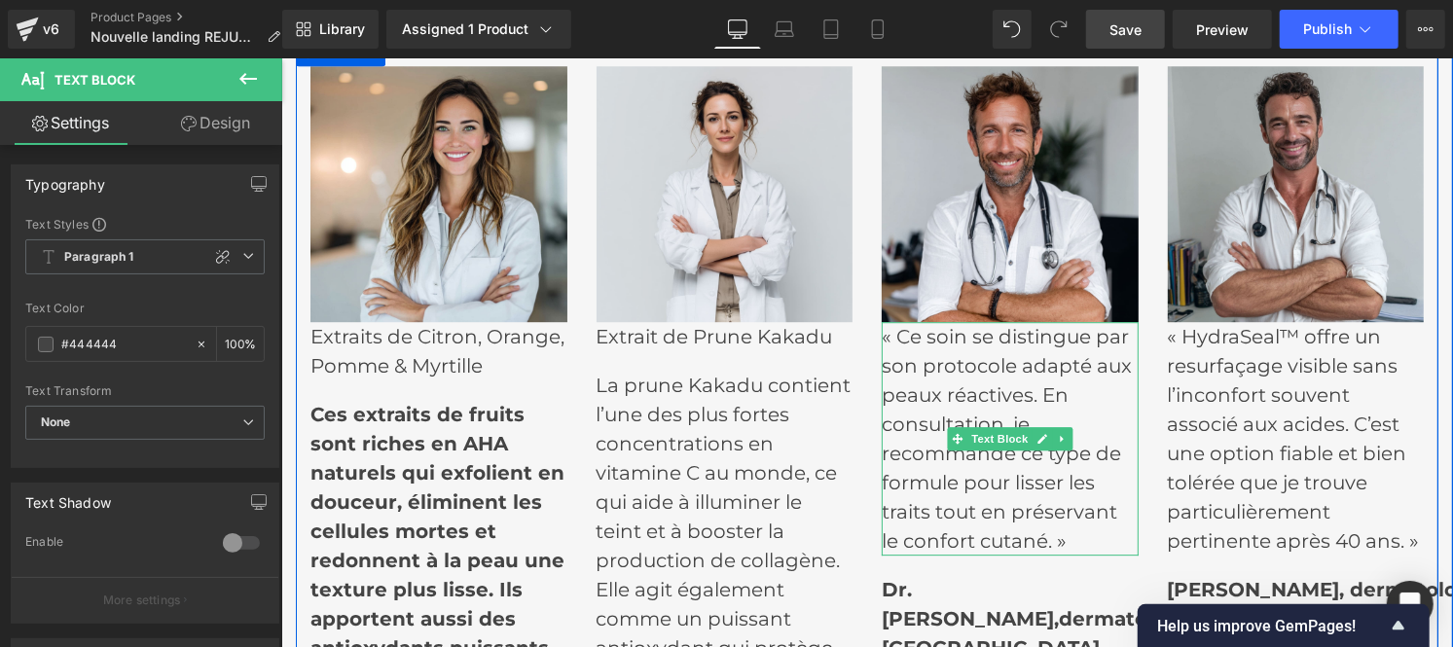
click at [942, 408] on p "« Ce soin se distingue par son protocole adapté aux peaux réactives. En consult…" at bounding box center [1009, 438] width 257 height 234
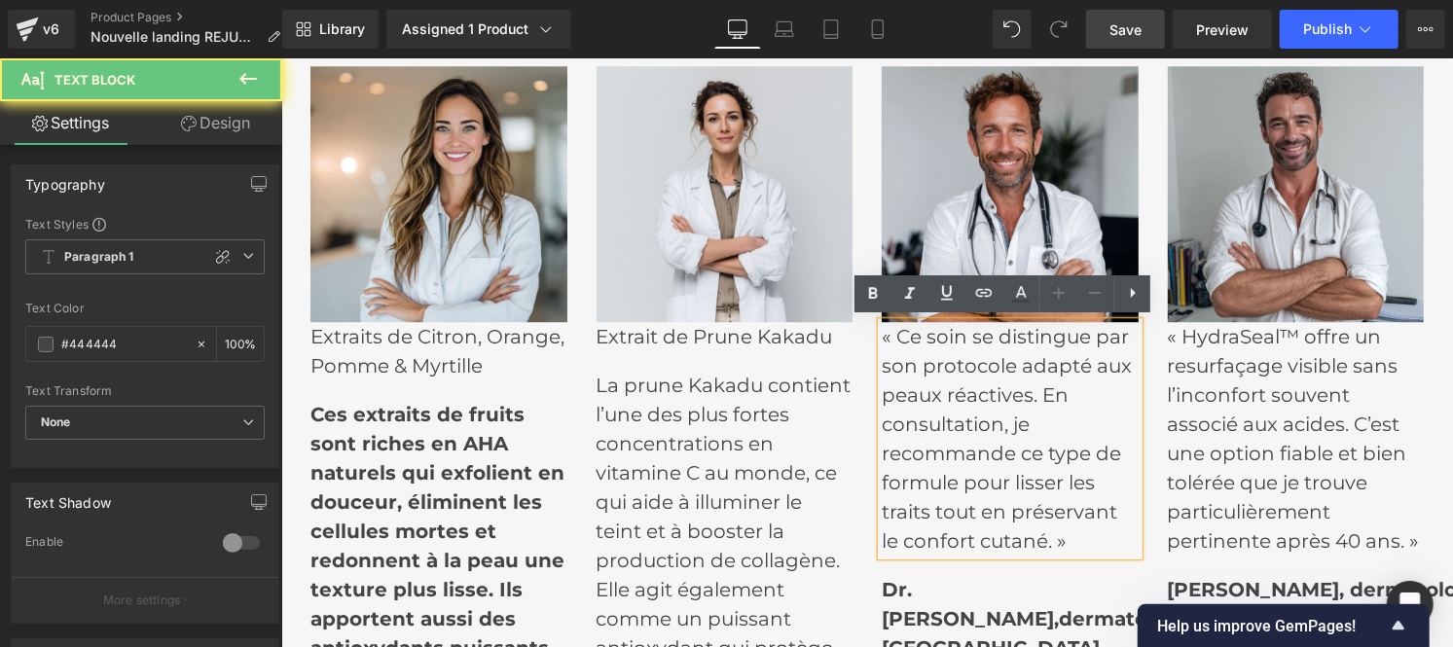
click at [942, 408] on p "« Ce soin se distingue par son protocole adapté aux peaux réactives. En consult…" at bounding box center [1009, 438] width 257 height 234
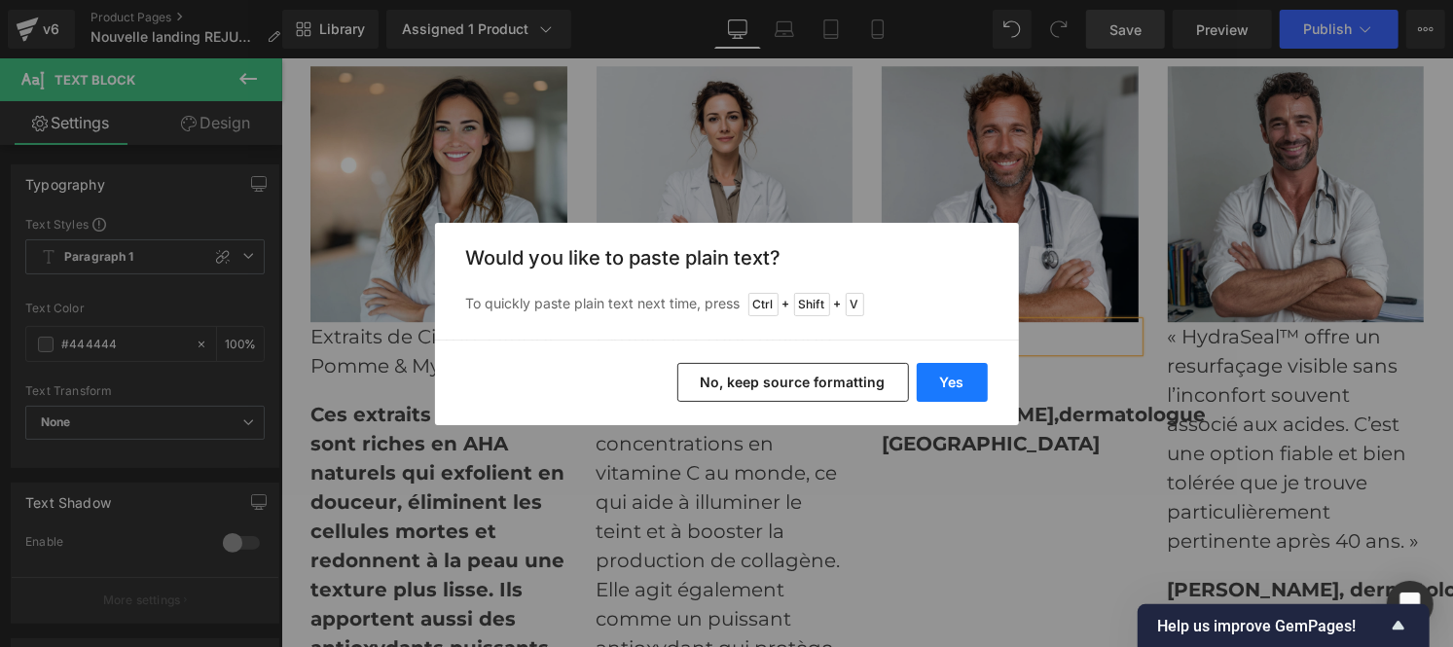
click at [944, 397] on button "Yes" at bounding box center [952, 382] width 71 height 39
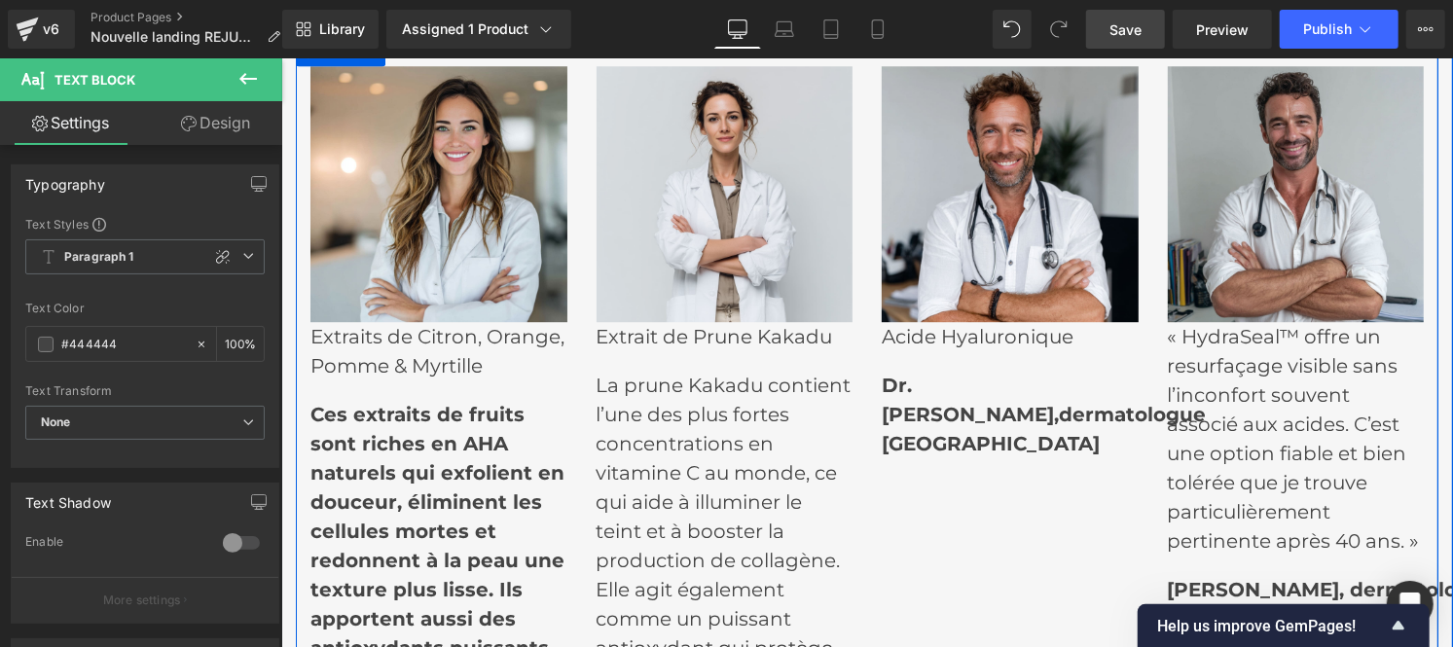
click at [911, 437] on strong "[GEOGRAPHIC_DATA]" at bounding box center [990, 442] width 218 height 23
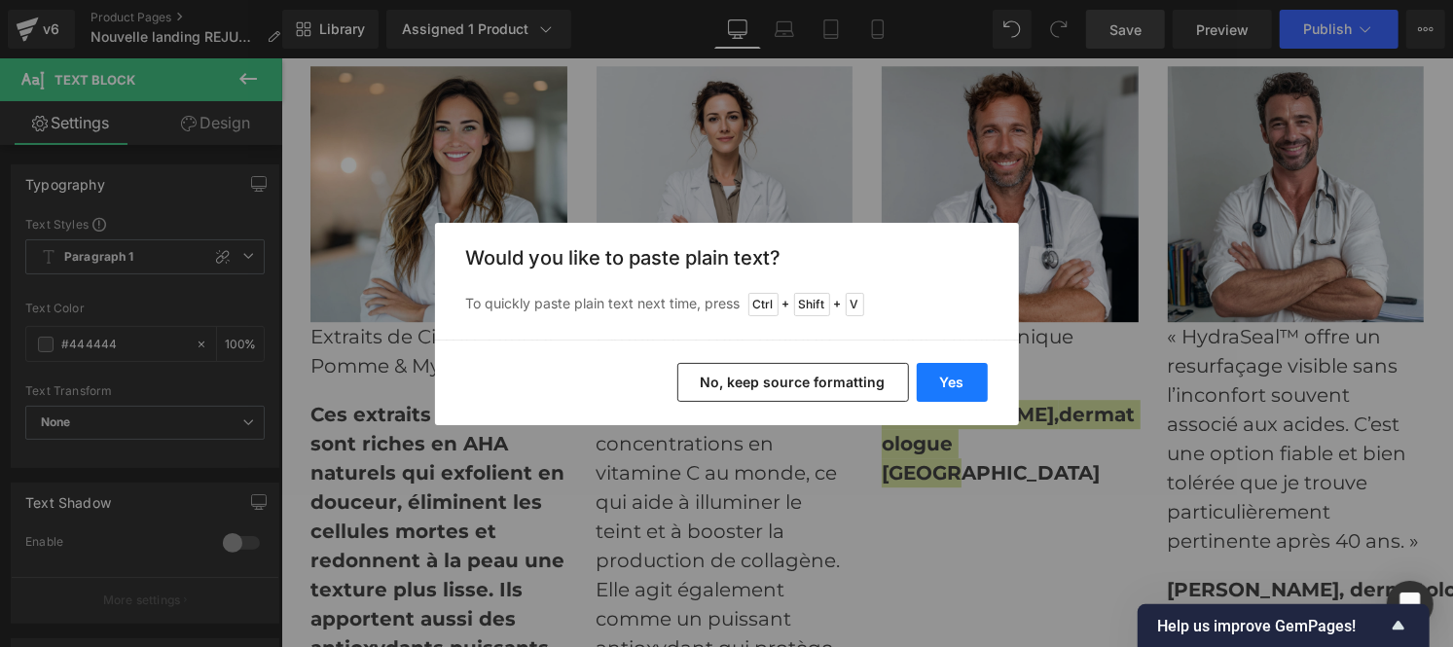
click at [940, 383] on button "Yes" at bounding box center [952, 382] width 71 height 39
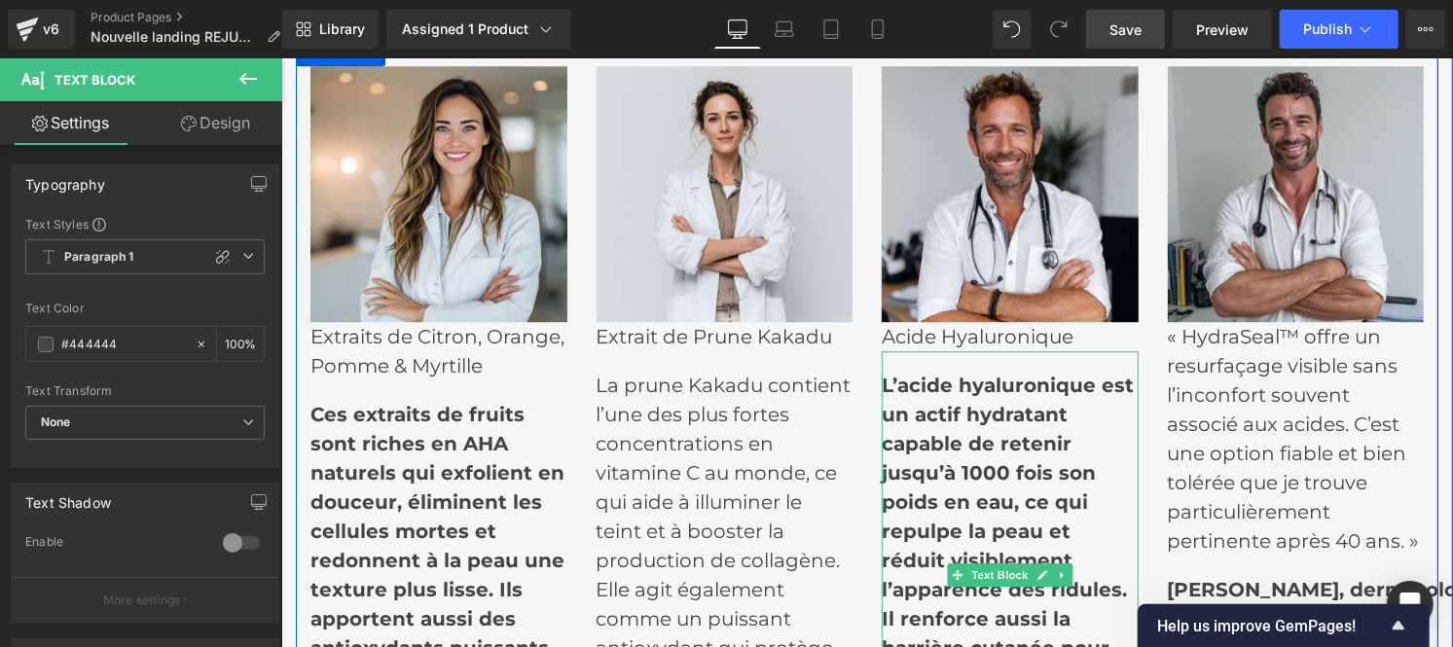
click at [1208, 422] on p "« HydraSeal™ offre un resurfaçage visible sans l’inconfort souvent associé aux …" at bounding box center [1295, 438] width 257 height 234
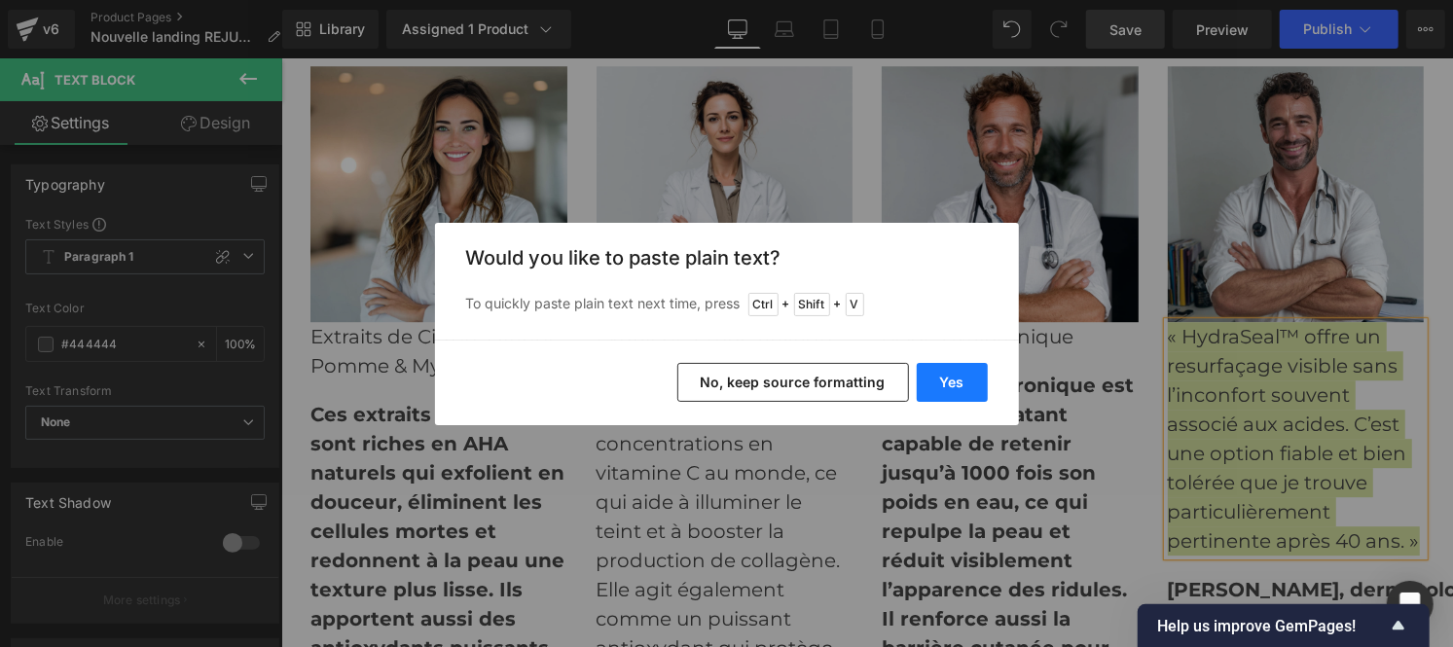
click at [965, 384] on button "Yes" at bounding box center [952, 382] width 71 height 39
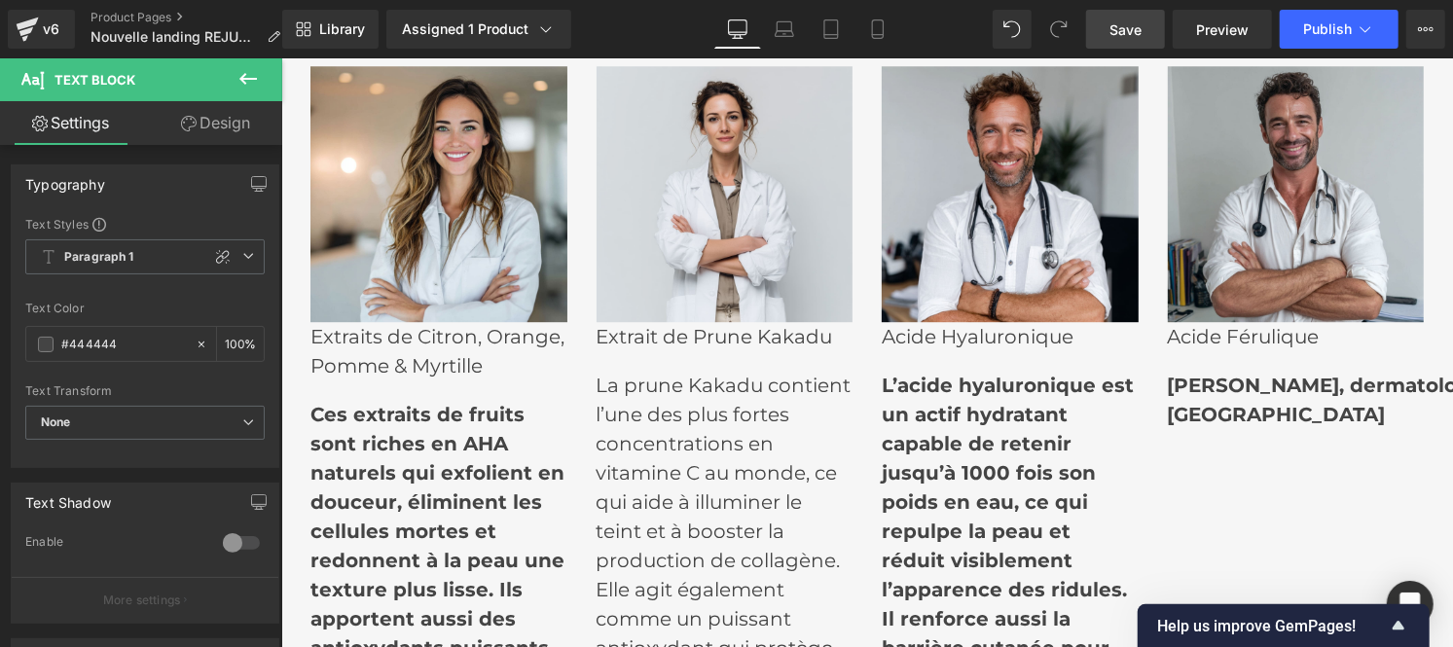
click at [1216, 413] on strong "[PERSON_NAME], dermatologue [GEOGRAPHIC_DATA]" at bounding box center [1332, 399] width 330 height 53
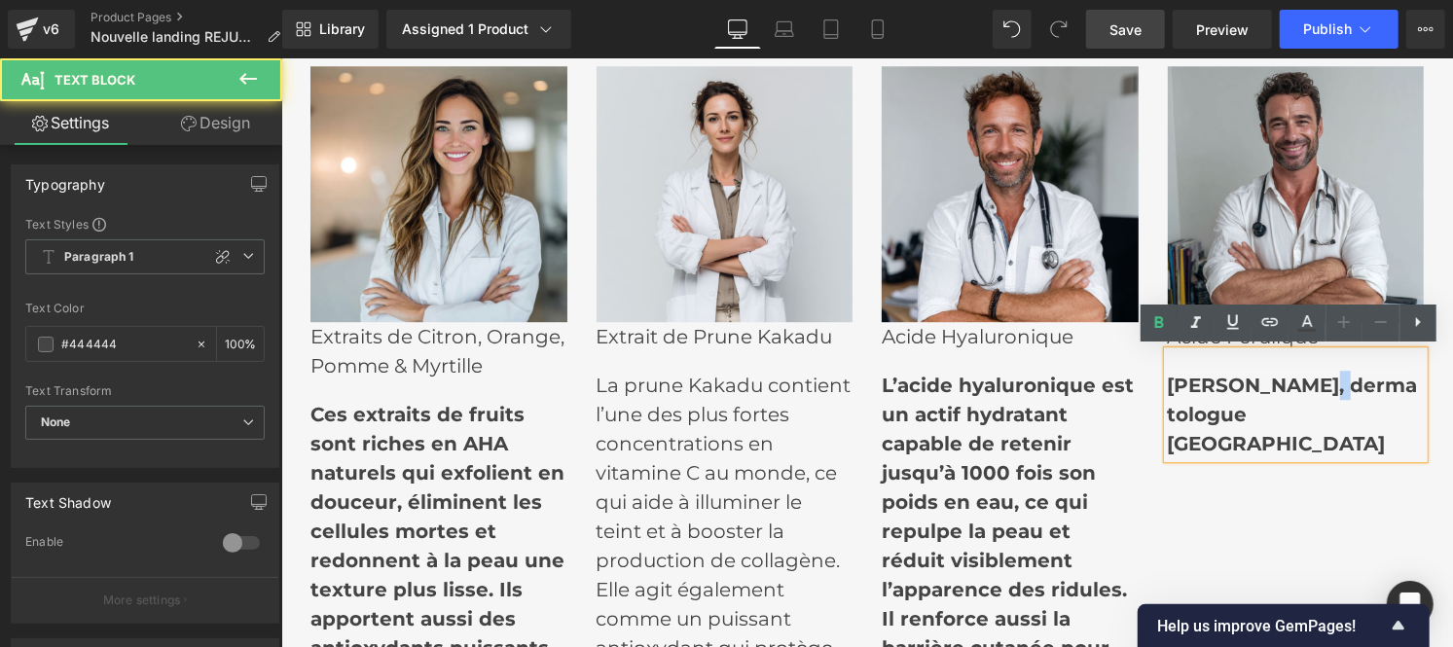
click at [1216, 413] on strong "[PERSON_NAME], dermatologue [GEOGRAPHIC_DATA]" at bounding box center [1292, 414] width 250 height 82
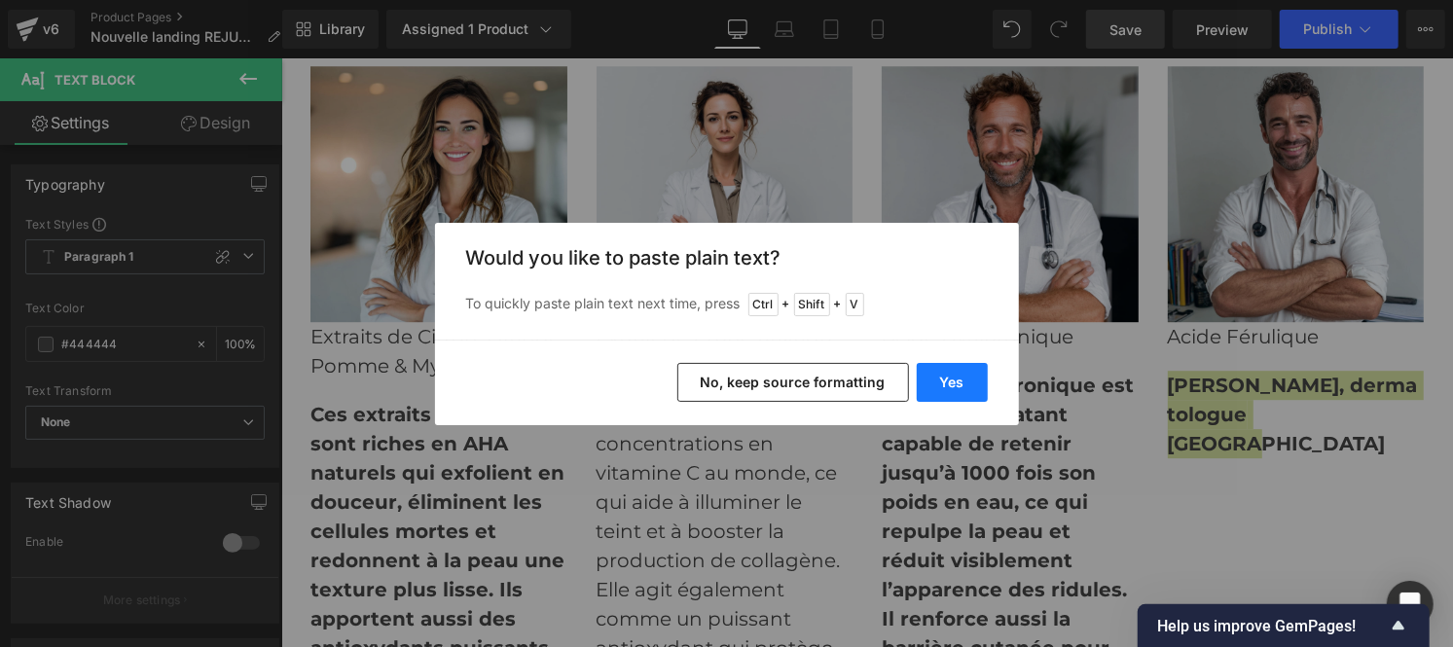
click at [957, 383] on button "Yes" at bounding box center [952, 382] width 71 height 39
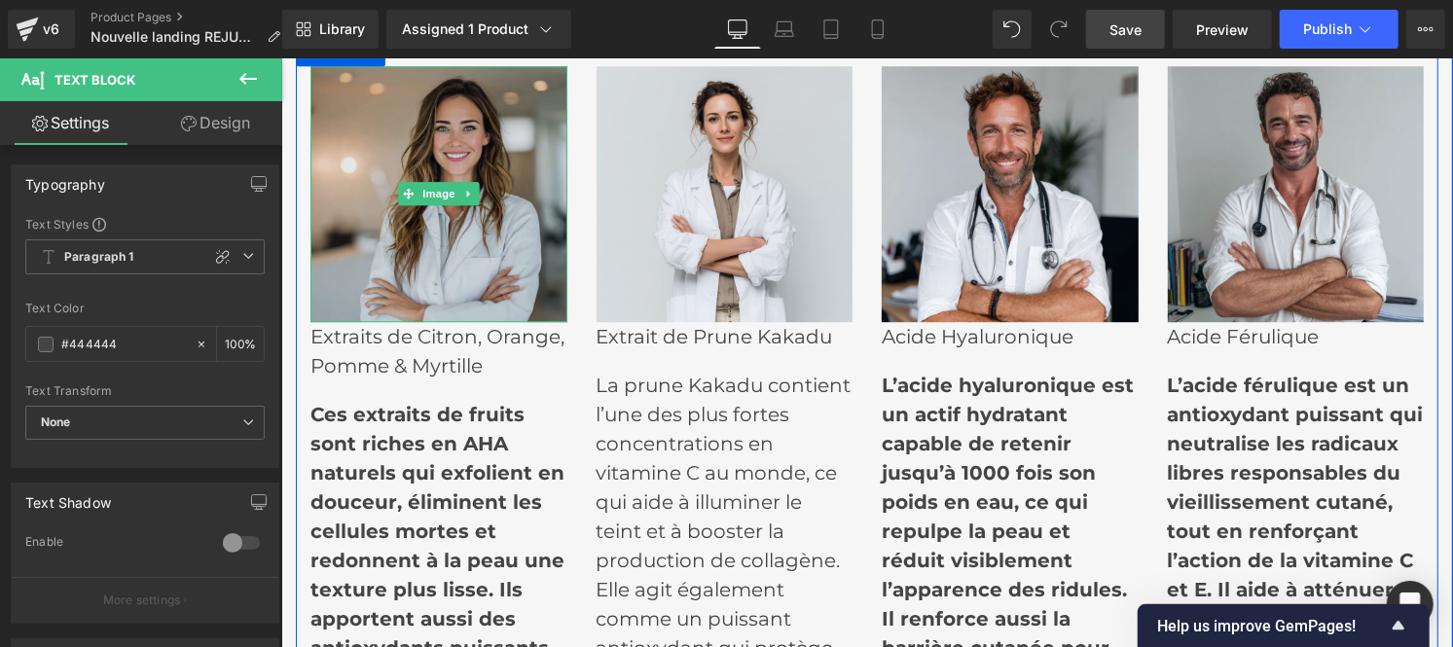
click at [397, 206] on img at bounding box center [437, 193] width 257 height 257
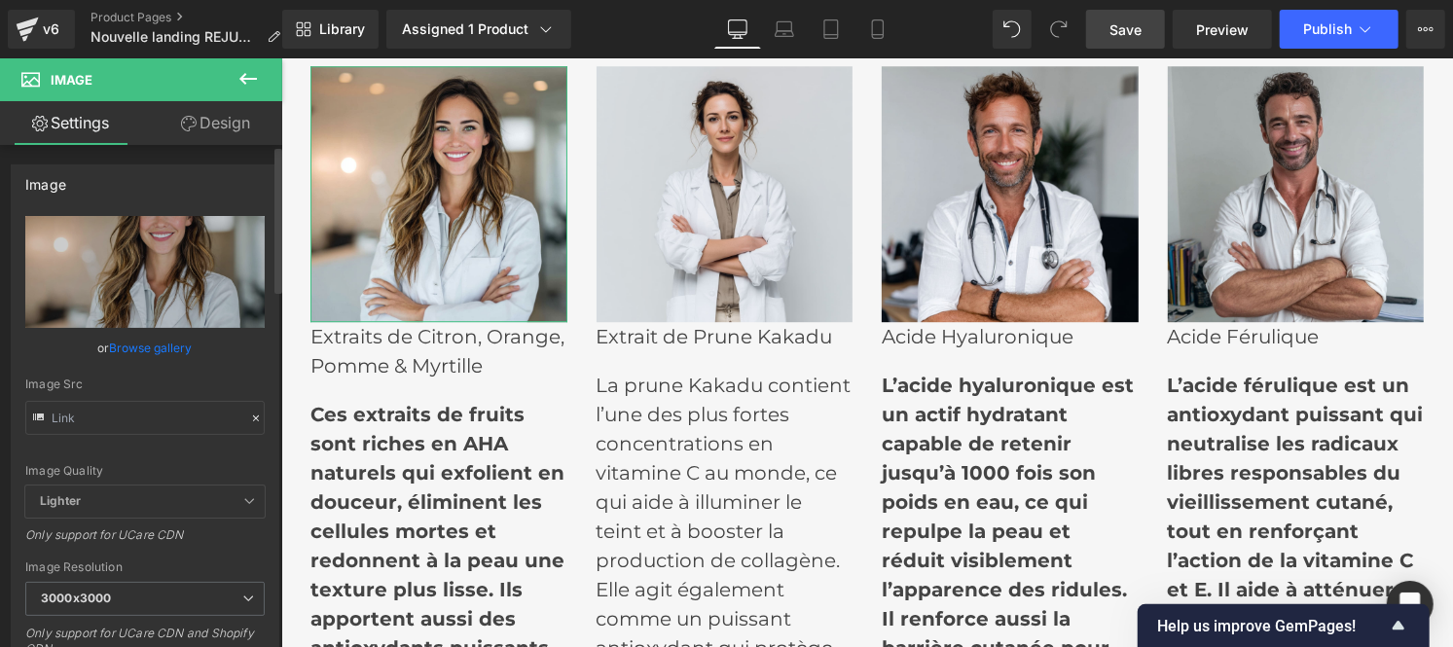
click at [249, 419] on icon at bounding box center [256, 419] width 14 height 14
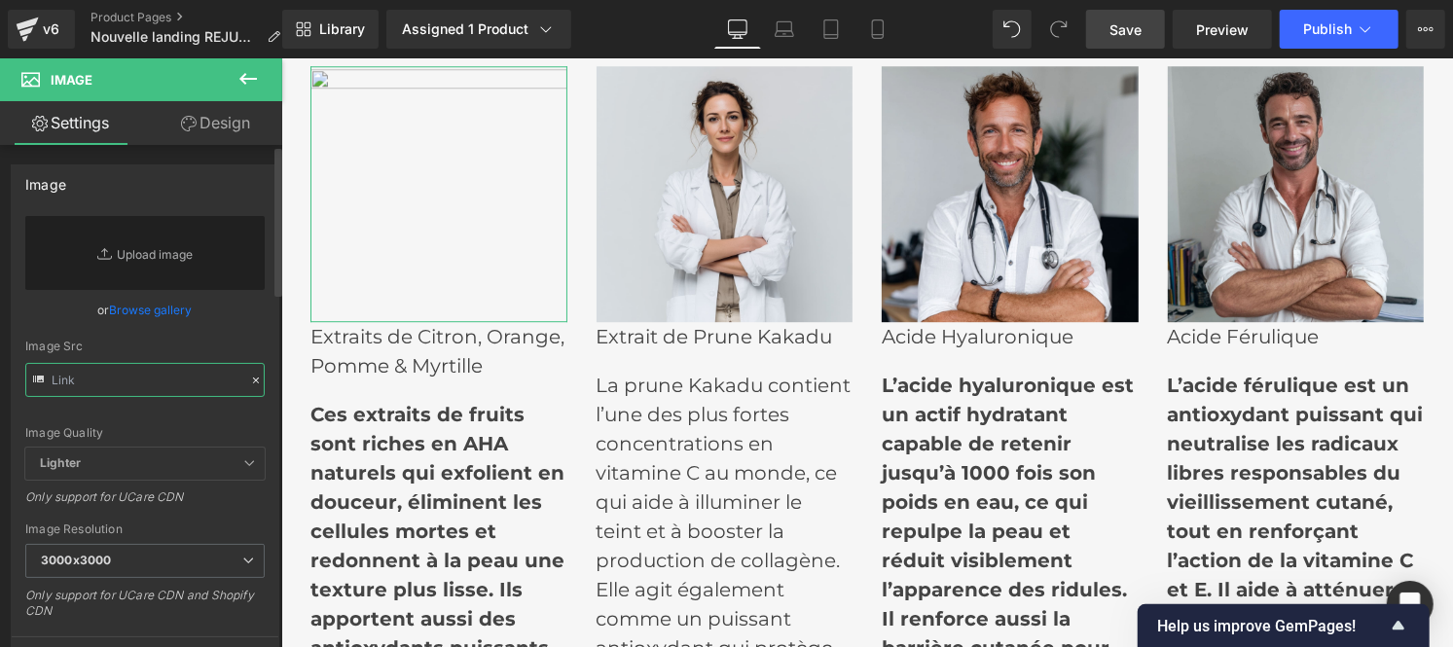
click at [150, 383] on input "text" at bounding box center [144, 380] width 239 height 34
paste input "[URL][DOMAIN_NAME]"
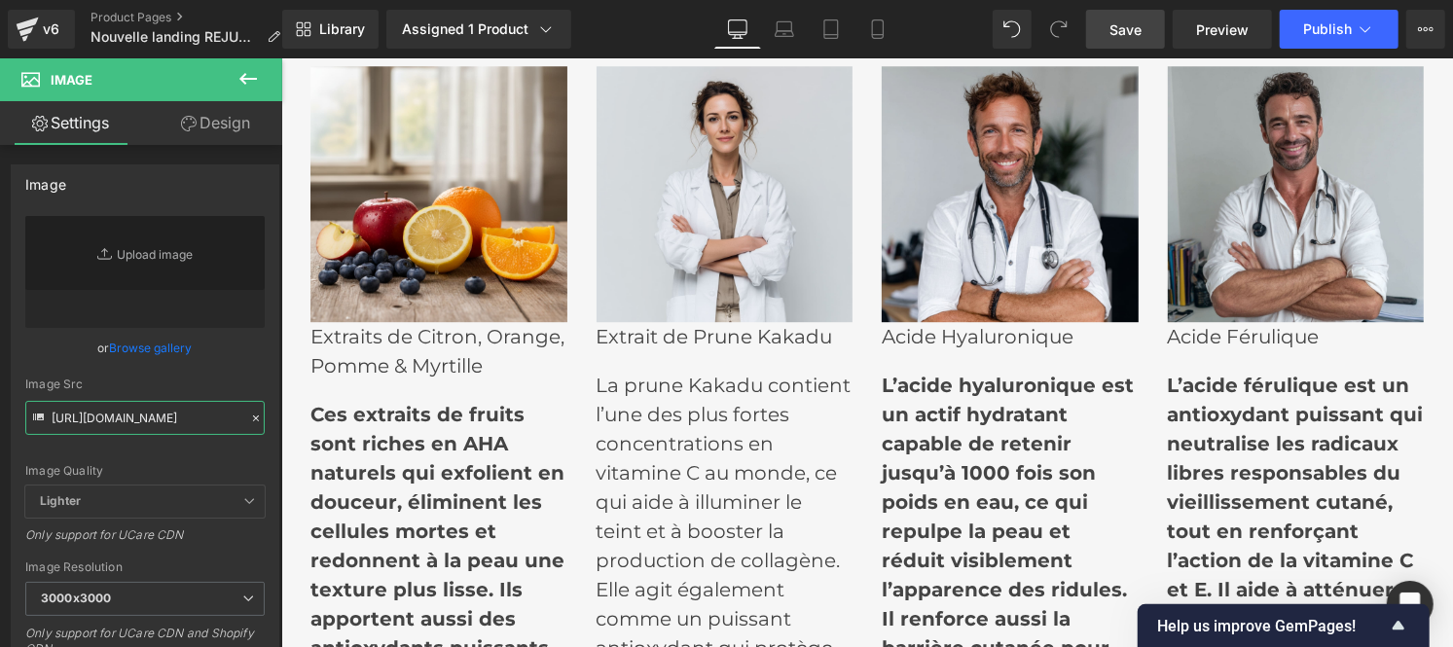
type input "[URL][DOMAIN_NAME]"
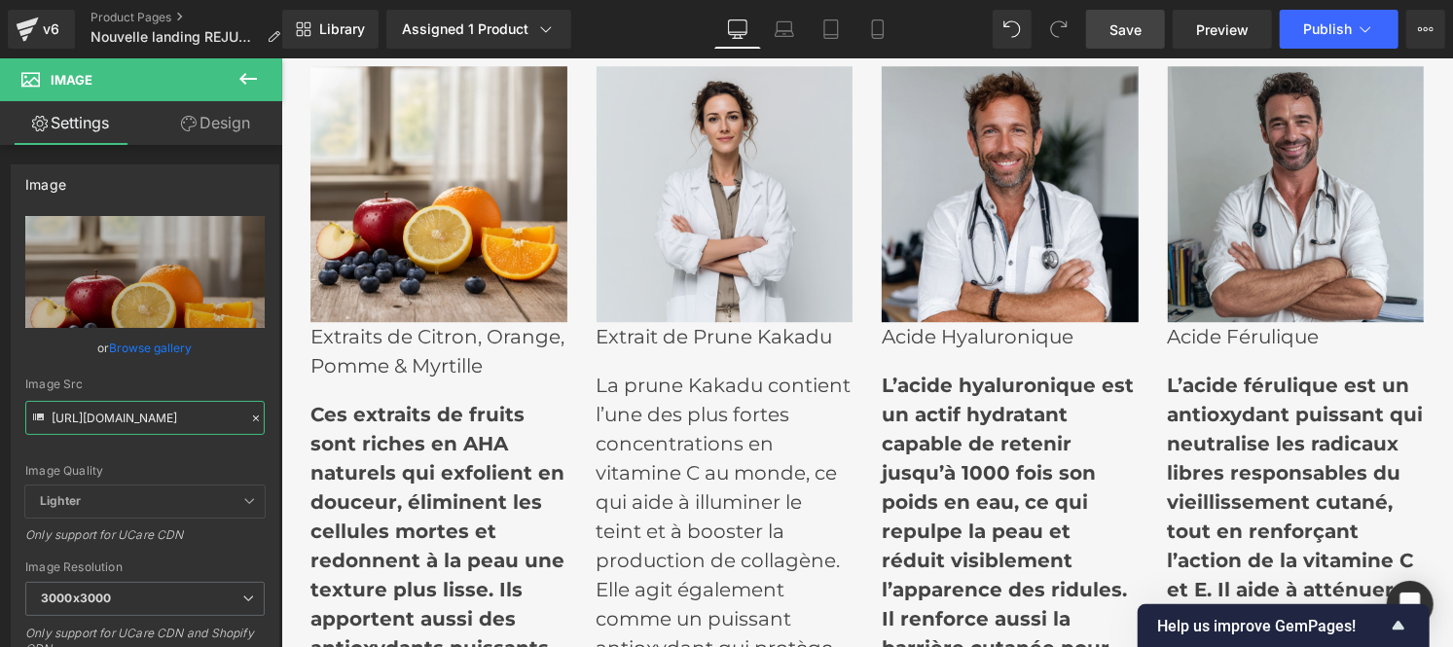
scroll to position [0, 0]
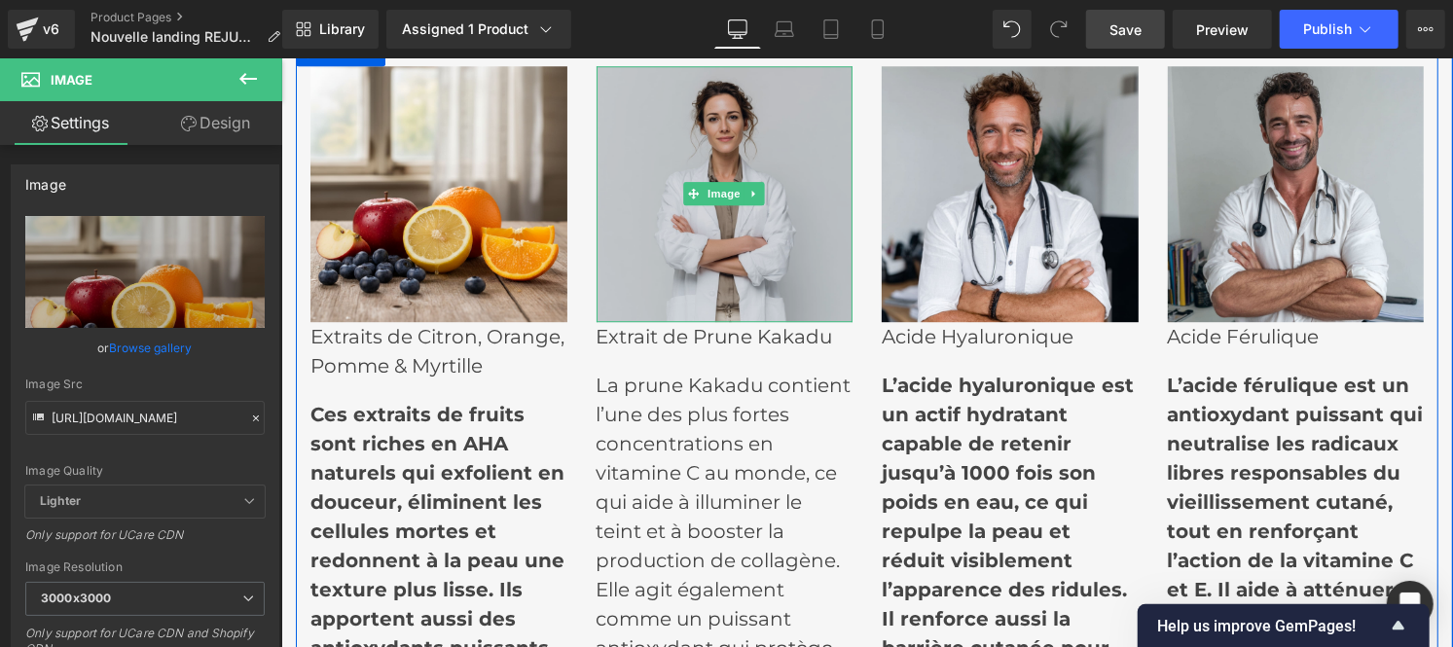
click at [718, 164] on img at bounding box center [724, 193] width 257 height 257
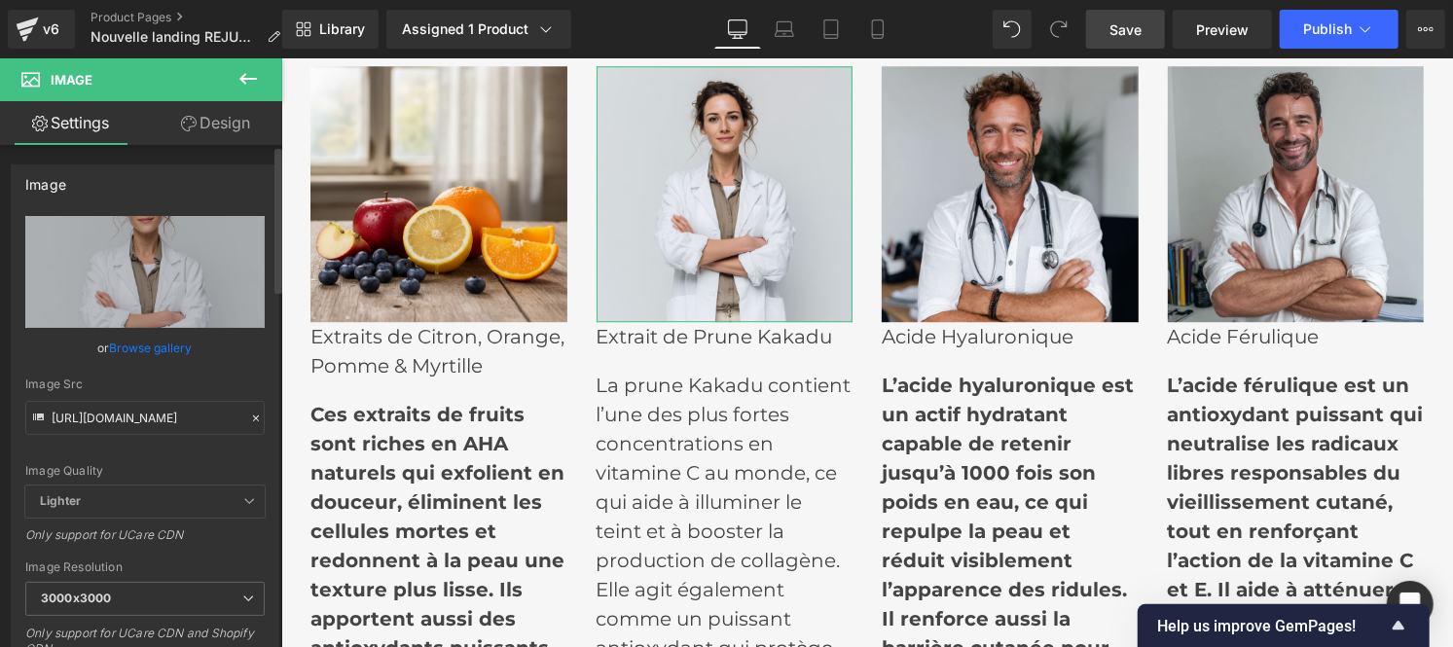
click at [249, 418] on icon at bounding box center [256, 419] width 14 height 14
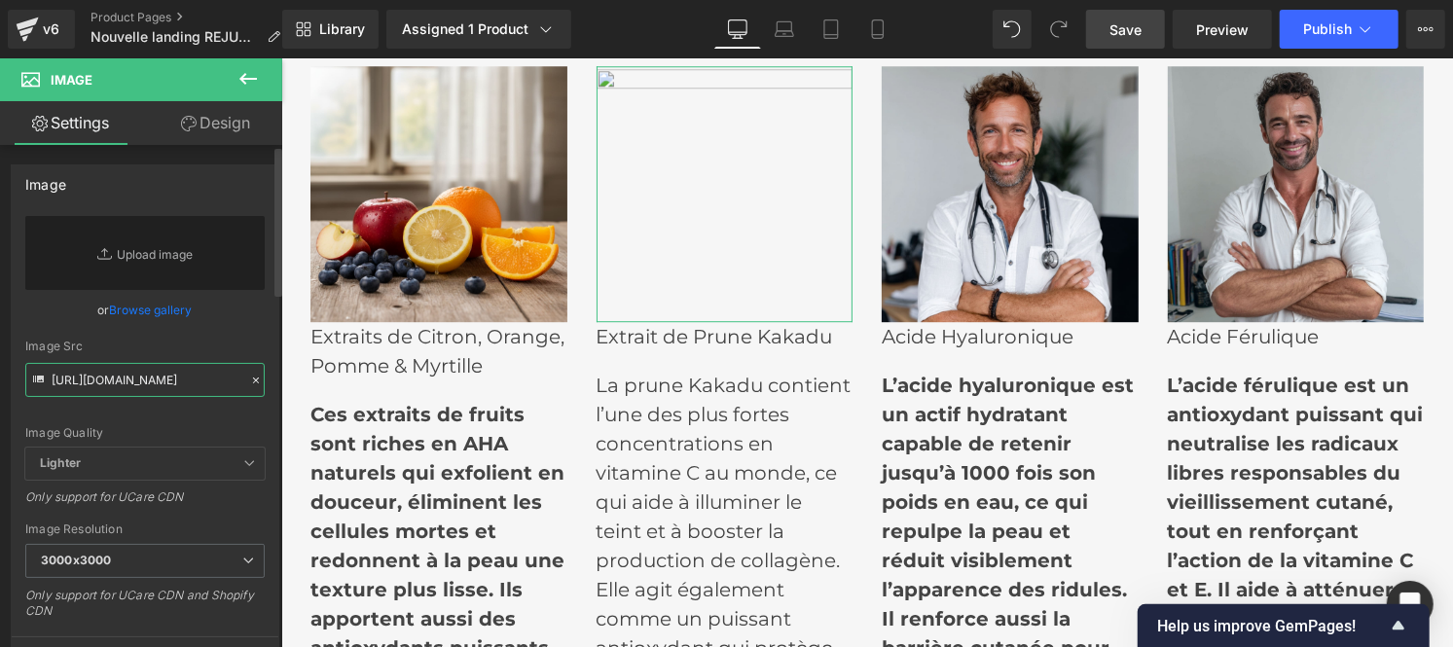
click at [164, 382] on input "[URL][DOMAIN_NAME]" at bounding box center [144, 380] width 239 height 34
paste input "[URL][DOMAIN_NAME]"
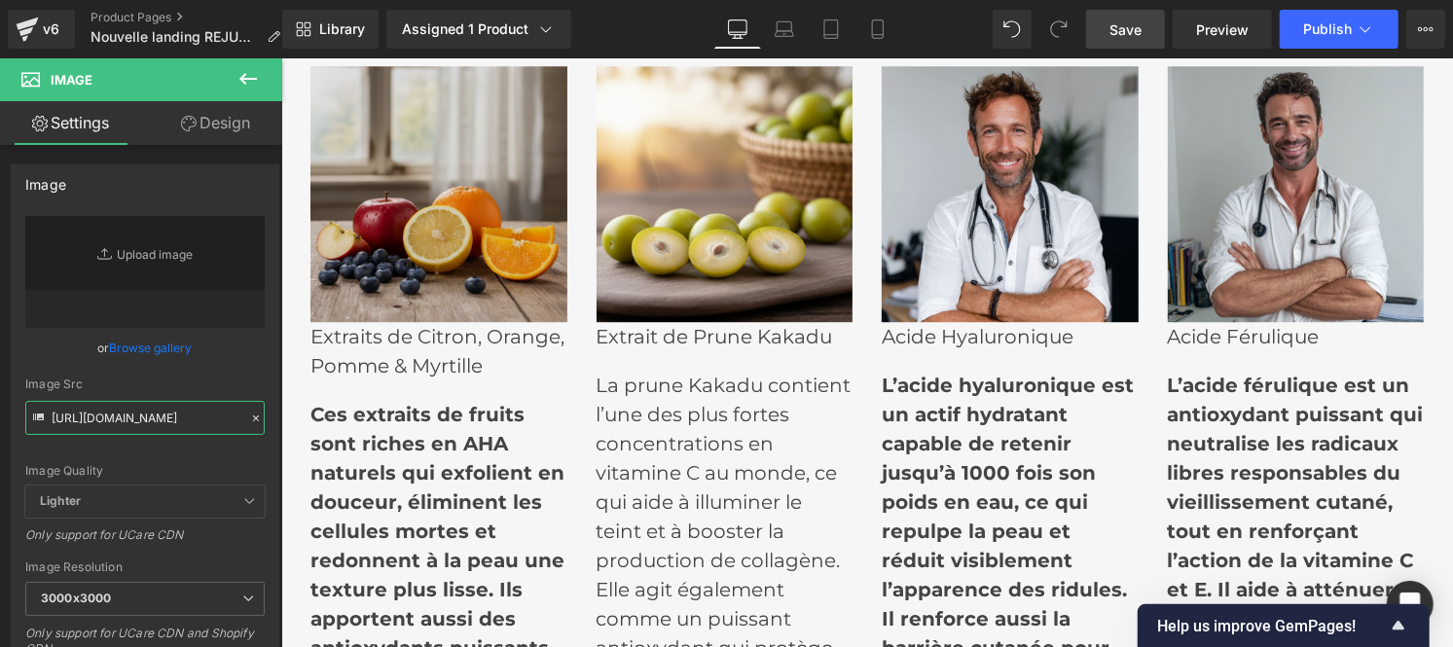
type input "[URL][DOMAIN_NAME]"
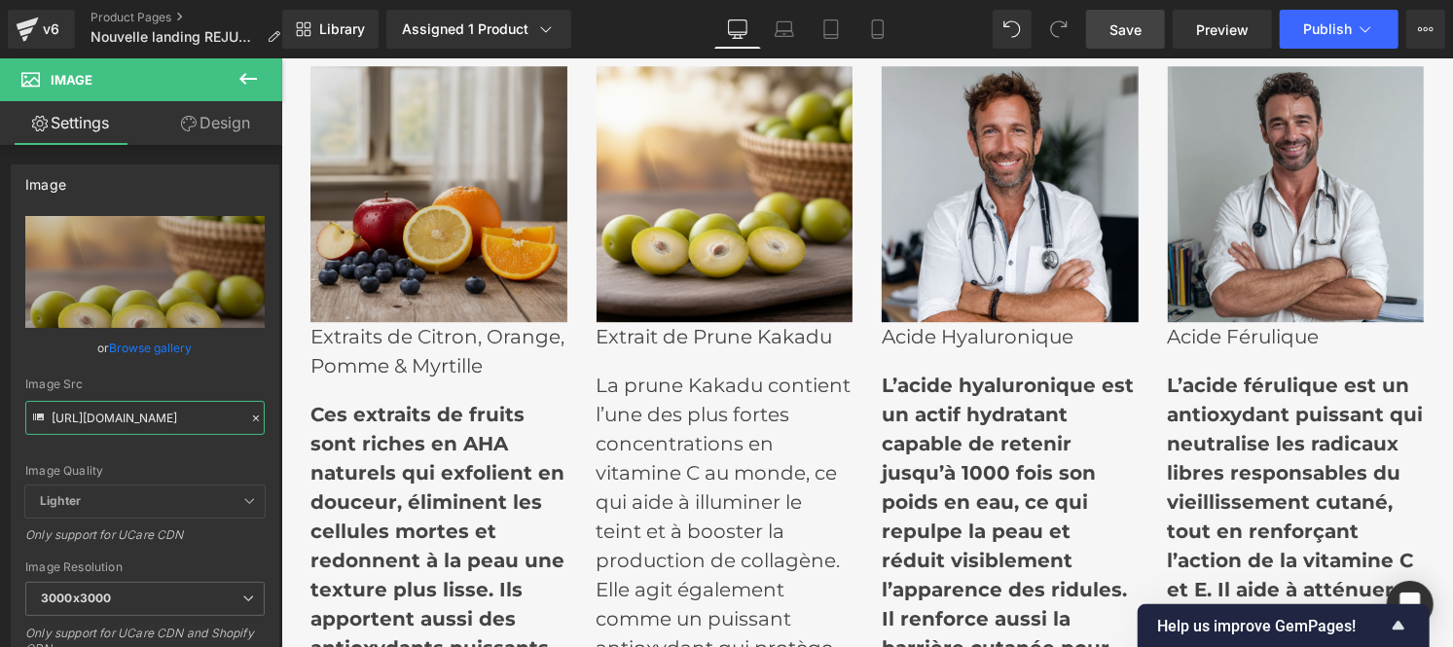
scroll to position [0, 0]
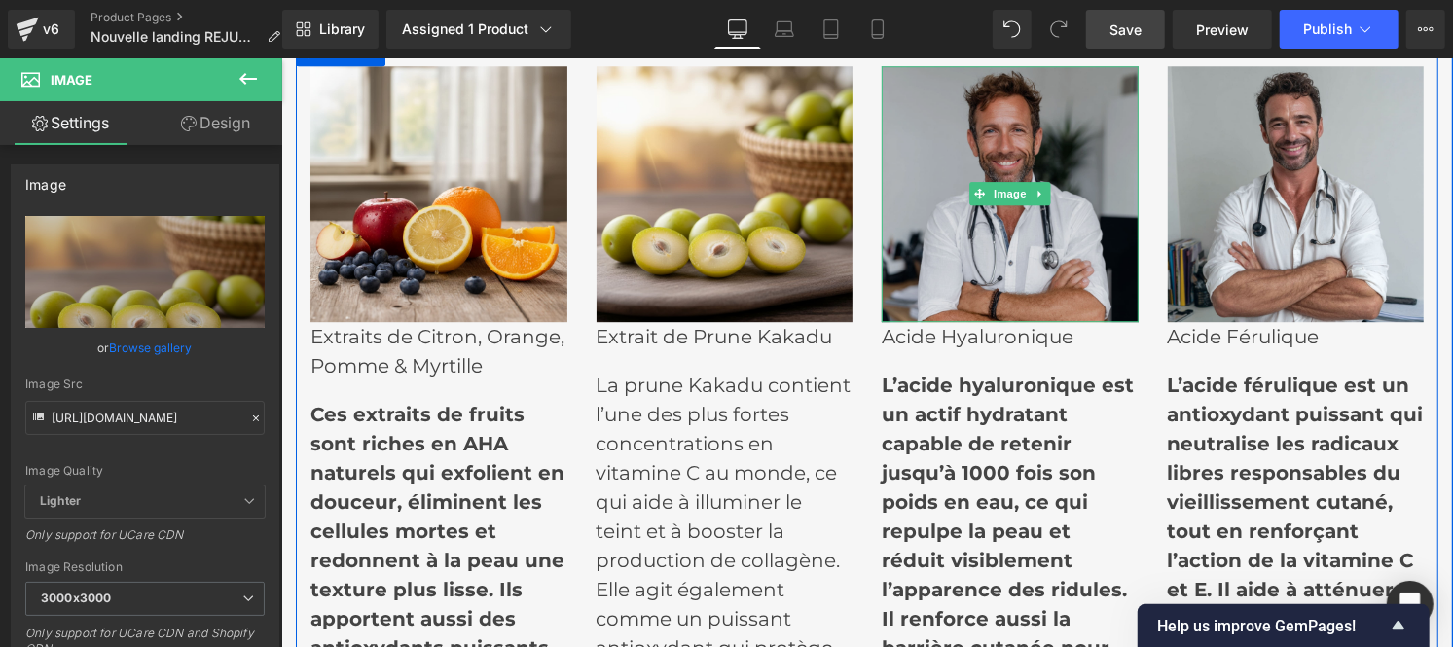
click at [981, 171] on img at bounding box center [1009, 193] width 257 height 257
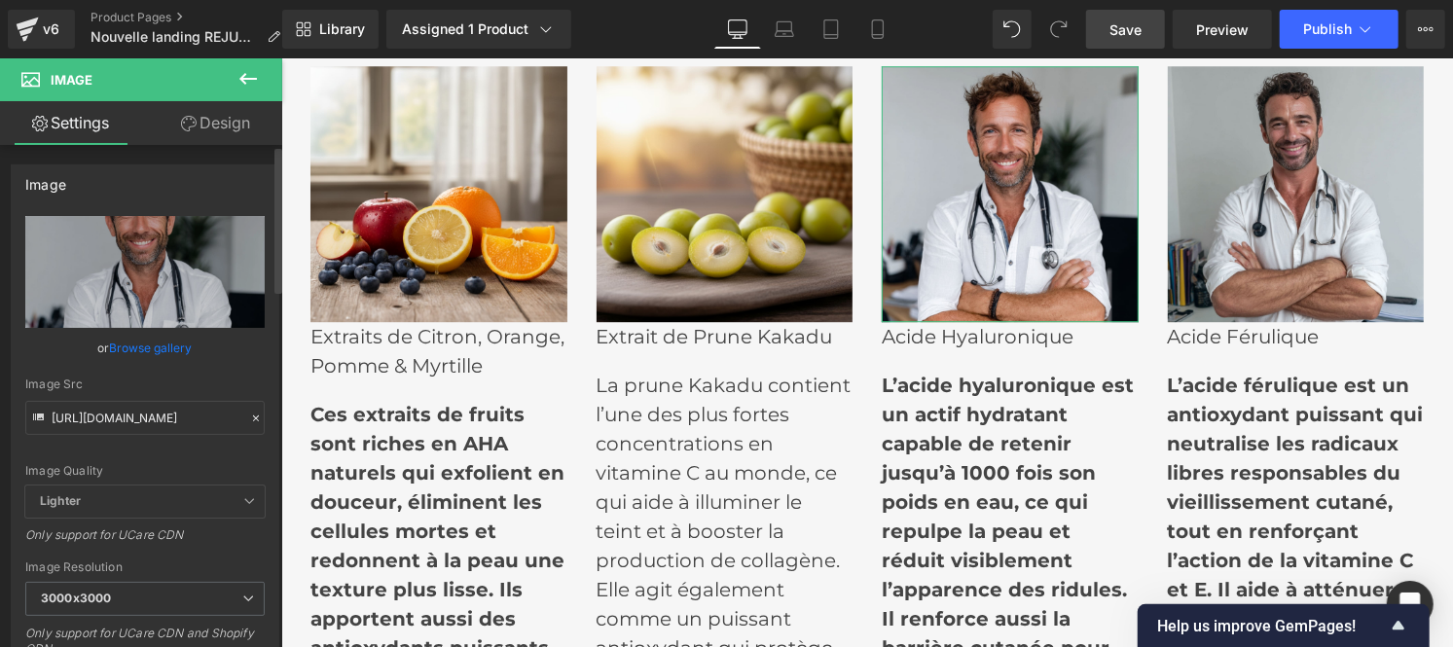
click at [249, 412] on icon at bounding box center [256, 419] width 14 height 14
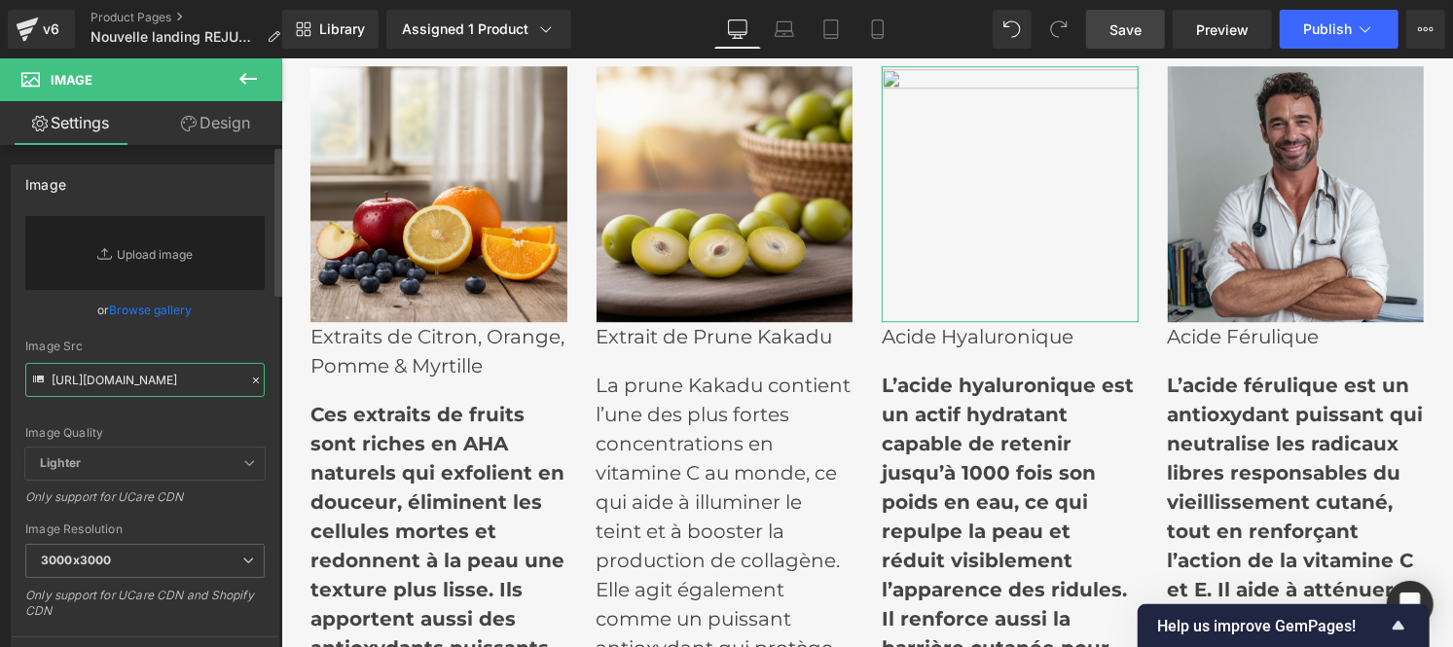
click at [141, 384] on input "[URL][DOMAIN_NAME]" at bounding box center [144, 380] width 239 height 34
paste input "[URL][DOMAIN_NAME]"
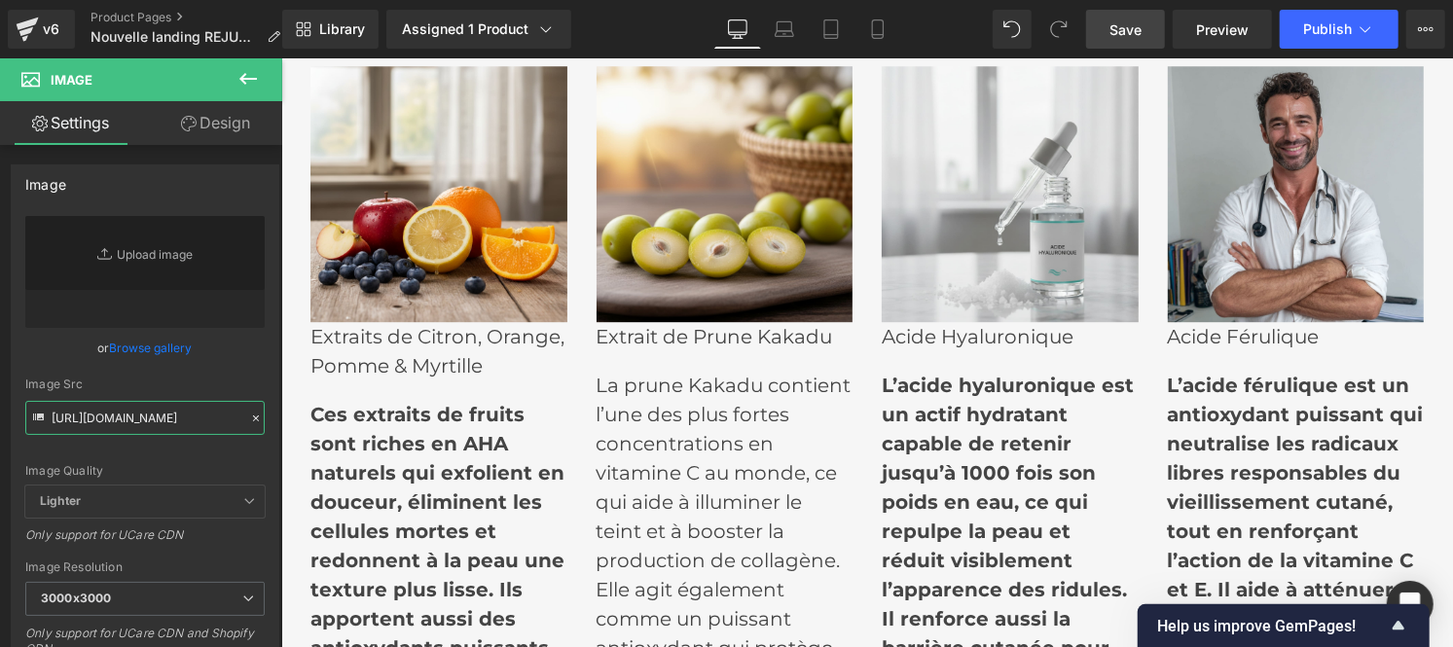
type input "[URL][DOMAIN_NAME]"
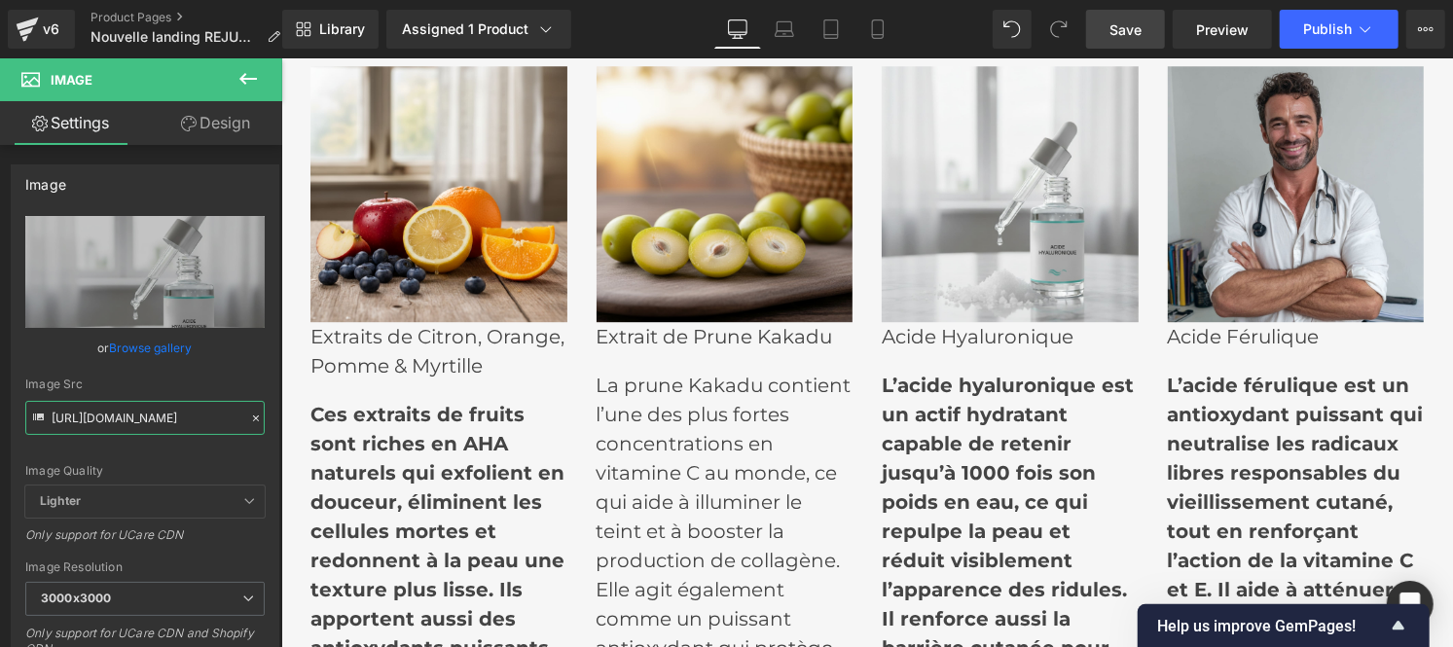
scroll to position [0, 0]
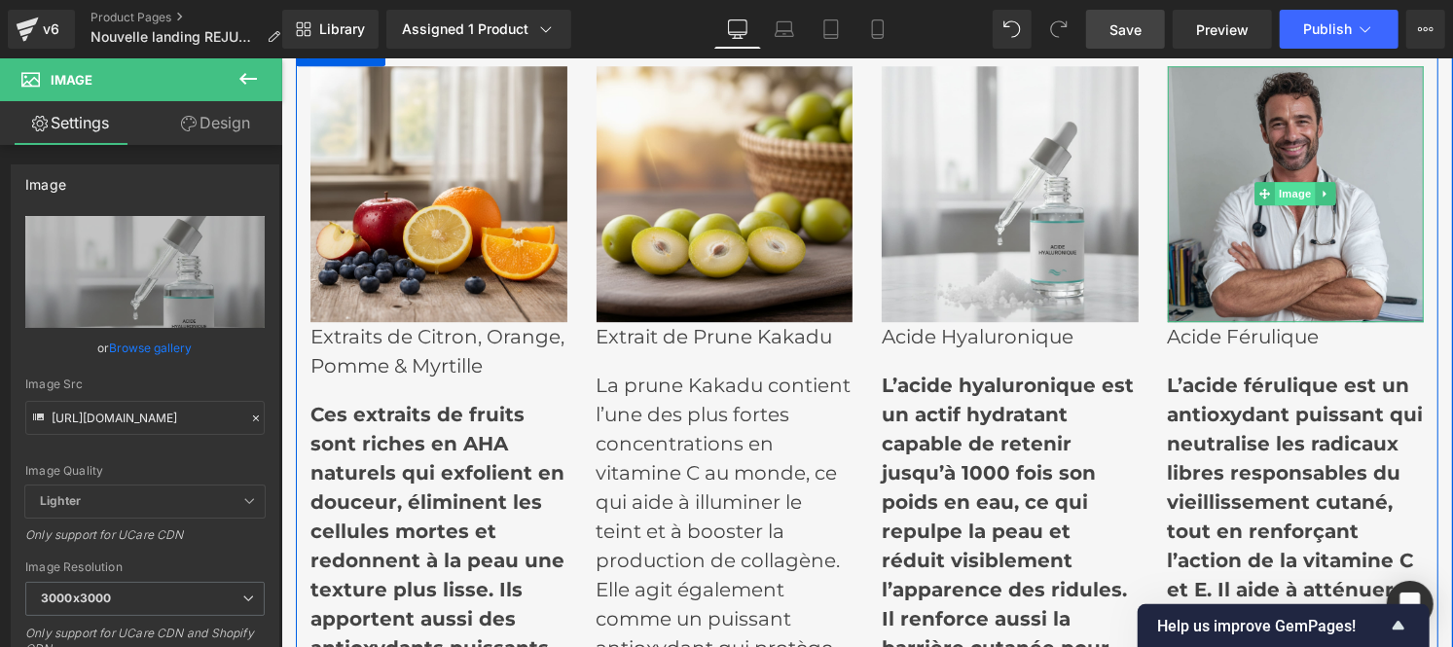
click at [1285, 181] on span "Image" at bounding box center [1295, 192] width 41 height 23
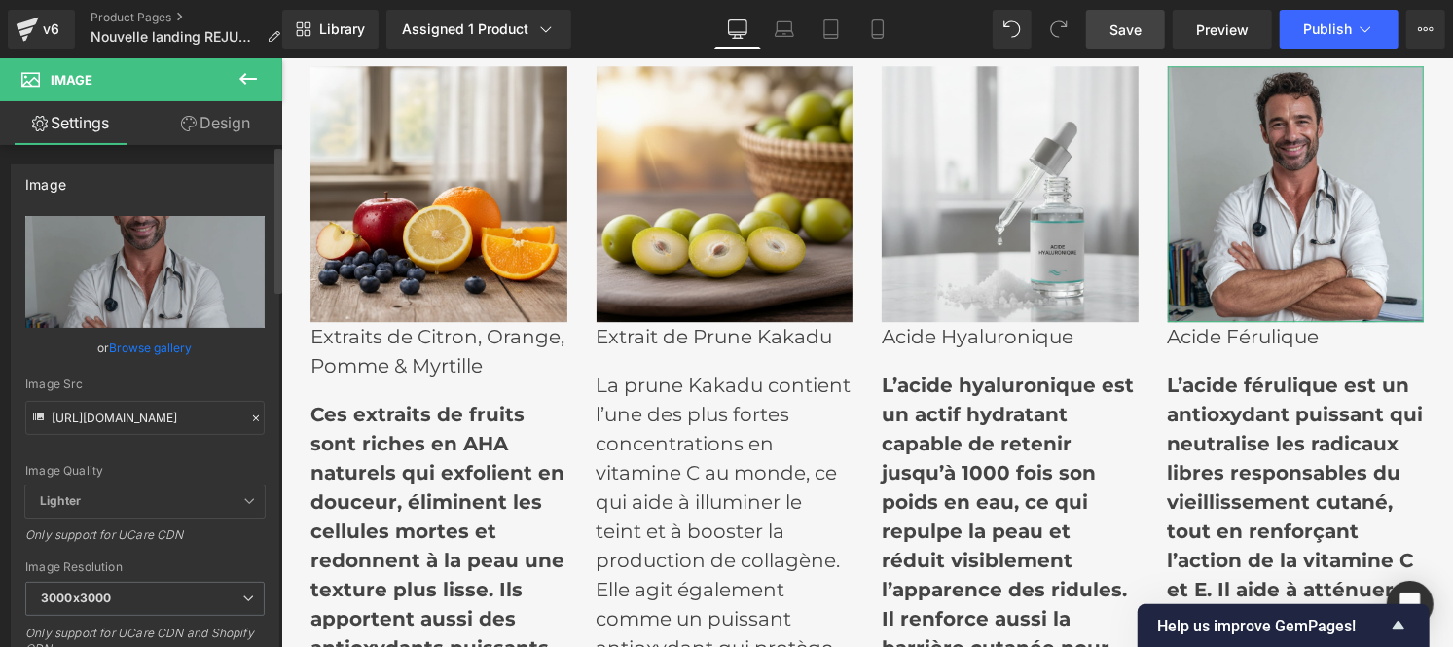
click at [247, 419] on div at bounding box center [256, 419] width 18 height 22
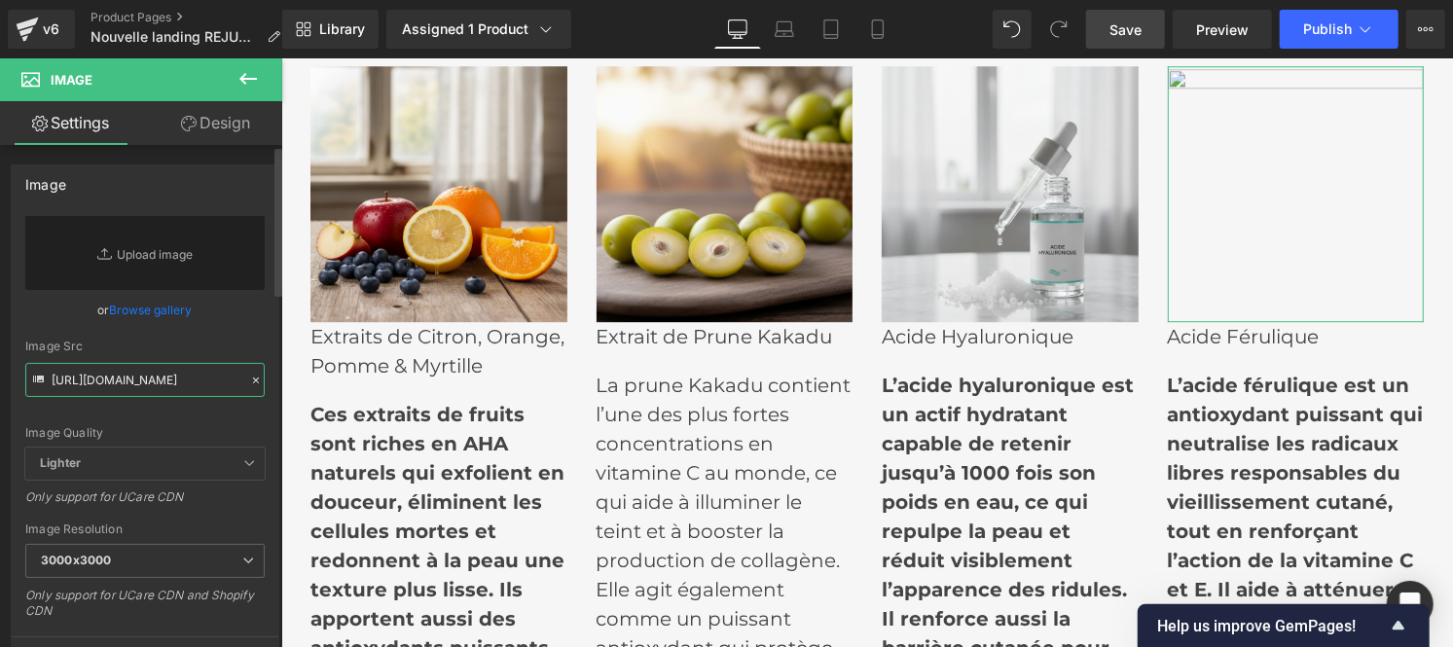
click at [143, 378] on input "[URL][DOMAIN_NAME]" at bounding box center [144, 380] width 239 height 34
paste input "[URL][DOMAIN_NAME]"
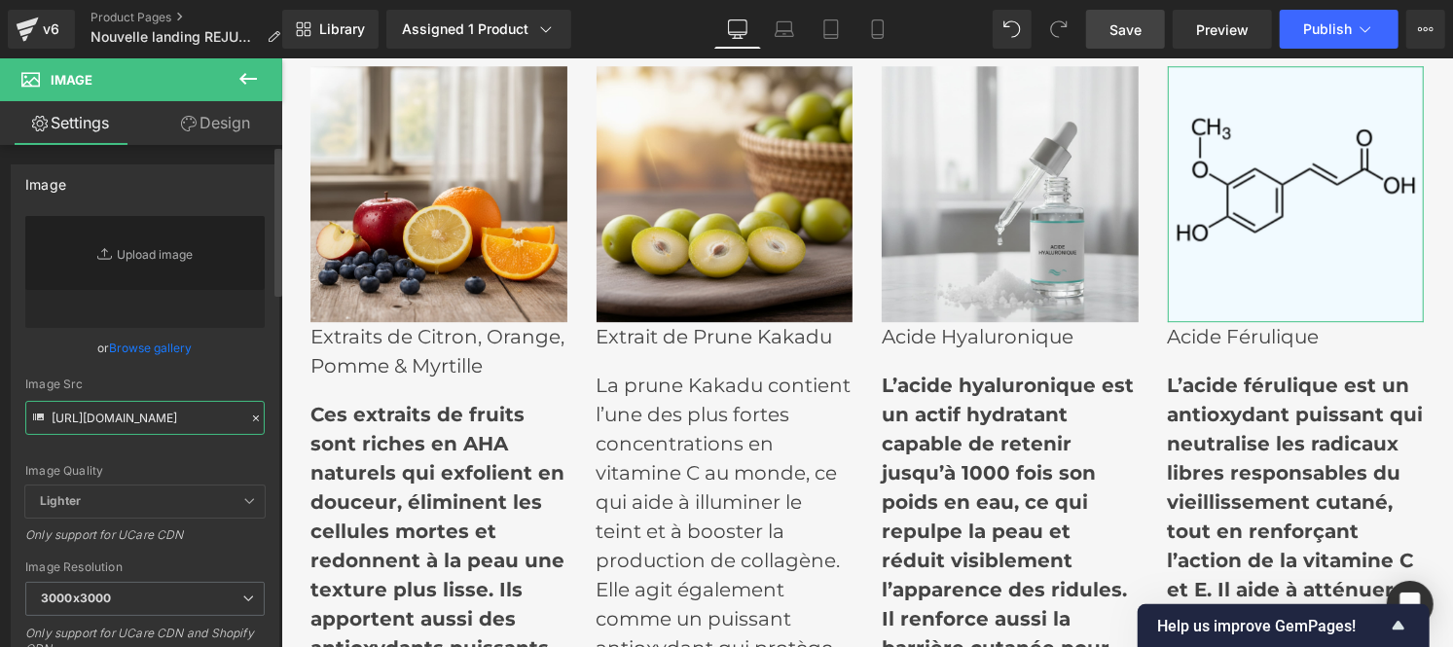
type input "[URL][DOMAIN_NAME]"
click at [243, 373] on div "Image Quality Lighter Lightest Lighter Lighter Lightest Only support for UCare …" at bounding box center [144, 351] width 239 height 270
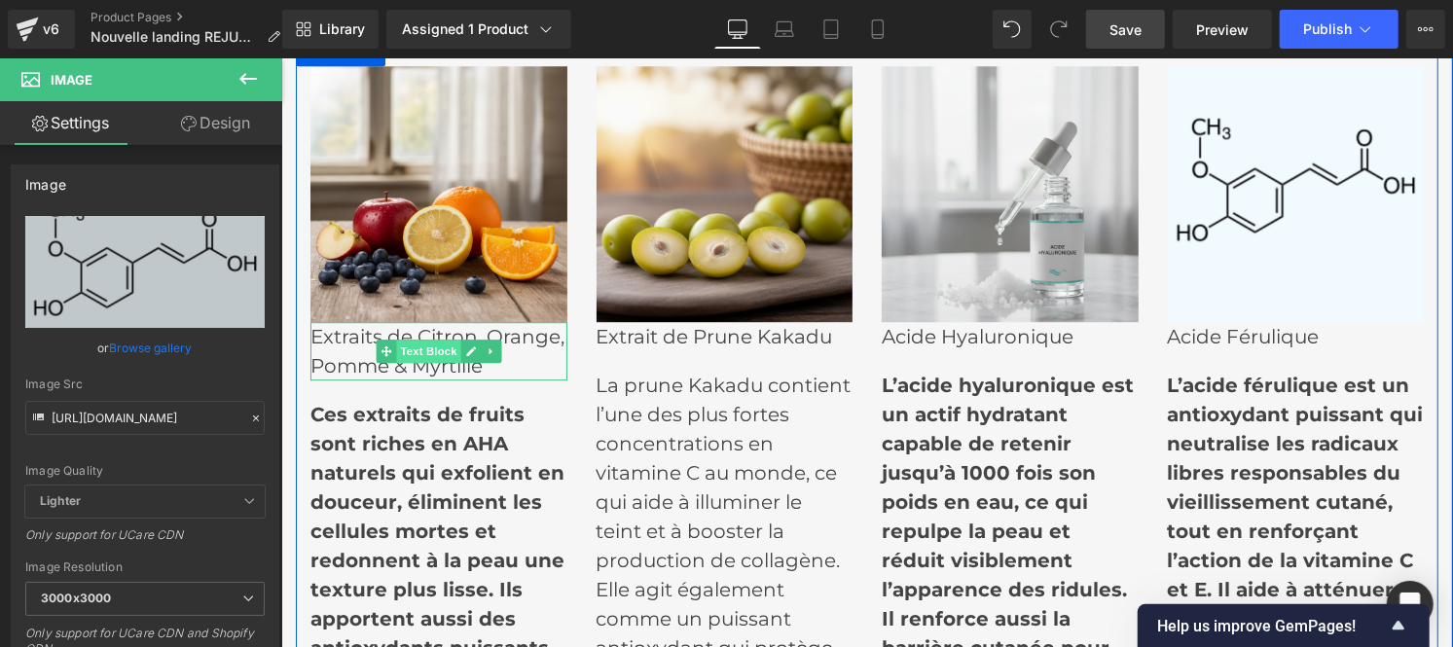
click at [413, 350] on span "Text Block" at bounding box center [427, 350] width 64 height 23
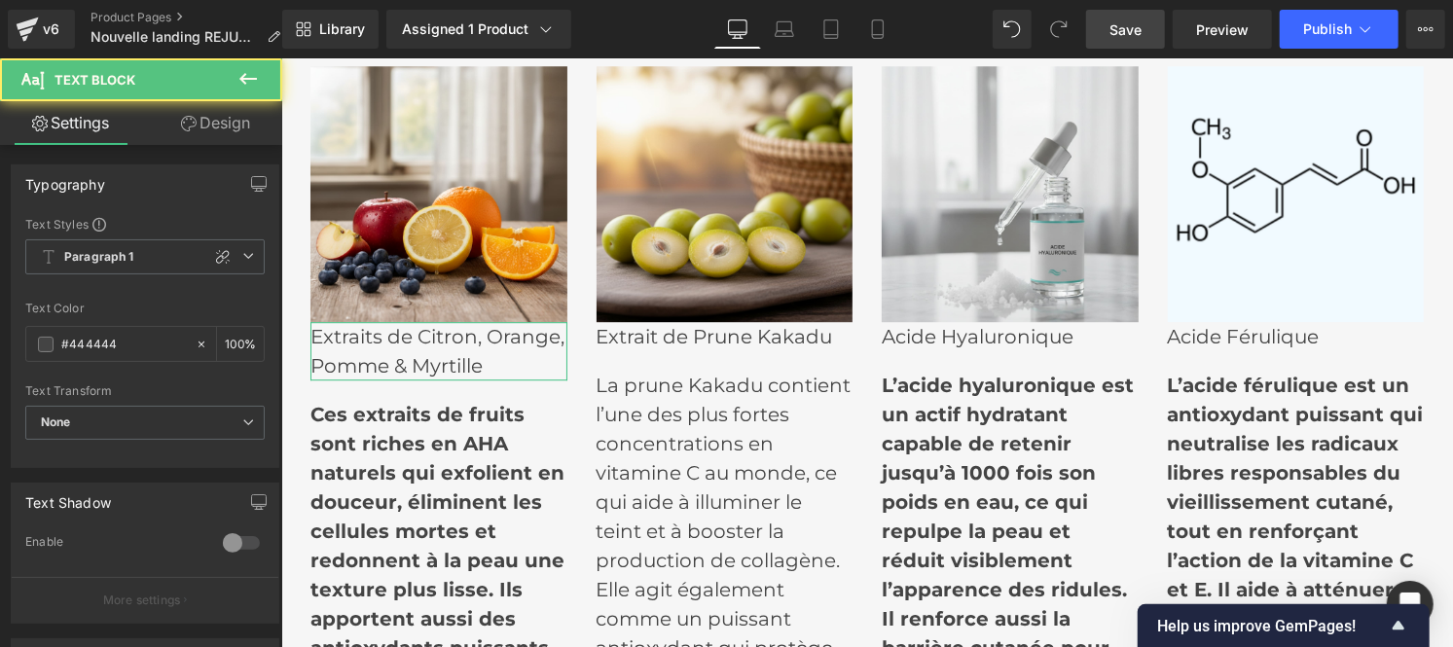
click at [211, 129] on link "Design" at bounding box center [215, 123] width 141 height 44
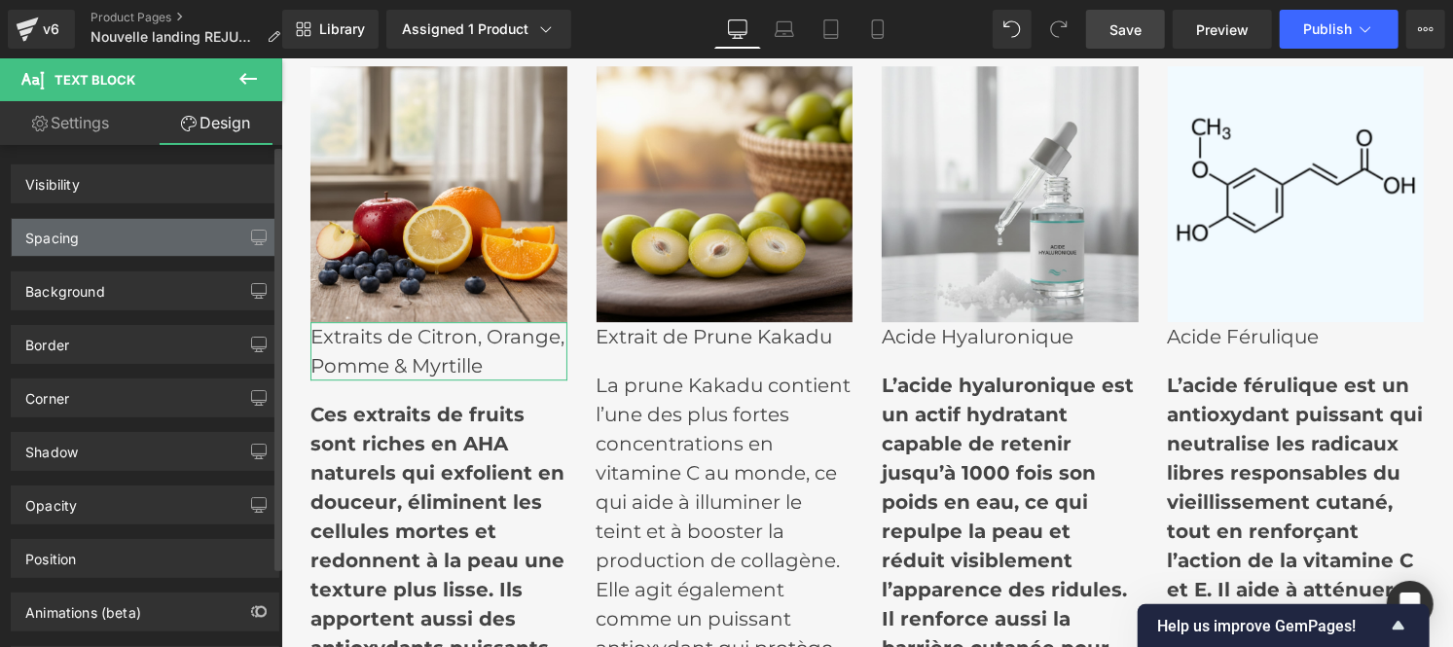
click at [117, 231] on div "Spacing" at bounding box center [145, 237] width 267 height 37
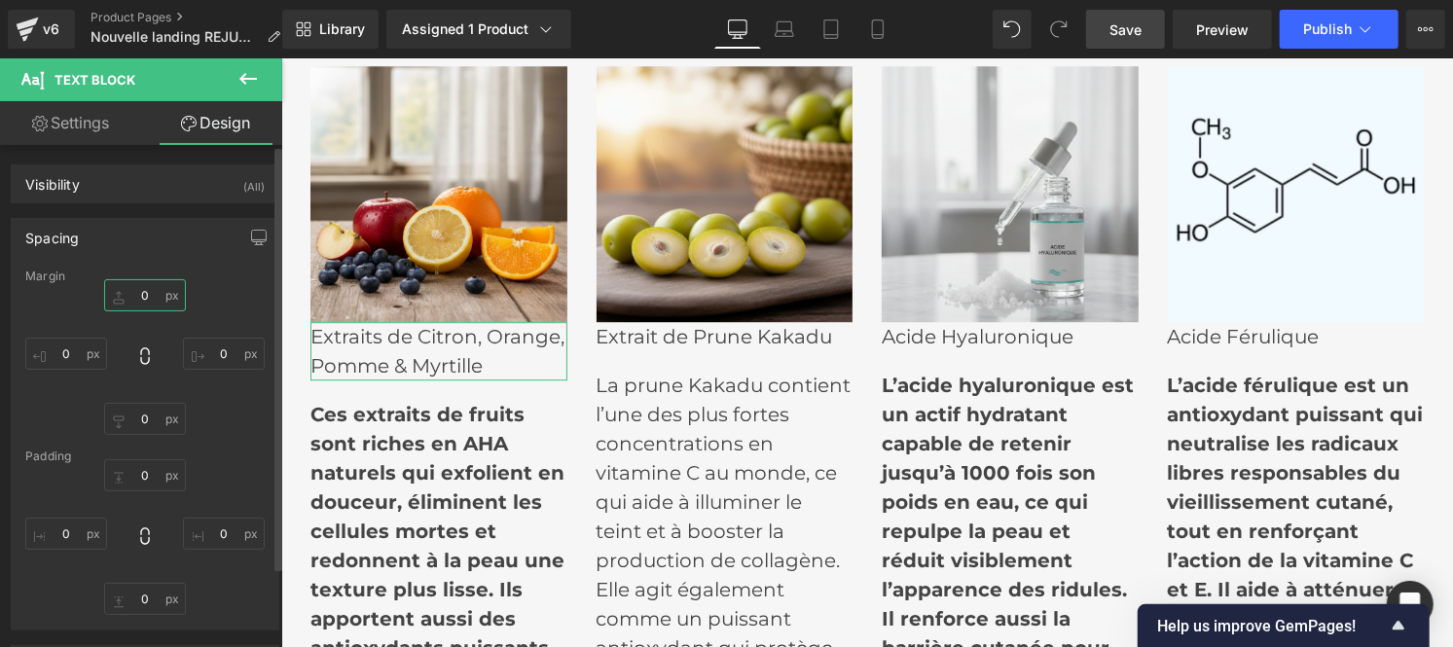
click at [143, 288] on input "0" at bounding box center [145, 295] width 82 height 32
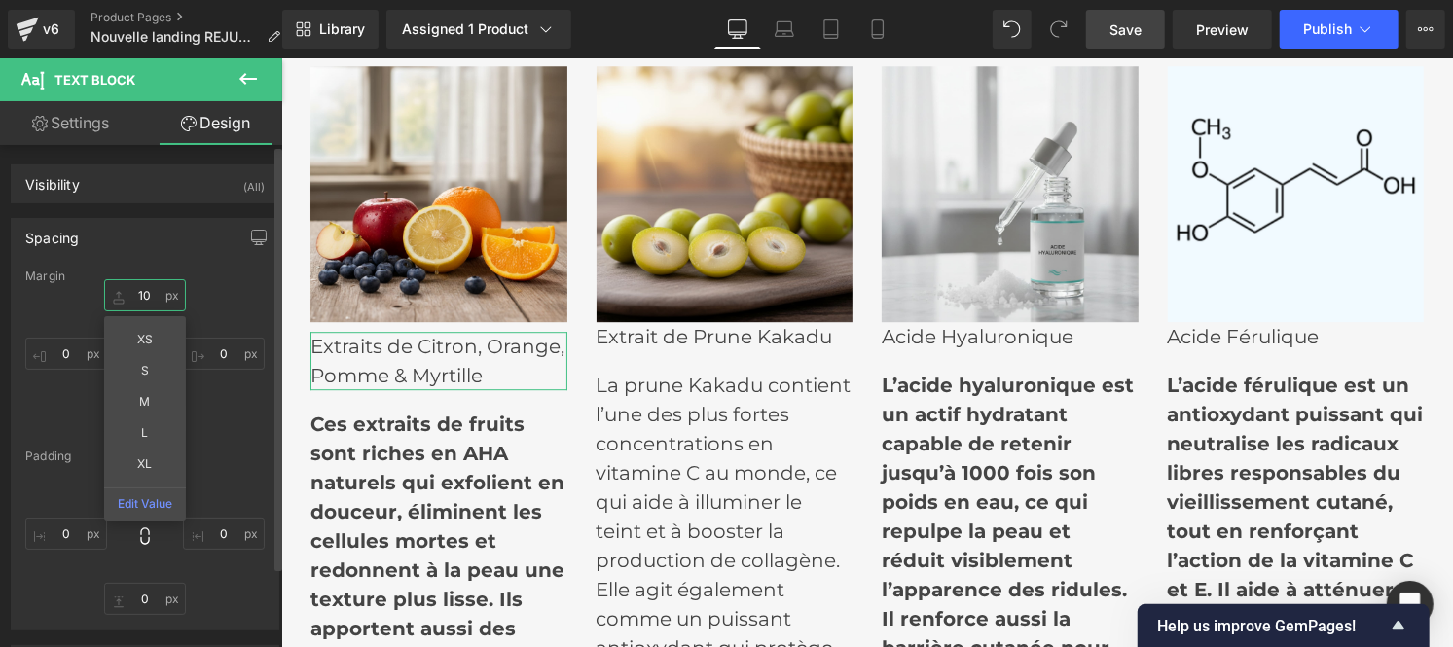
type input "10"
click at [217, 297] on div "10 XS S M L XL Edit Value 0 0 0" at bounding box center [144, 357] width 239 height 156
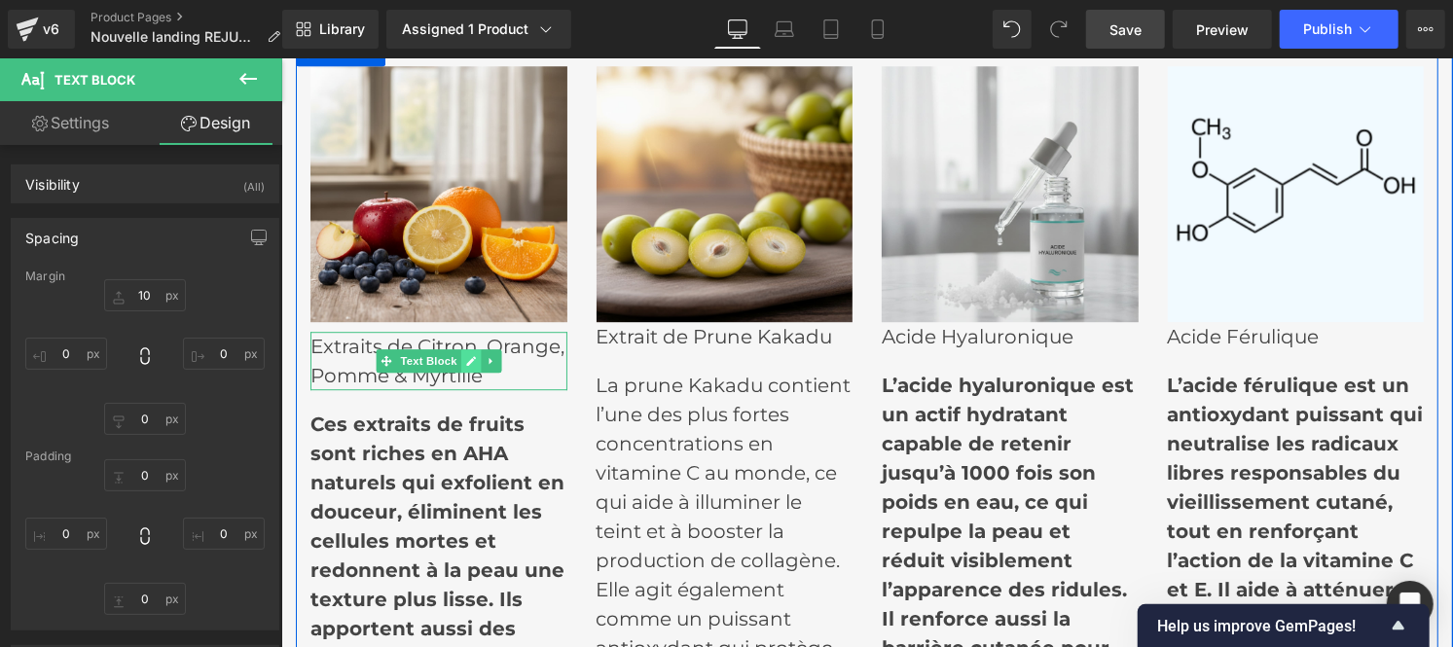
click at [465, 359] on icon at bounding box center [470, 360] width 10 height 10
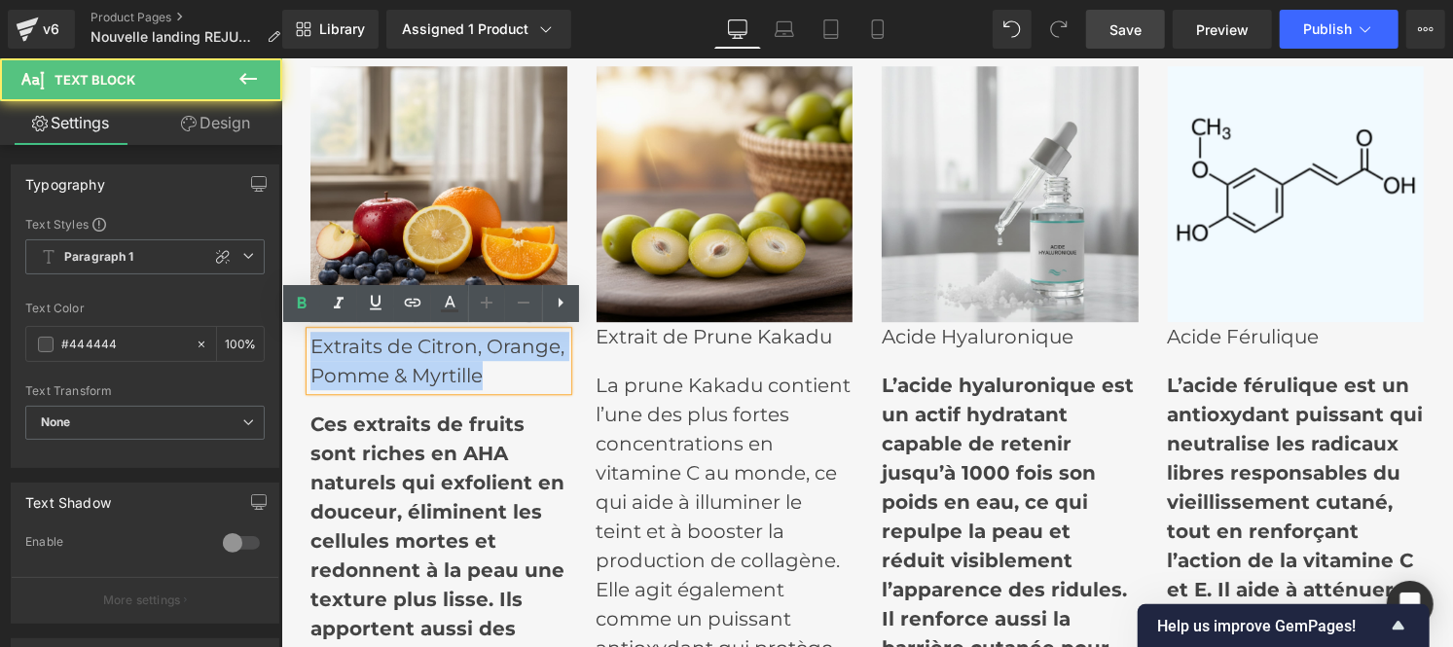
drag, startPoint x: 482, startPoint y: 370, endPoint x: 303, endPoint y: 345, distance: 180.9
click at [309, 345] on p "Extraits de Citron, Orange, Pomme & Myrtille" at bounding box center [437, 360] width 257 height 58
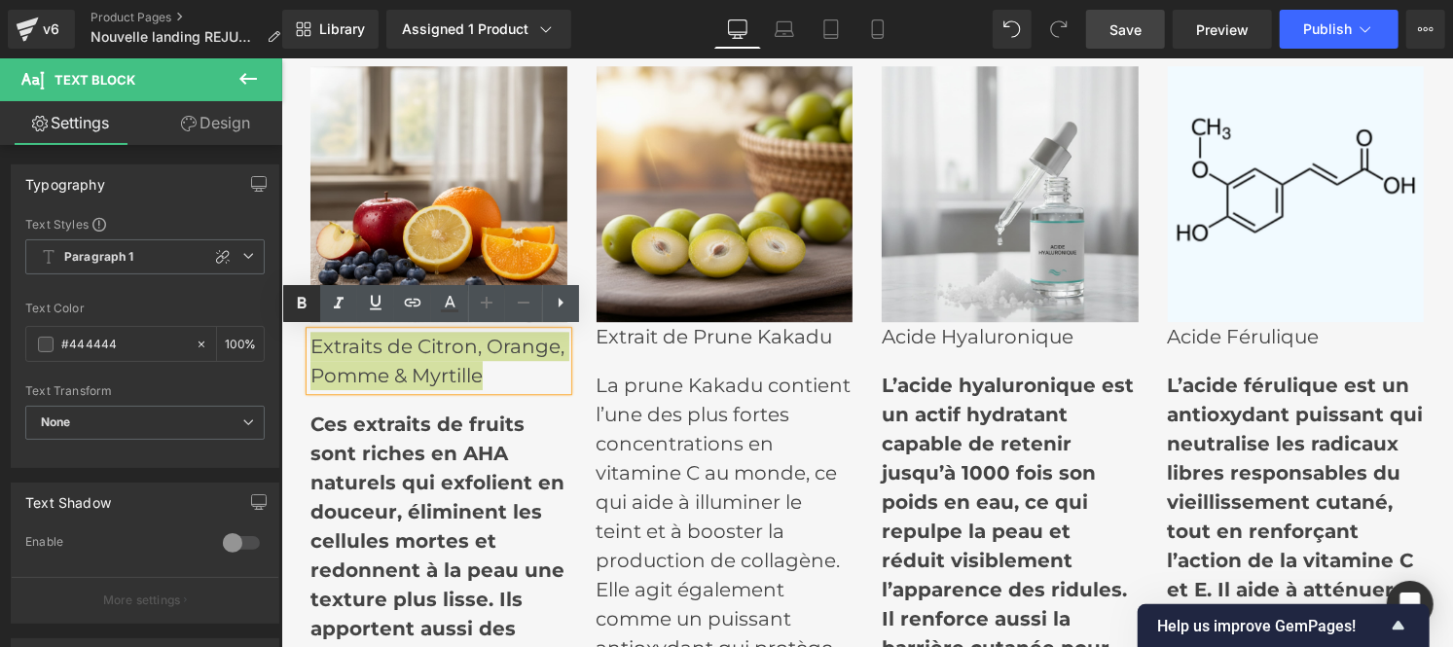
click at [288, 300] on link at bounding box center [301, 303] width 37 height 37
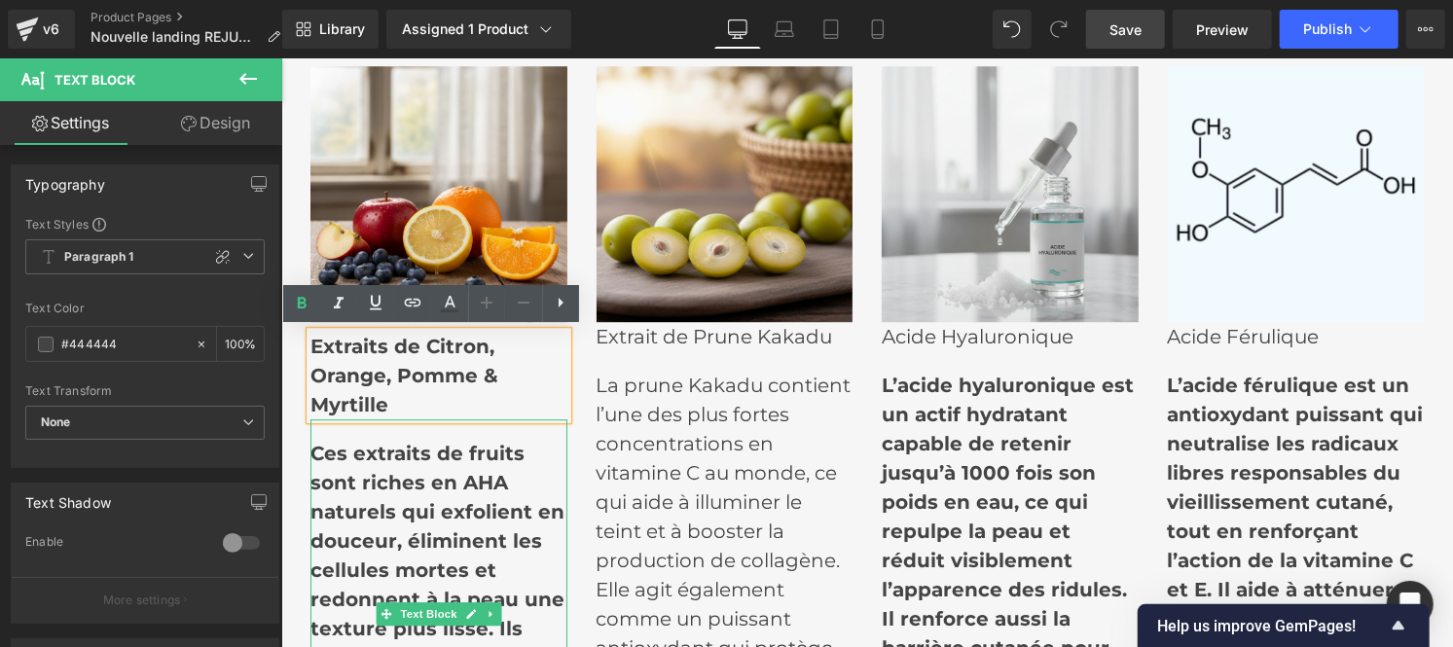
click at [385, 473] on b "Ces extraits de fruits sont riches en AHA naturels qui exfolient en douceur, él…" at bounding box center [436, 613] width 254 height 345
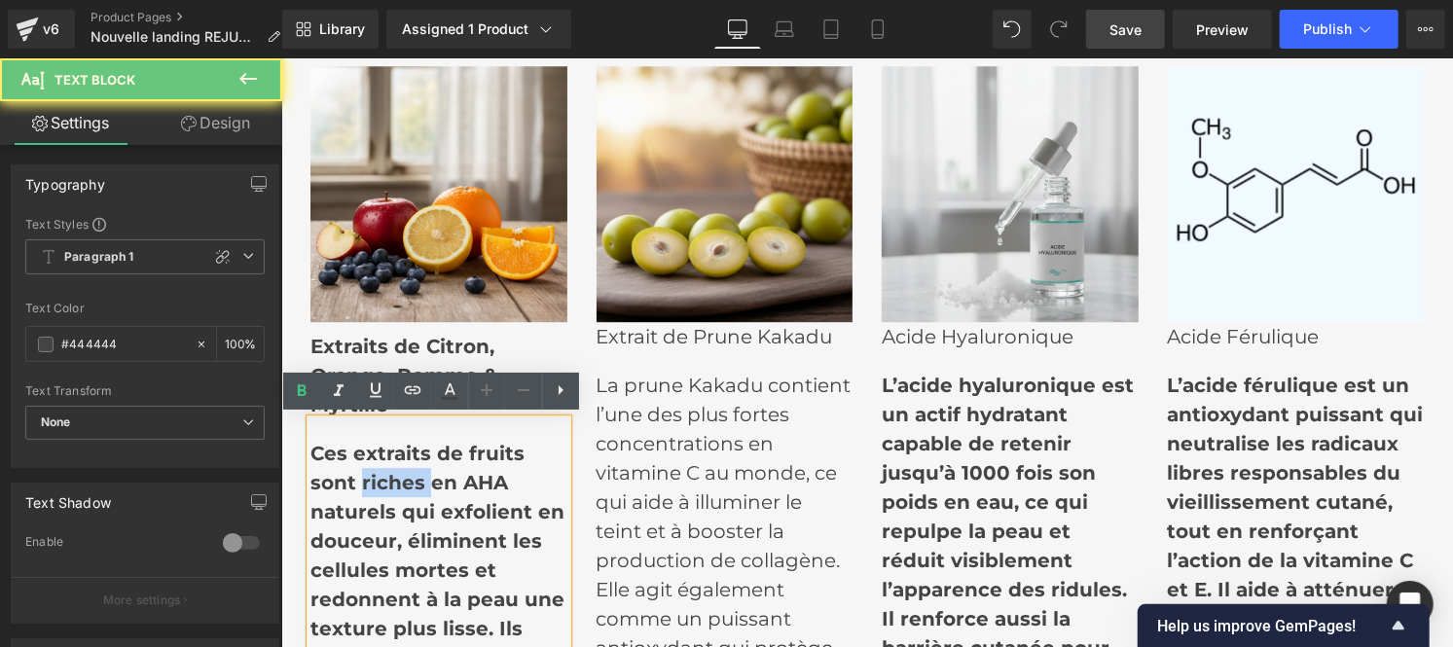
click at [385, 473] on b "Ces extraits de fruits sont riches en AHA naturels qui exfolient en douceur, él…" at bounding box center [436, 613] width 254 height 345
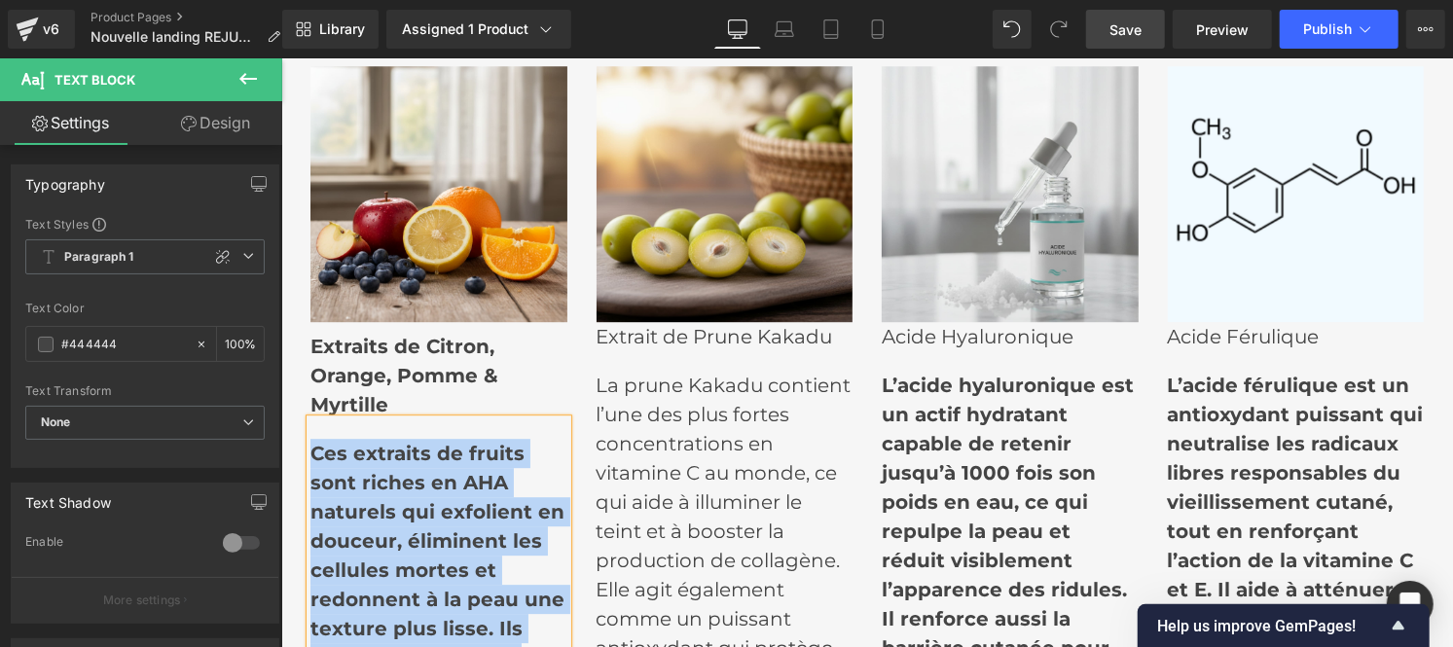
click at [353, 471] on b "Ces extraits de fruits sont riches en AHA naturels qui exfolient en douceur, él…" at bounding box center [436, 613] width 254 height 345
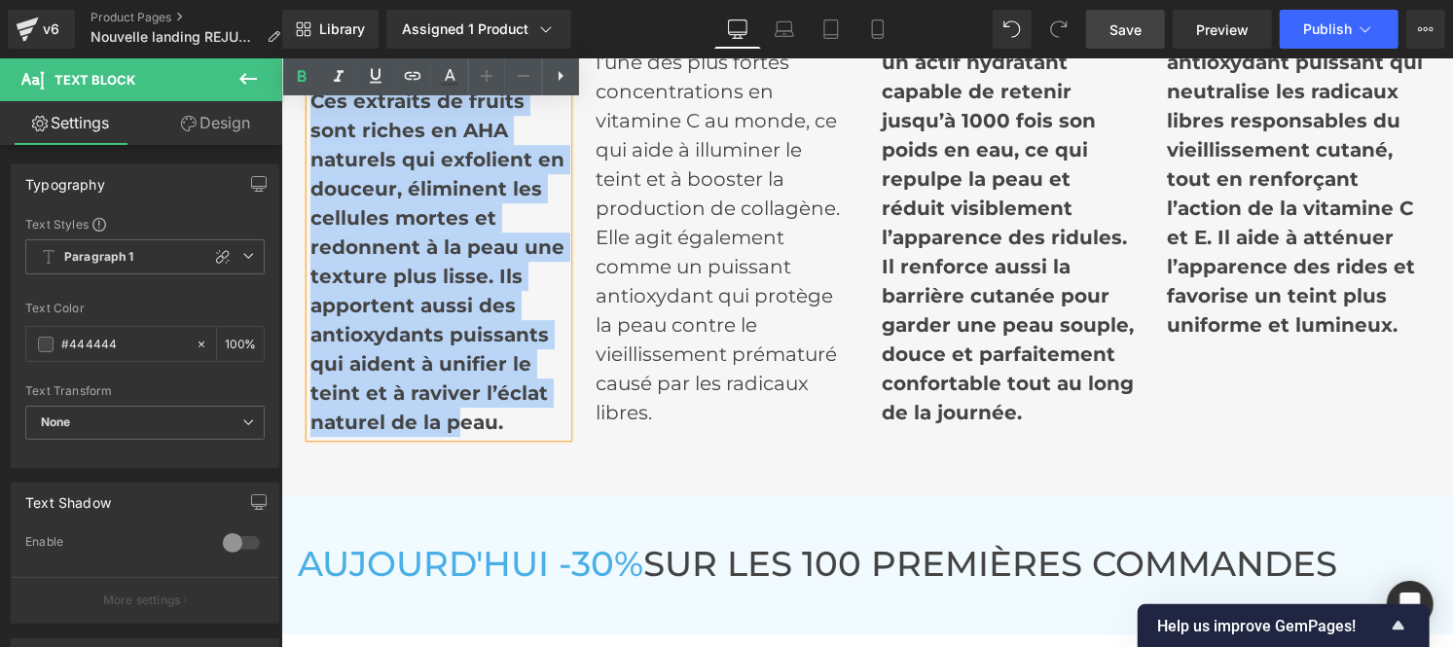
scroll to position [8109, 0]
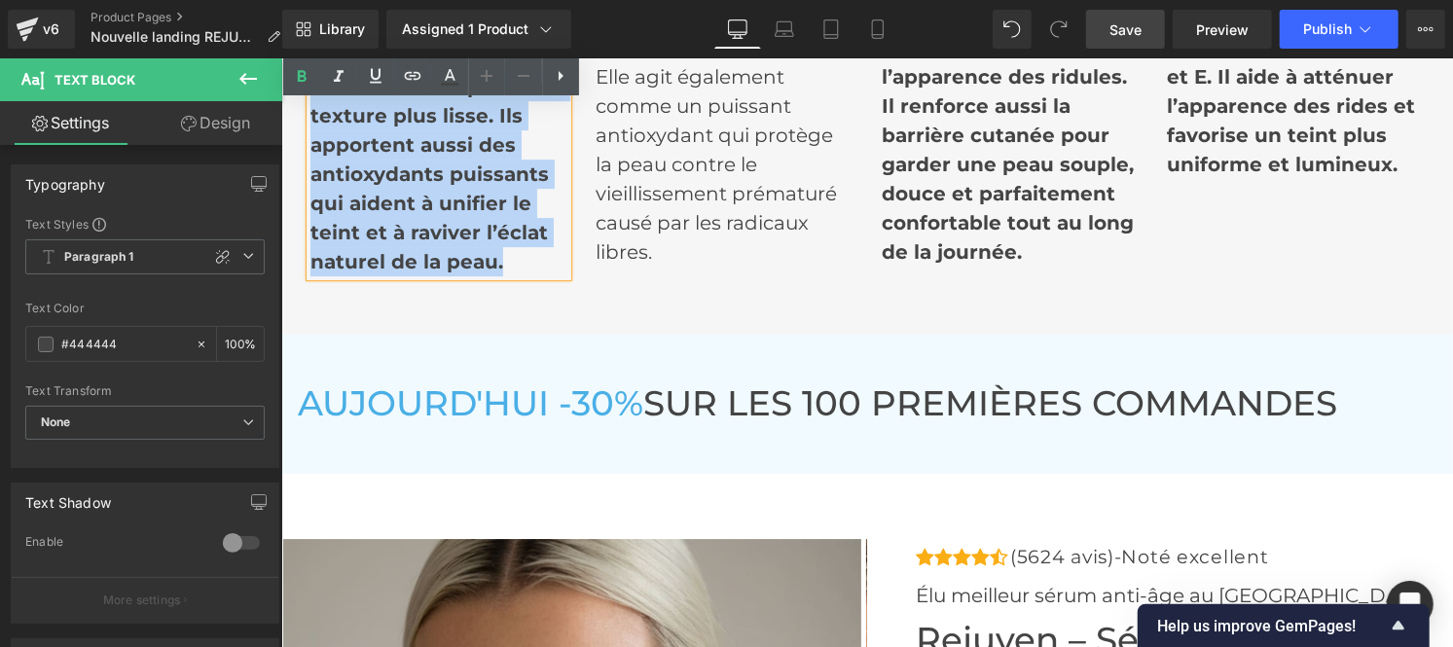
drag, startPoint x: 303, startPoint y: 454, endPoint x: 514, endPoint y: 382, distance: 222.8
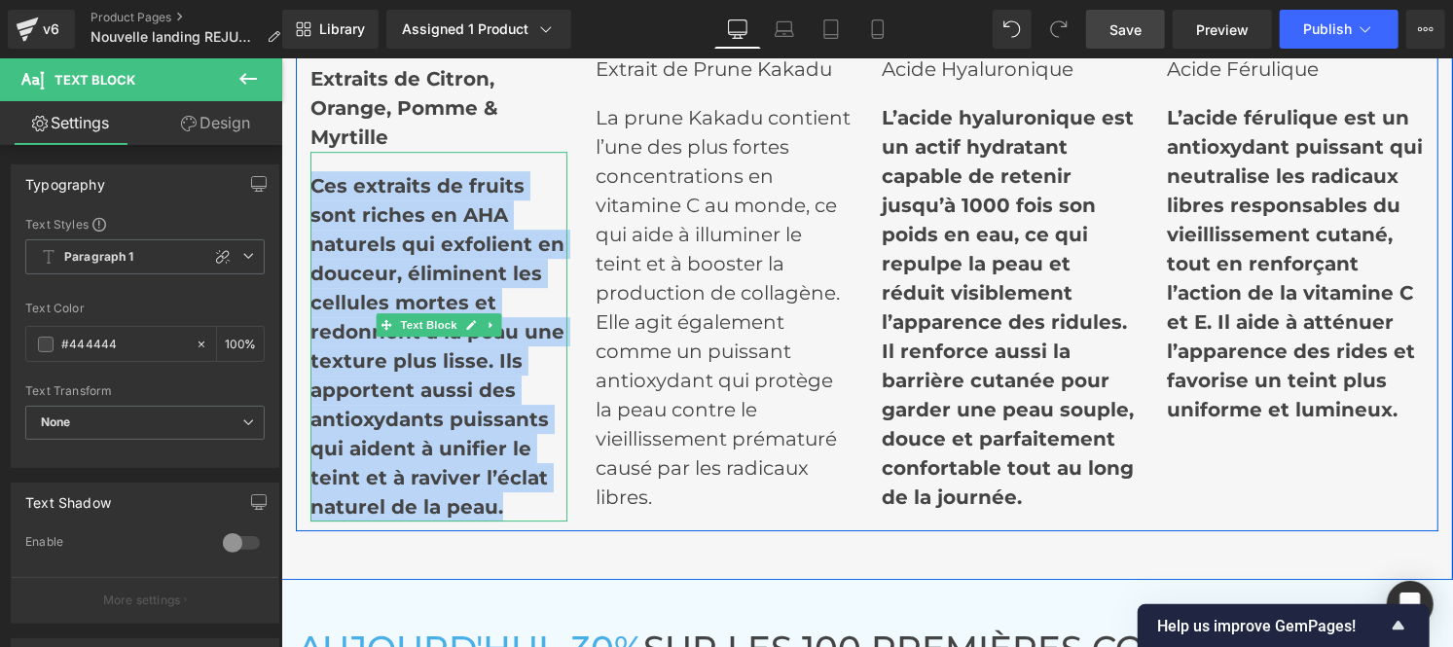
scroll to position [7861, 0]
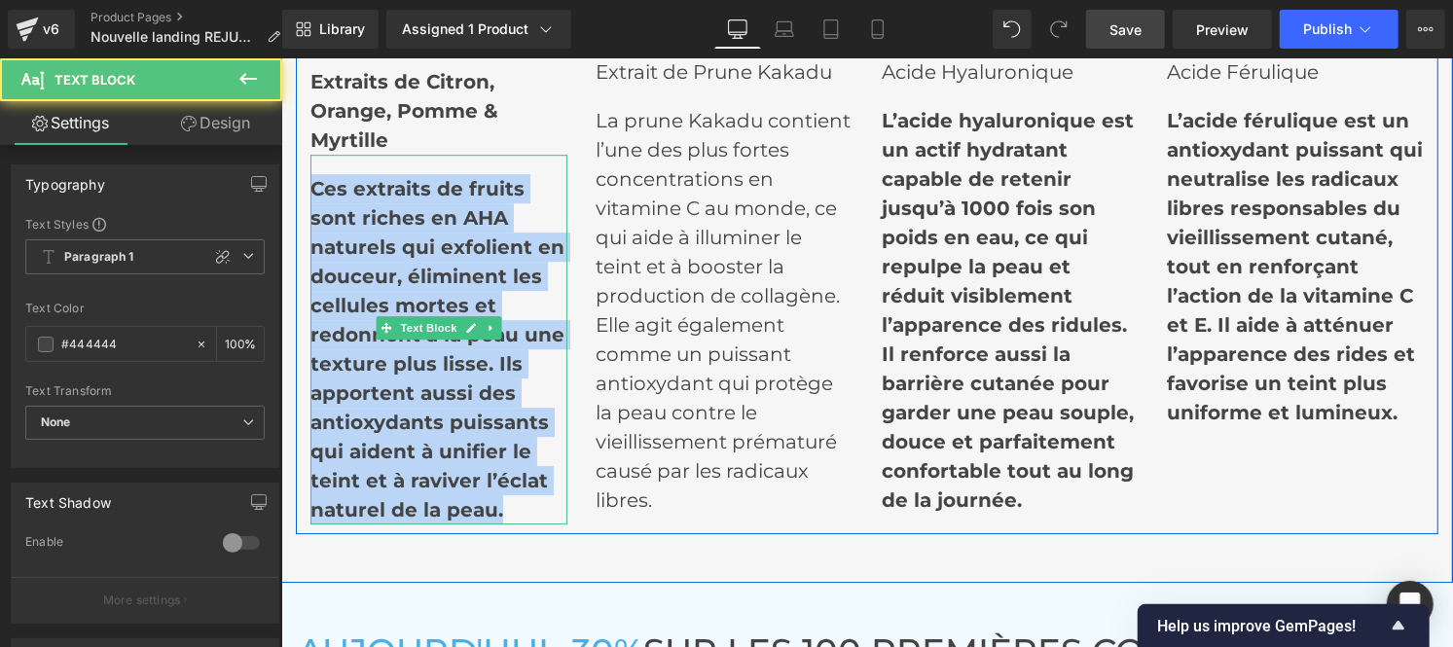
click at [366, 263] on b "Ces extraits de fruits sont riches en AHA naturels qui exfolient en douceur, él…" at bounding box center [436, 348] width 254 height 345
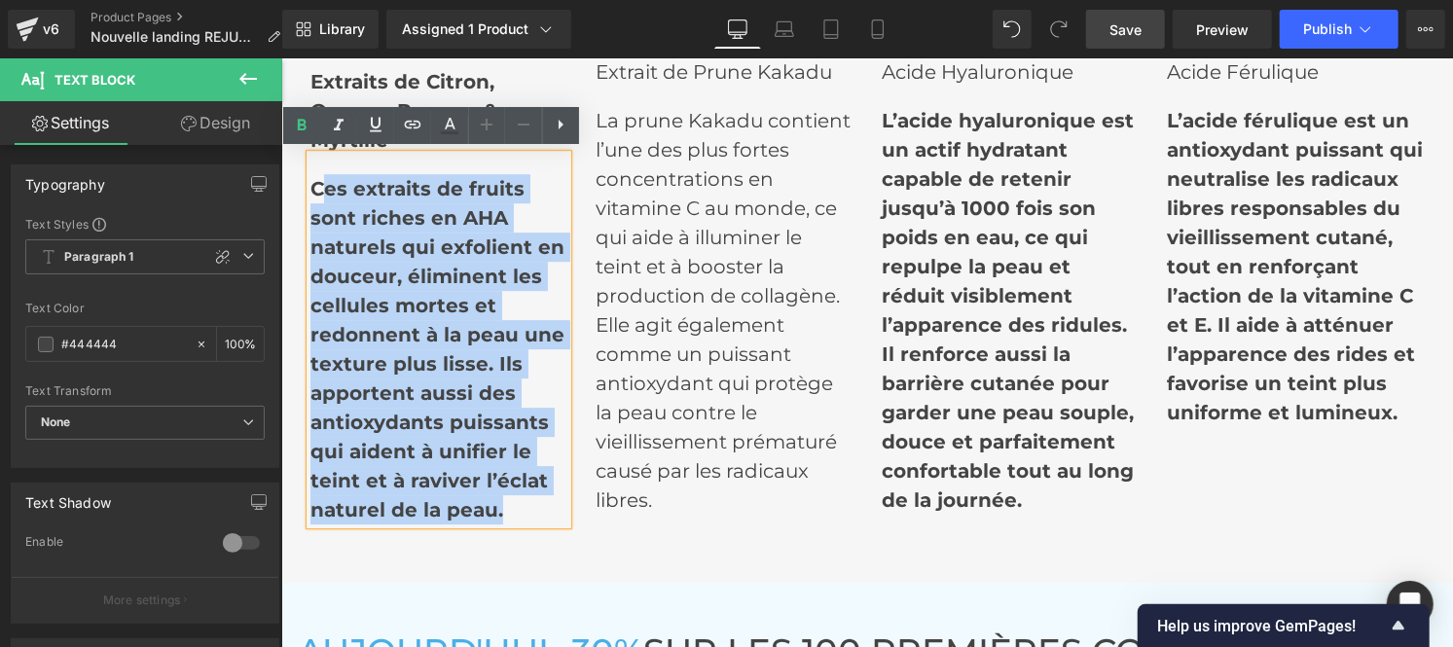
drag, startPoint x: 308, startPoint y: 187, endPoint x: 501, endPoint y: 509, distance: 375.9
click at [501, 509] on p "Ces extraits de fruits sont riches en AHA naturels qui exfolient en douceur, él…" at bounding box center [437, 348] width 257 height 350
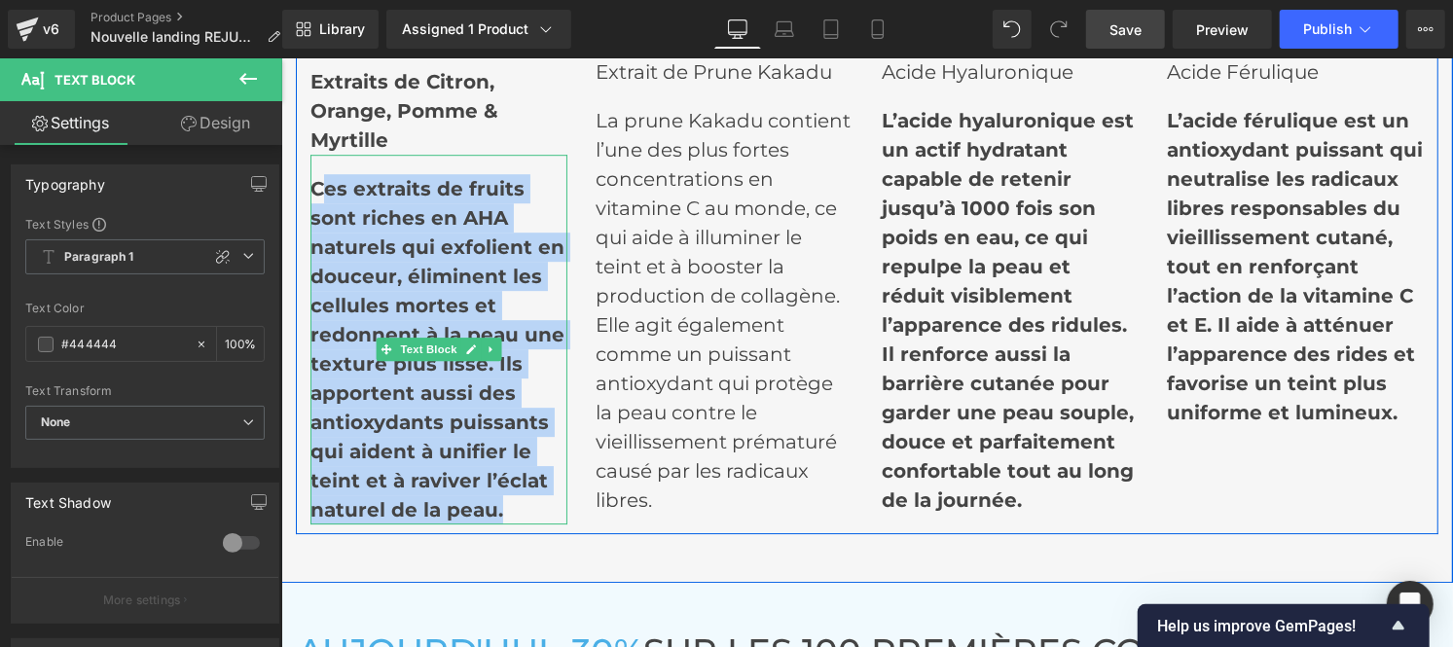
click at [309, 185] on b "Ces extraits de fruits sont riches en AHA naturels qui exfolient en douceur, él…" at bounding box center [436, 348] width 254 height 345
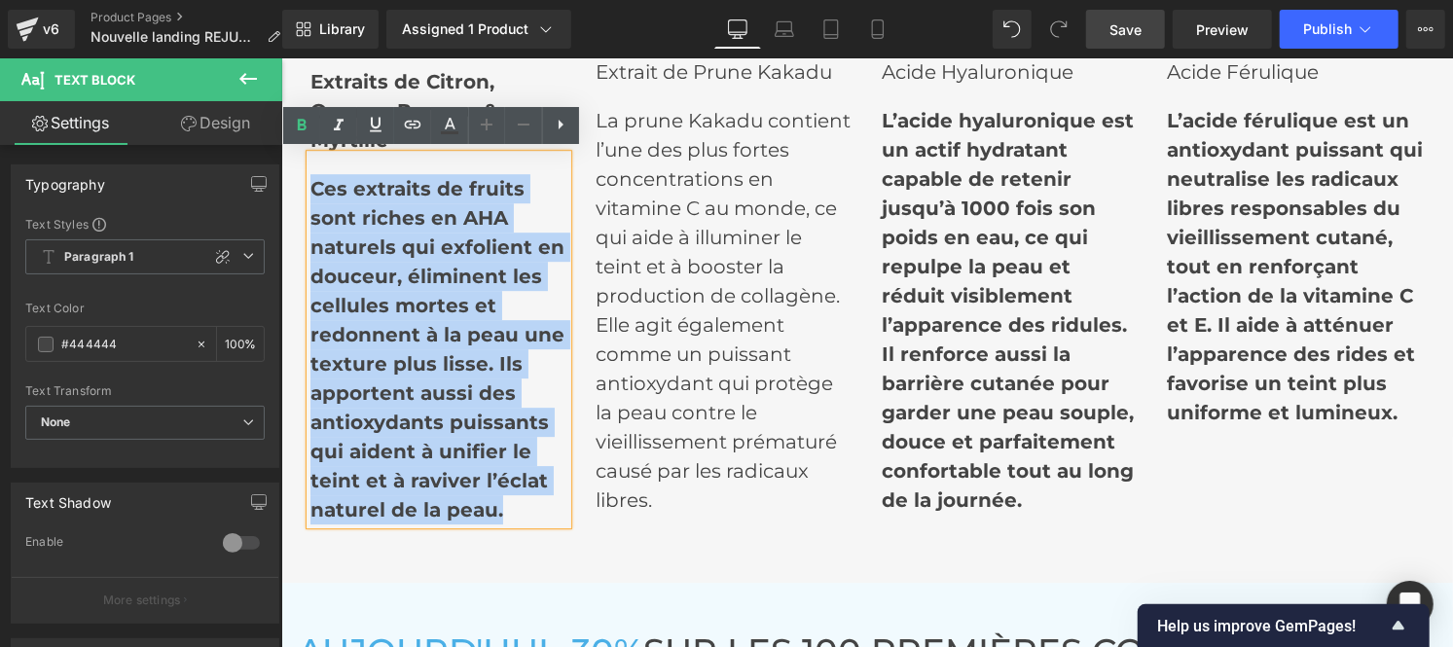
drag, startPoint x: 306, startPoint y: 185, endPoint x: 514, endPoint y: 511, distance: 386.9
click at [514, 511] on p "Ces extraits de fruits sont riches en AHA naturels qui exfolient en douceur, él…" at bounding box center [437, 348] width 257 height 350
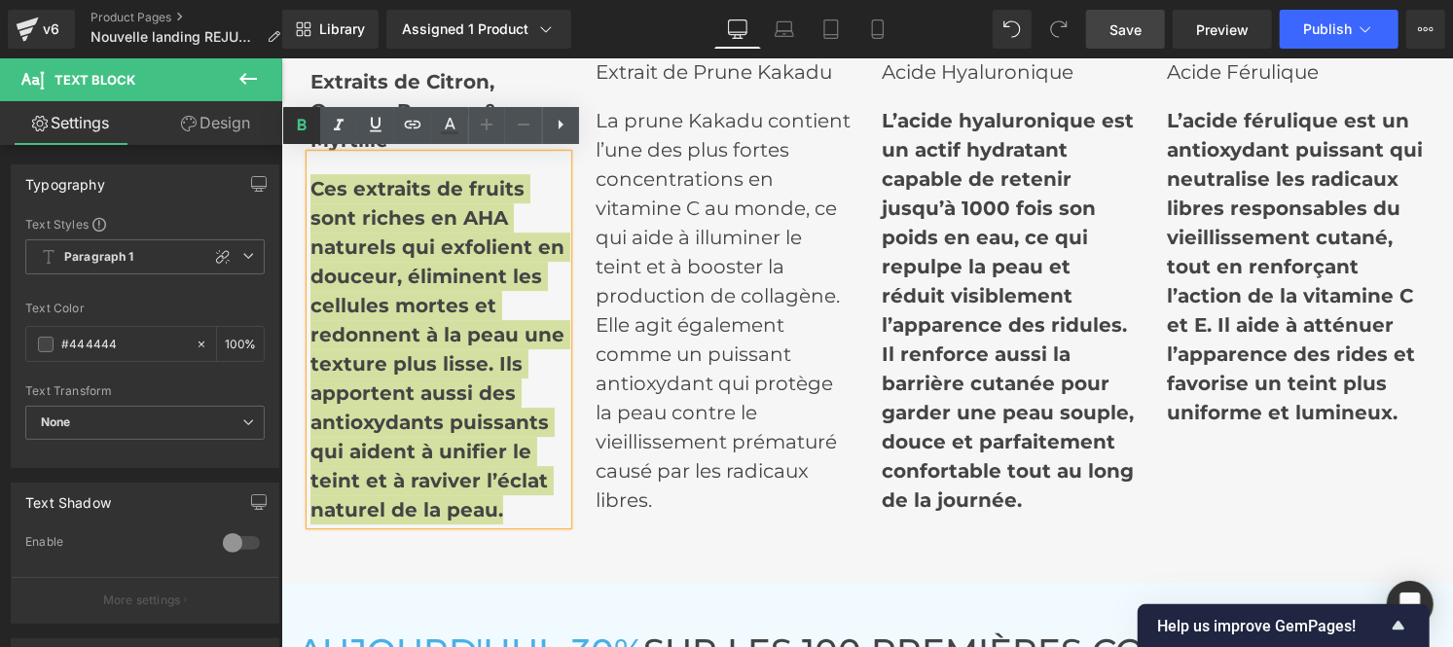
click at [307, 127] on icon at bounding box center [301, 125] width 23 height 23
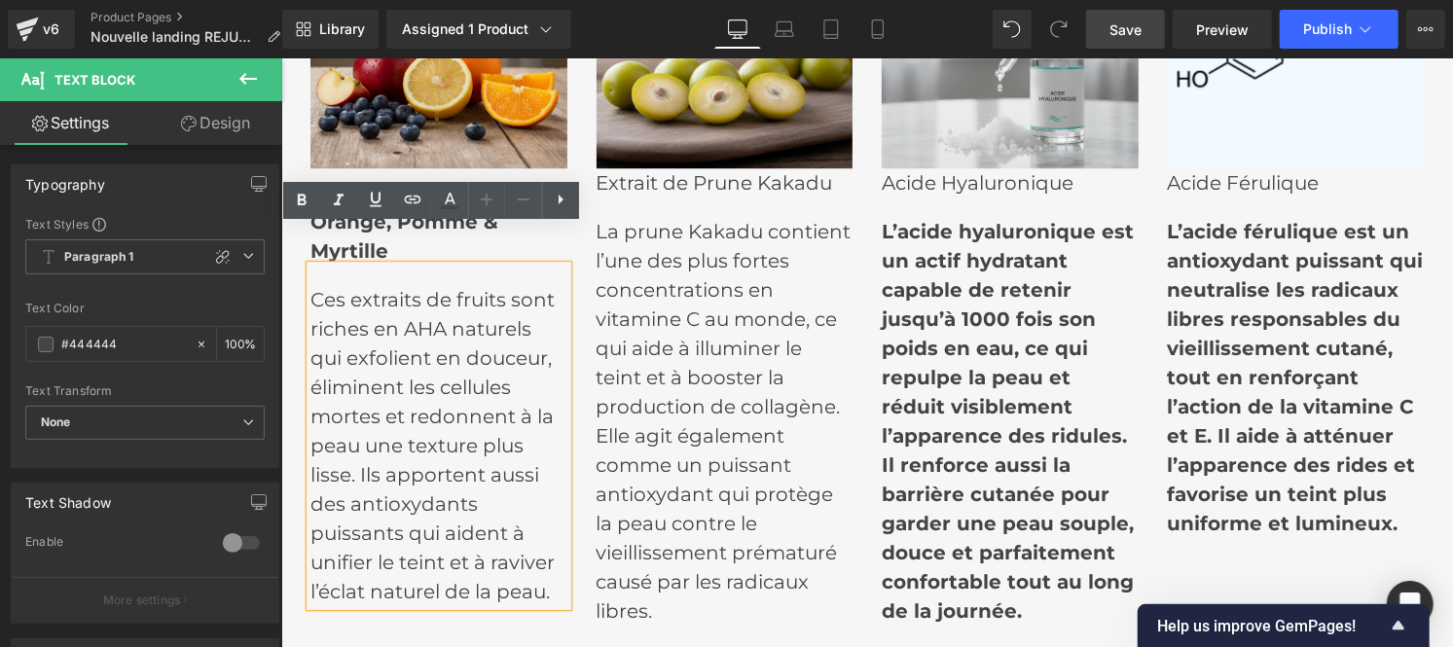
scroll to position [7748, 0]
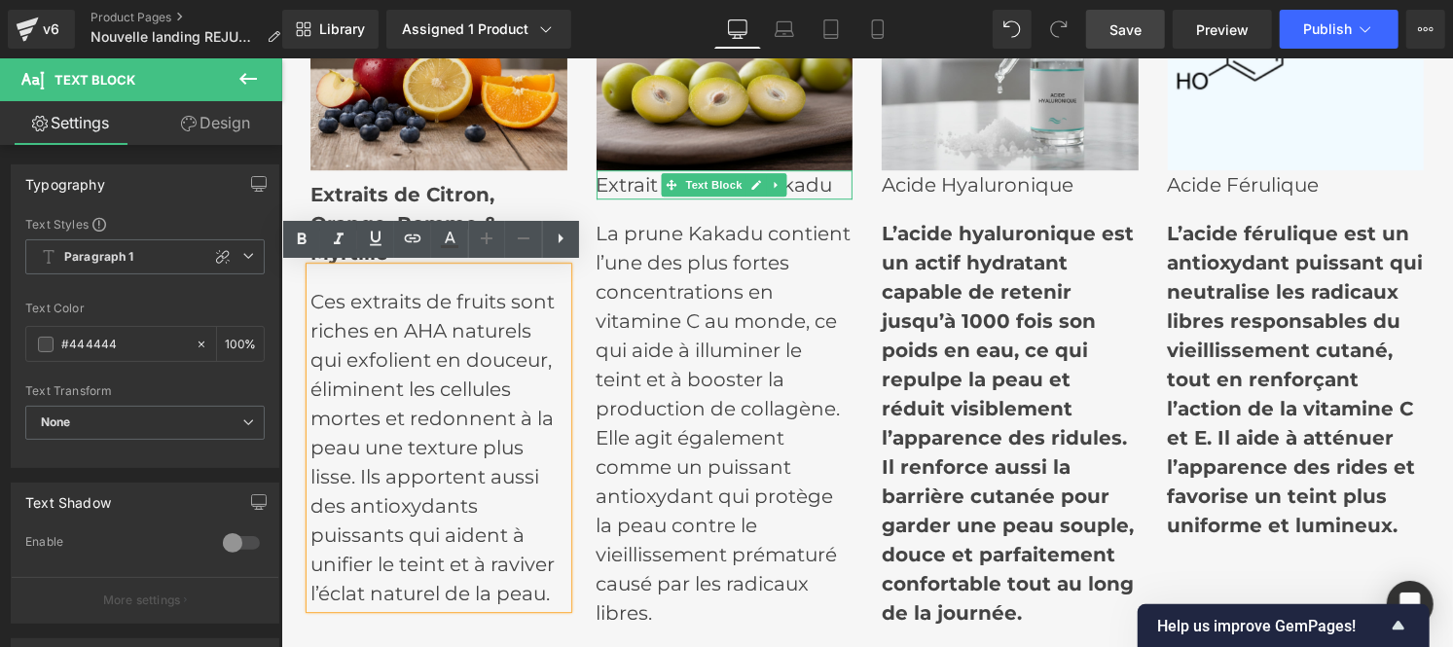
click at [619, 176] on p "Extrait de Prune Kakadu" at bounding box center [724, 183] width 257 height 29
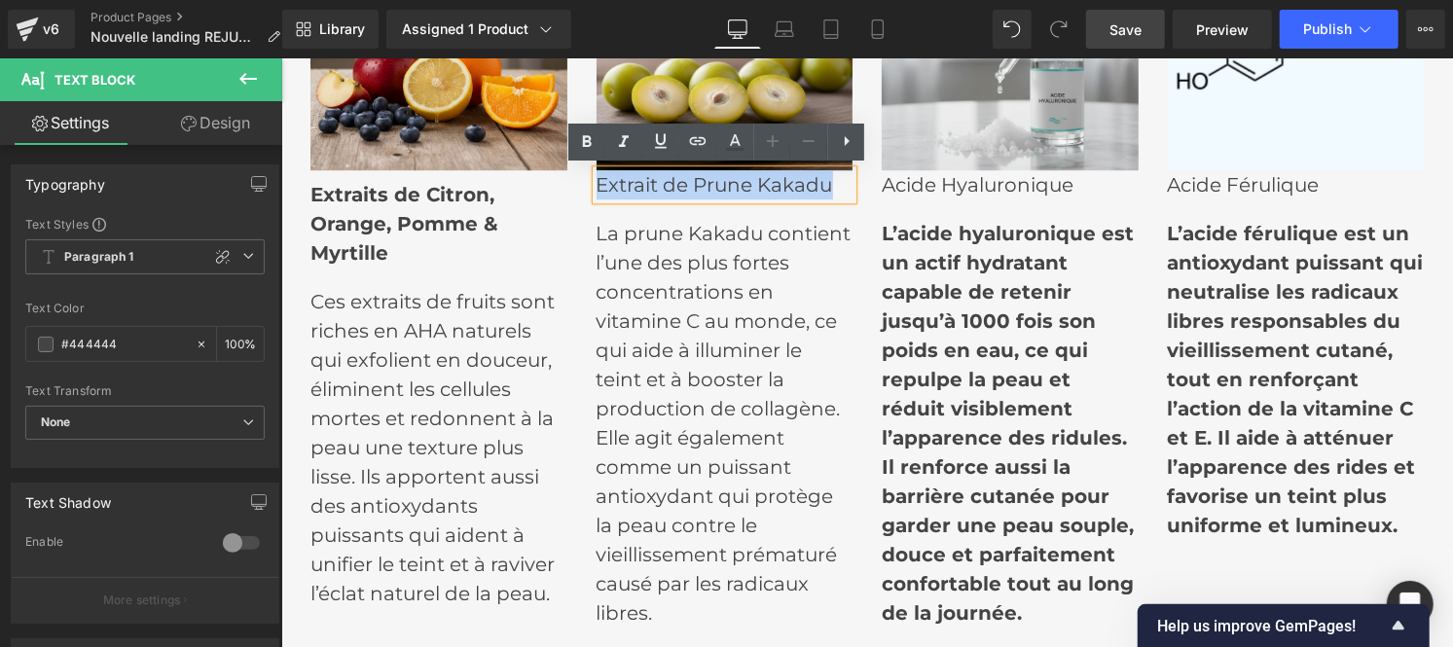
drag, startPoint x: 590, startPoint y: 184, endPoint x: 818, endPoint y: 190, distance: 228.8
click at [855, 200] on div "Image Extrait de Prune Kakadu Text Block La prune Kakadu contient l’une des plu…" at bounding box center [724, 270] width 286 height 714
click at [575, 146] on icon at bounding box center [586, 141] width 23 height 23
click at [227, 117] on link "Design" at bounding box center [215, 123] width 141 height 44
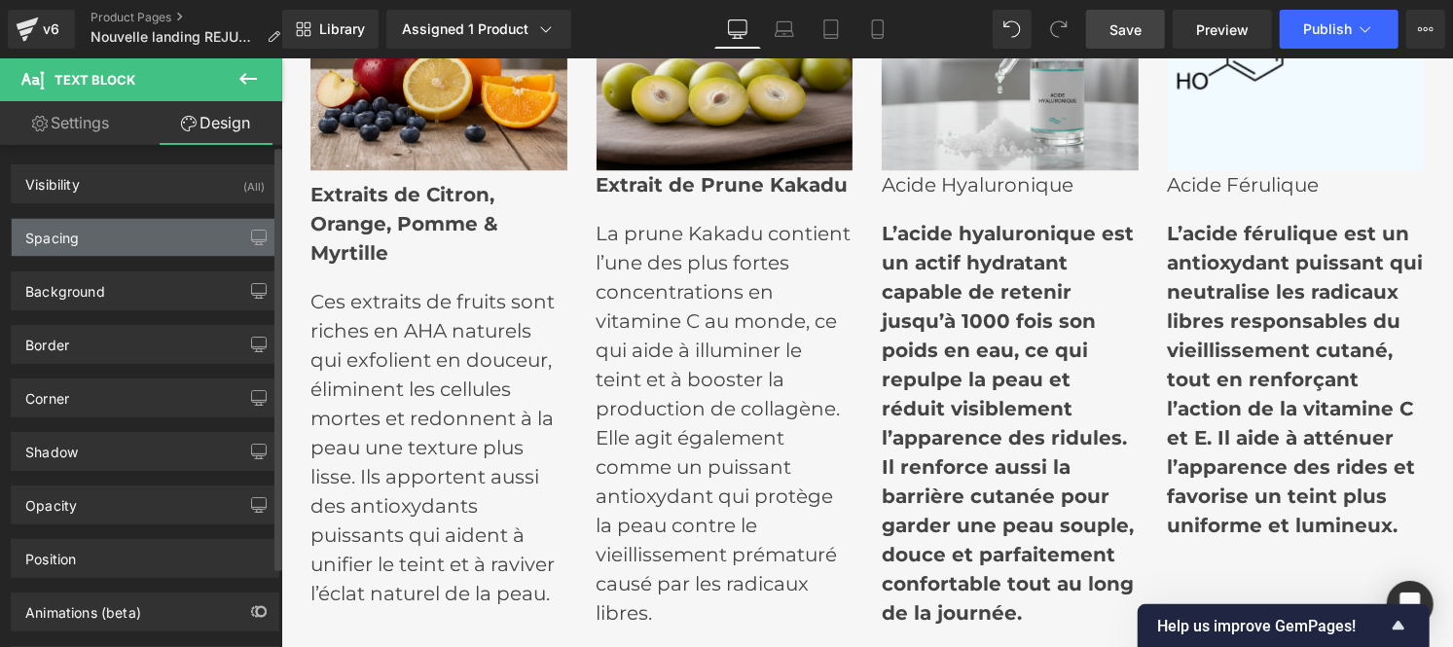
click at [89, 241] on div "Spacing" at bounding box center [145, 237] width 267 height 37
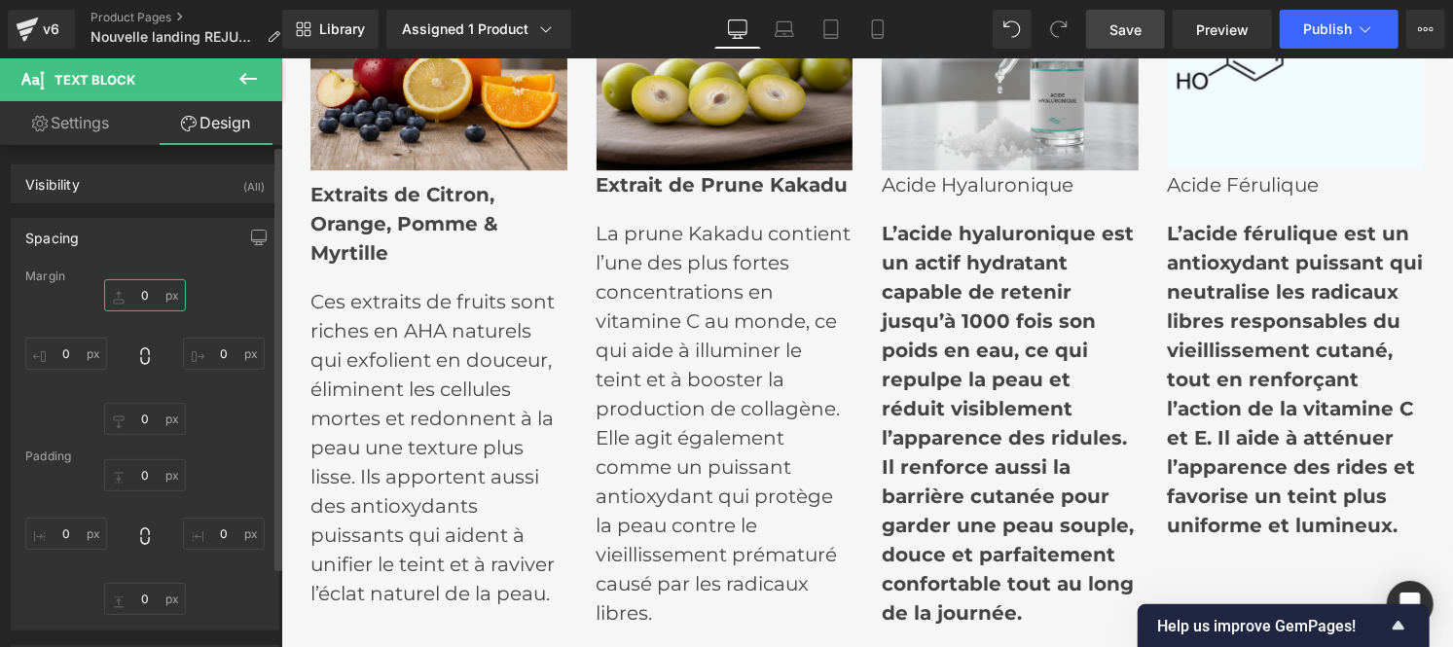
click at [152, 292] on input "text" at bounding box center [145, 295] width 82 height 32
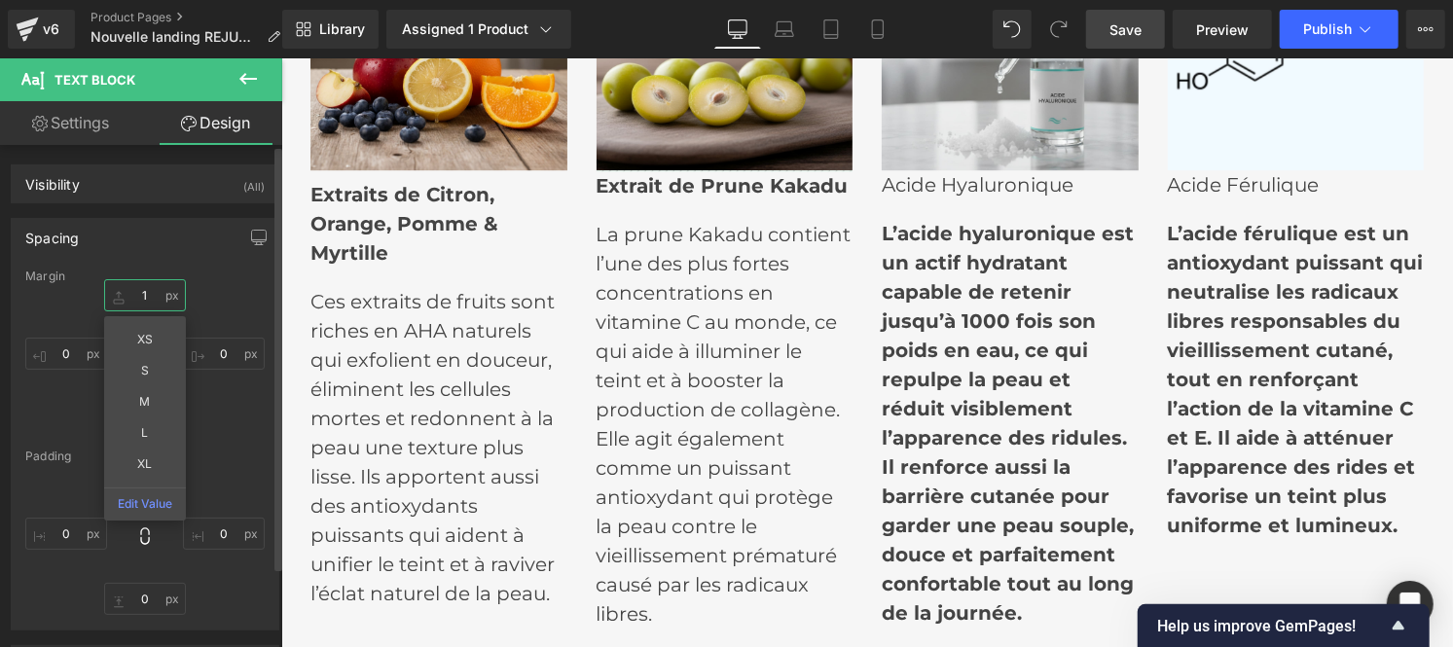
type input "10"
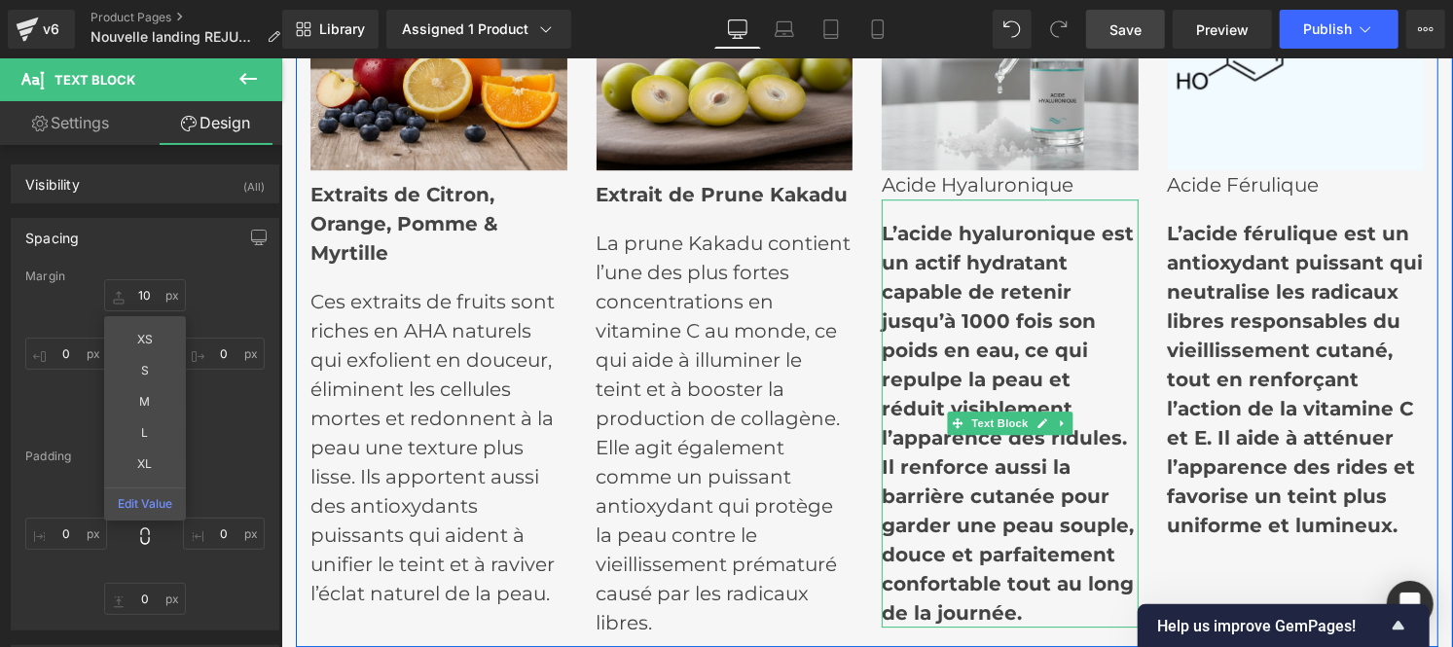
click at [930, 269] on b "L’acide hyaluronique est un actif hydratant capable de retenir jusqu’à 1000 foi…" at bounding box center [1007, 422] width 252 height 403
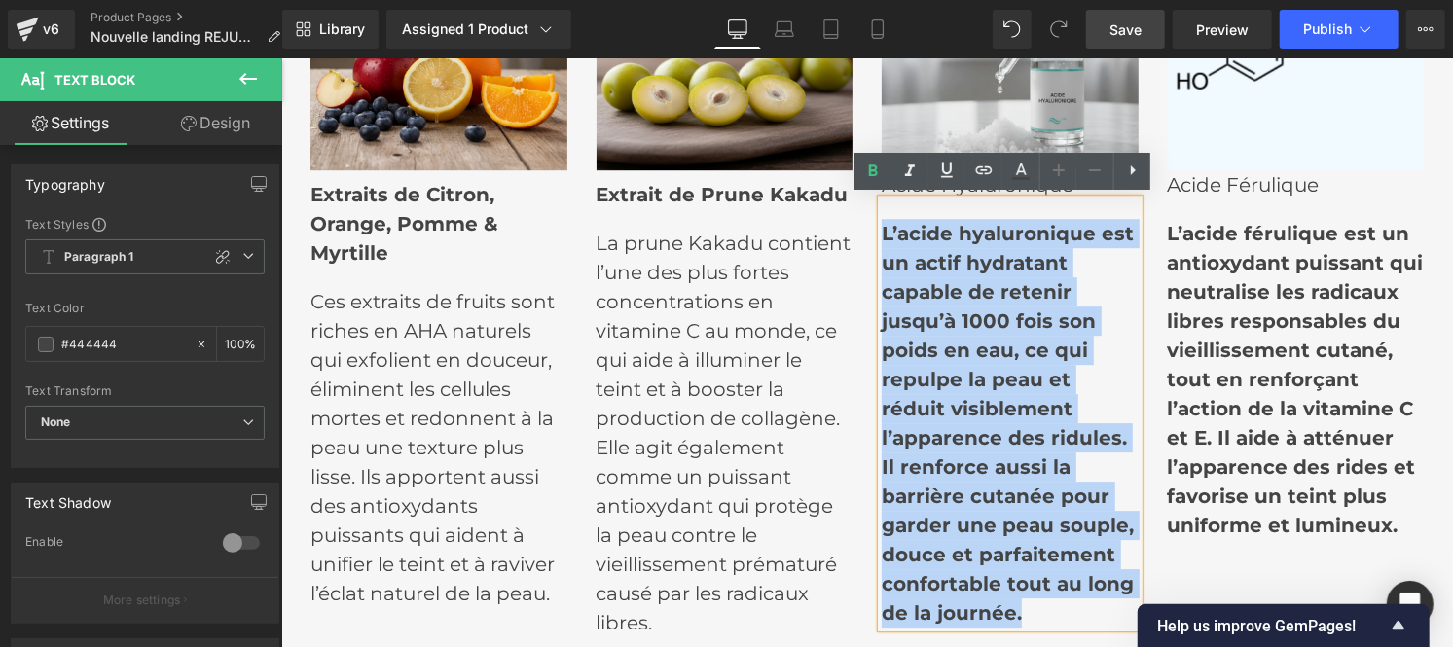
drag, startPoint x: 877, startPoint y: 237, endPoint x: 1035, endPoint y: 606, distance: 401.1
click at [1035, 606] on p "L’acide hyaluronique est un actif hydratant capable de retenir jusqu’à 1000 foi…" at bounding box center [1009, 422] width 257 height 409
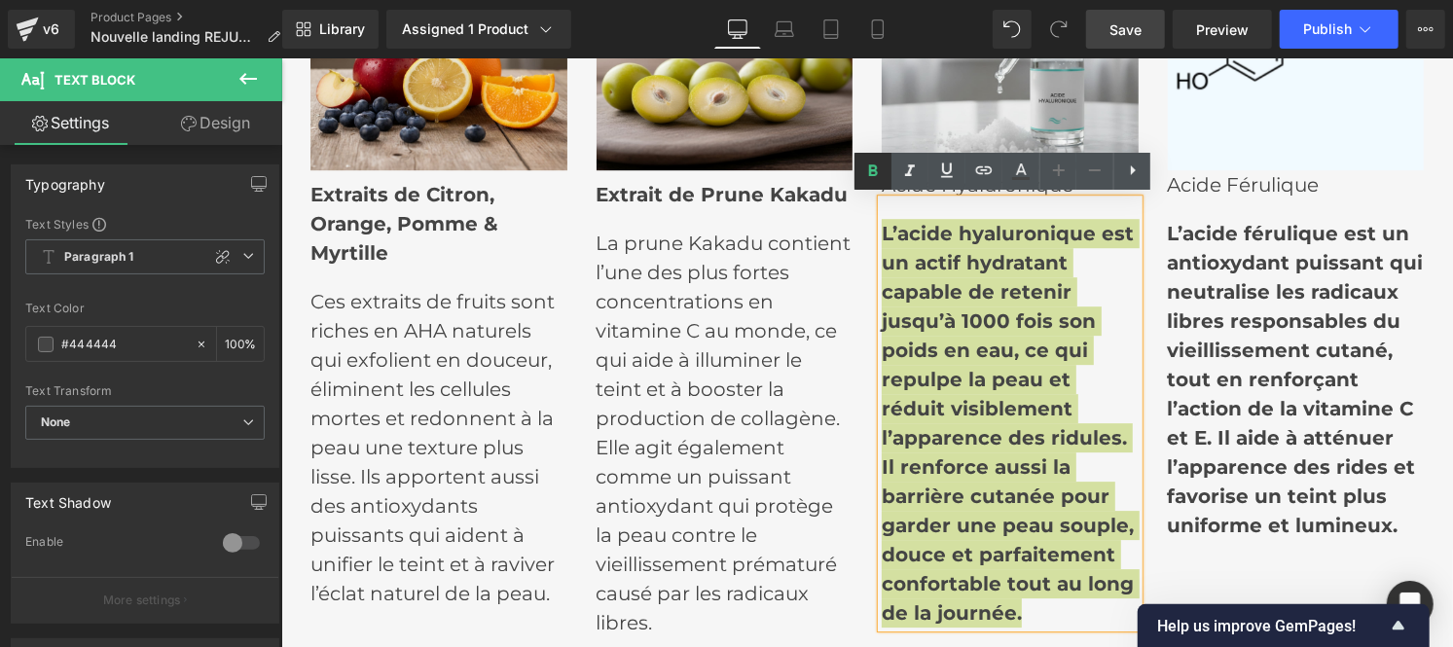
click at [869, 170] on icon at bounding box center [873, 170] width 9 height 12
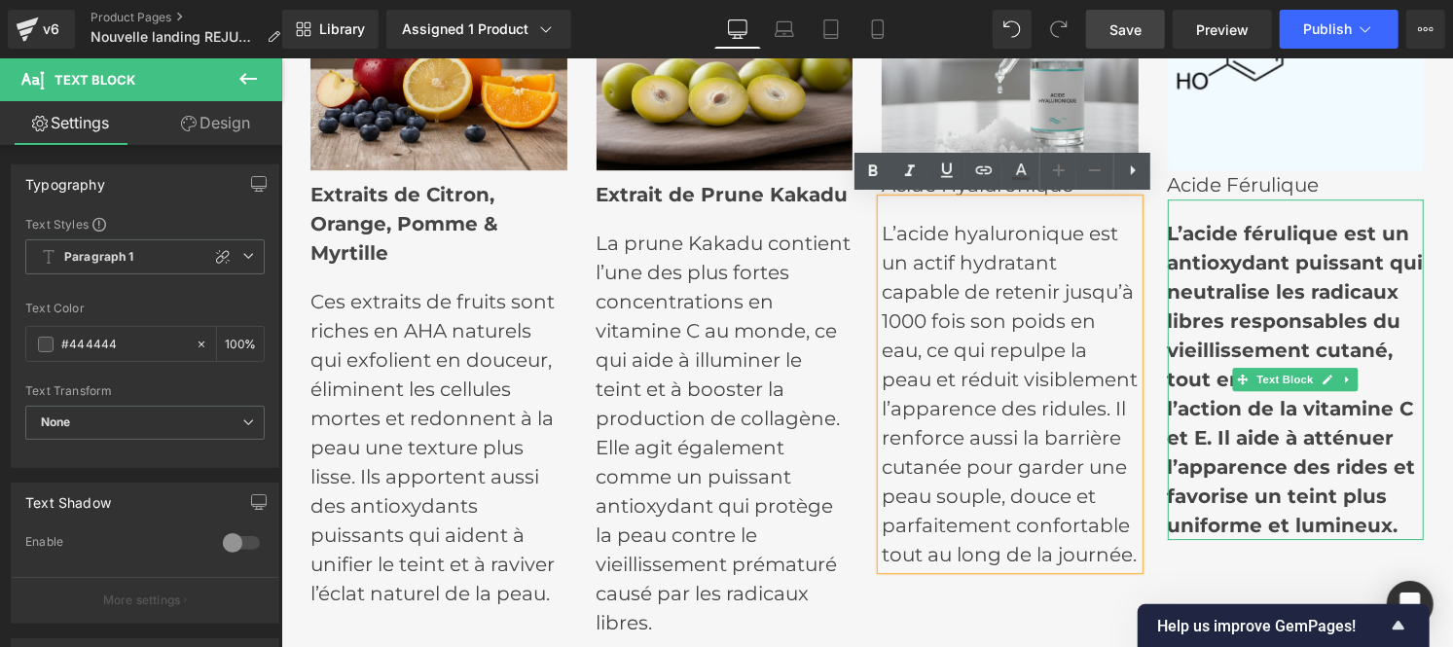
click at [1217, 285] on b "L’acide férulique est un antioxydant puissant qui neutralise les radicaux libre…" at bounding box center [1295, 378] width 256 height 315
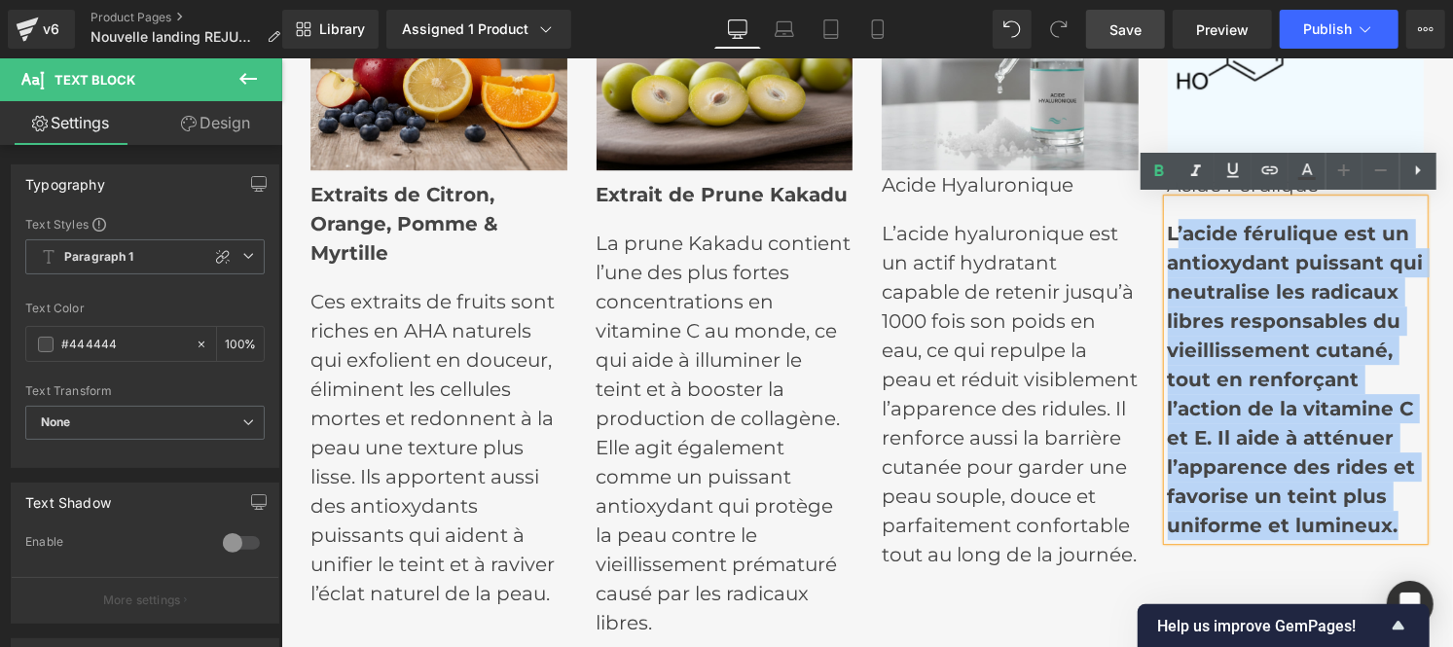
drag, startPoint x: 1164, startPoint y: 233, endPoint x: 1396, endPoint y: 528, distance: 375.7
click at [1396, 528] on p "L’acide férulique est un antioxydant puissant qui neutralise les radicaux libre…" at bounding box center [1295, 378] width 257 height 321
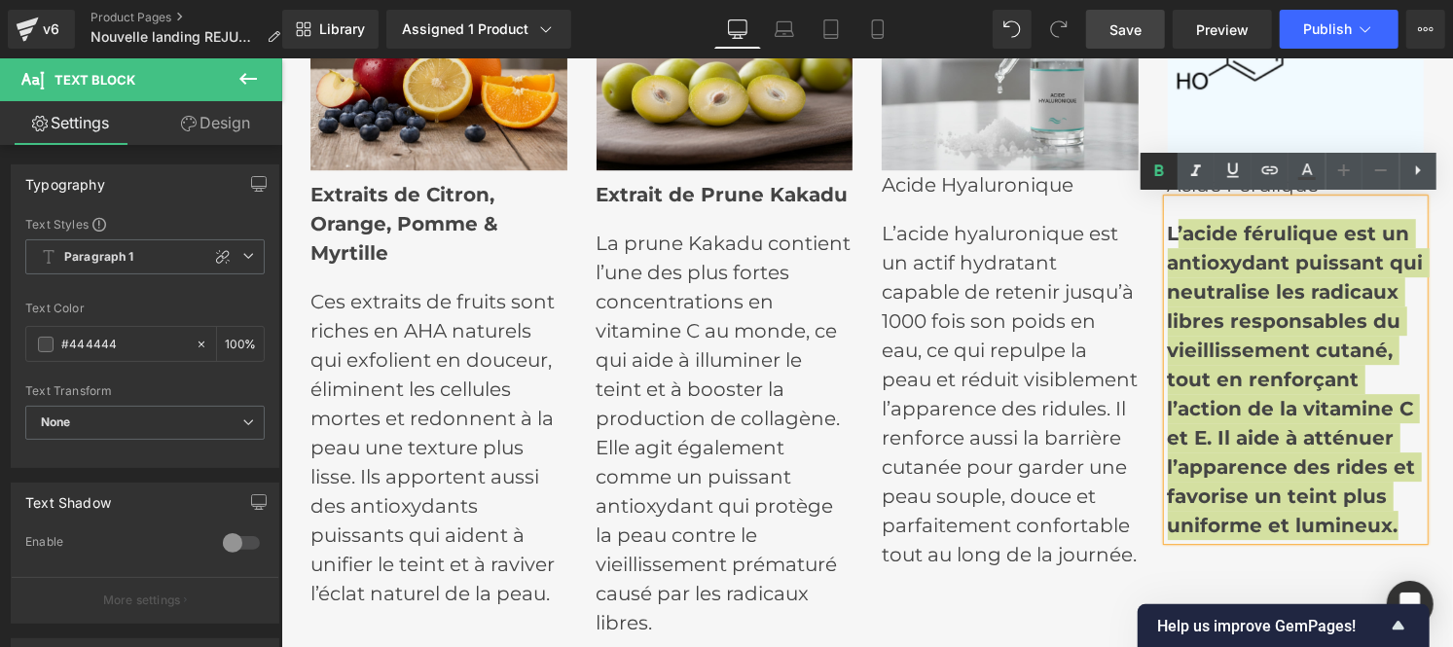
click at [1162, 168] on icon at bounding box center [1159, 170] width 9 height 12
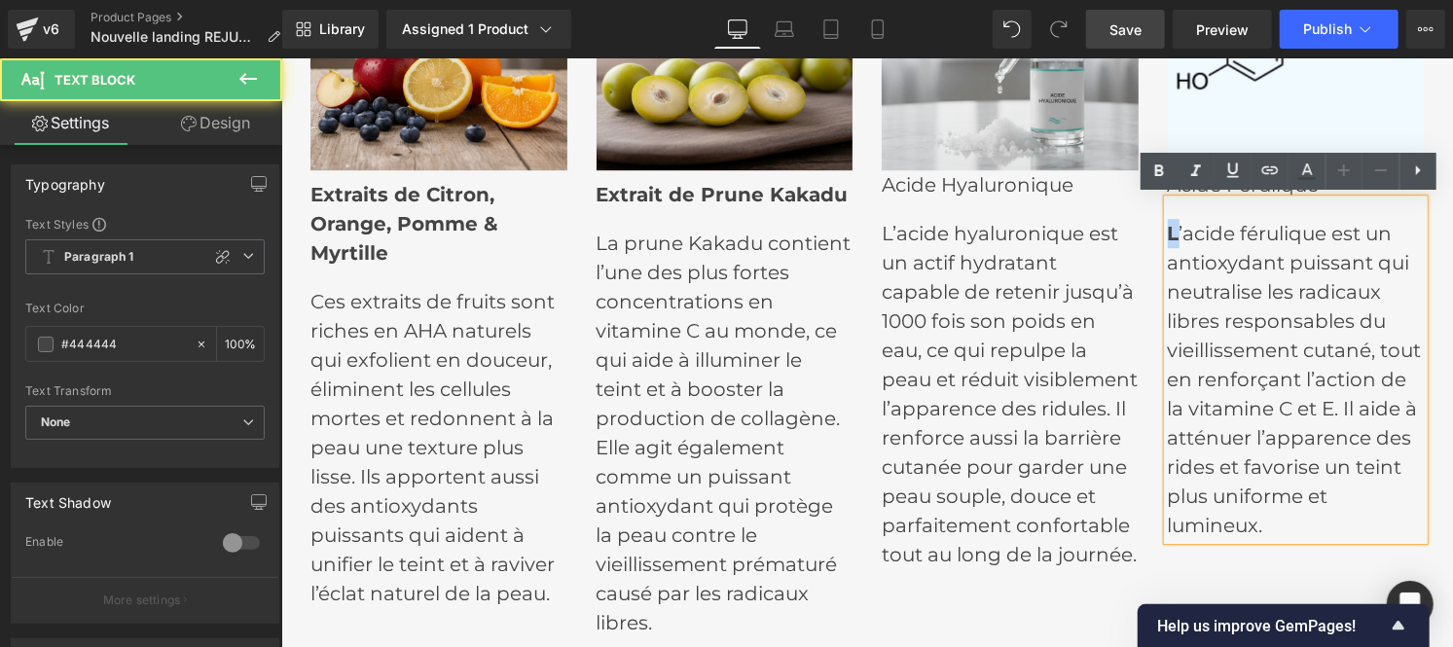
click at [1172, 233] on p "L ’acide férulique est un antioxydant puissant qui neutralise les radicaux libr…" at bounding box center [1295, 378] width 257 height 321
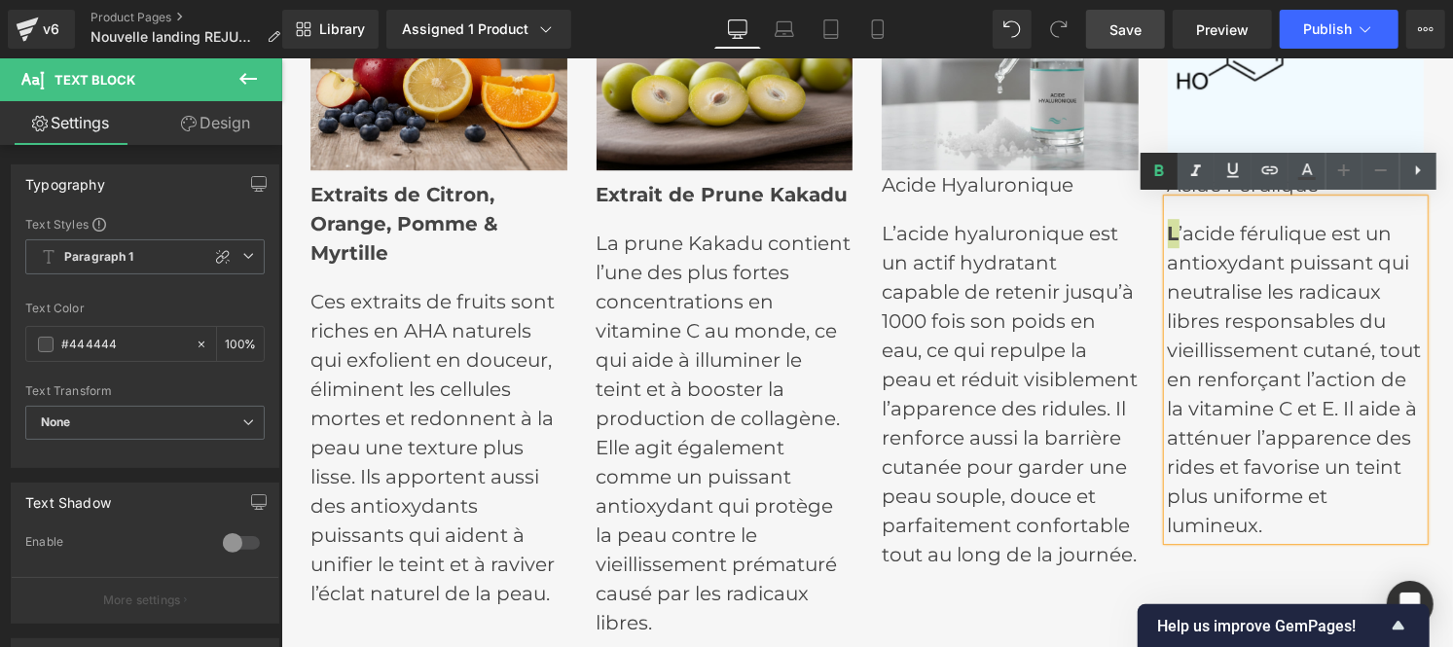
click at [1160, 173] on icon at bounding box center [1158, 171] width 23 height 23
click at [912, 186] on p "Acide Hyaluronique" at bounding box center [1009, 183] width 257 height 29
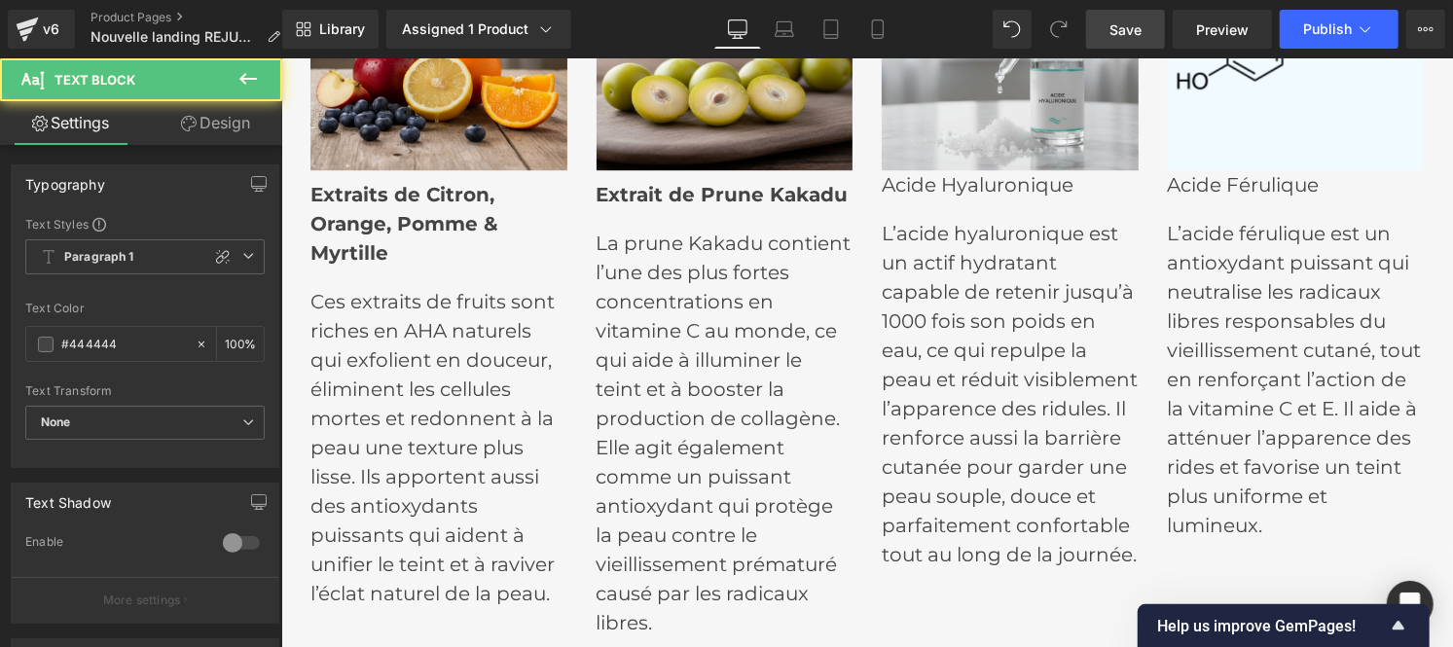
click at [212, 127] on link "Design" at bounding box center [215, 123] width 141 height 44
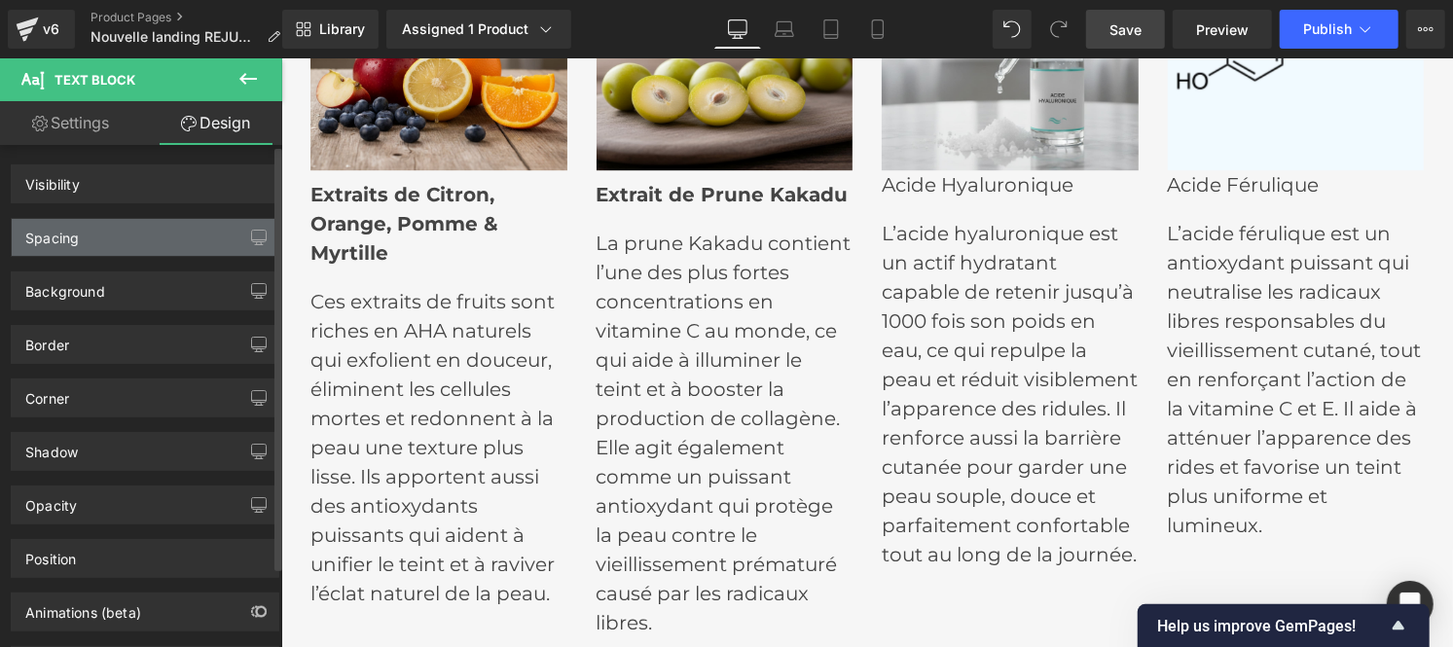
click at [130, 234] on div "Spacing" at bounding box center [145, 237] width 267 height 37
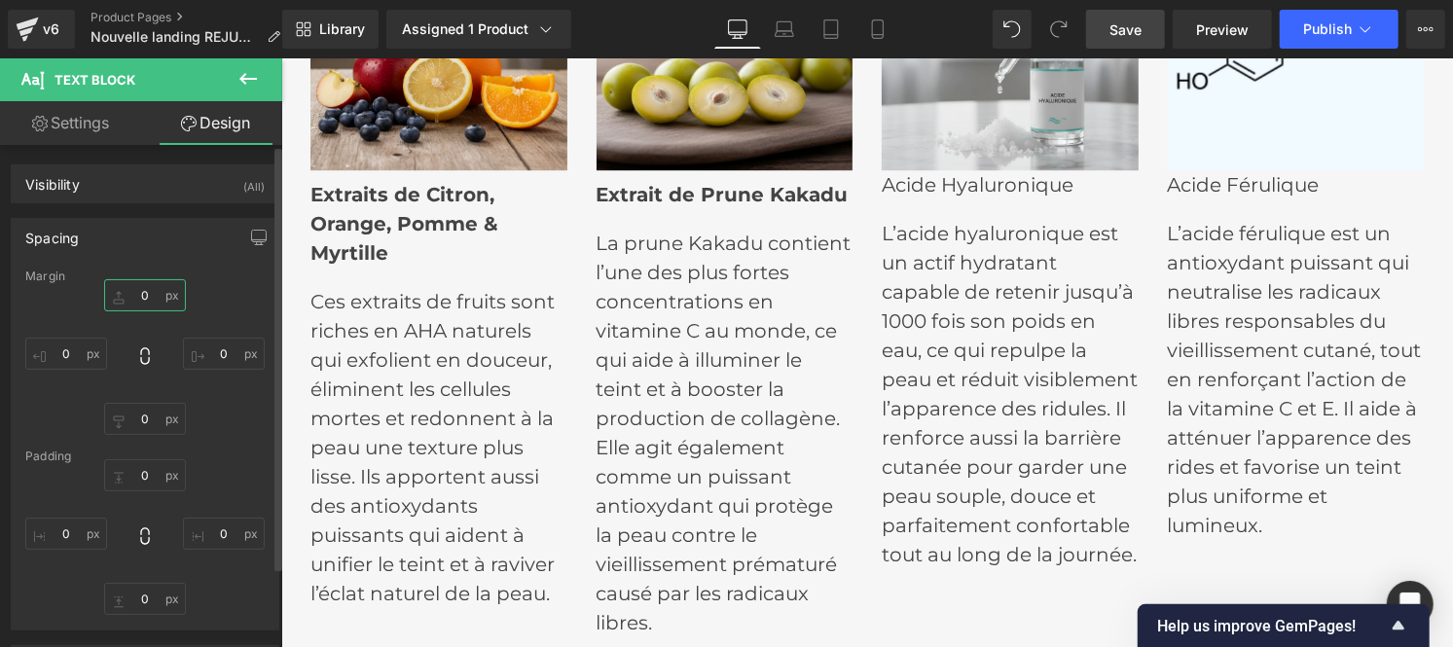
click at [142, 292] on input "text" at bounding box center [145, 295] width 82 height 32
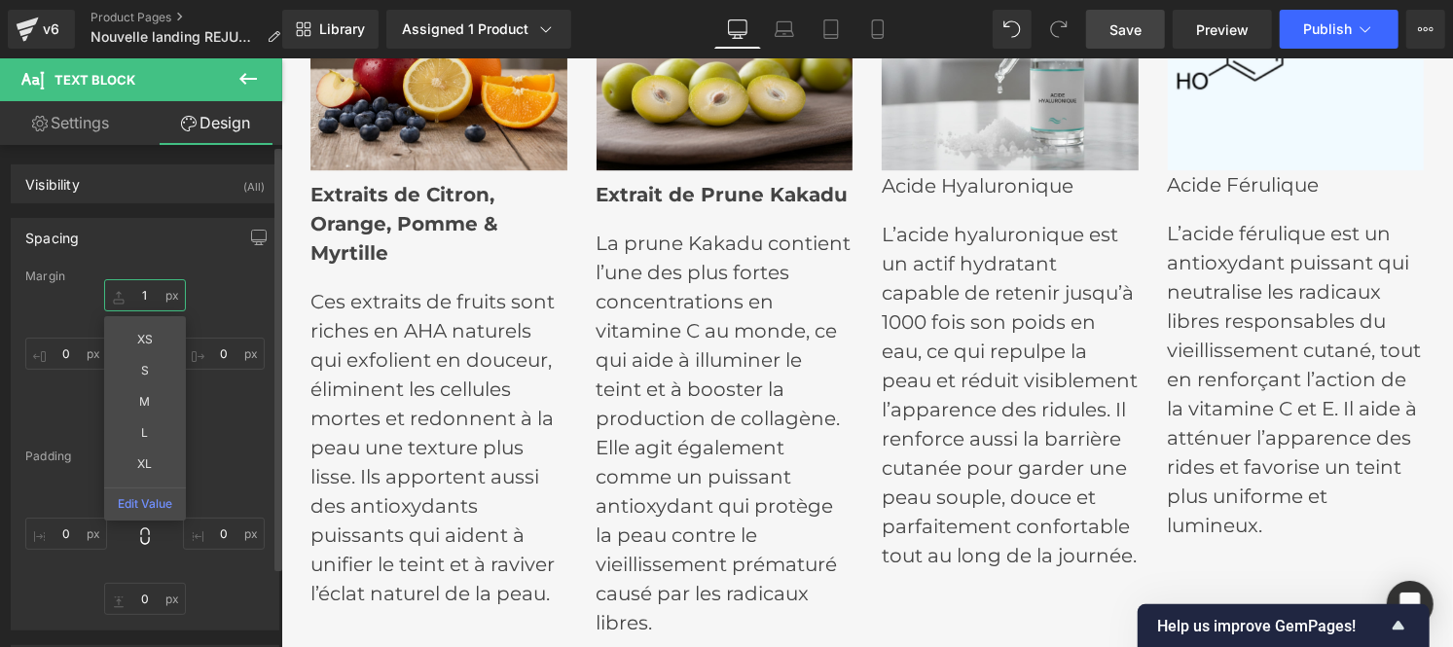
type input "10"
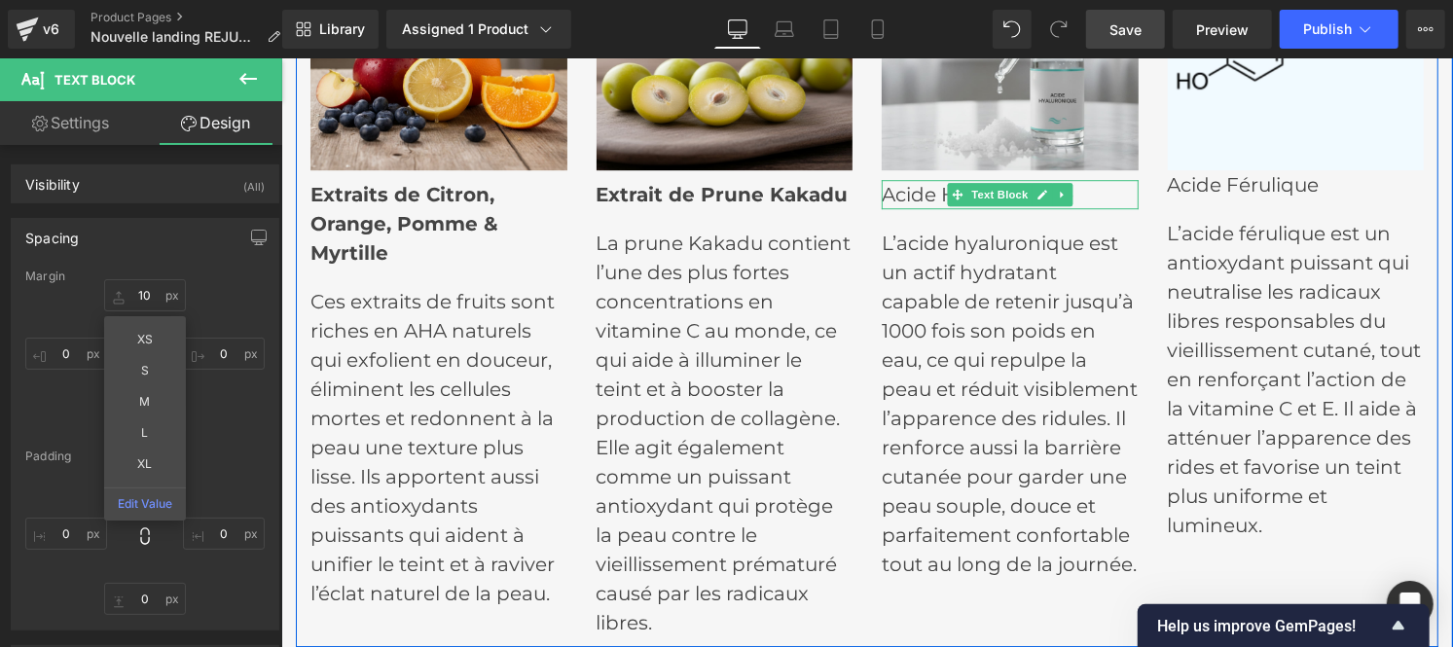
click at [896, 188] on p "Acide Hyaluronique" at bounding box center [1009, 193] width 257 height 29
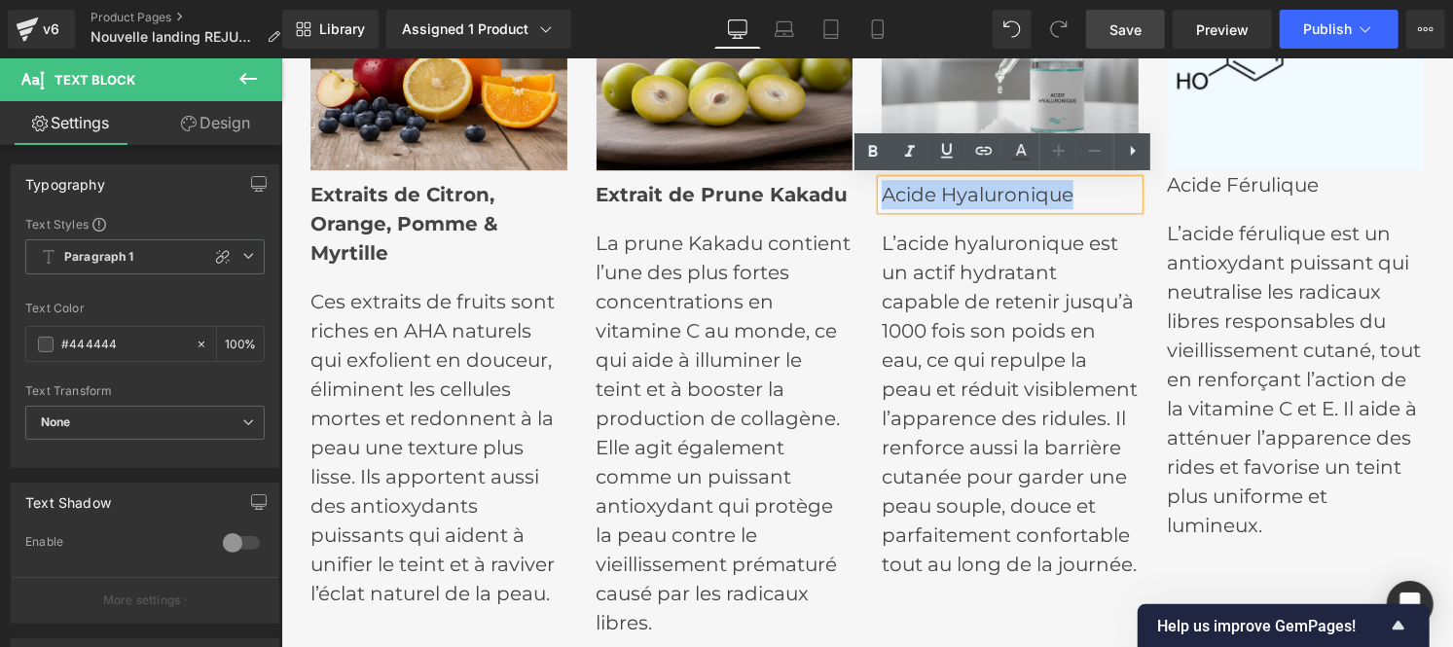
drag, startPoint x: 877, startPoint y: 191, endPoint x: 1080, endPoint y: 190, distance: 203.4
click at [1080, 190] on p "Acide Hyaluronique" at bounding box center [1009, 193] width 257 height 29
click at [881, 141] on icon at bounding box center [872, 151] width 23 height 23
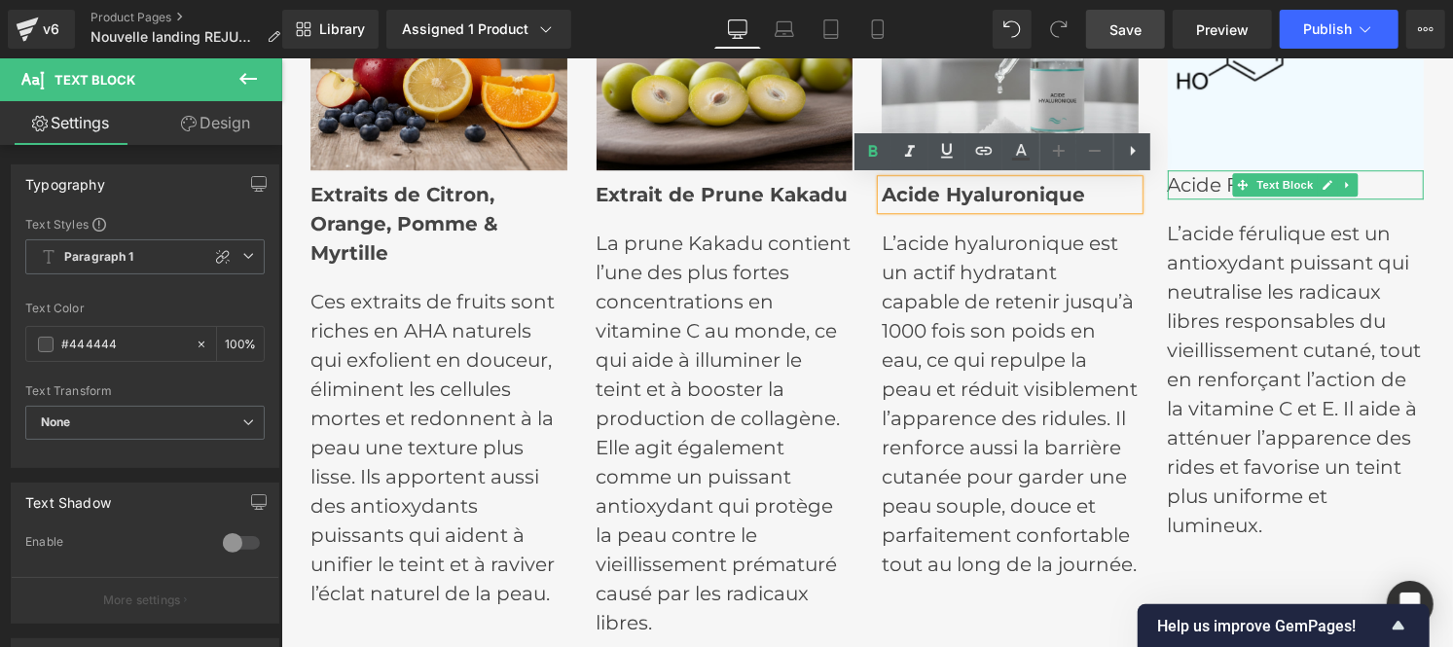
click at [1181, 186] on p "Acide Férulique" at bounding box center [1295, 183] width 257 height 29
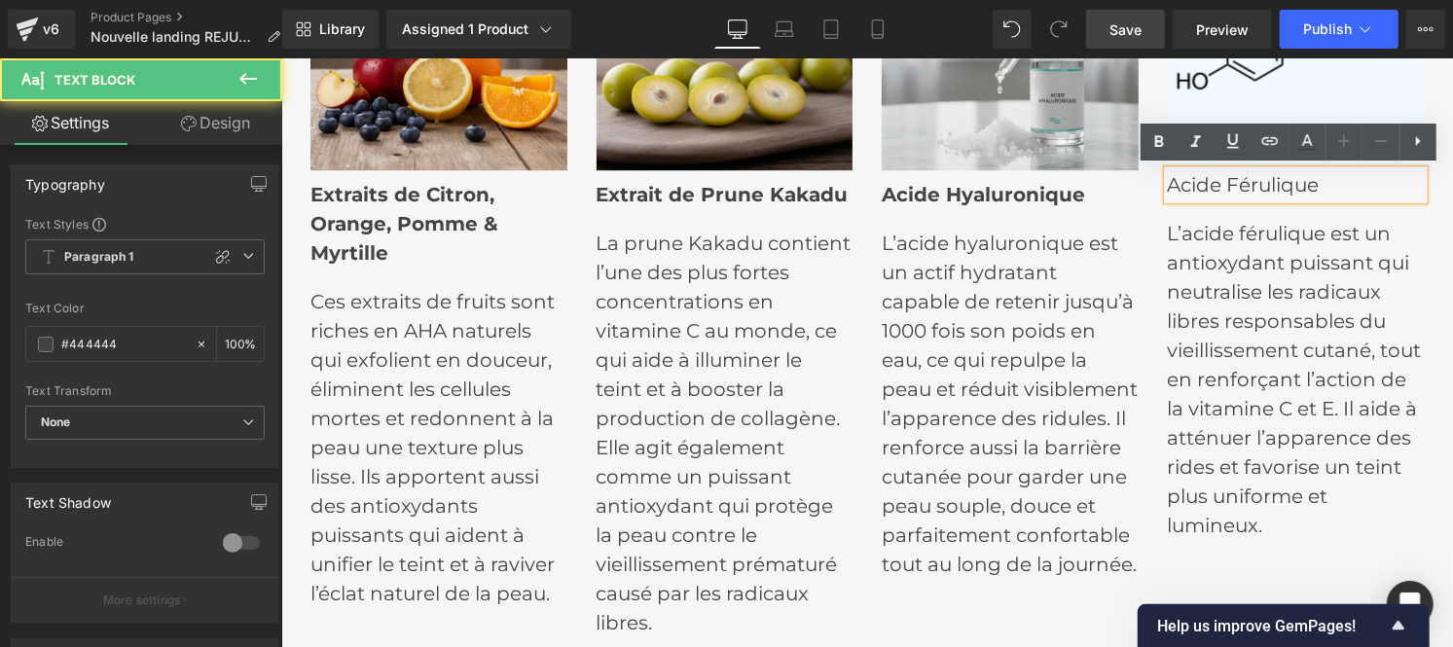
click at [219, 131] on link "Design" at bounding box center [215, 123] width 141 height 44
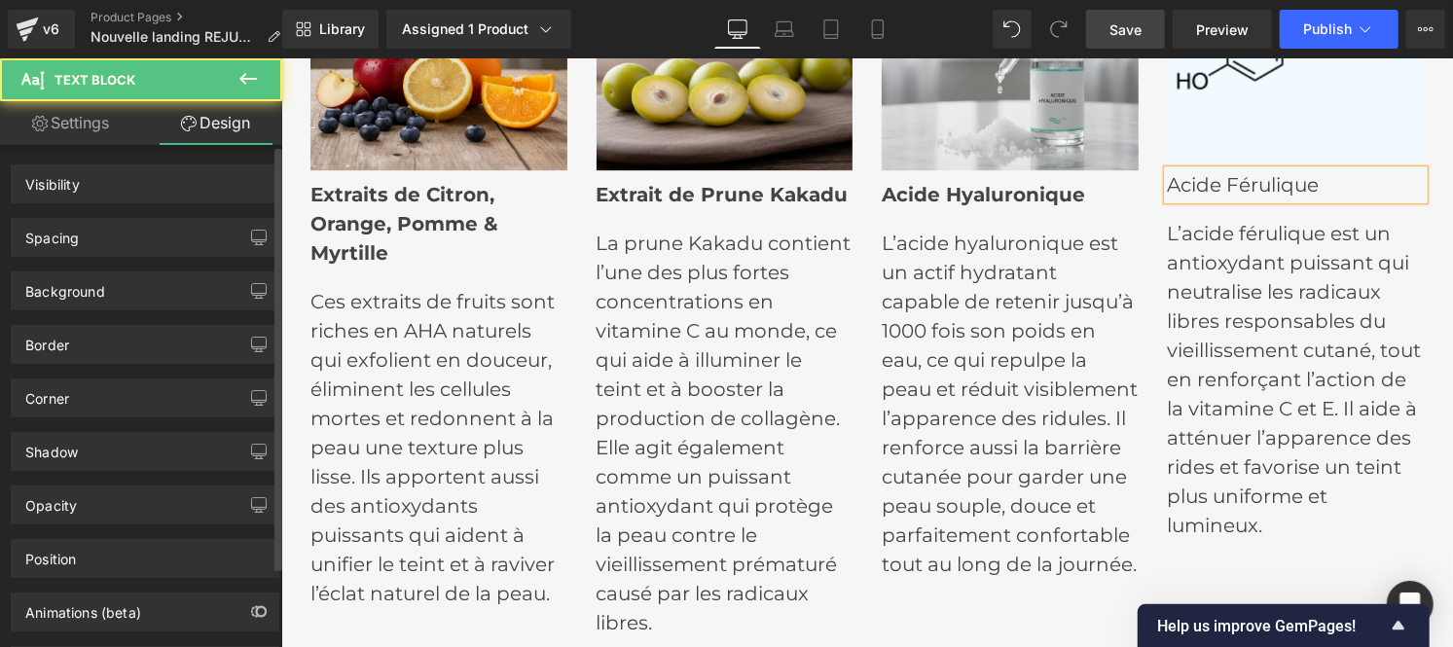
click at [98, 238] on div "Spacing" at bounding box center [145, 237] width 267 height 37
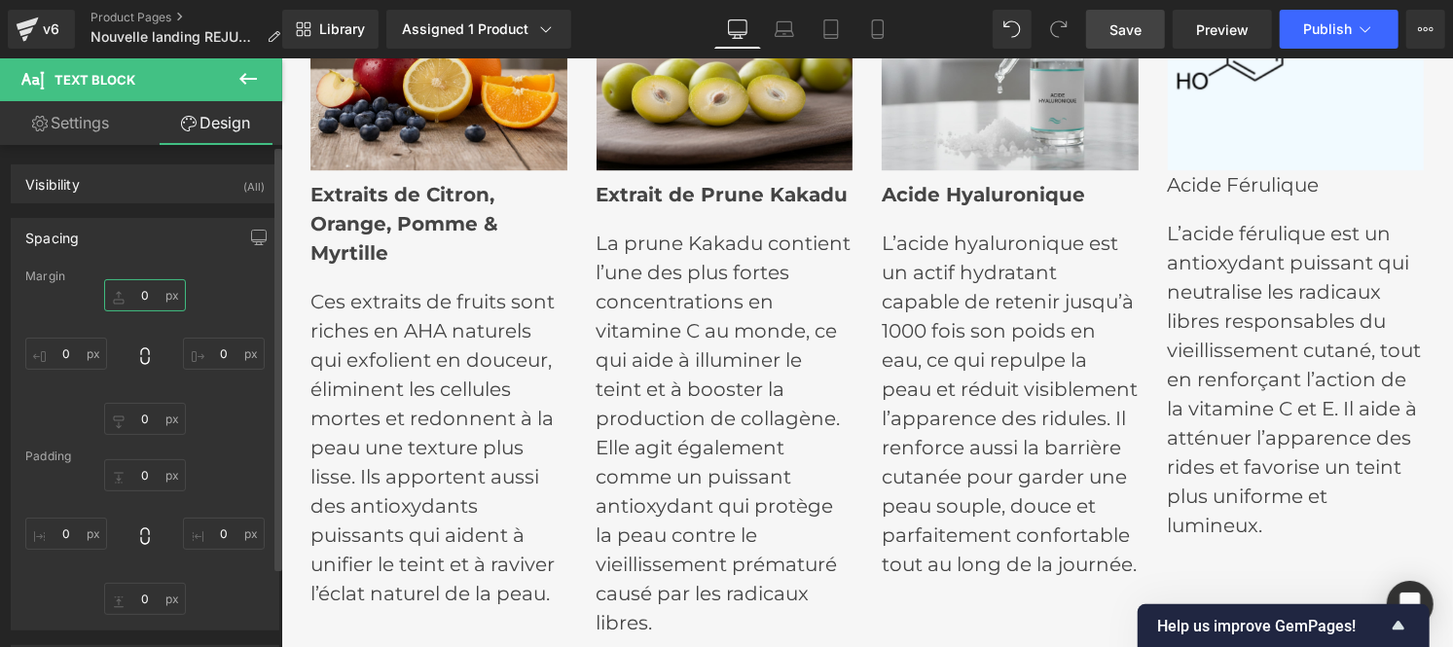
click at [150, 295] on input "text" at bounding box center [145, 295] width 82 height 32
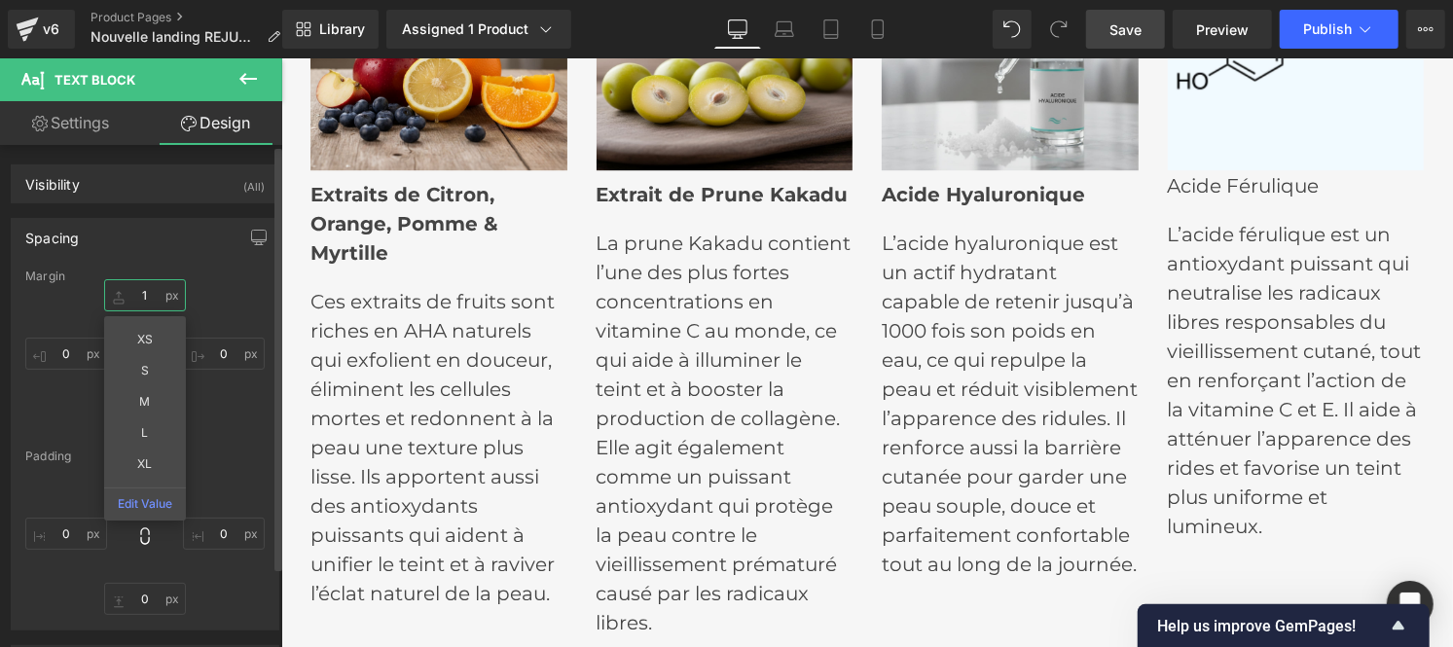
type input "10"
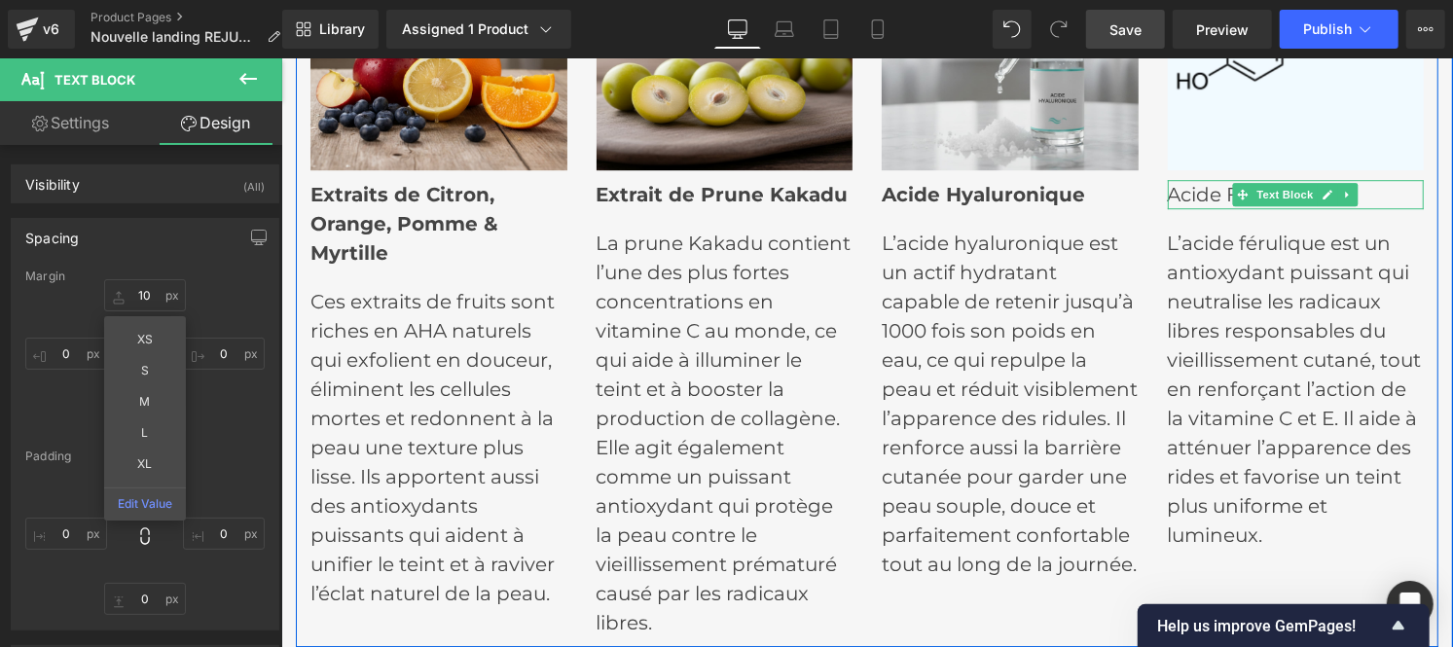
click at [1173, 199] on p "Acide Férulique" at bounding box center [1295, 193] width 257 height 29
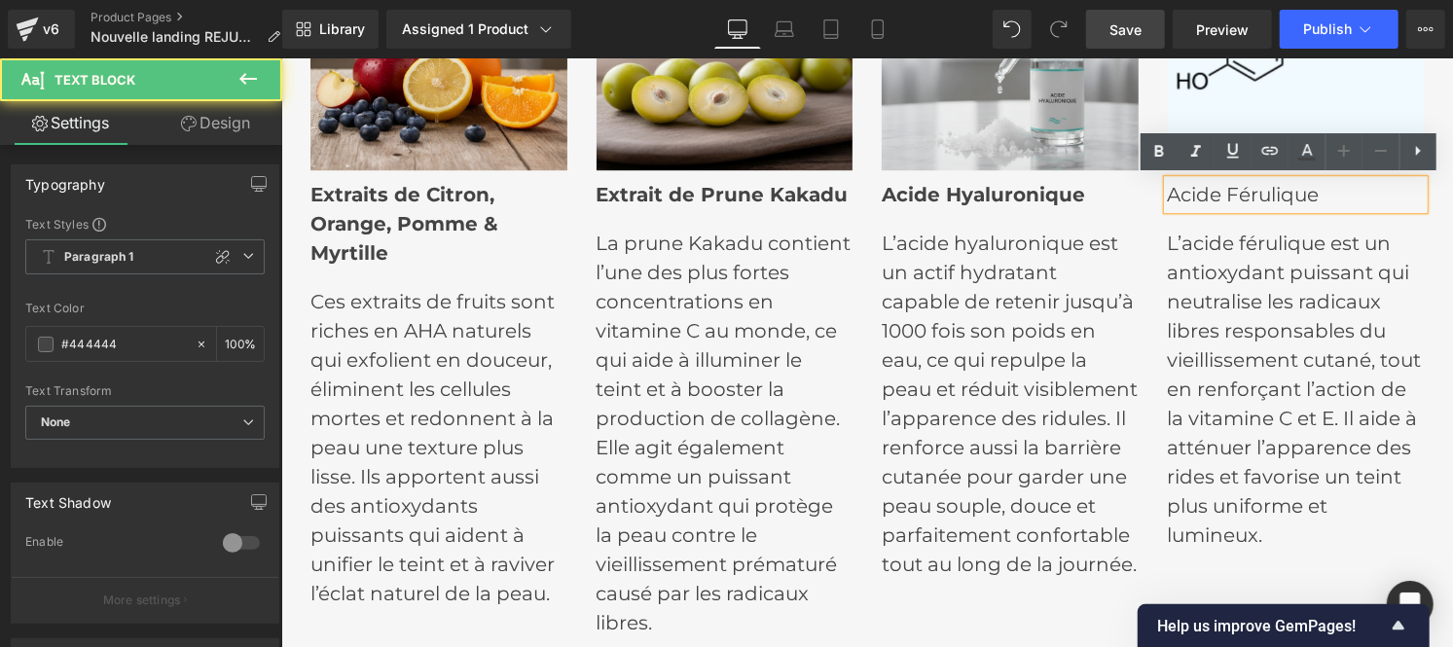
drag, startPoint x: 1162, startPoint y: 195, endPoint x: 1379, endPoint y: 191, distance: 217.1
click at [1379, 191] on p "Acide Férulique" at bounding box center [1295, 193] width 257 height 29
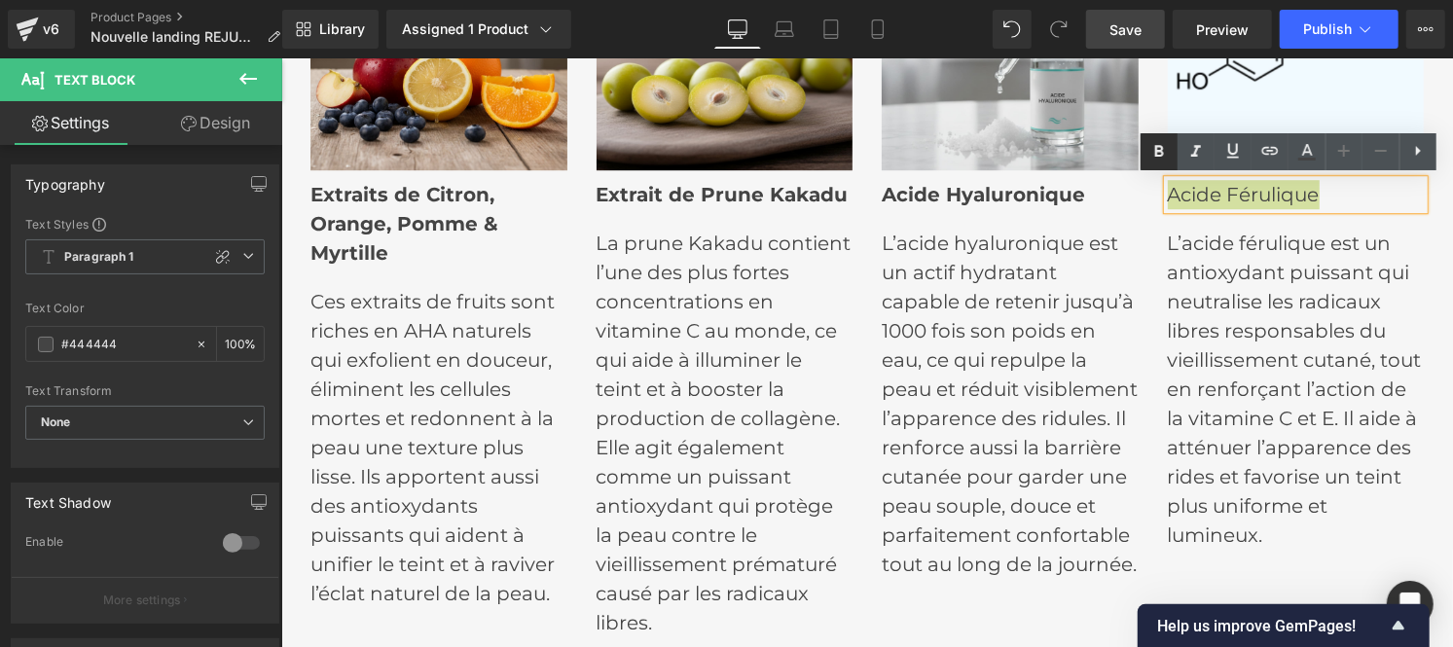
click at [1159, 157] on icon at bounding box center [1158, 151] width 23 height 23
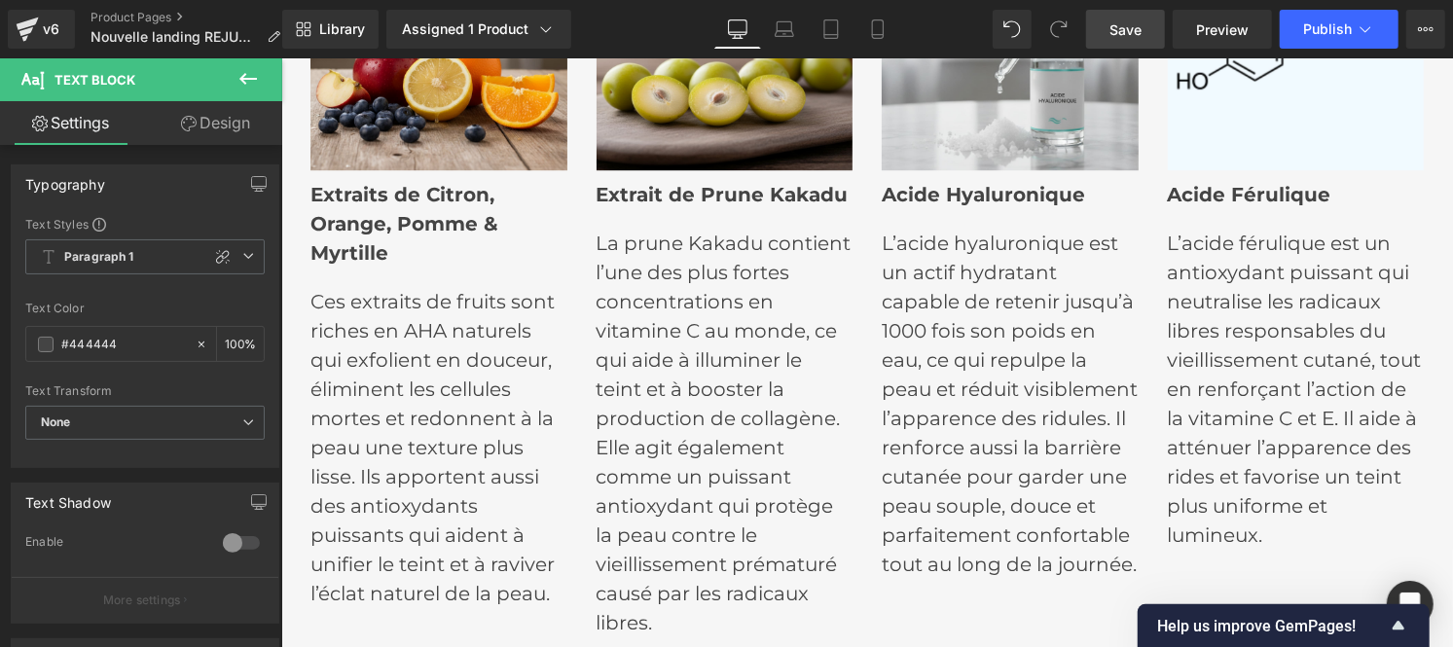
click at [1120, 27] on span "Save" at bounding box center [1125, 29] width 32 height 20
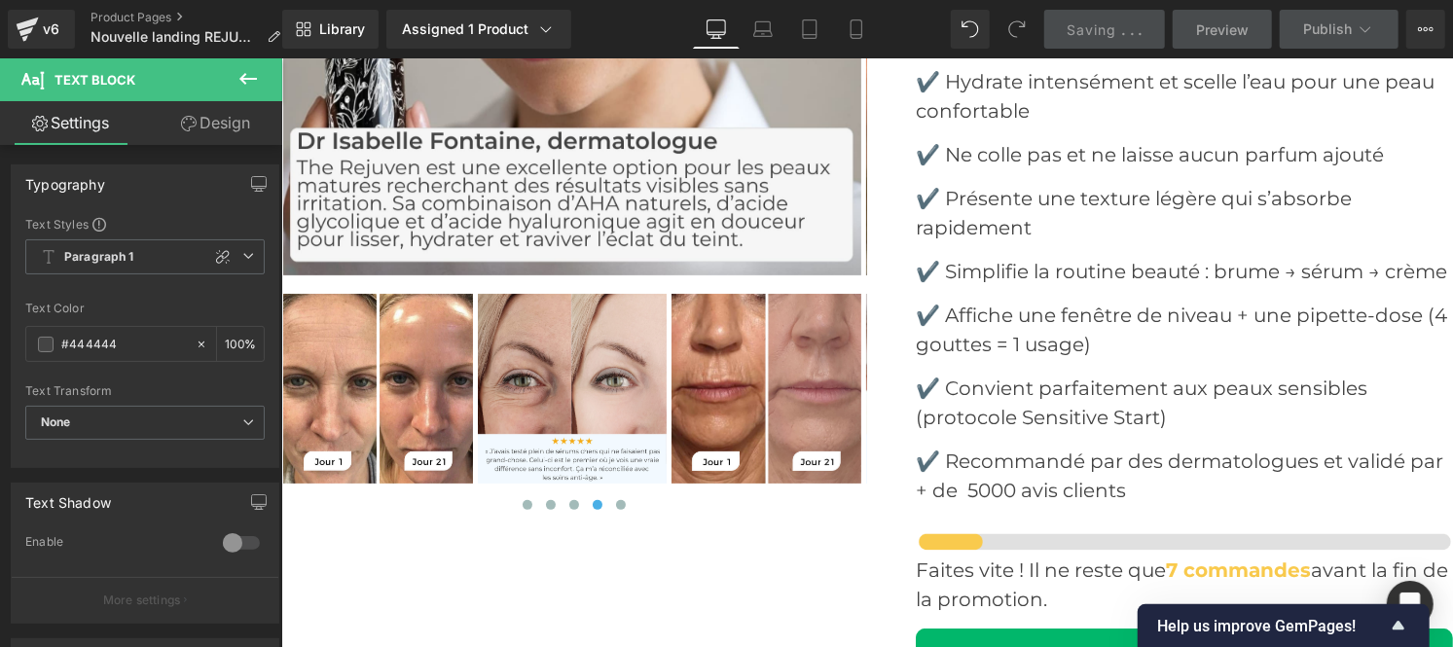
scroll to position [8955, 0]
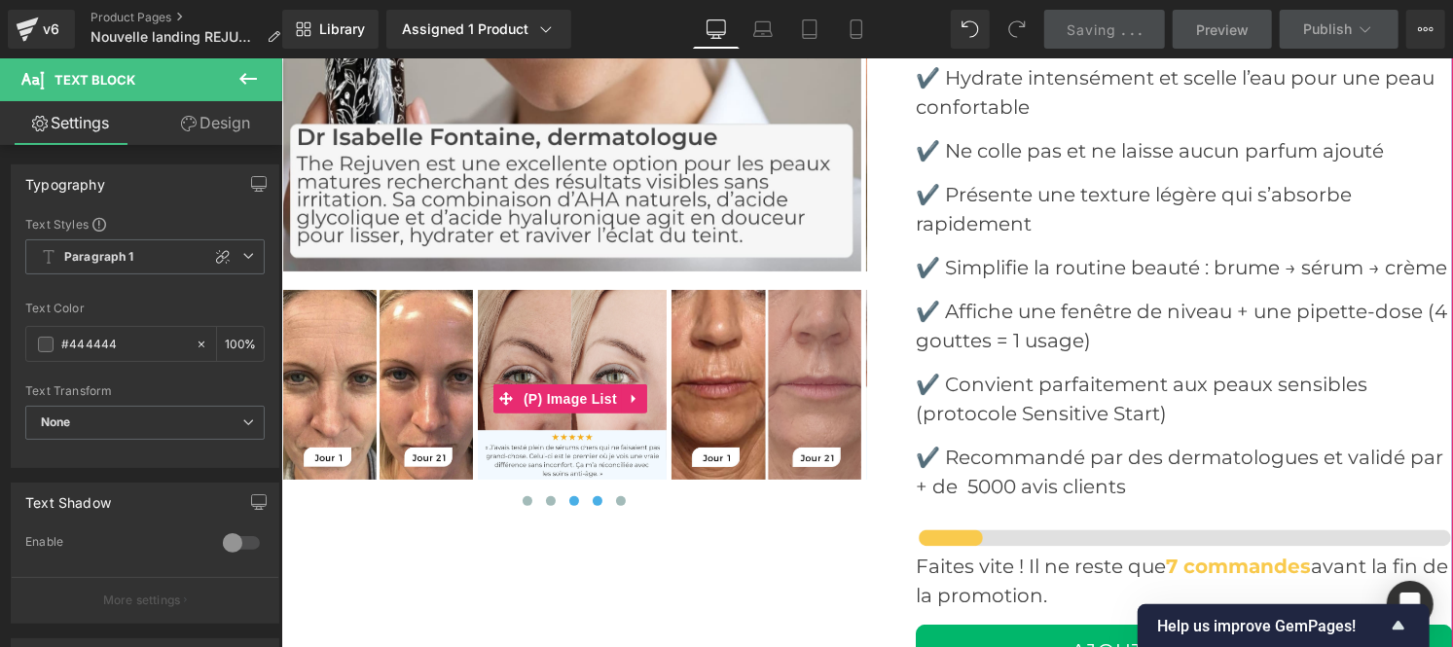
click at [571, 498] on span at bounding box center [573, 500] width 10 height 10
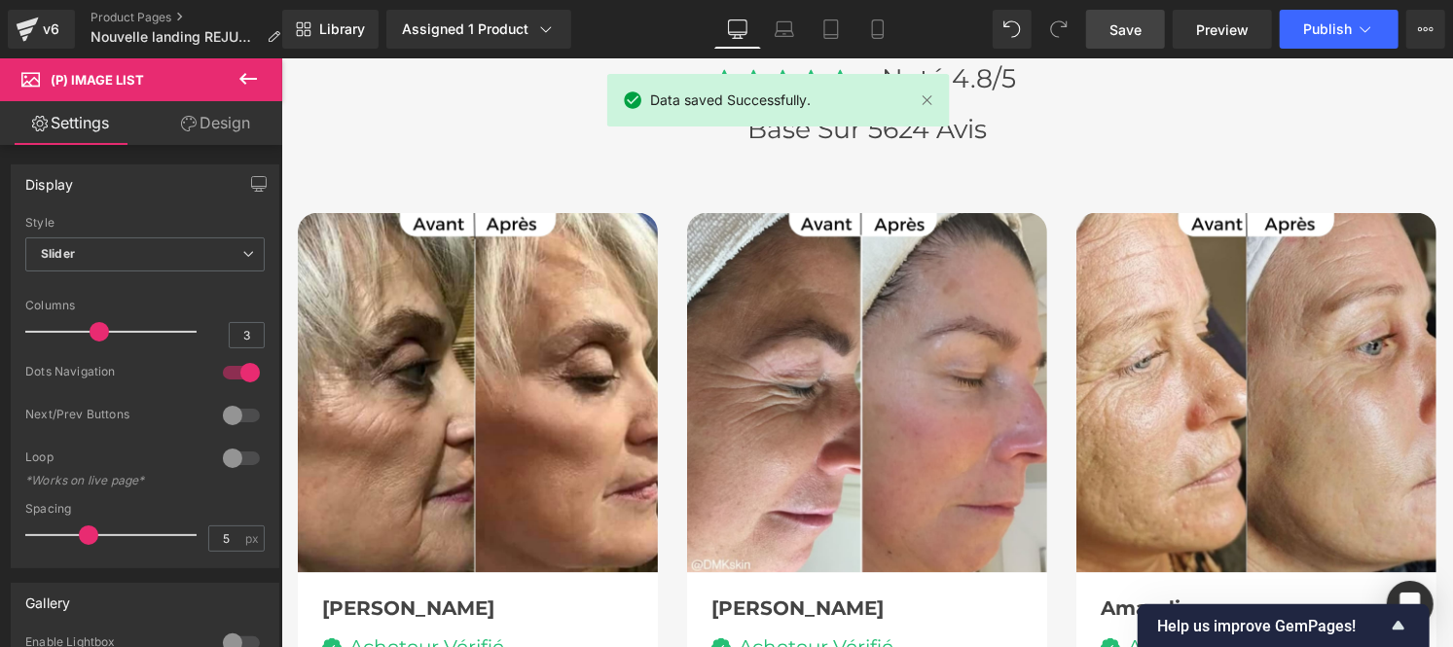
scroll to position [5860, 0]
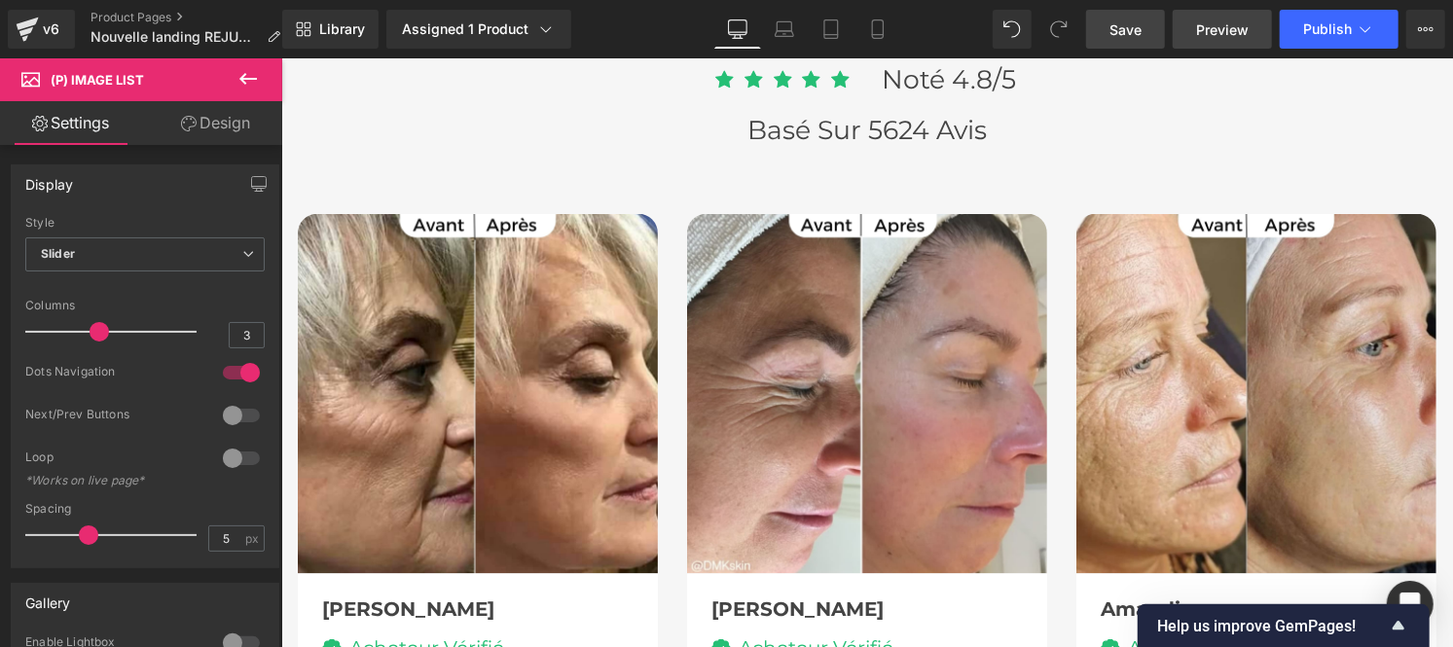
click at [1215, 41] on link "Preview" at bounding box center [1222, 29] width 99 height 39
click at [1120, 29] on span "Save" at bounding box center [1125, 29] width 32 height 20
